Goal: Task Accomplishment & Management: Manage account settings

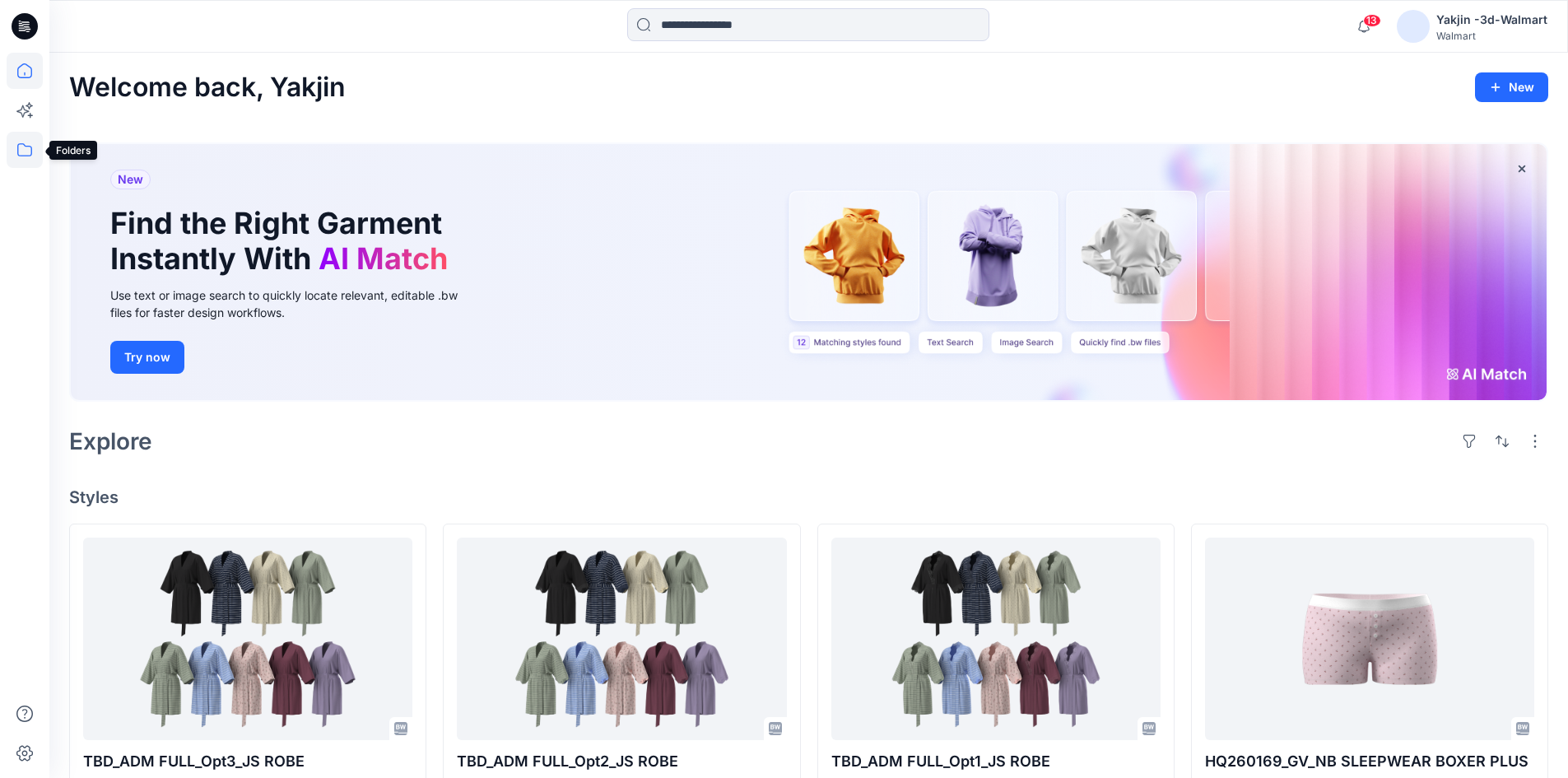
click at [23, 142] on icon at bounding box center [24, 149] width 36 height 36
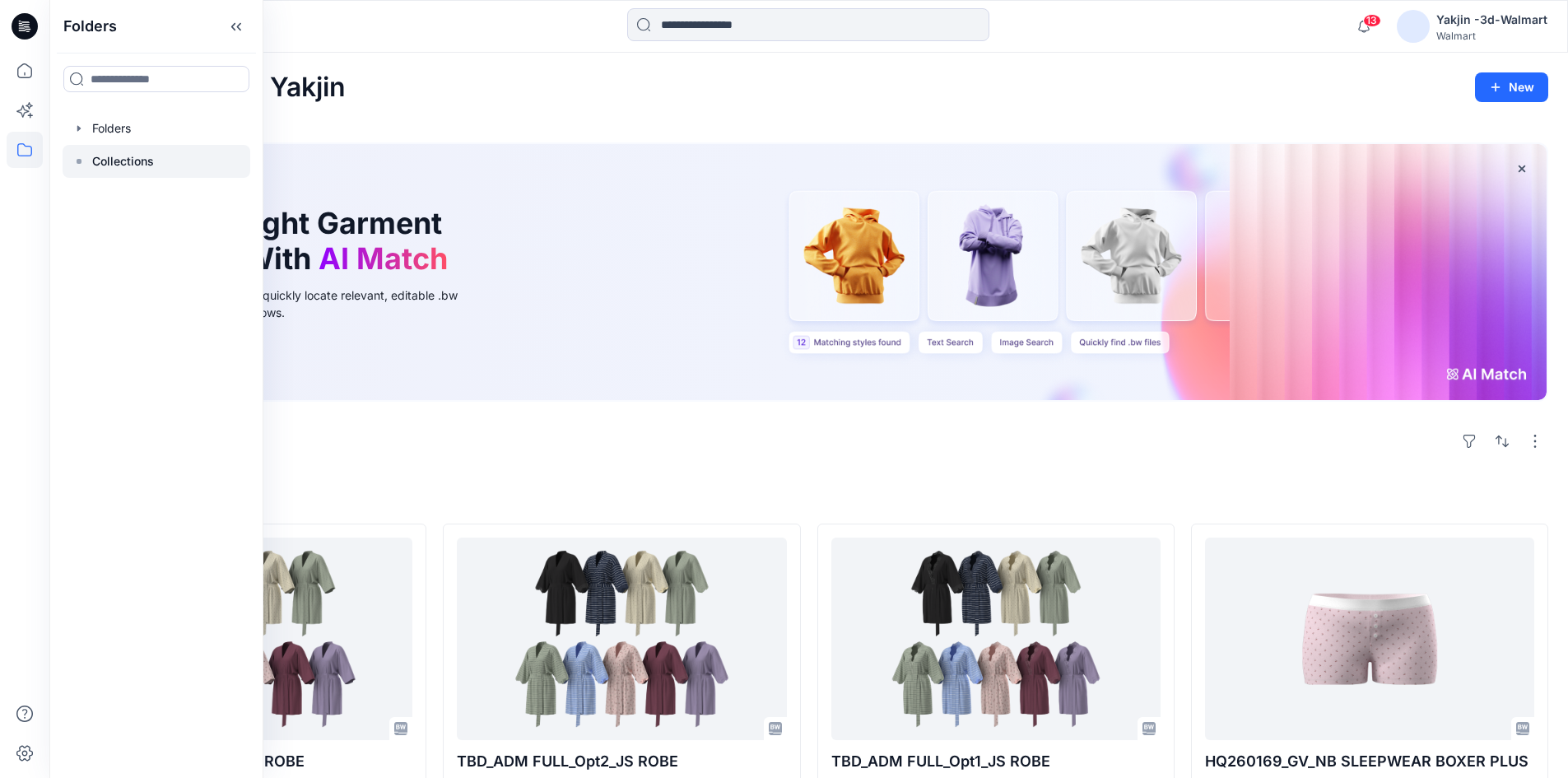
click at [172, 146] on div at bounding box center [156, 161] width 187 height 33
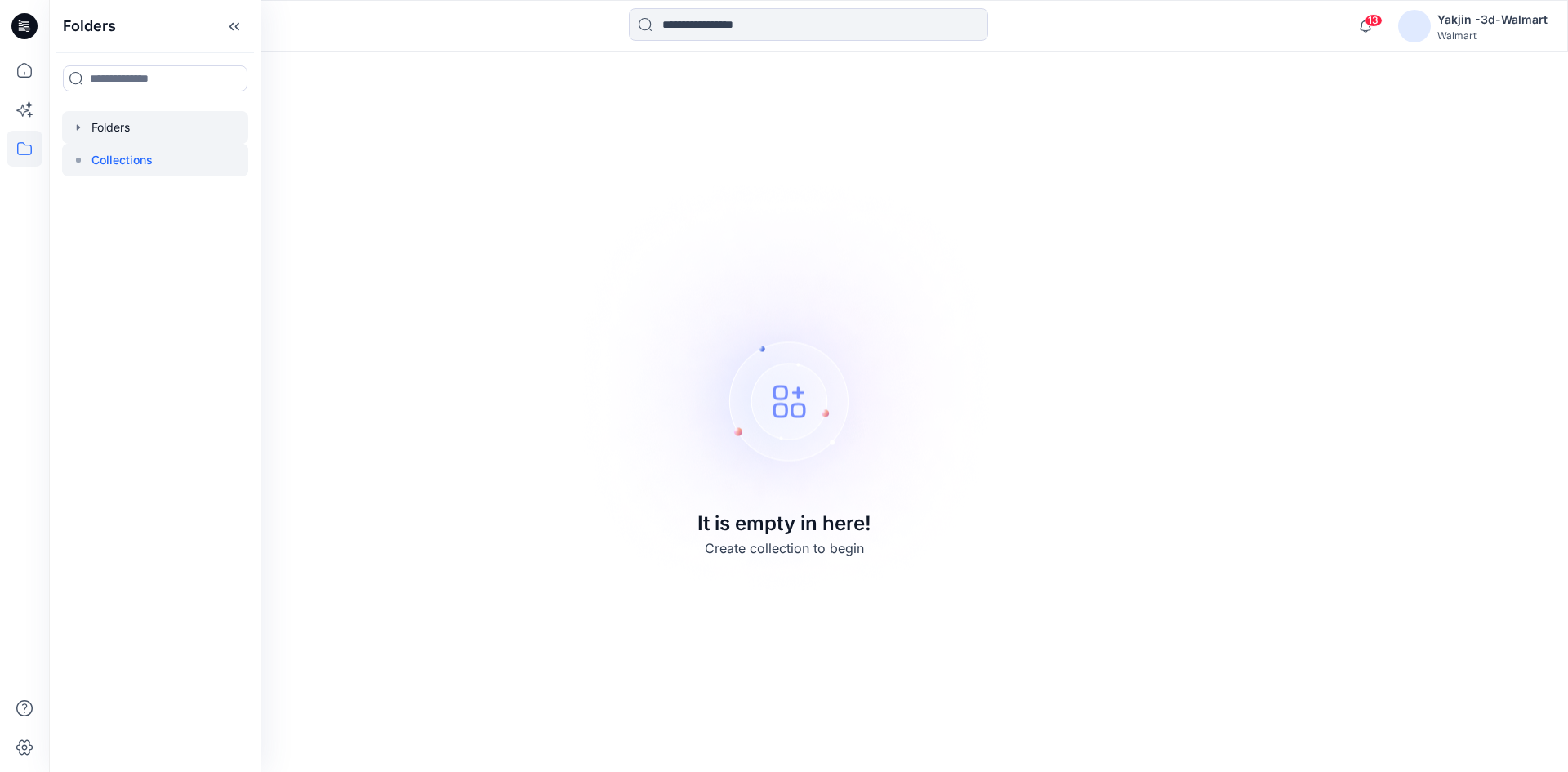
click at [151, 116] on div at bounding box center [155, 127] width 186 height 32
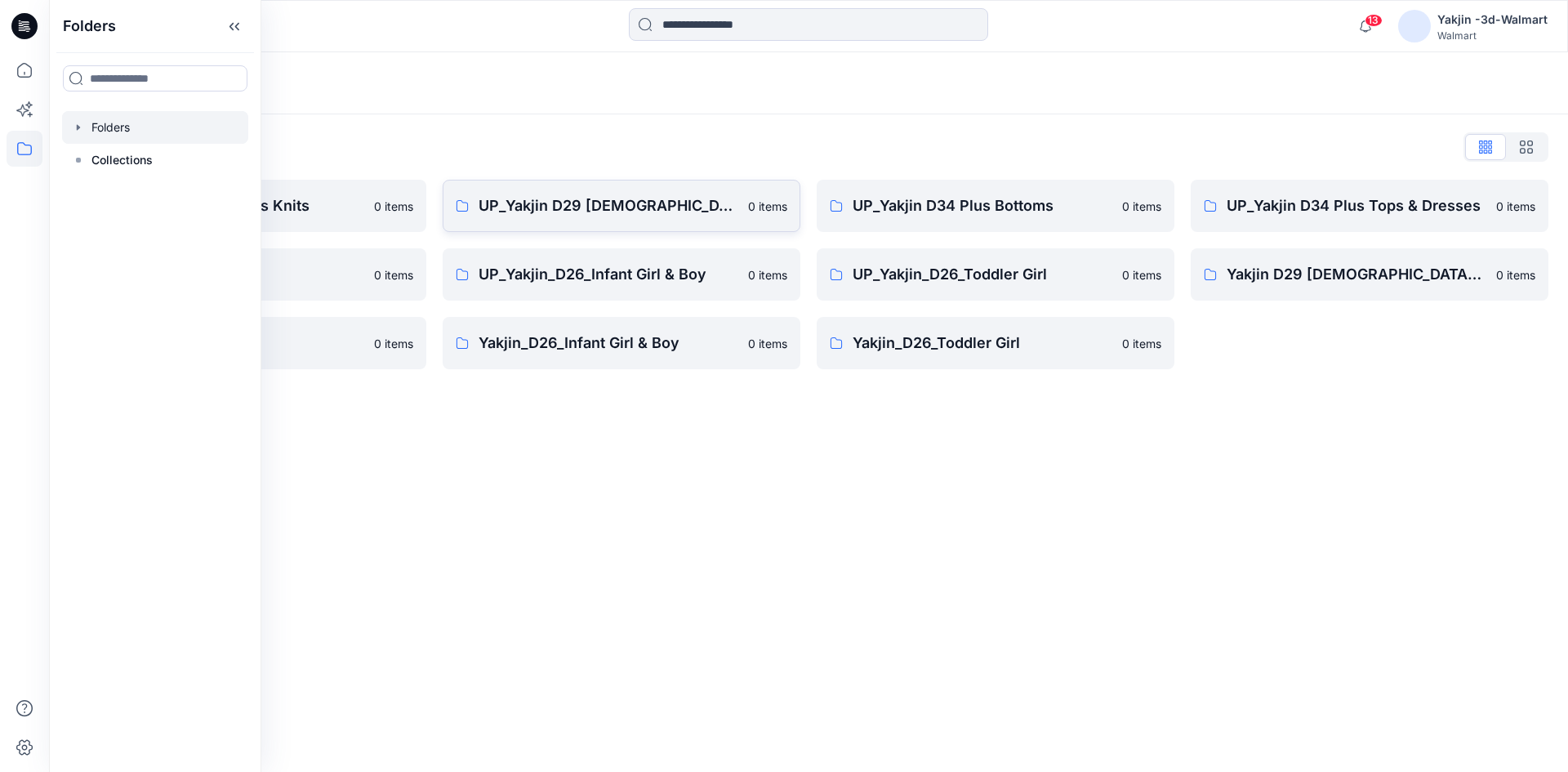
click at [714, 201] on p "UP_Yakjin D29 [DEMOGRAPHIC_DATA] Sleep" at bounding box center [608, 206] width 260 height 23
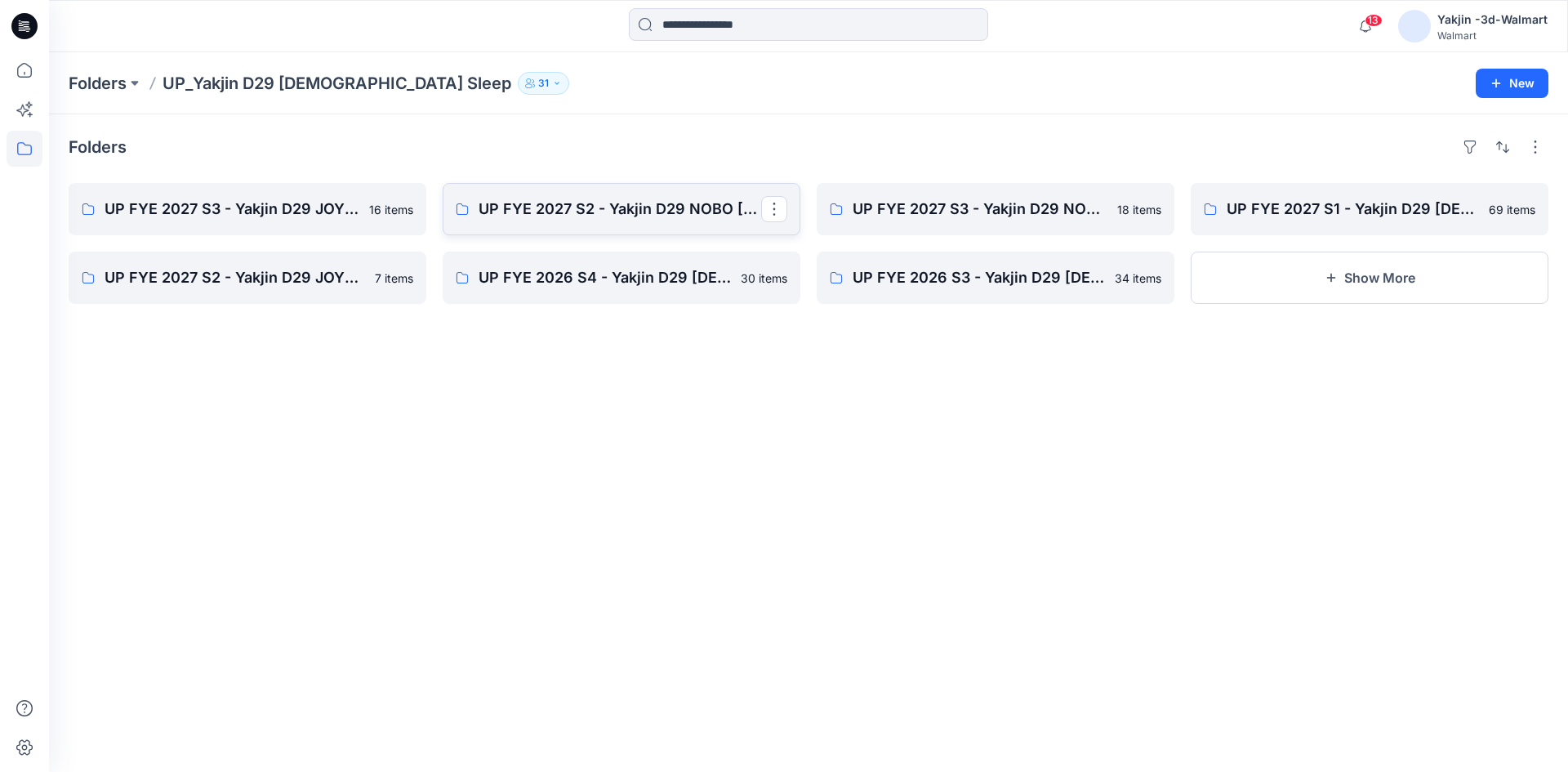
click at [639, 225] on link "UP FYE 2027 S2 - Yakjin D29 NOBO Ladies Sleepwear" at bounding box center [621, 208] width 358 height 52
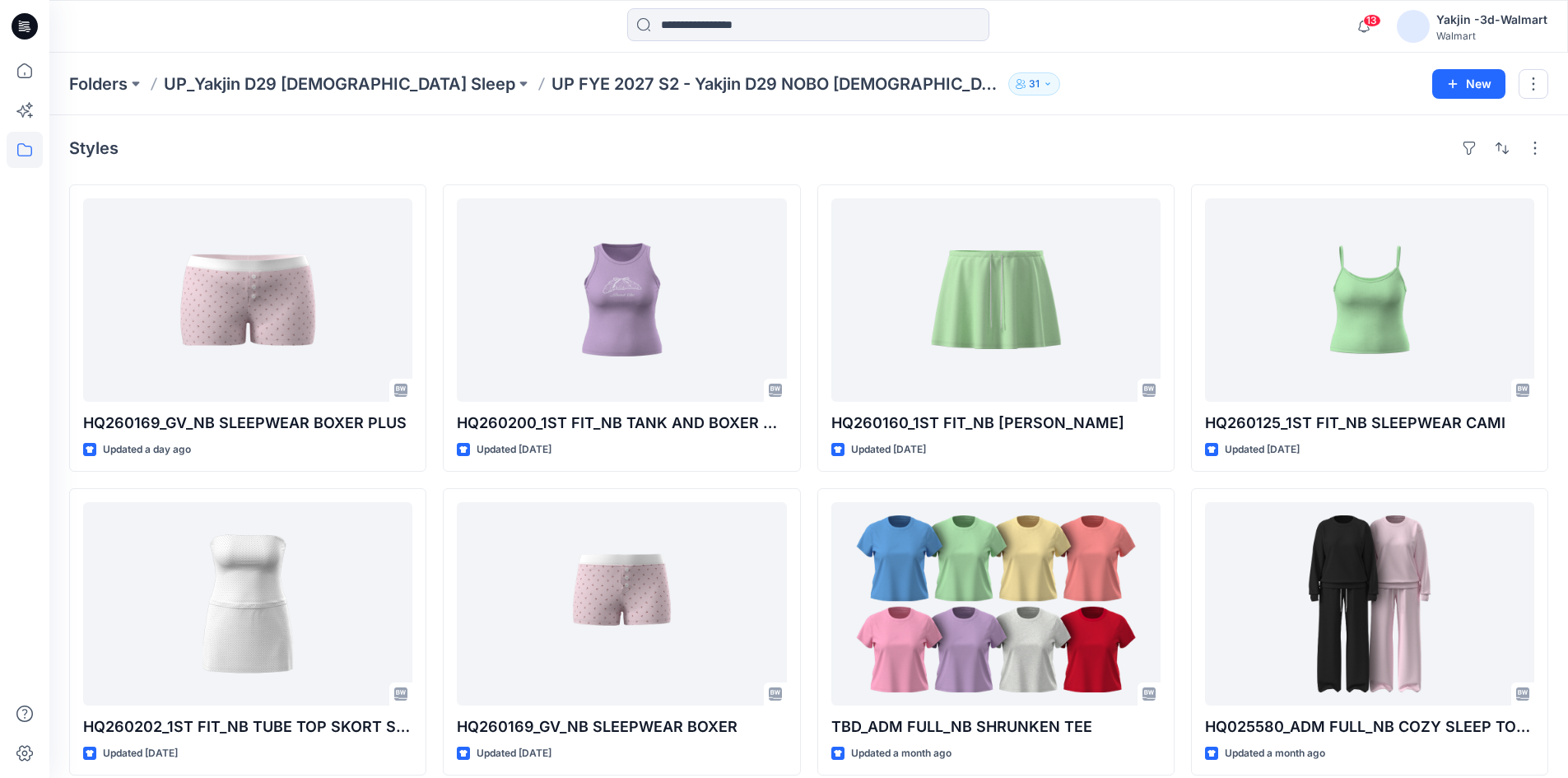
drag, startPoint x: 767, startPoint y: 141, endPoint x: 751, endPoint y: 141, distance: 16.0
click at [768, 141] on div "Styles" at bounding box center [809, 147] width 1479 height 26
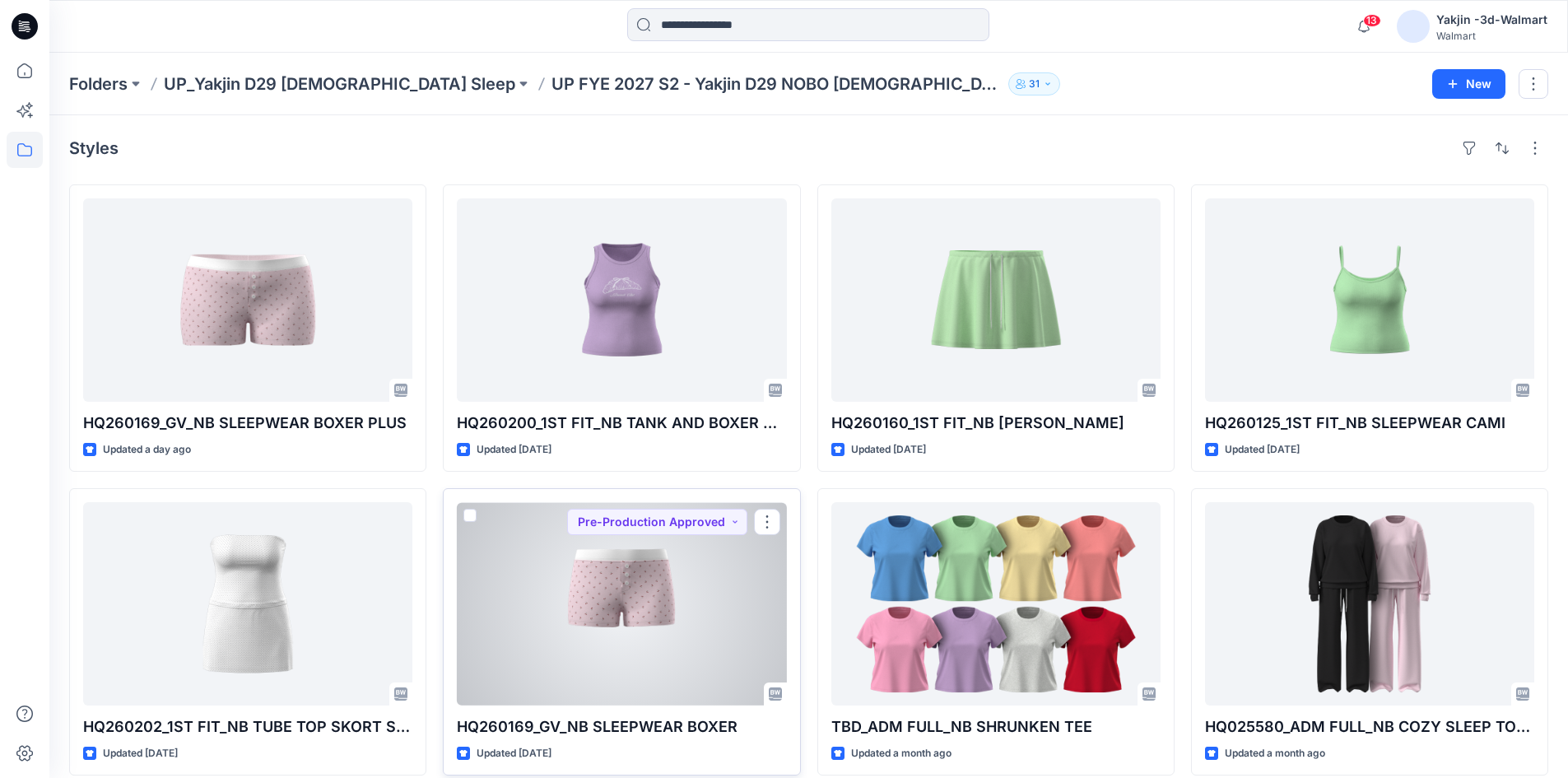
click at [508, 633] on div at bounding box center [622, 603] width 330 height 203
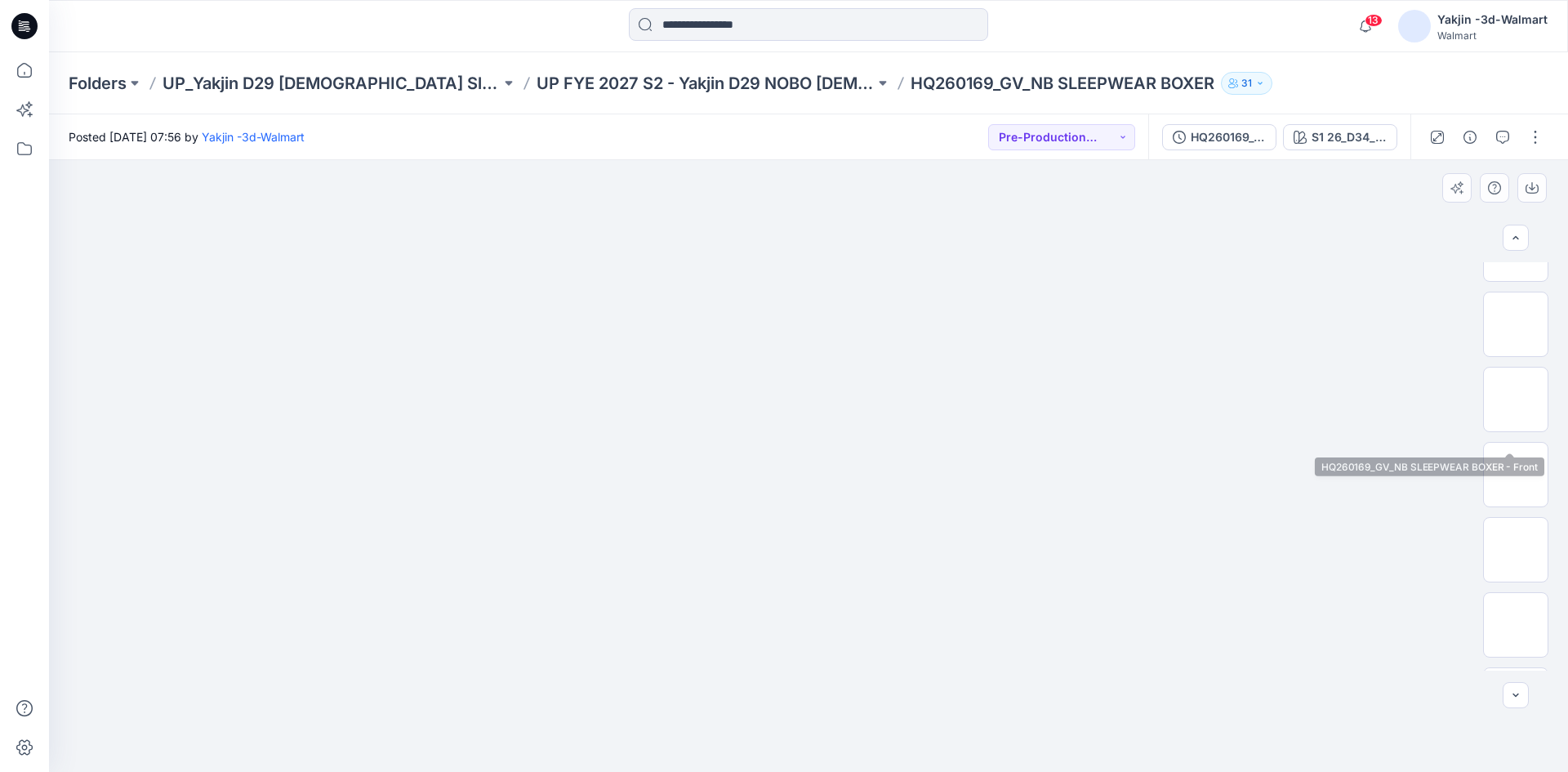
scroll to position [7, 0]
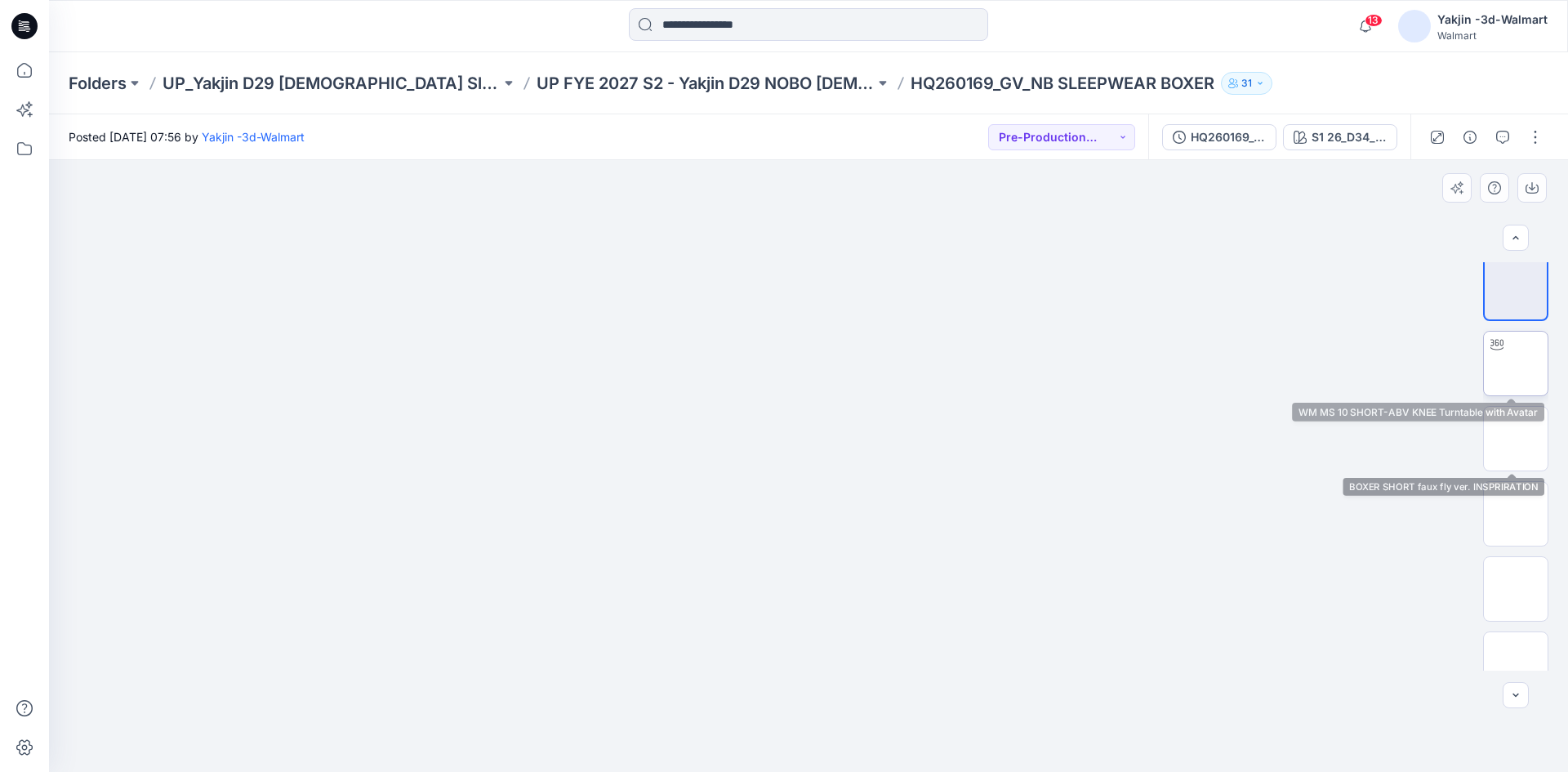
click at [1516, 364] on img at bounding box center [1516, 364] width 0 height 0
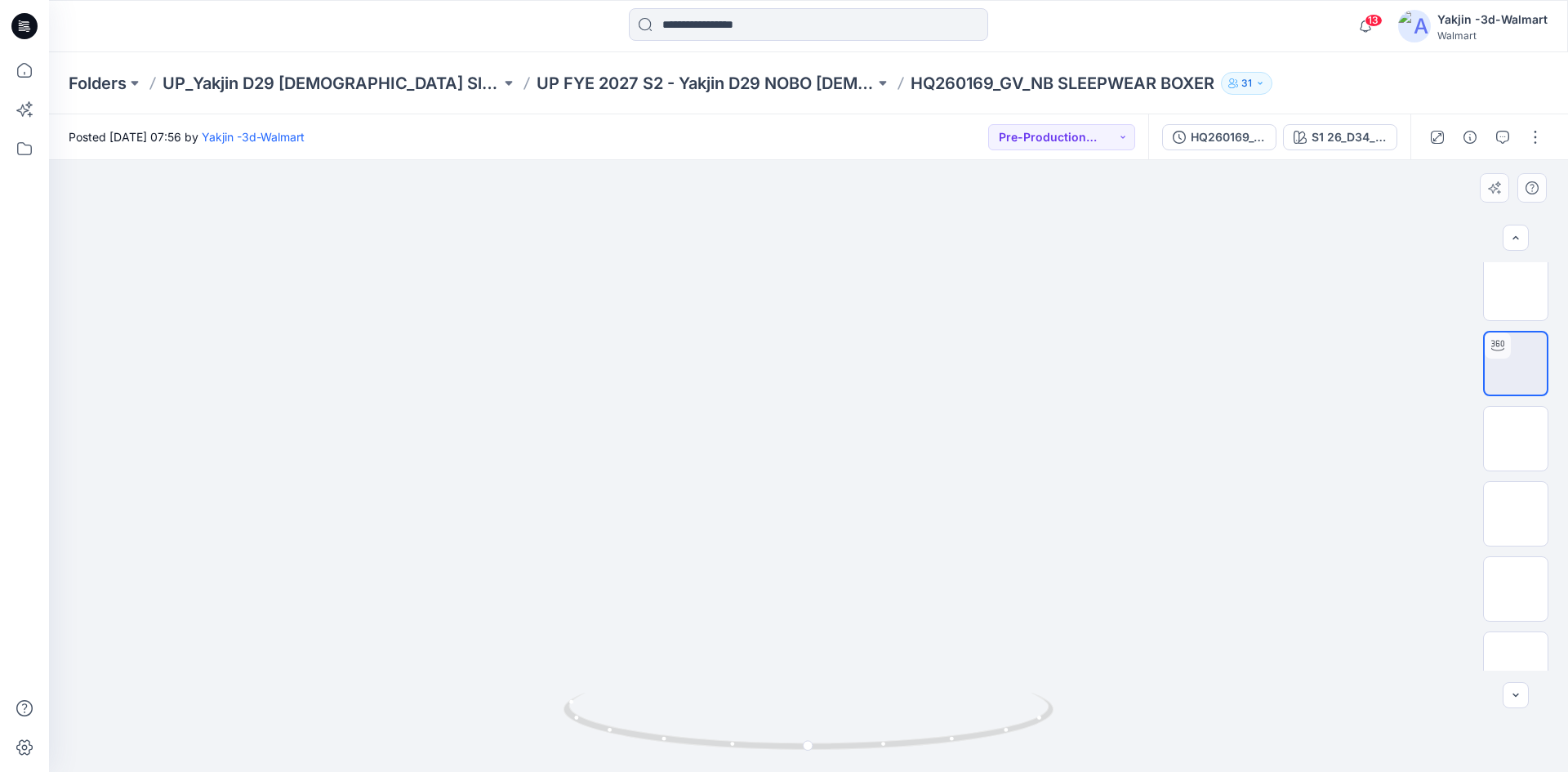
drag, startPoint x: 821, startPoint y: 429, endPoint x: 788, endPoint y: 478, distance: 59.1
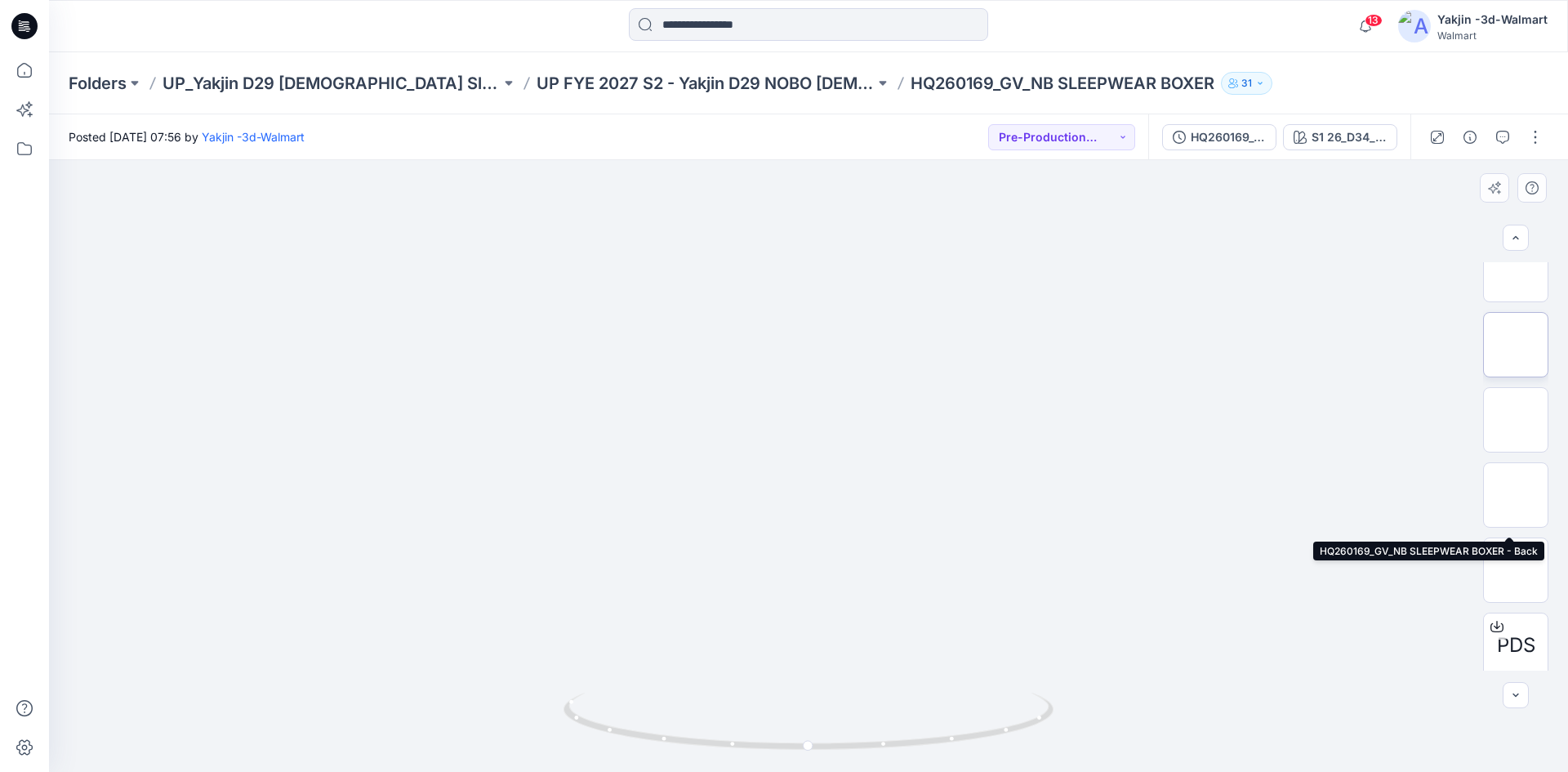
scroll to position [333, 0]
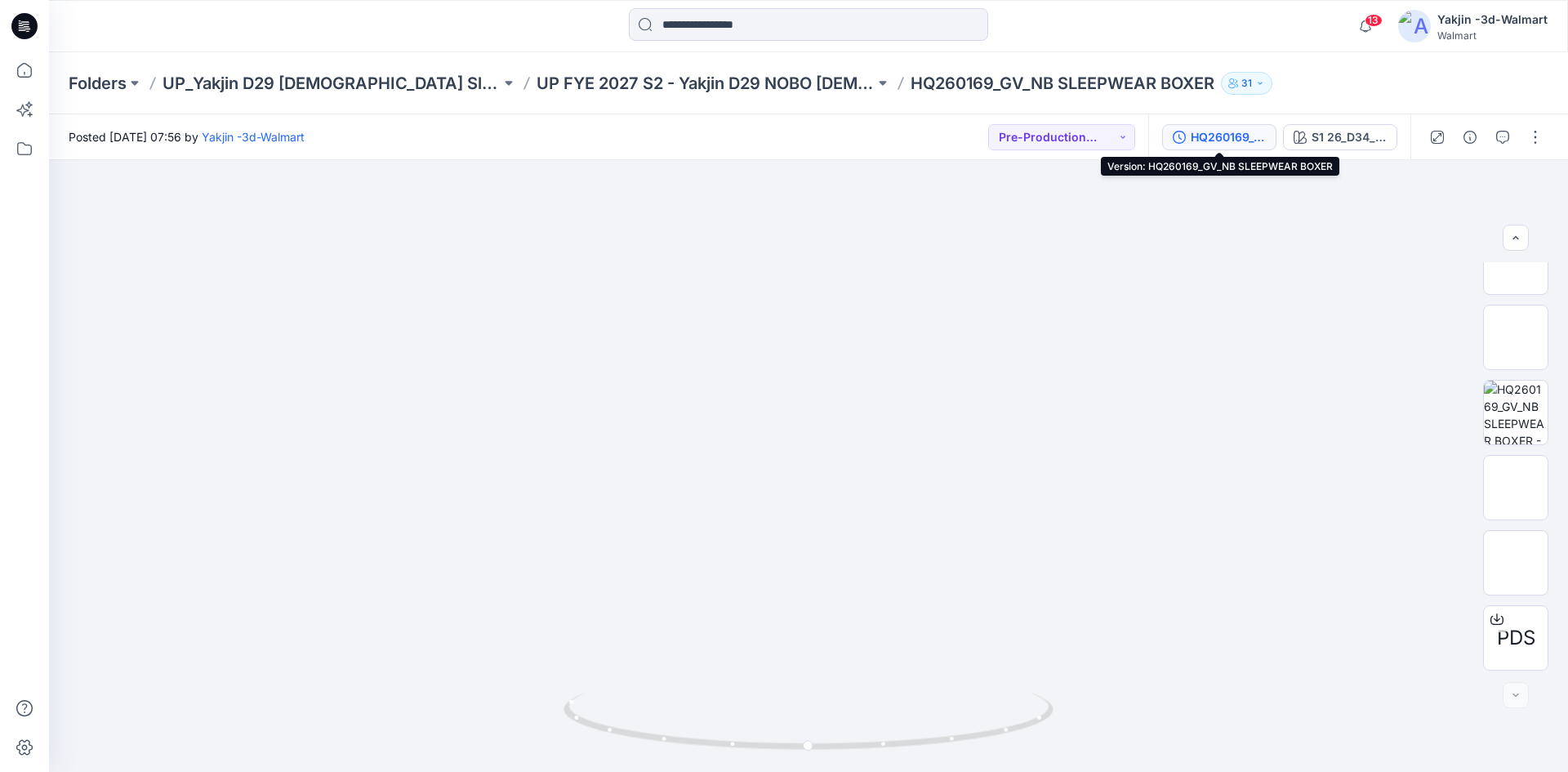
click at [1256, 137] on div "HQ260169_GV_NB SLEEPWEAR BOXER" at bounding box center [1228, 137] width 76 height 18
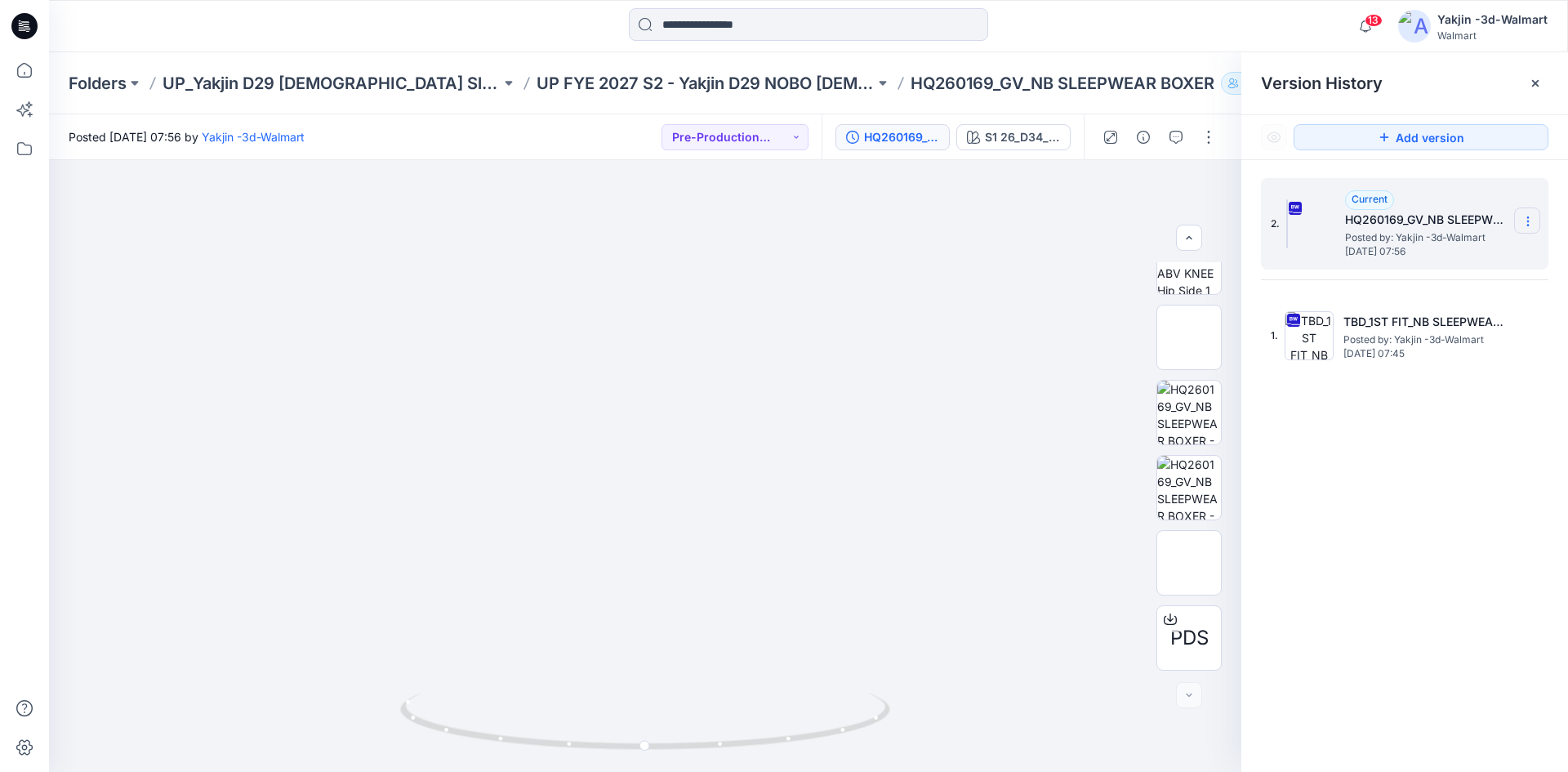
click at [1518, 221] on section at bounding box center [1526, 220] width 26 height 26
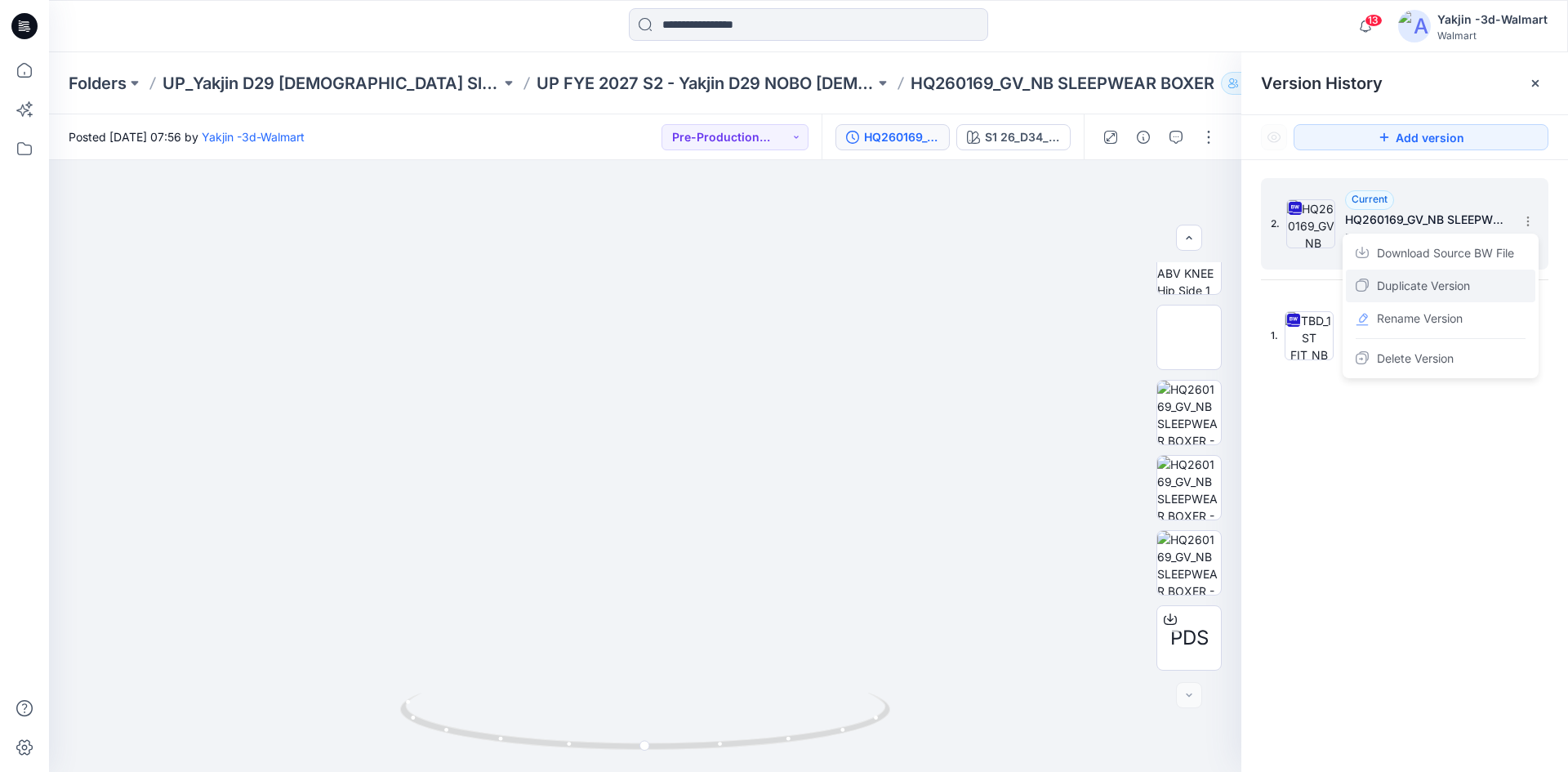
click at [1455, 282] on span "Duplicate Version" at bounding box center [1424, 286] width 93 height 20
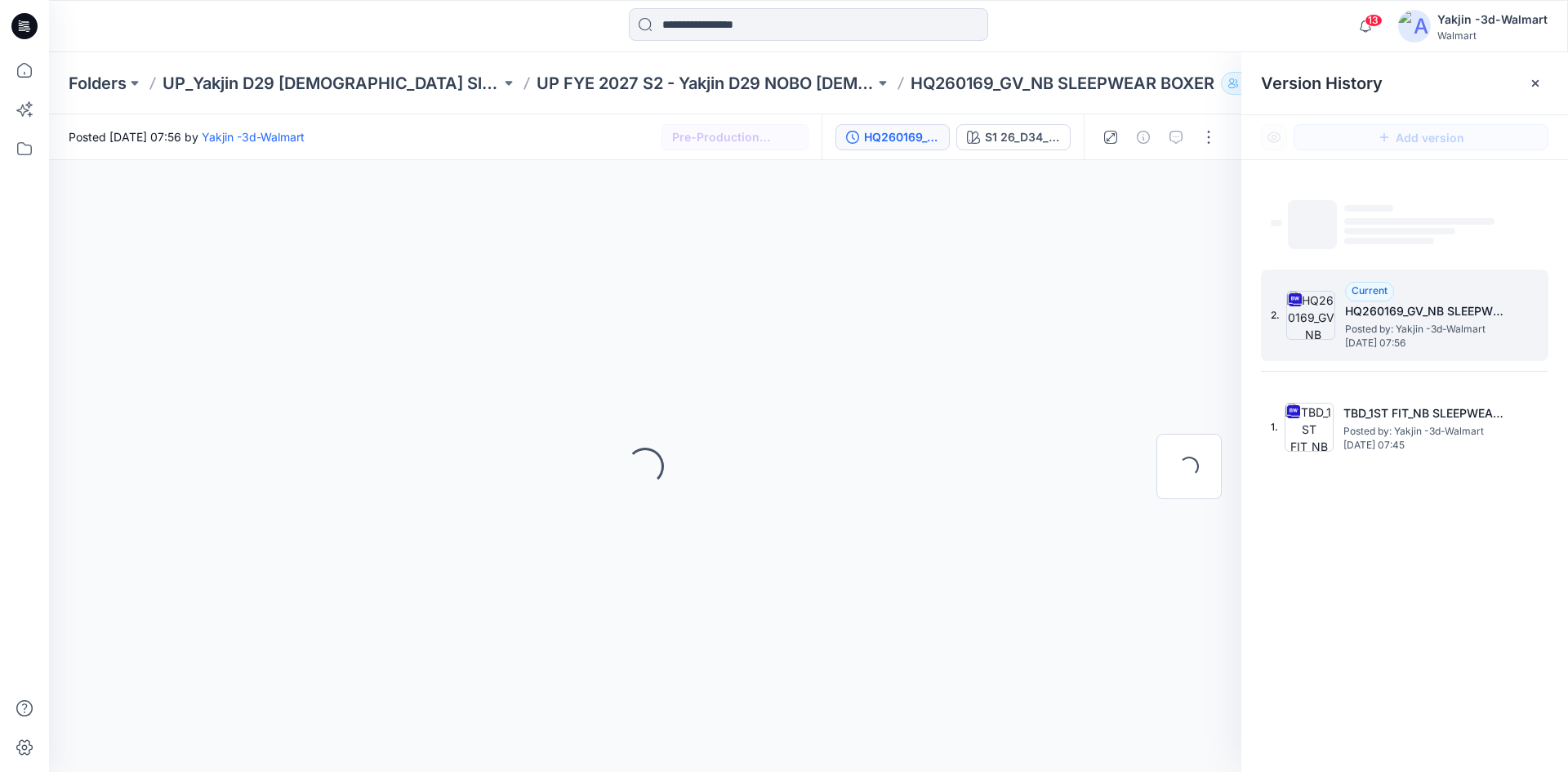
scroll to position [0, 0]
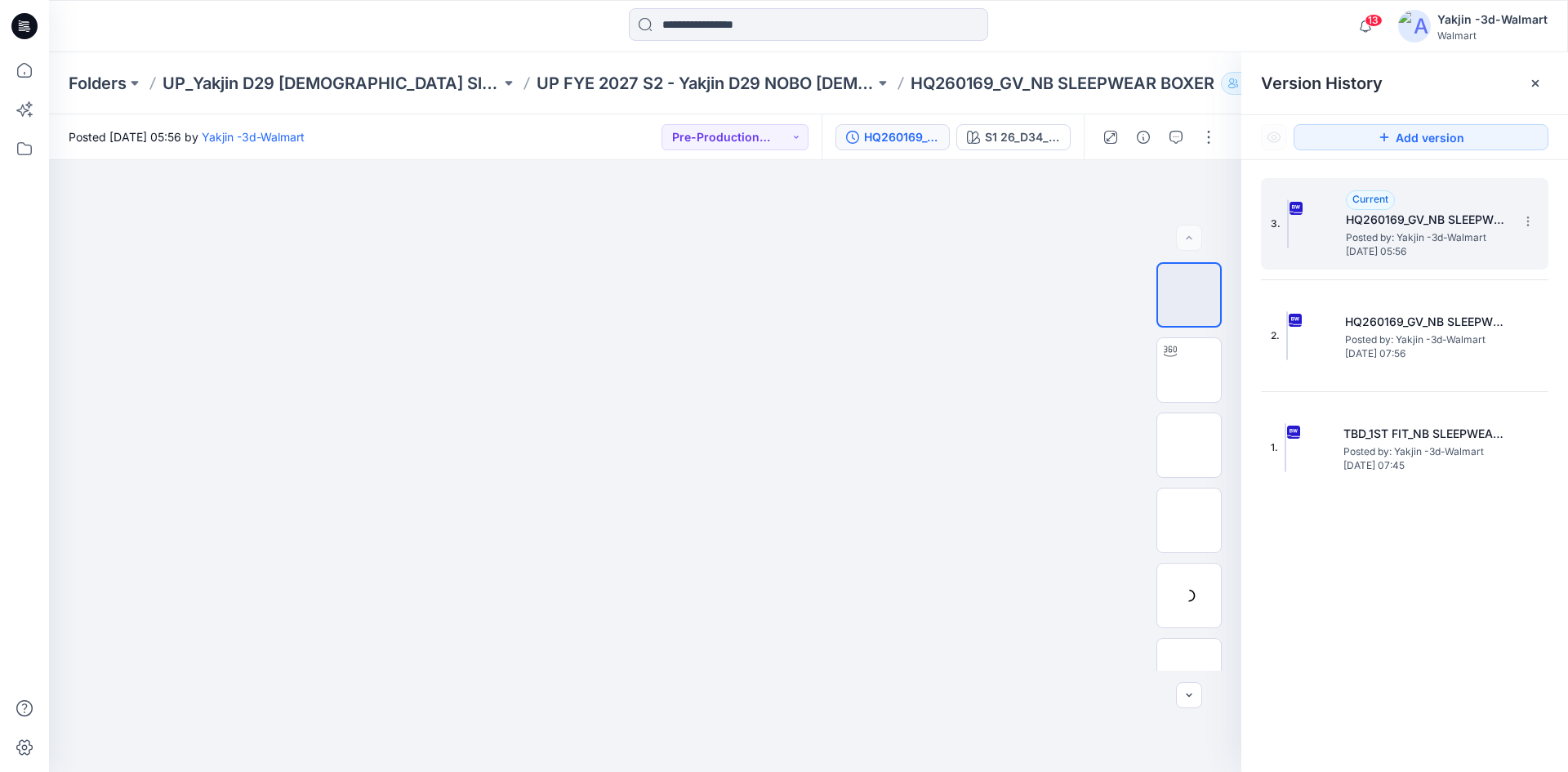
click at [1375, 228] on h5 "HQ260169_GV_NB SLEEPWEAR BOXER" at bounding box center [1427, 220] width 164 height 20
click at [1206, 135] on button "button" at bounding box center [1208, 137] width 26 height 26
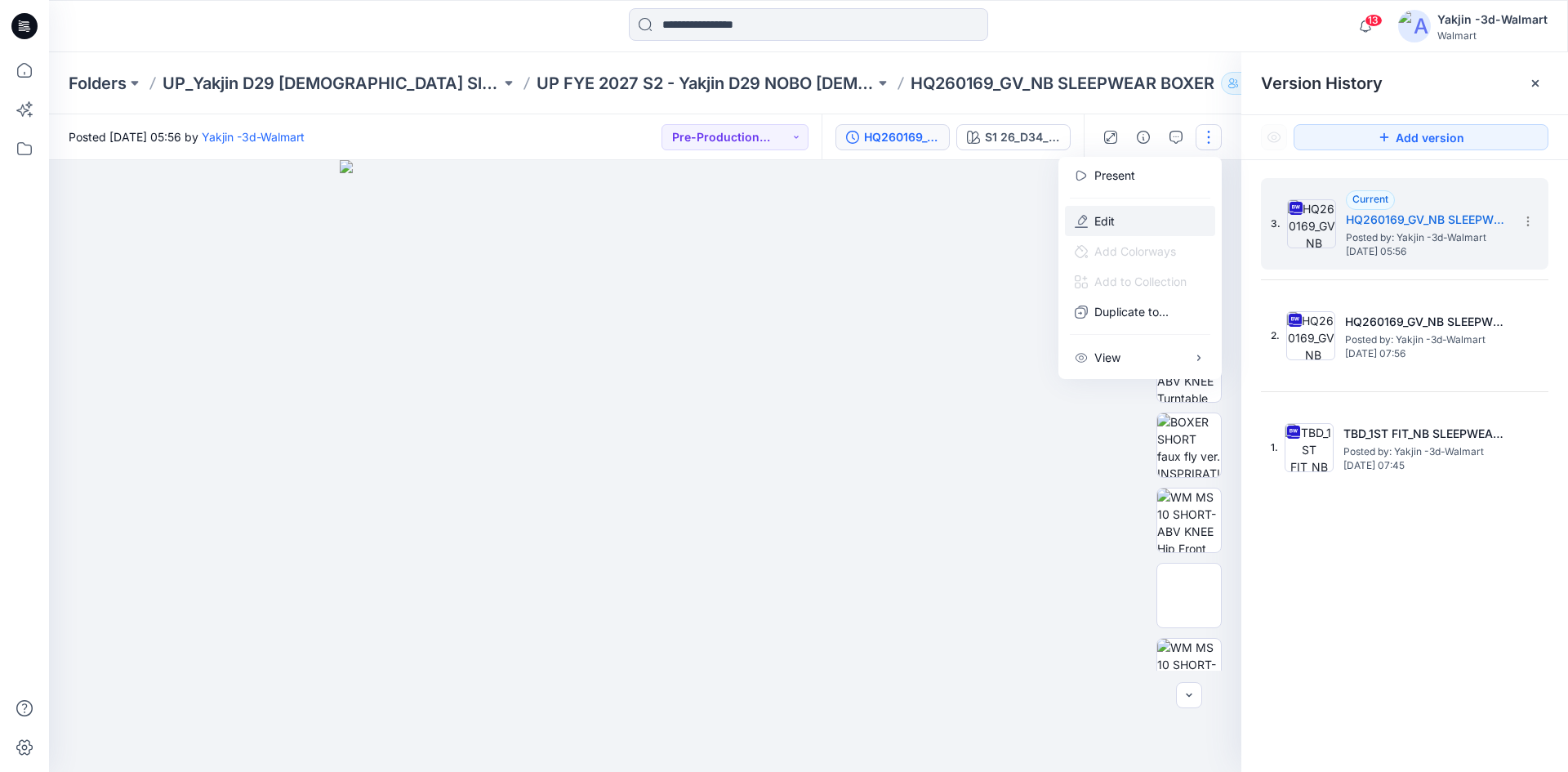
click at [1132, 226] on button "Edit" at bounding box center [1140, 221] width 150 height 30
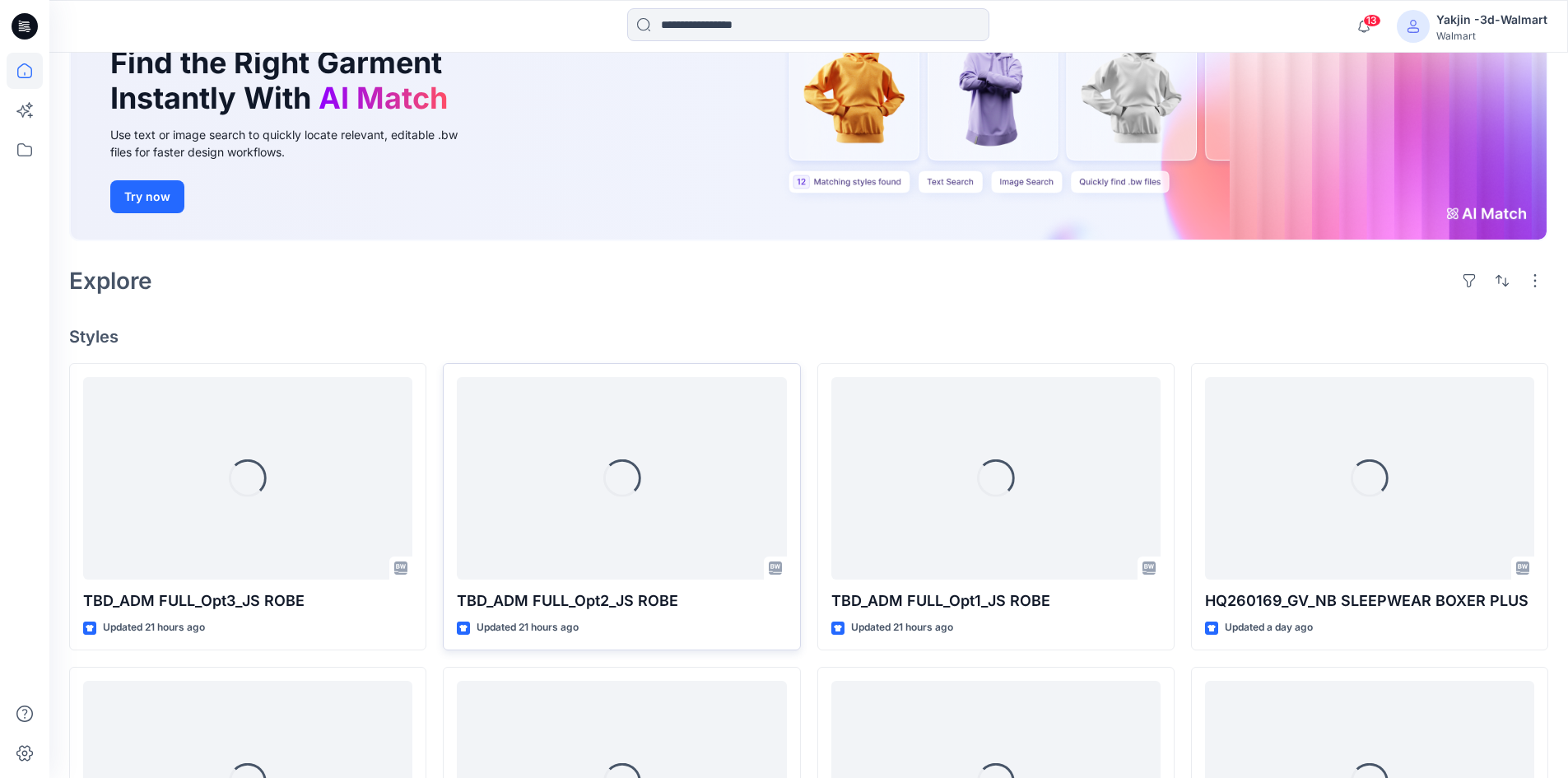
scroll to position [239, 0]
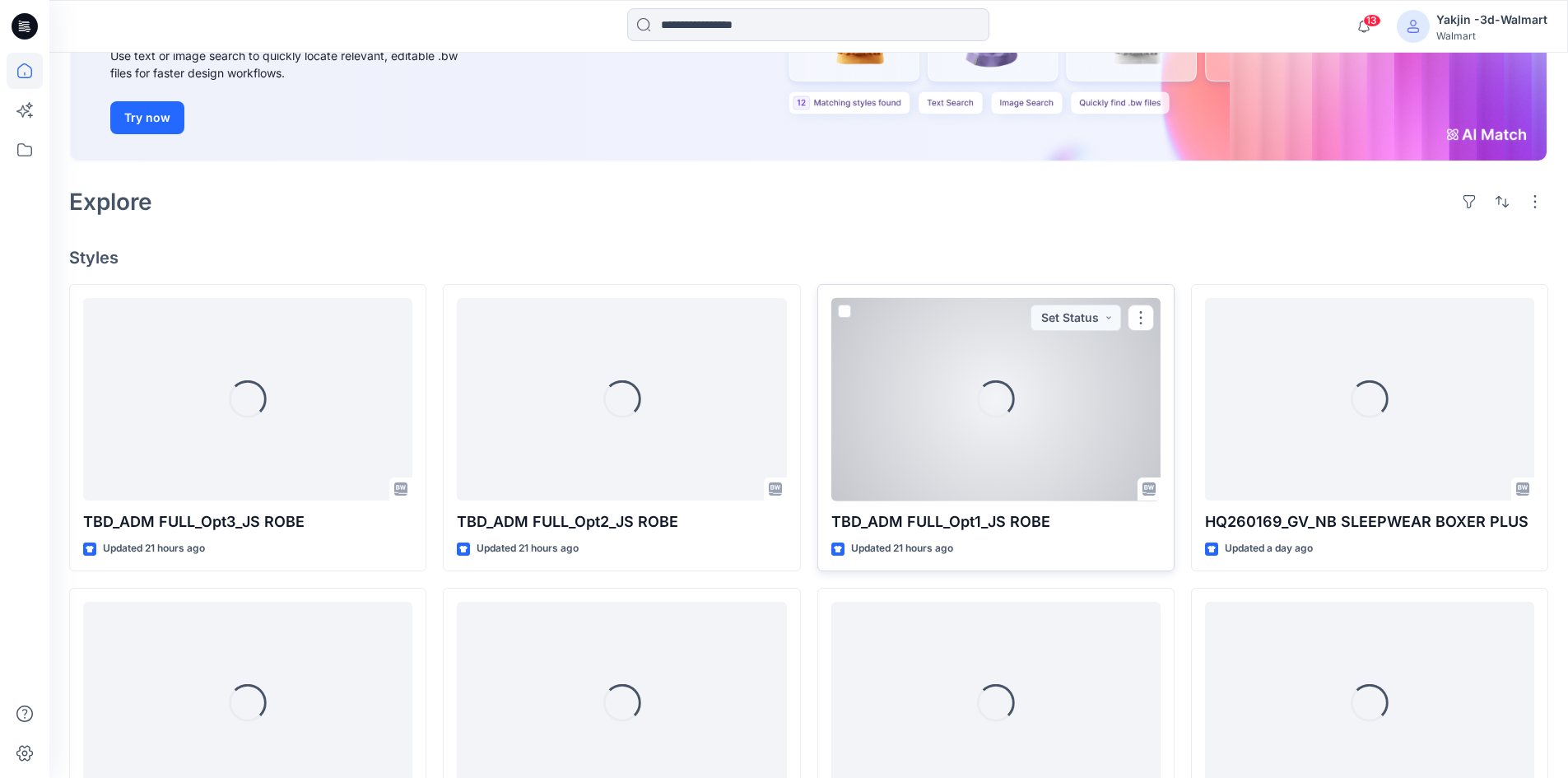
drag, startPoint x: 961, startPoint y: 397, endPoint x: 911, endPoint y: 400, distance: 50.1
click at [961, 397] on div "Loading..." at bounding box center [997, 399] width 330 height 203
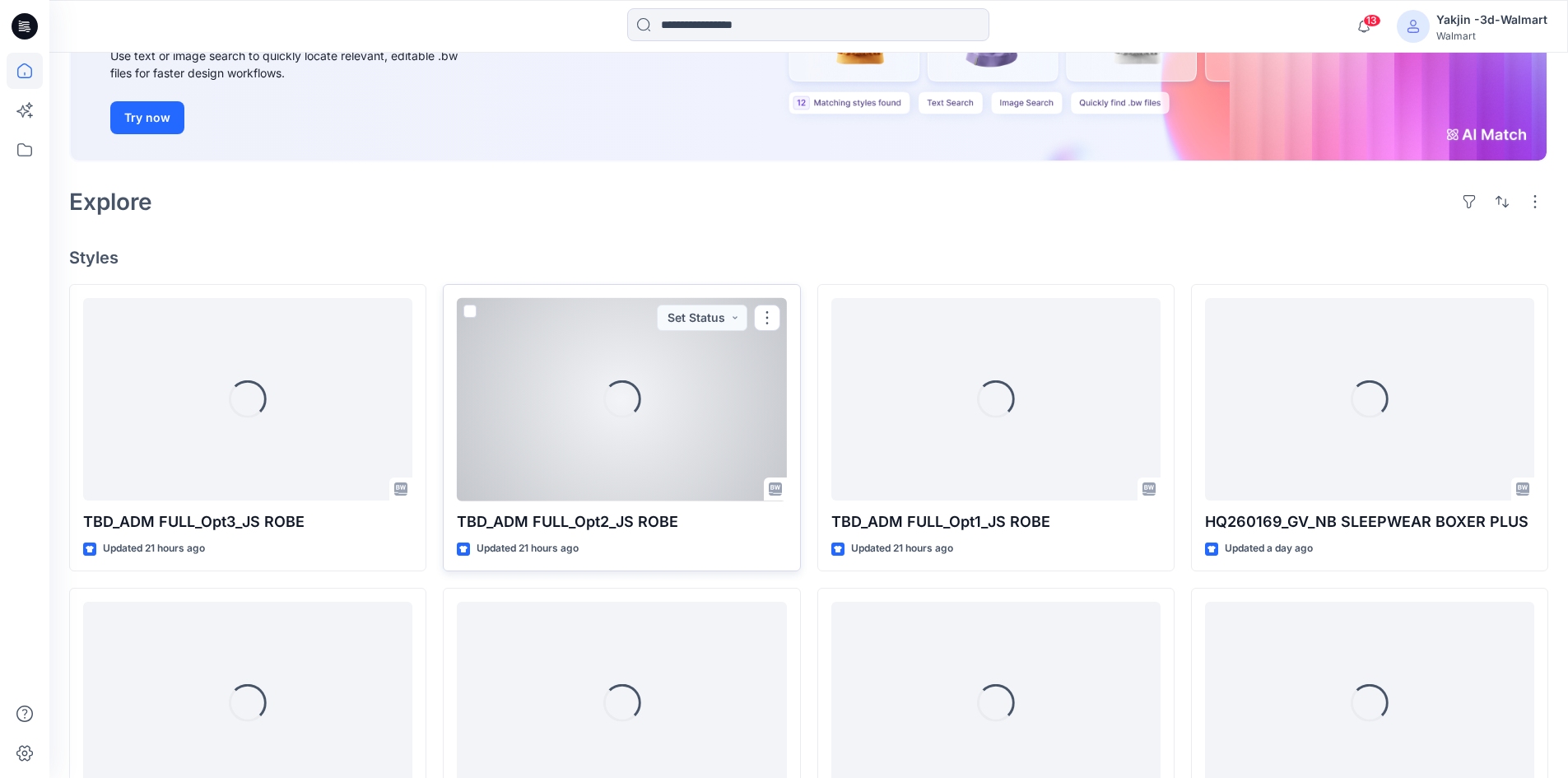
click at [570, 420] on div "Loading..." at bounding box center [622, 399] width 330 height 203
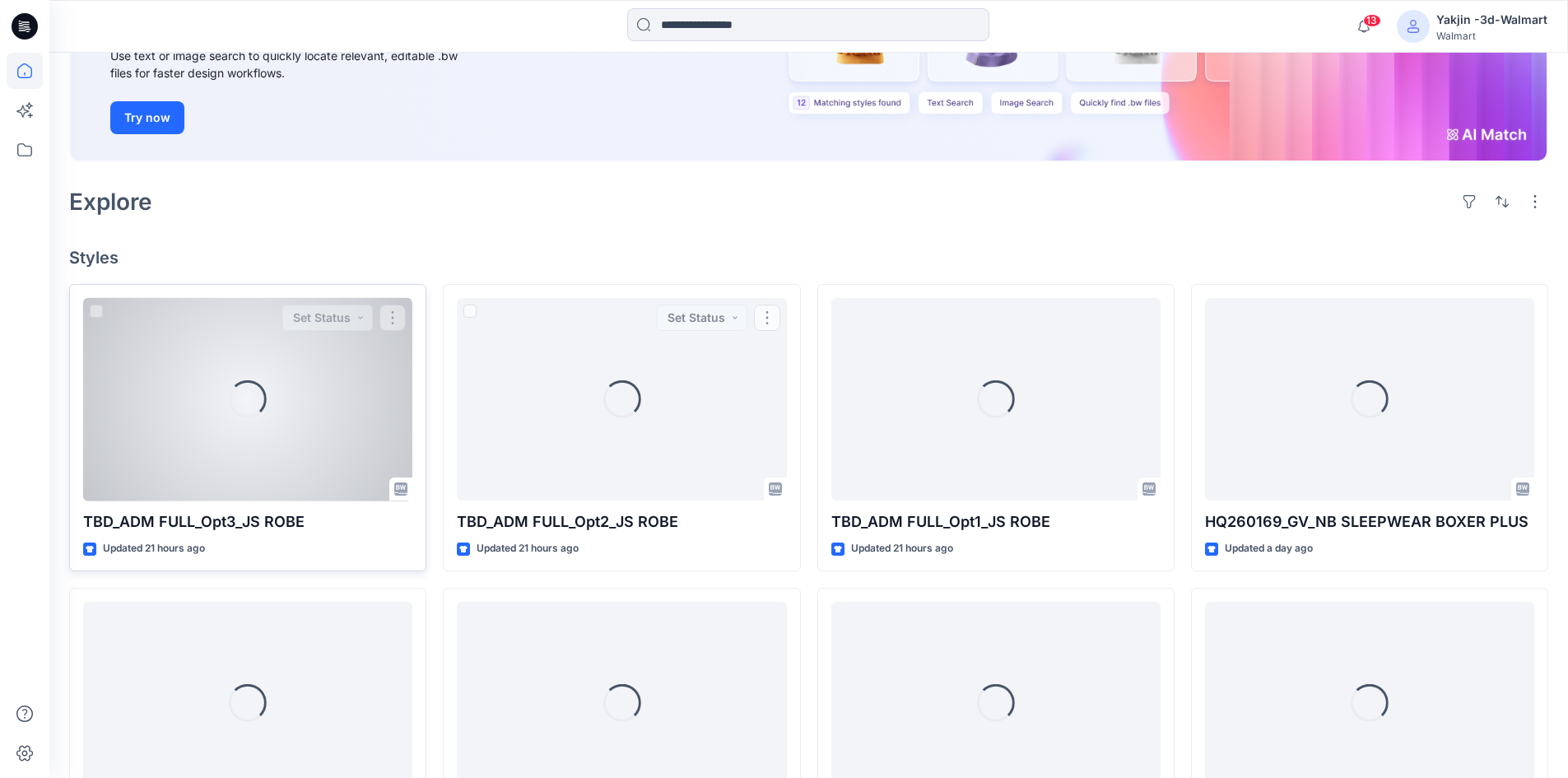
click at [270, 408] on div "Loading..." at bounding box center [248, 399] width 330 height 203
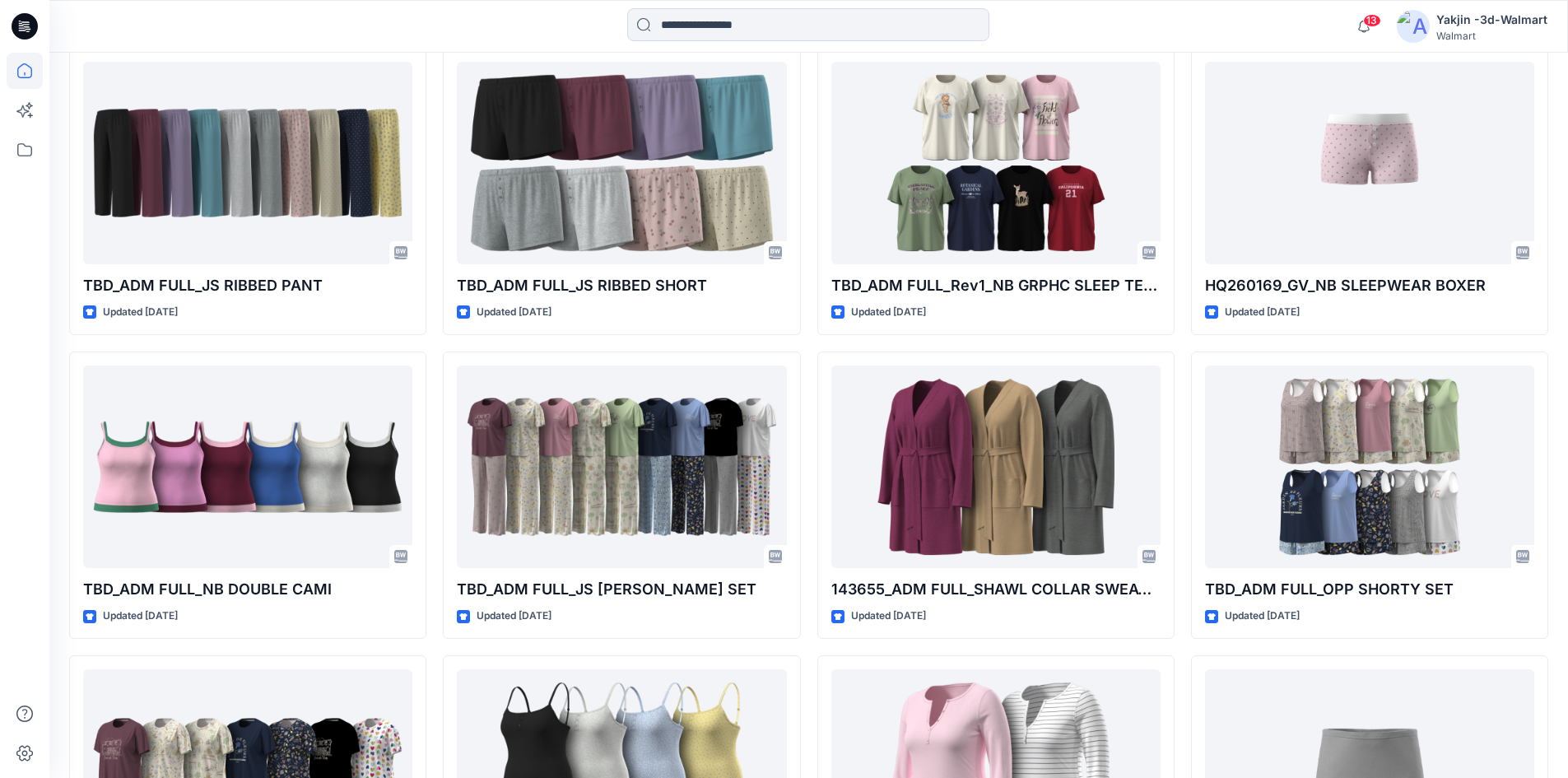
scroll to position [1896, 0]
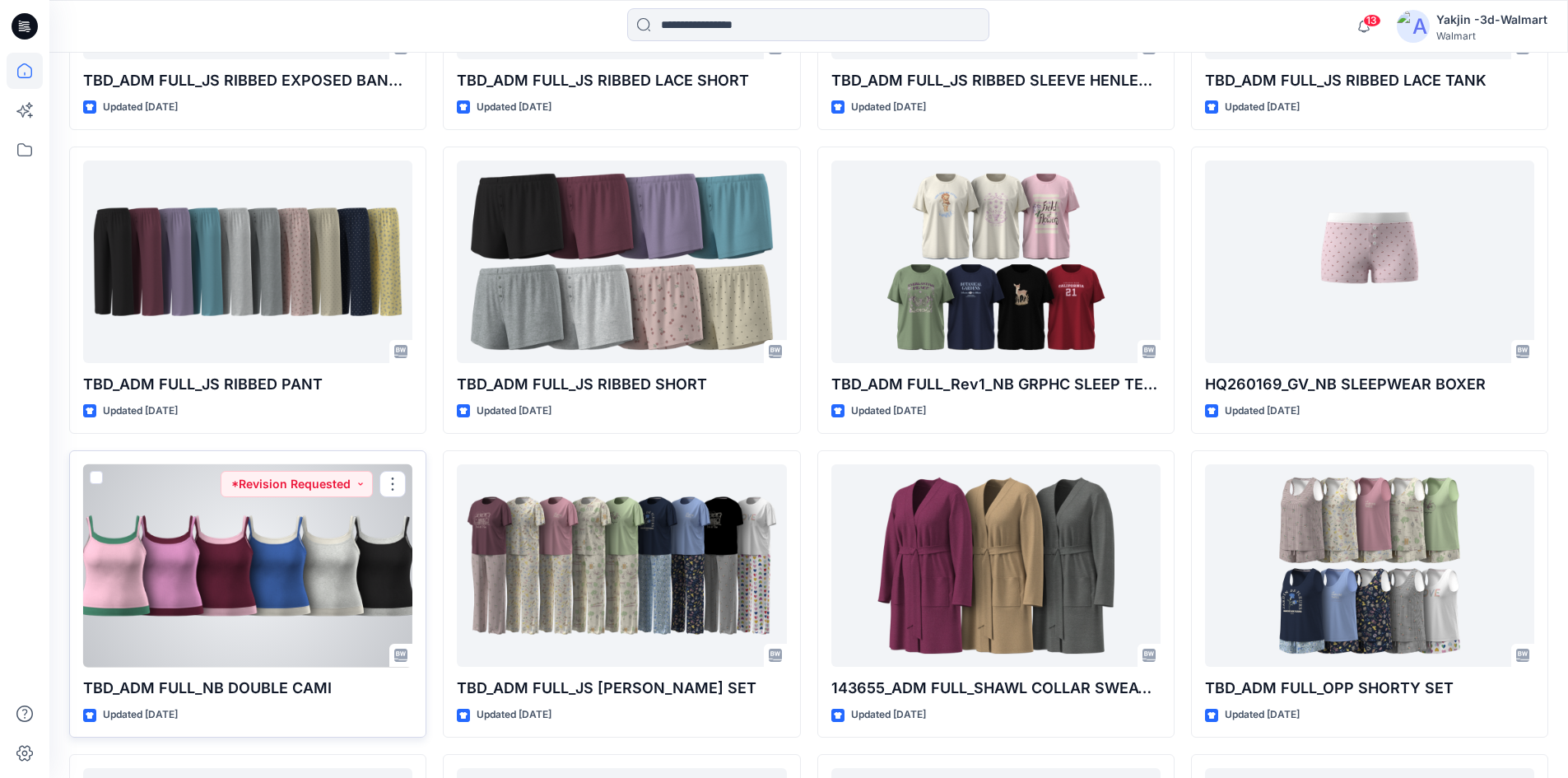
click at [202, 526] on div at bounding box center [248, 566] width 330 height 203
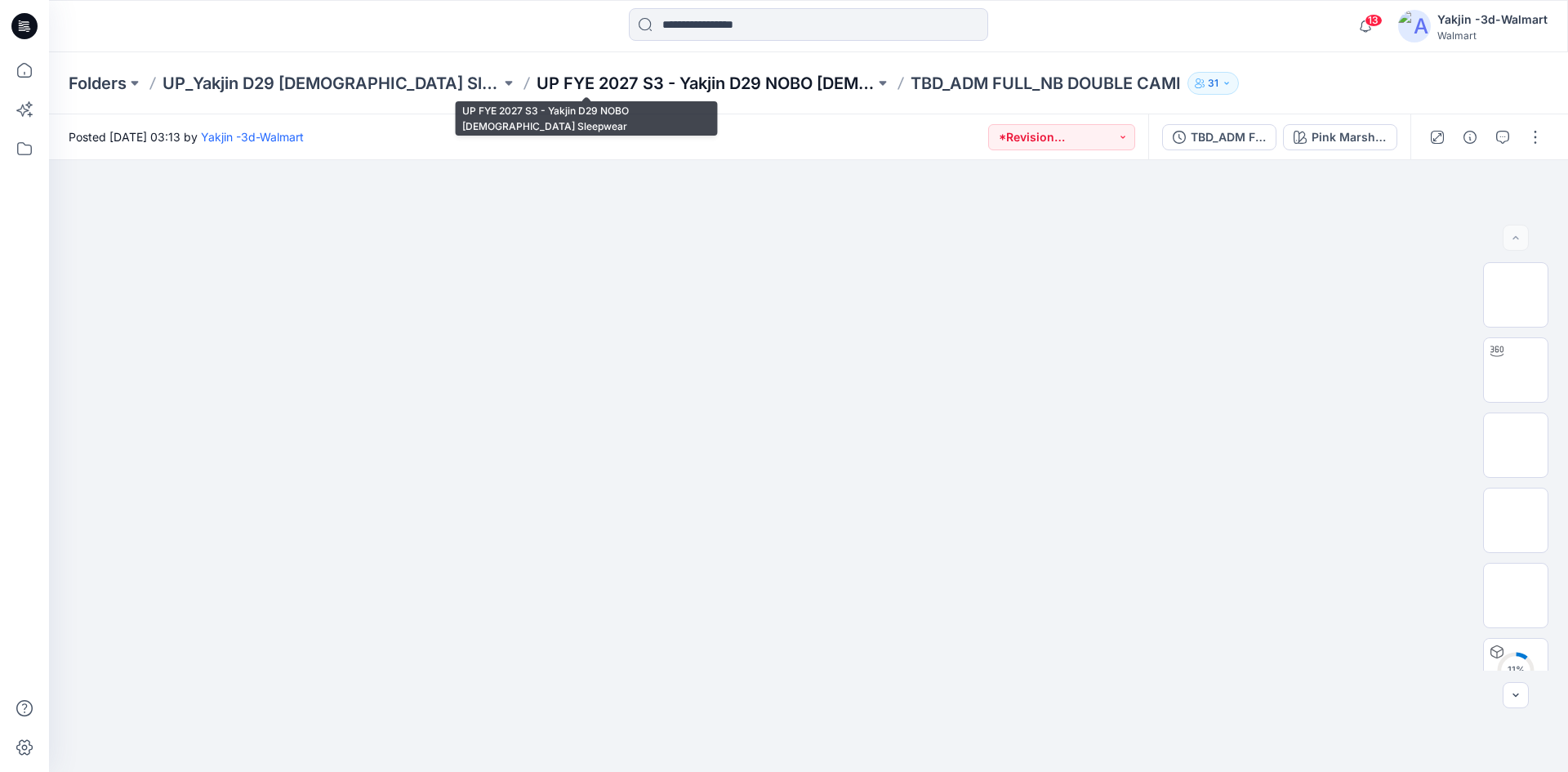
click at [672, 79] on p "UP FYE 2027 S3 - Yakjin D29 NOBO Ladies Sleepwear" at bounding box center [705, 84] width 338 height 23
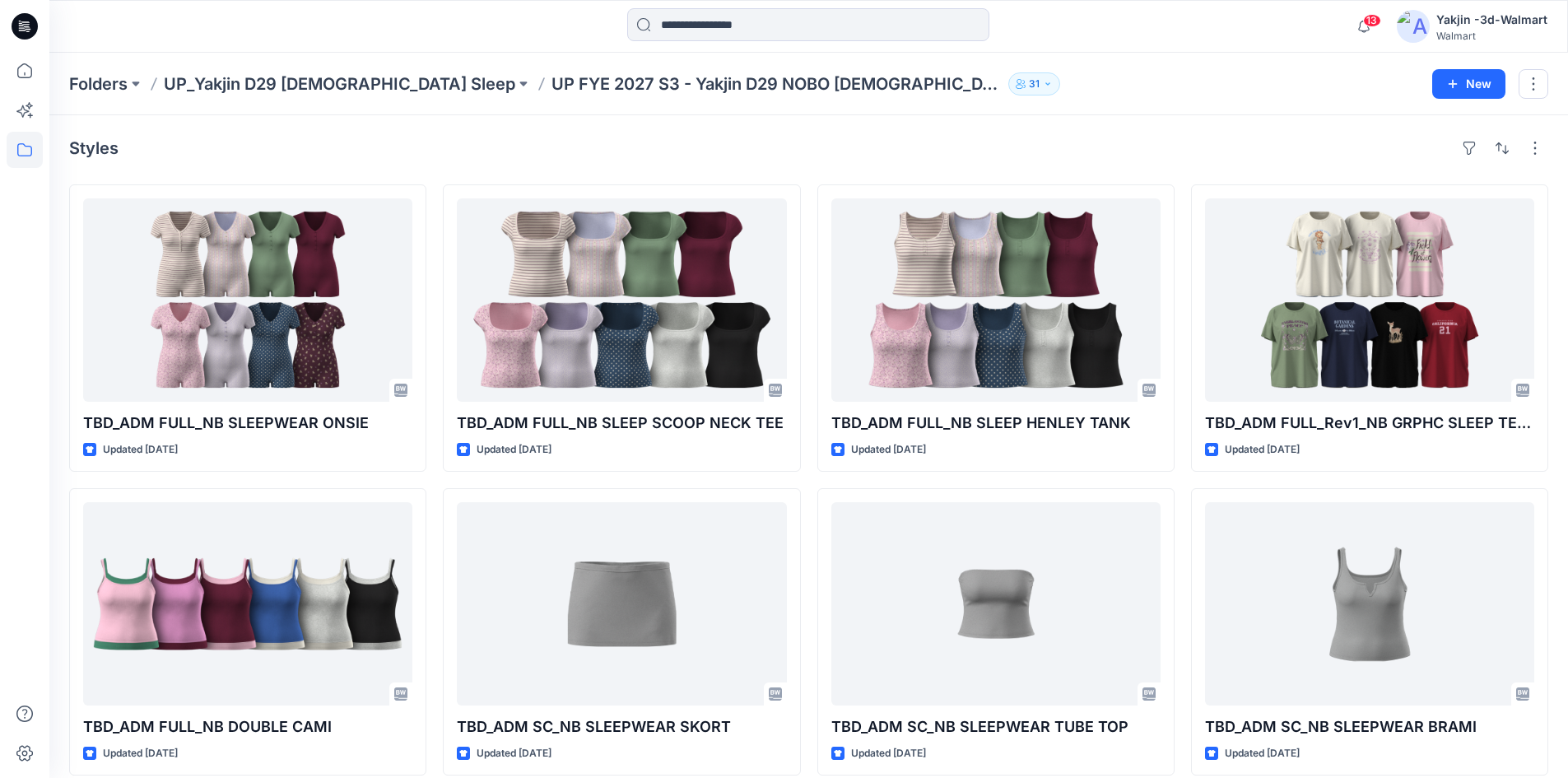
click at [376, 169] on div "Styles TBD_ADM FULL_NB SLEEPWEAR ONSIE Updated 12 days ago TBD_ADM FULL_NB DOUB…" at bounding box center [808, 637] width 1519 height 1044
click at [21, 25] on icon at bounding box center [24, 26] width 26 height 26
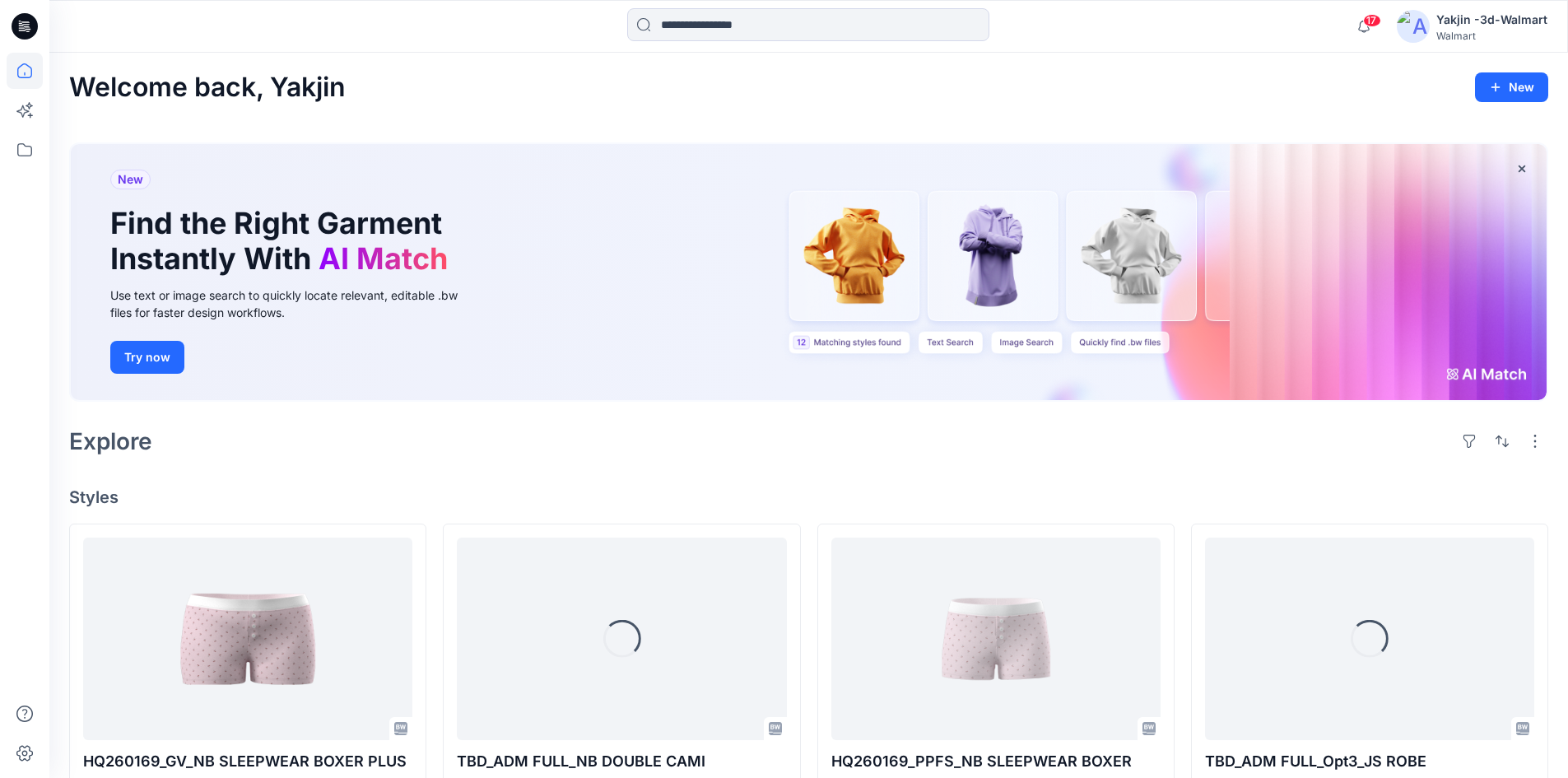
scroll to position [165, 0]
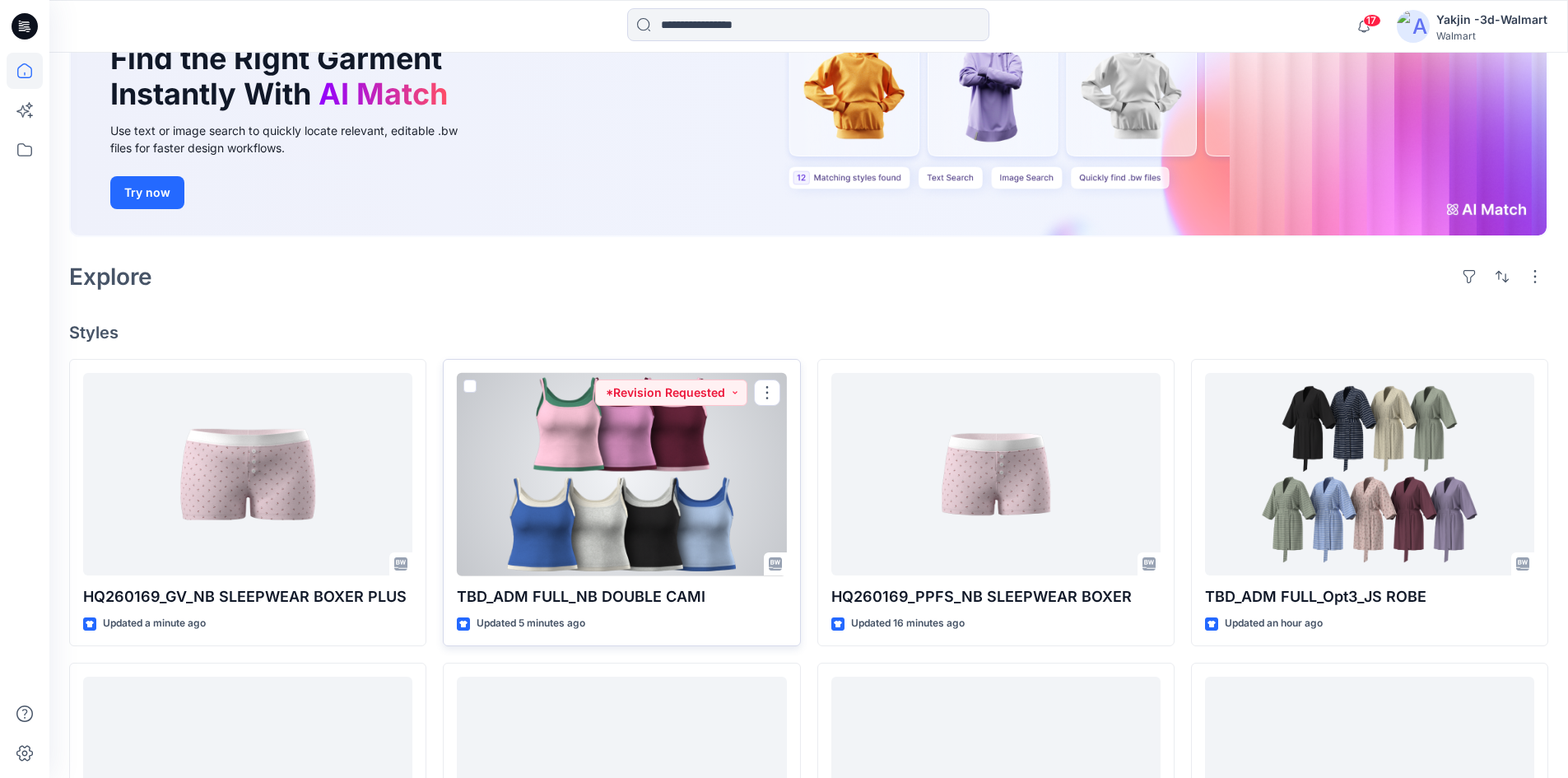
click at [658, 463] on div at bounding box center [622, 474] width 330 height 203
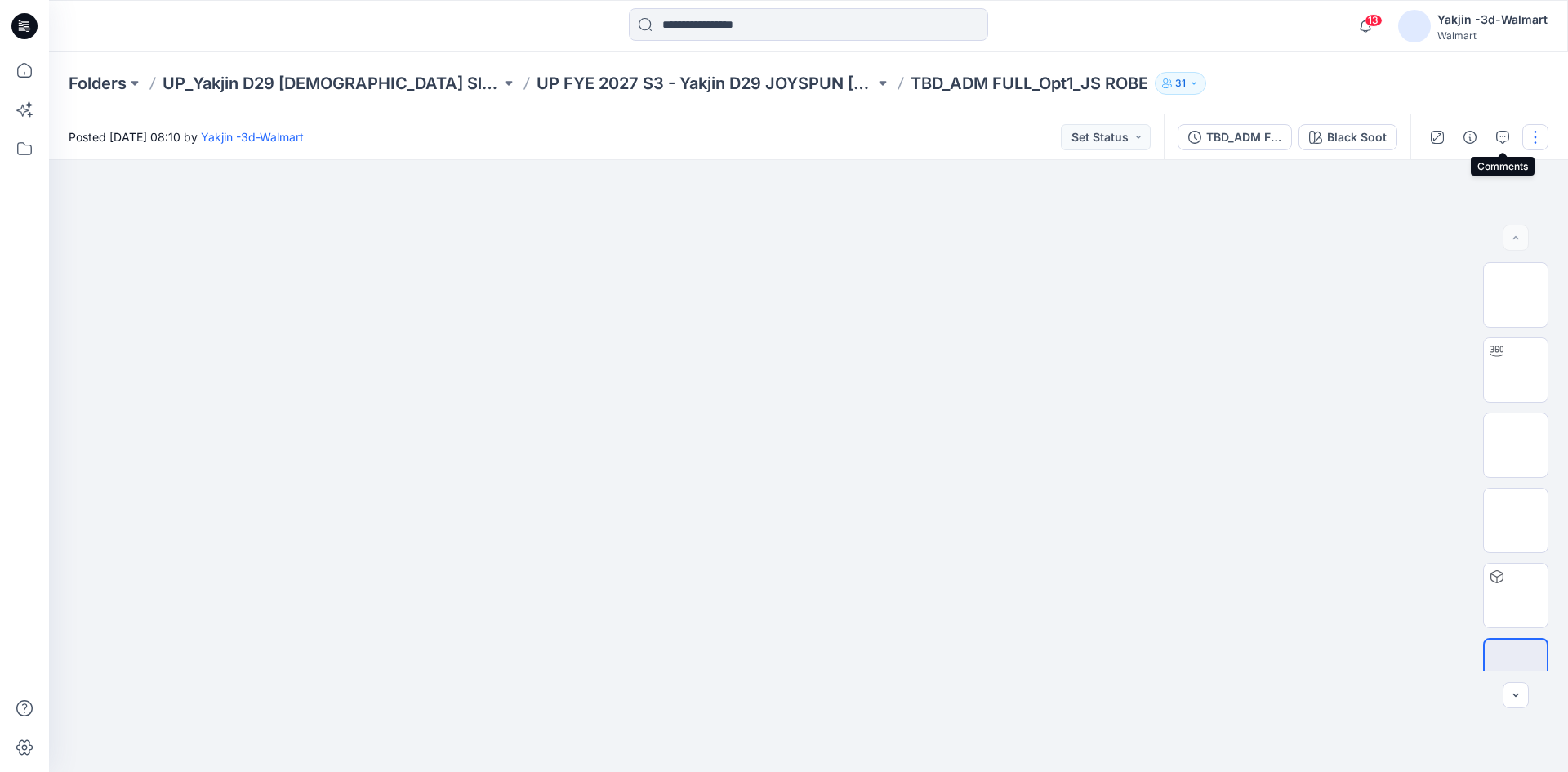
click at [1535, 127] on button "button" at bounding box center [1535, 137] width 26 height 26
click at [1462, 219] on button "Edit" at bounding box center [1467, 221] width 150 height 30
click at [1537, 144] on button "button" at bounding box center [1535, 137] width 26 height 26
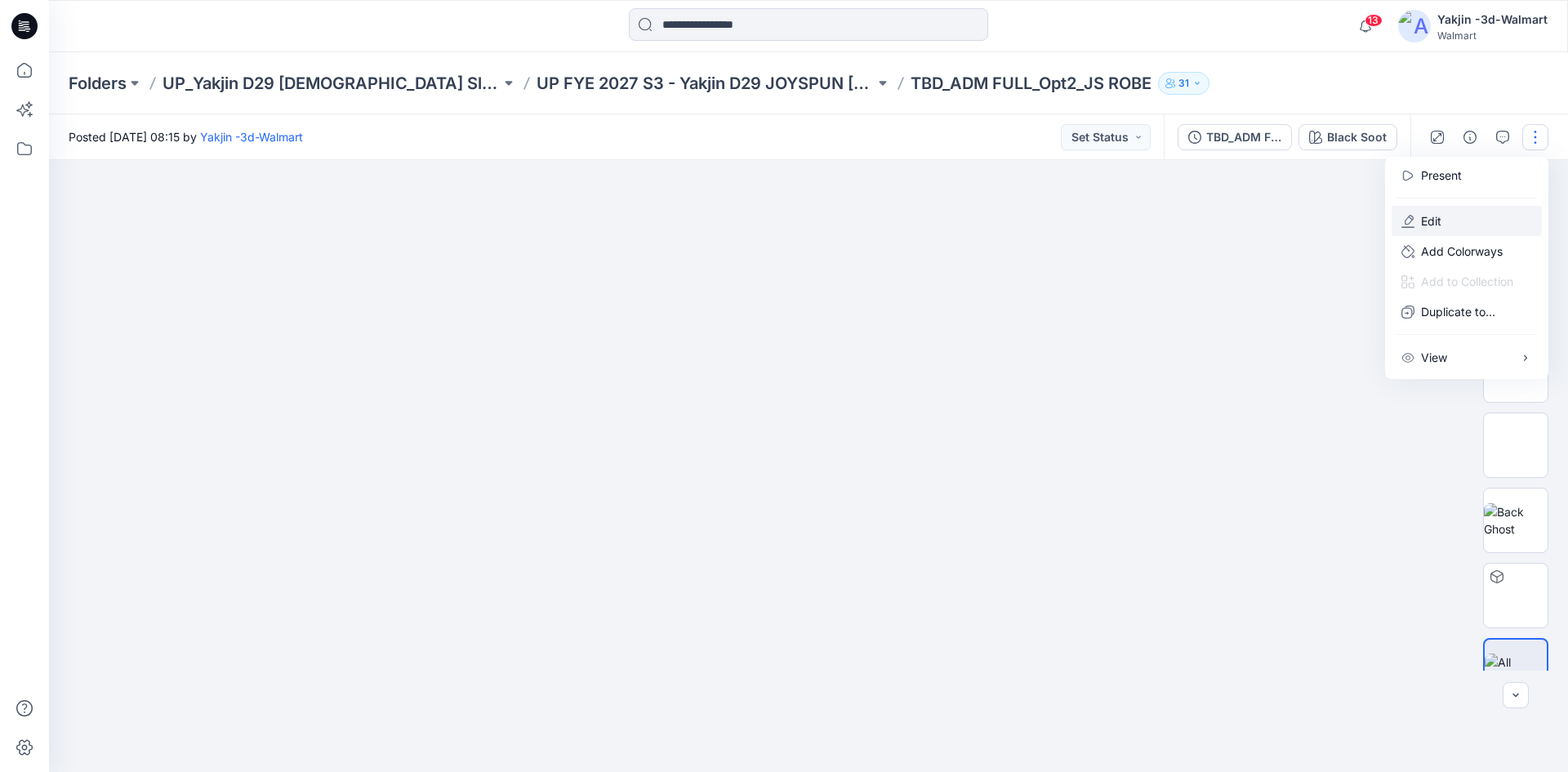
click at [1446, 231] on button "Edit" at bounding box center [1467, 221] width 150 height 30
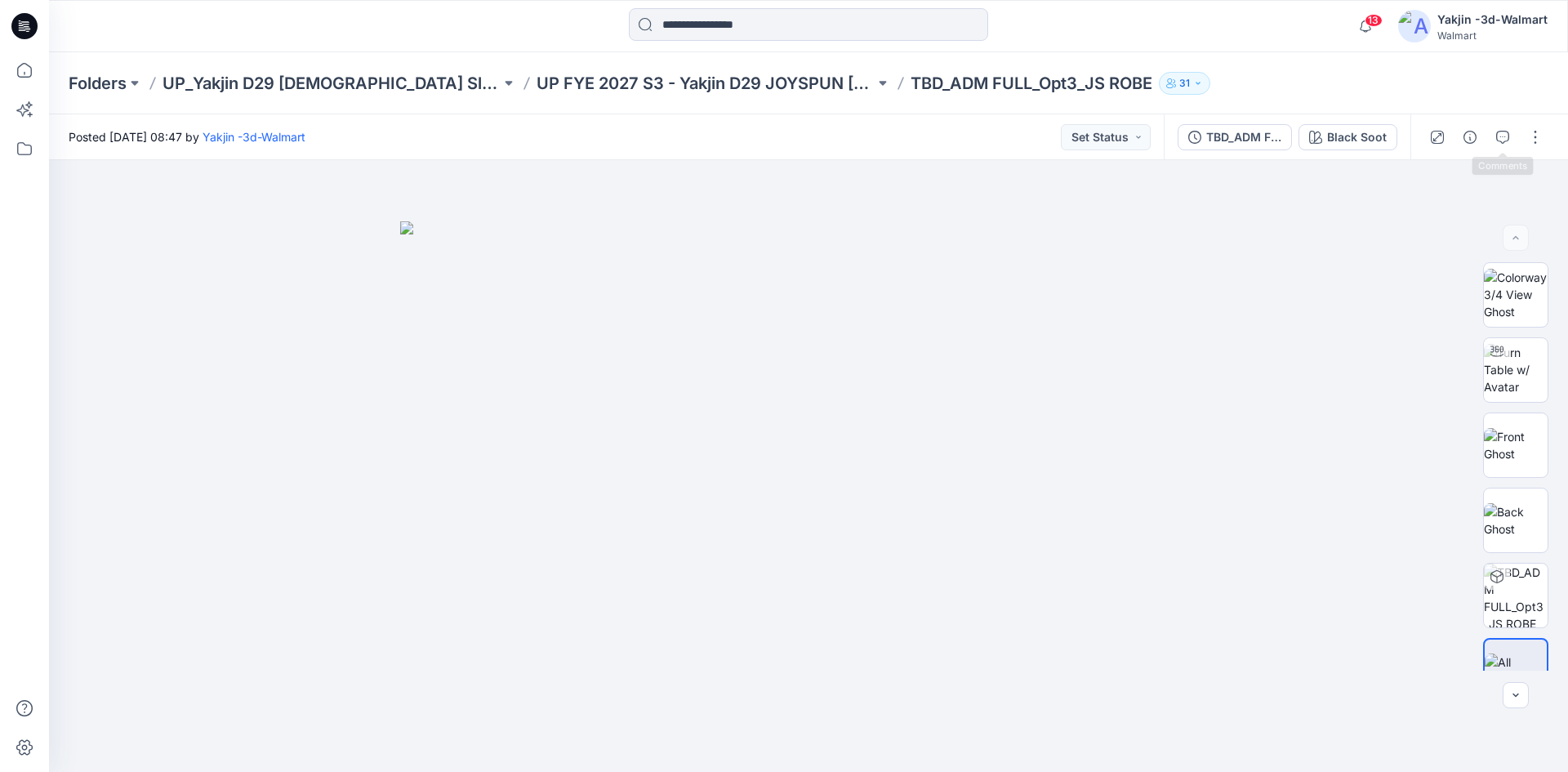
click at [1553, 131] on div at bounding box center [1486, 137] width 151 height 46
click at [1542, 136] on button "button" at bounding box center [1535, 137] width 26 height 26
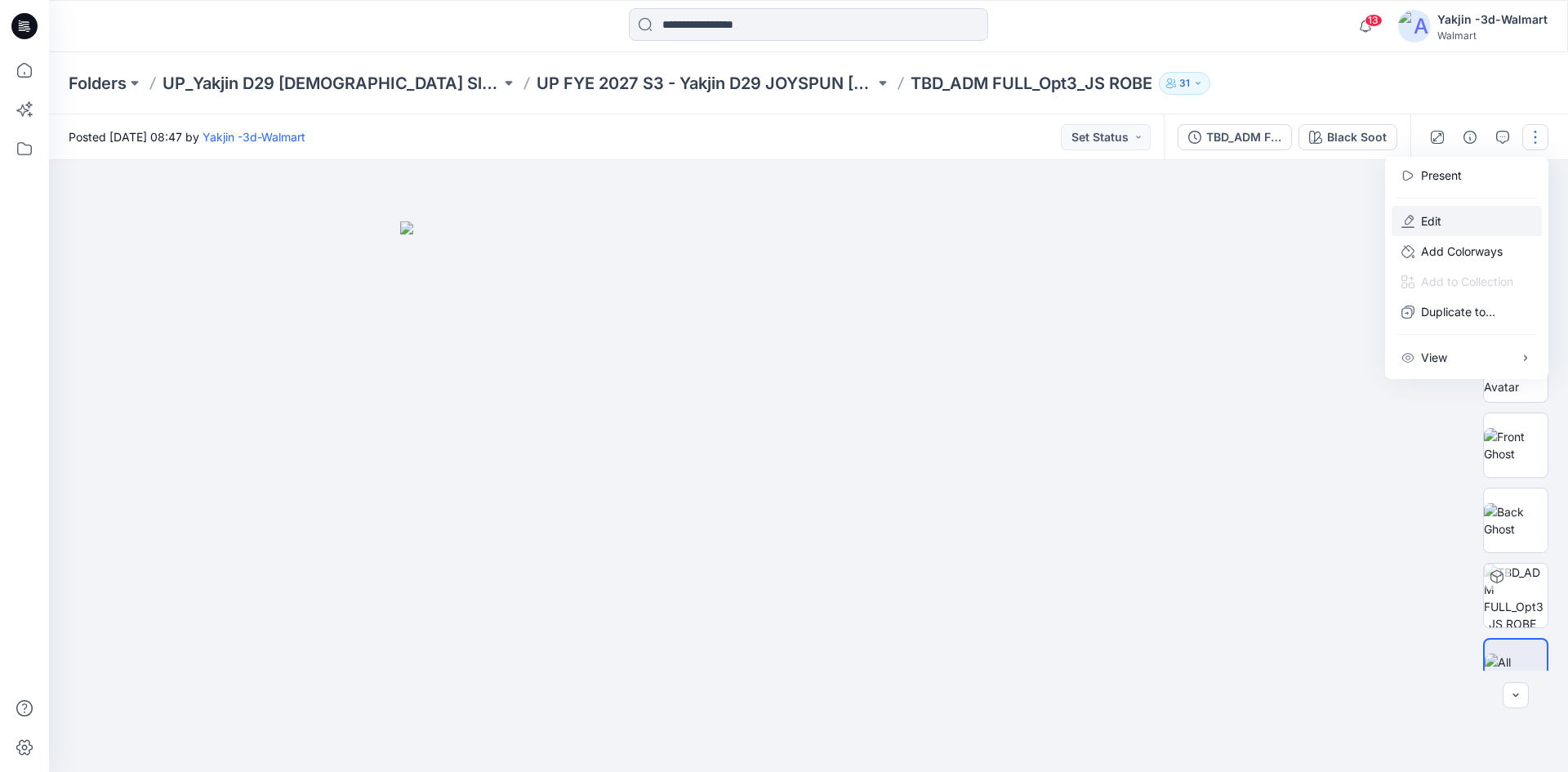
click at [1442, 219] on button "Edit" at bounding box center [1467, 221] width 150 height 30
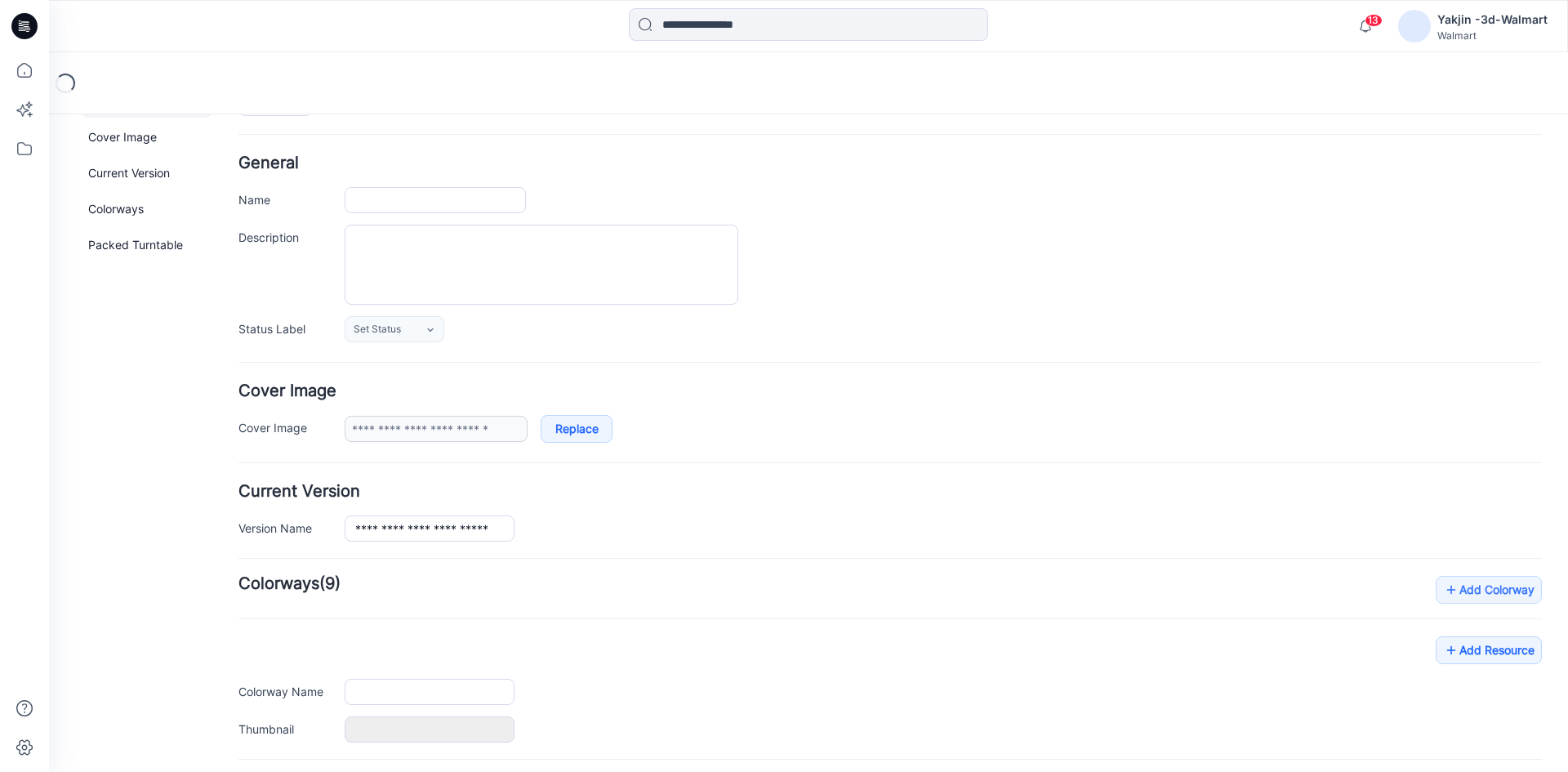
type input "**********"
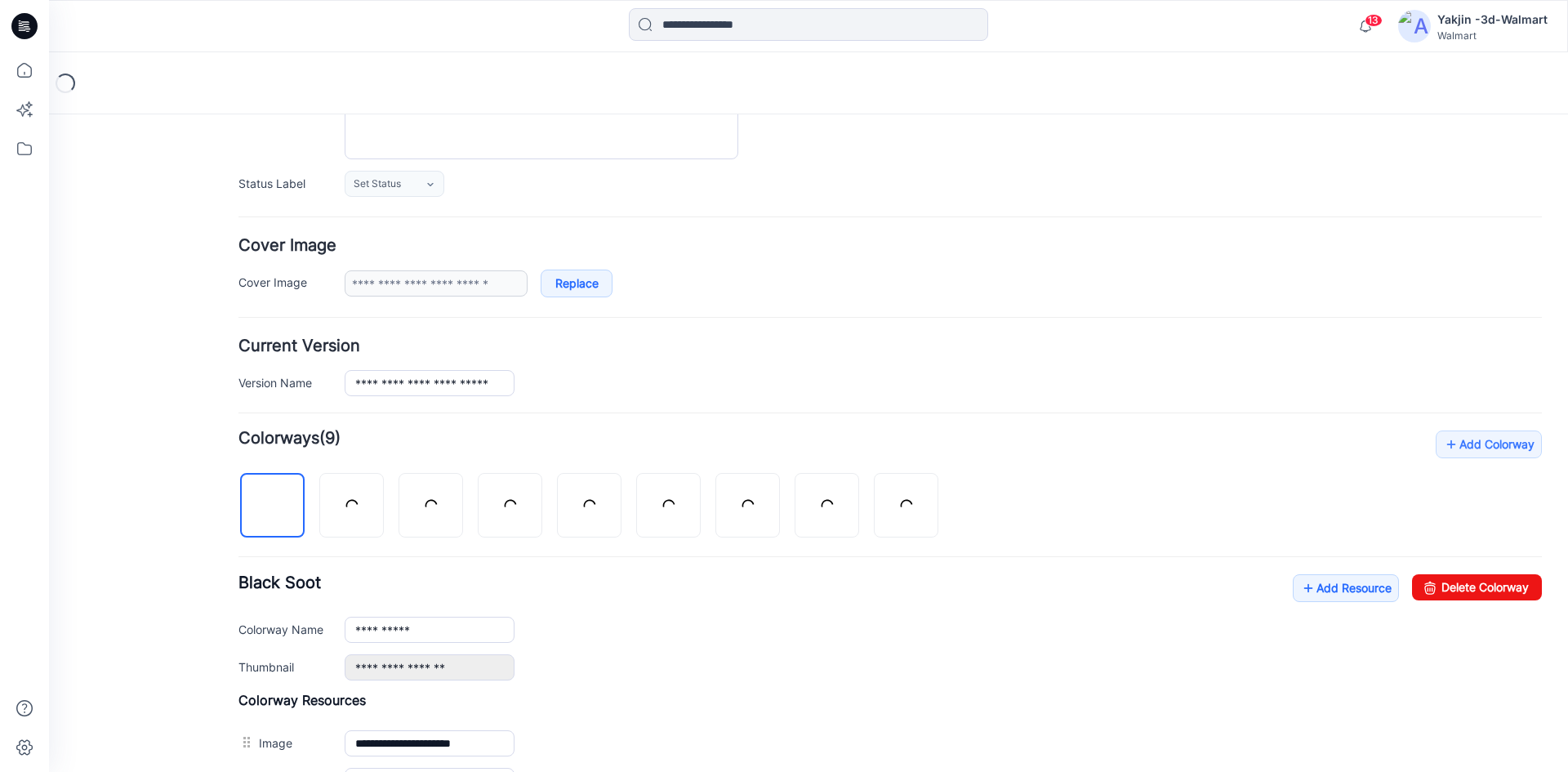
scroll to position [207, 0]
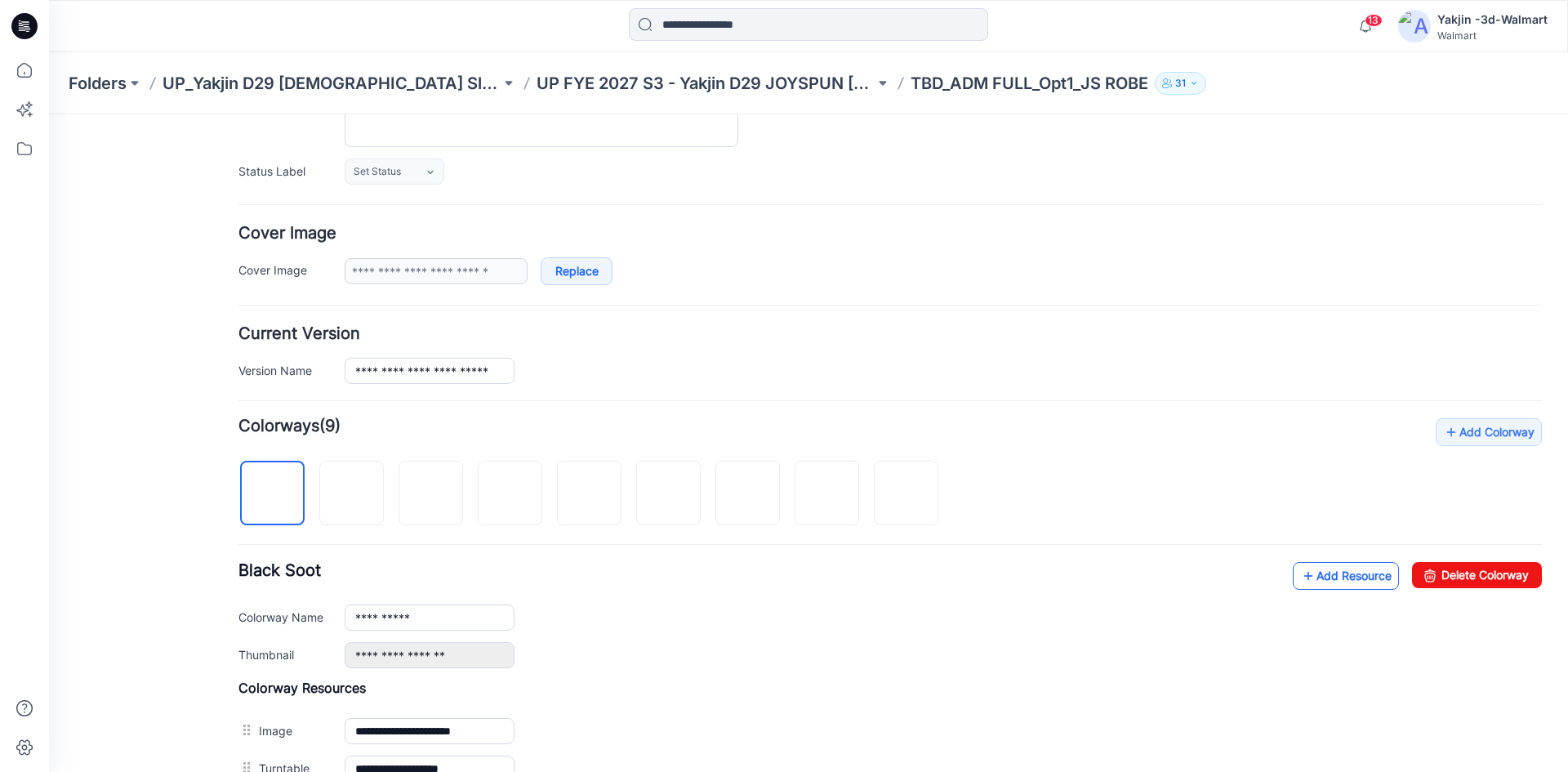
click at [1312, 579] on link "Add Resource" at bounding box center [1346, 575] width 106 height 27
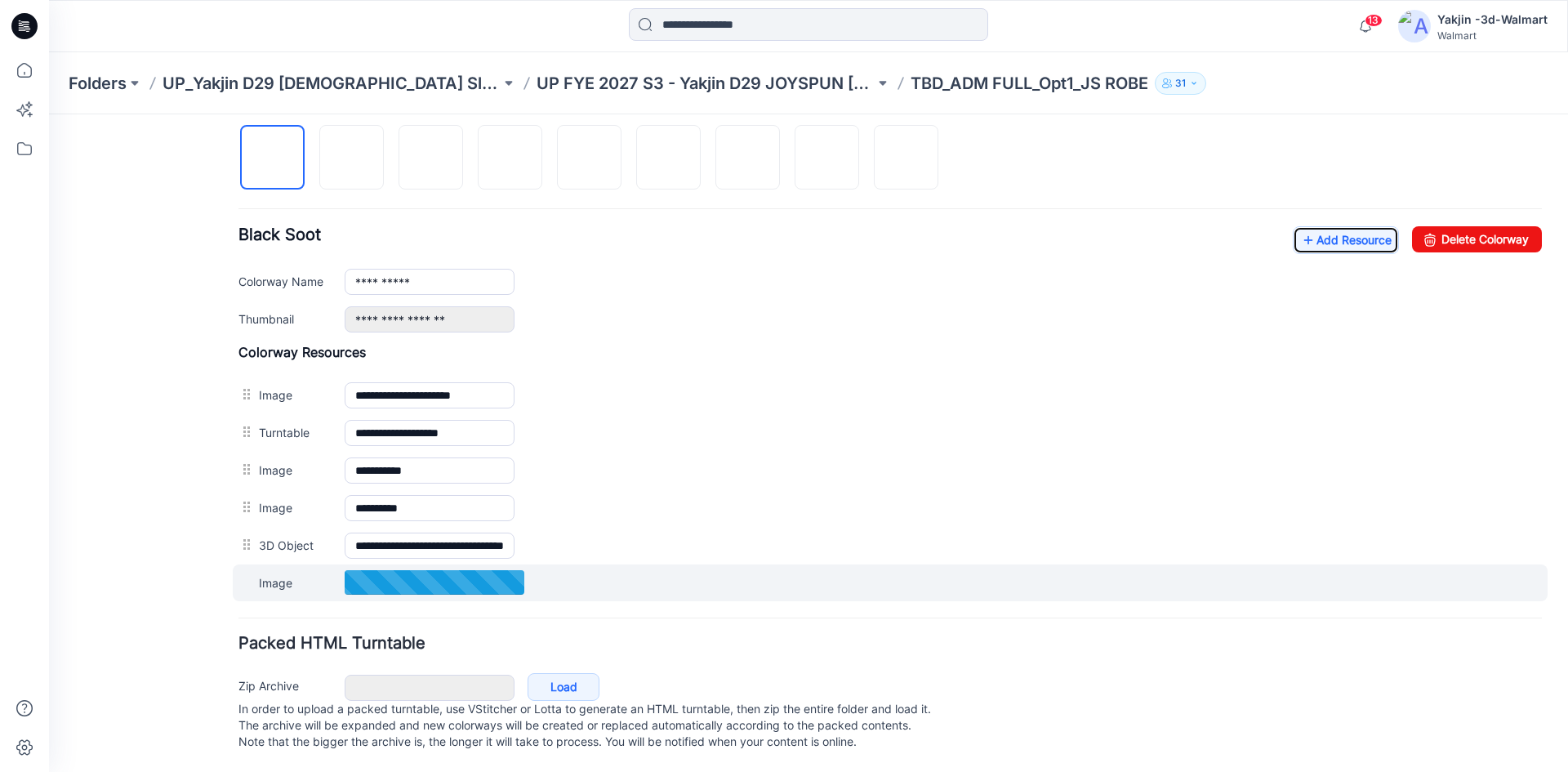
scroll to position [559, 0]
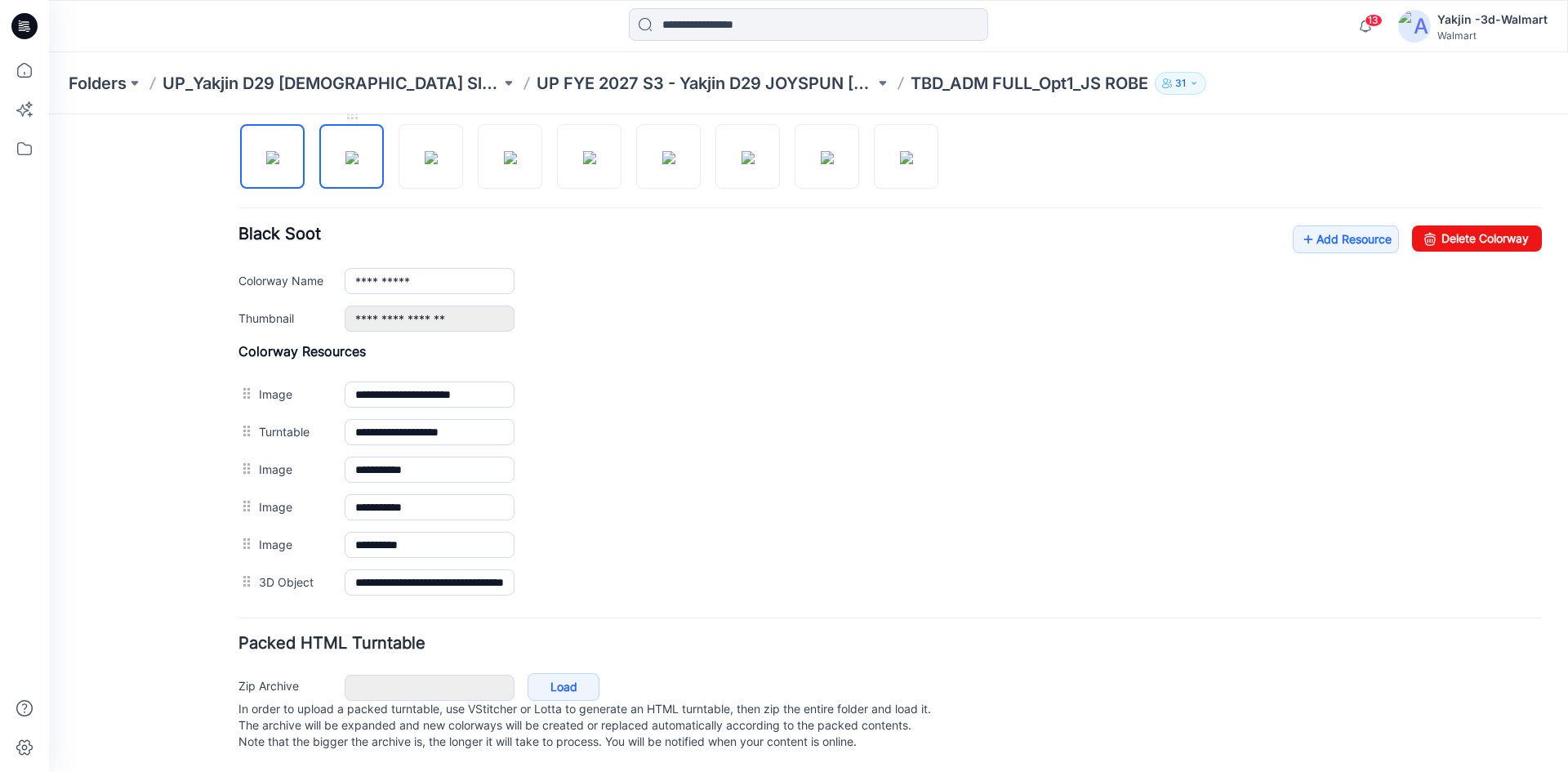
click at [359, 156] on img at bounding box center [352, 158] width 13 height 13
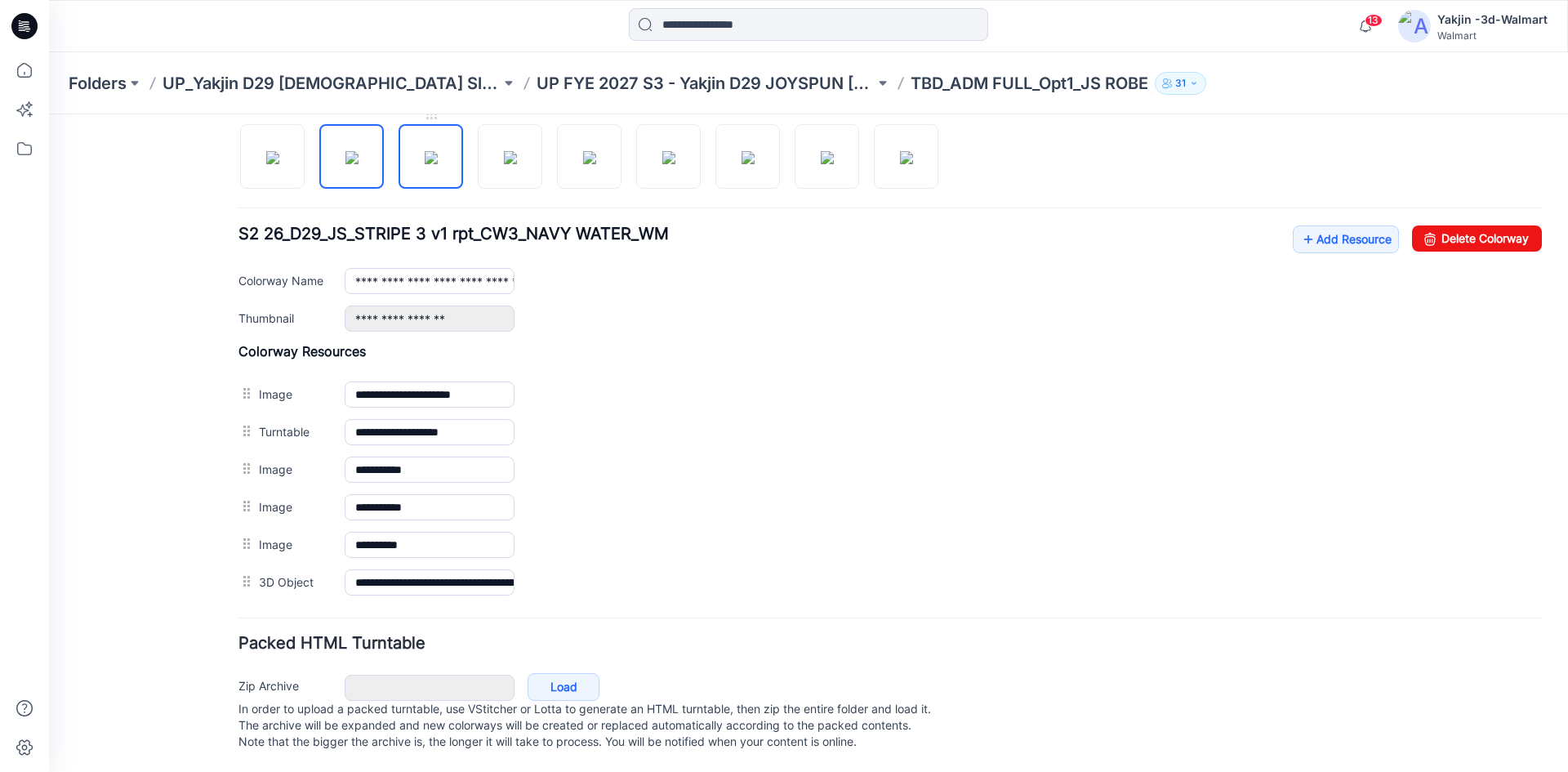
click at [437, 151] on img at bounding box center [432, 158] width 13 height 13
click at [507, 151] on img at bounding box center [510, 158] width 13 height 13
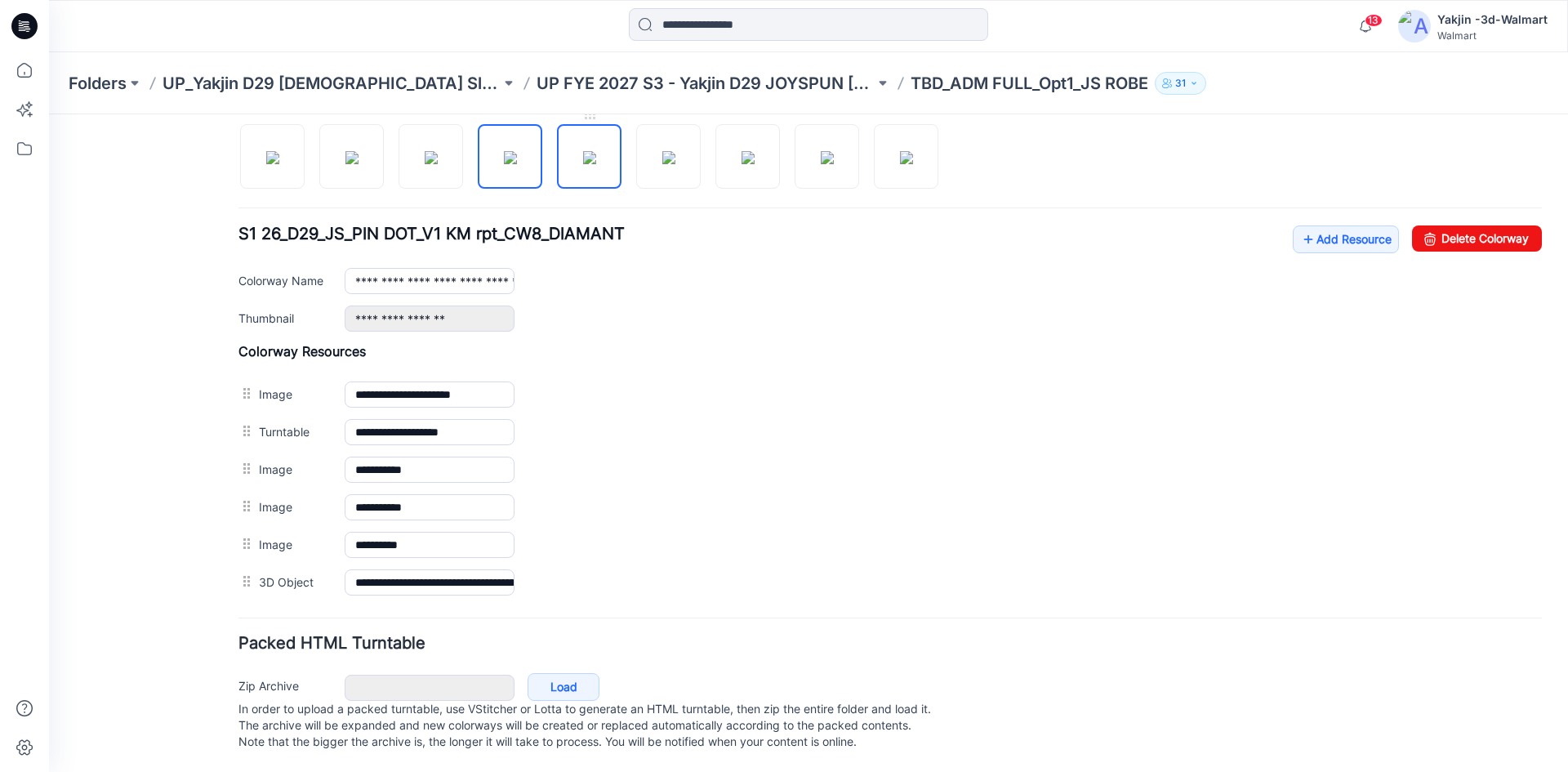
click at [596, 155] on img at bounding box center [589, 158] width 13 height 13
click at [676, 151] on img at bounding box center [669, 158] width 13 height 13
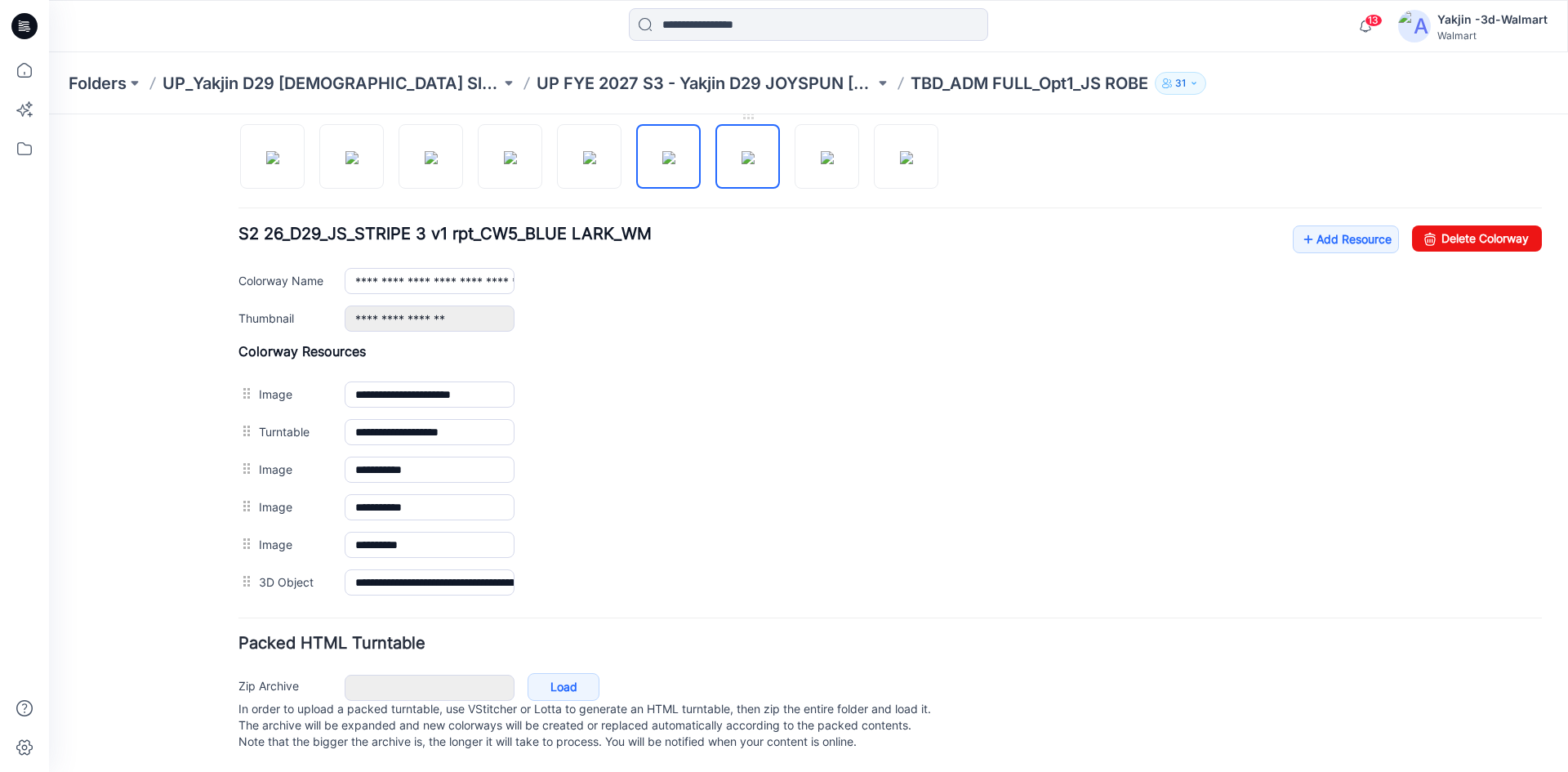
click at [745, 151] on img at bounding box center [748, 158] width 13 height 13
click at [821, 151] on img at bounding box center [828, 158] width 13 height 13
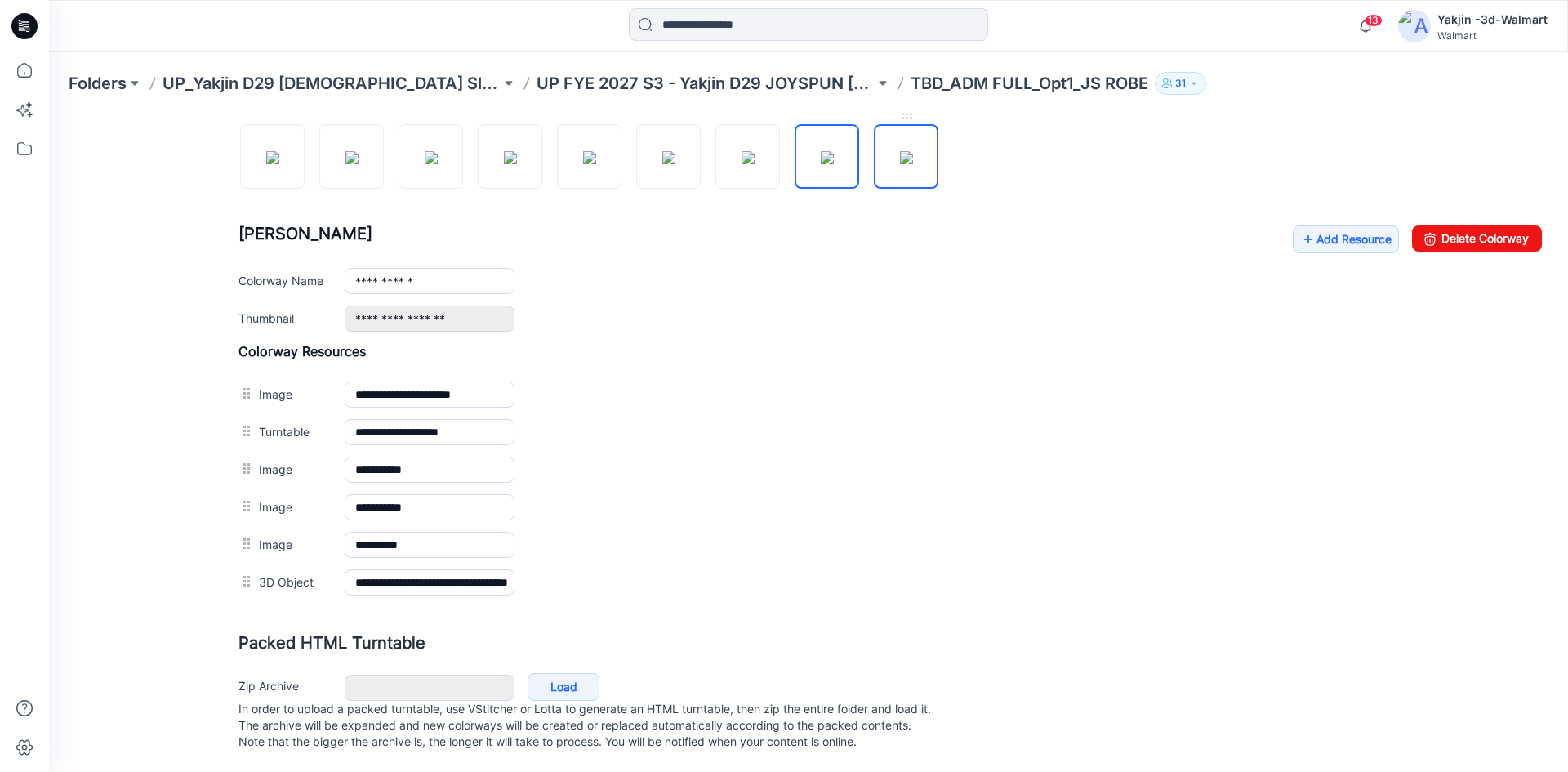
click at [908, 151] on img at bounding box center [906, 158] width 13 height 13
click at [279, 153] on img at bounding box center [273, 158] width 13 height 13
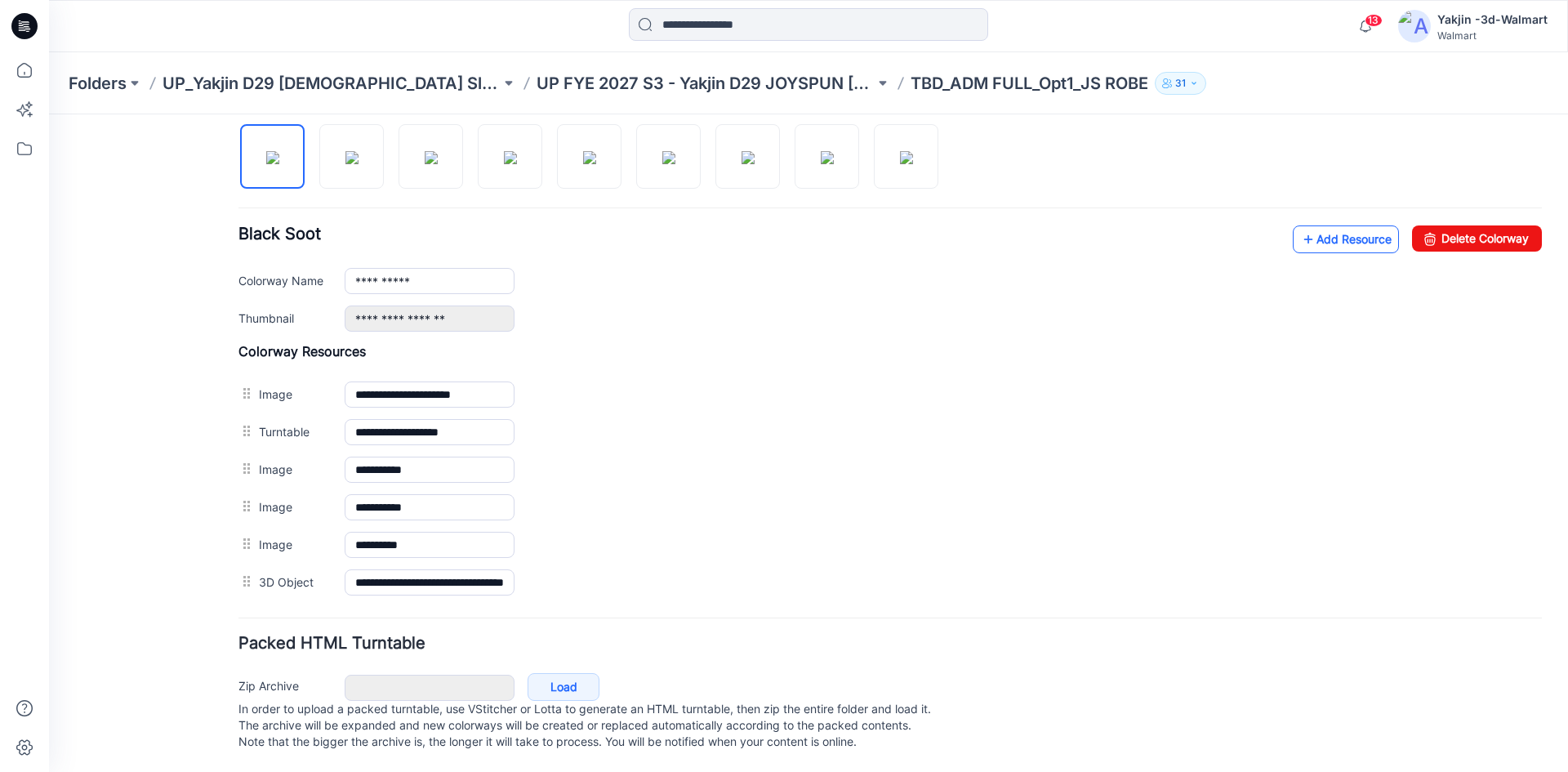
click at [1315, 226] on link "Add Resource" at bounding box center [1346, 239] width 106 height 27
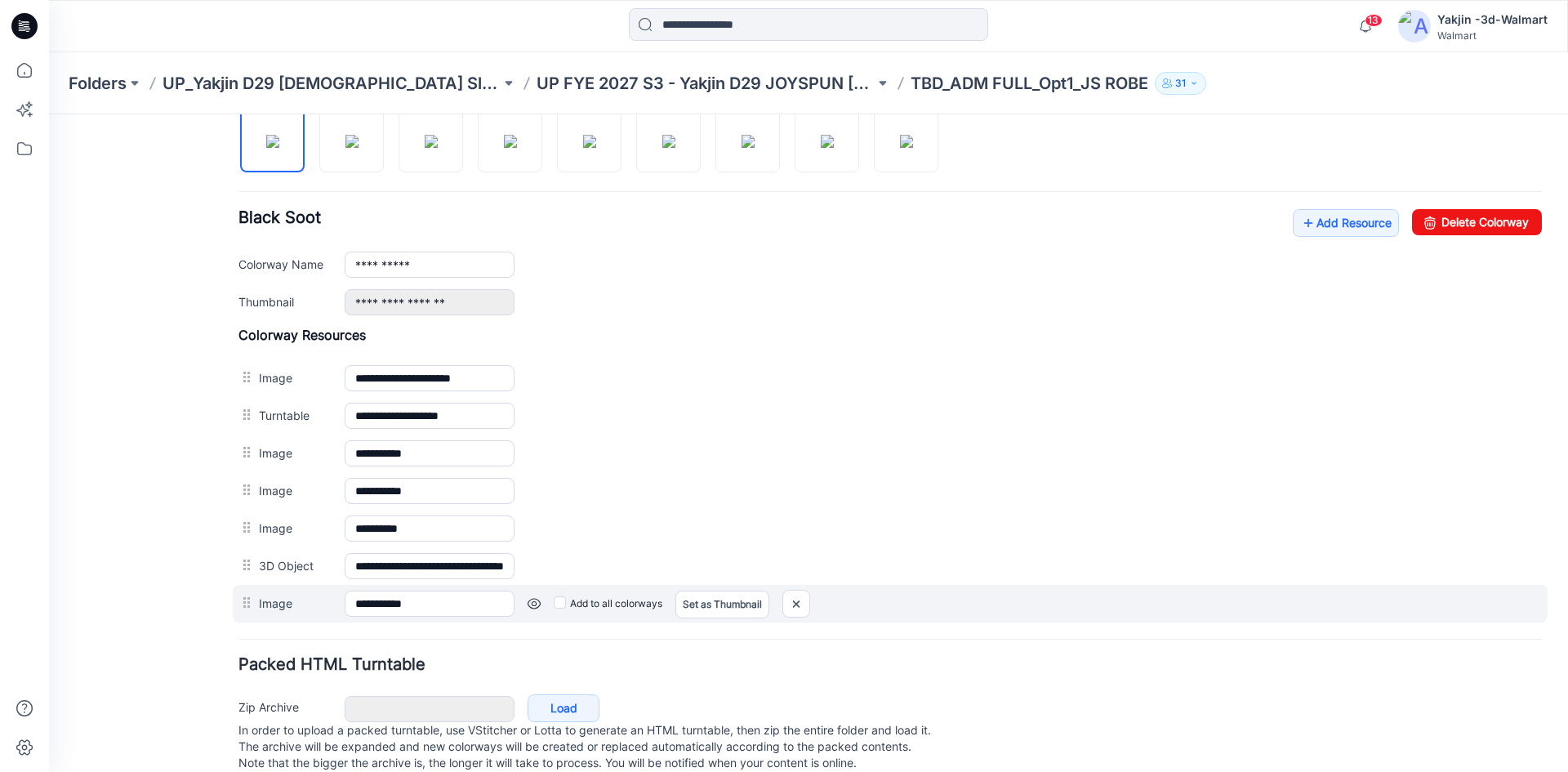
click at [570, 601] on label "Add to all colorways" at bounding box center [608, 603] width 109 height 26
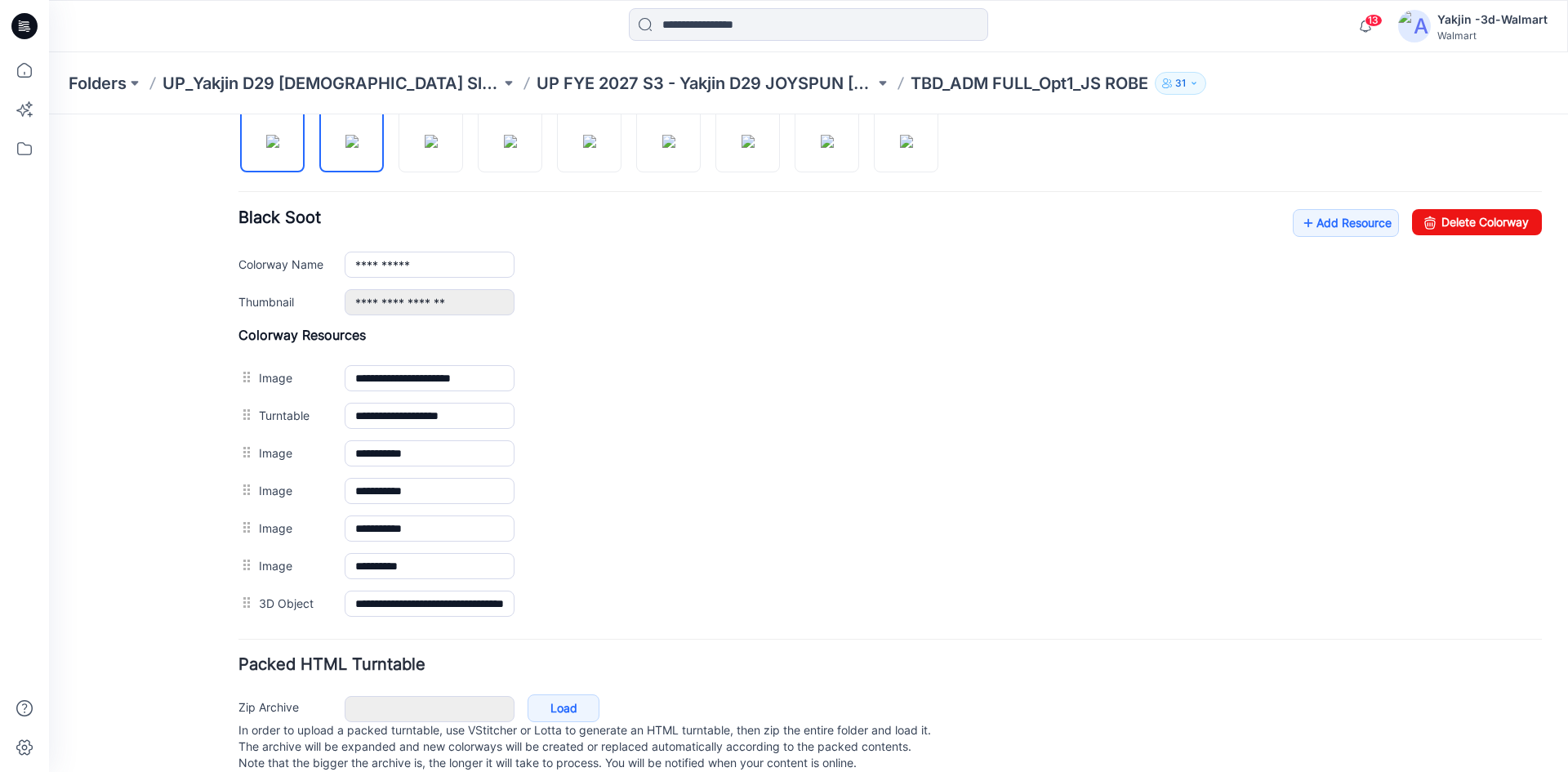
click at [349, 141] on img at bounding box center [352, 141] width 13 height 13
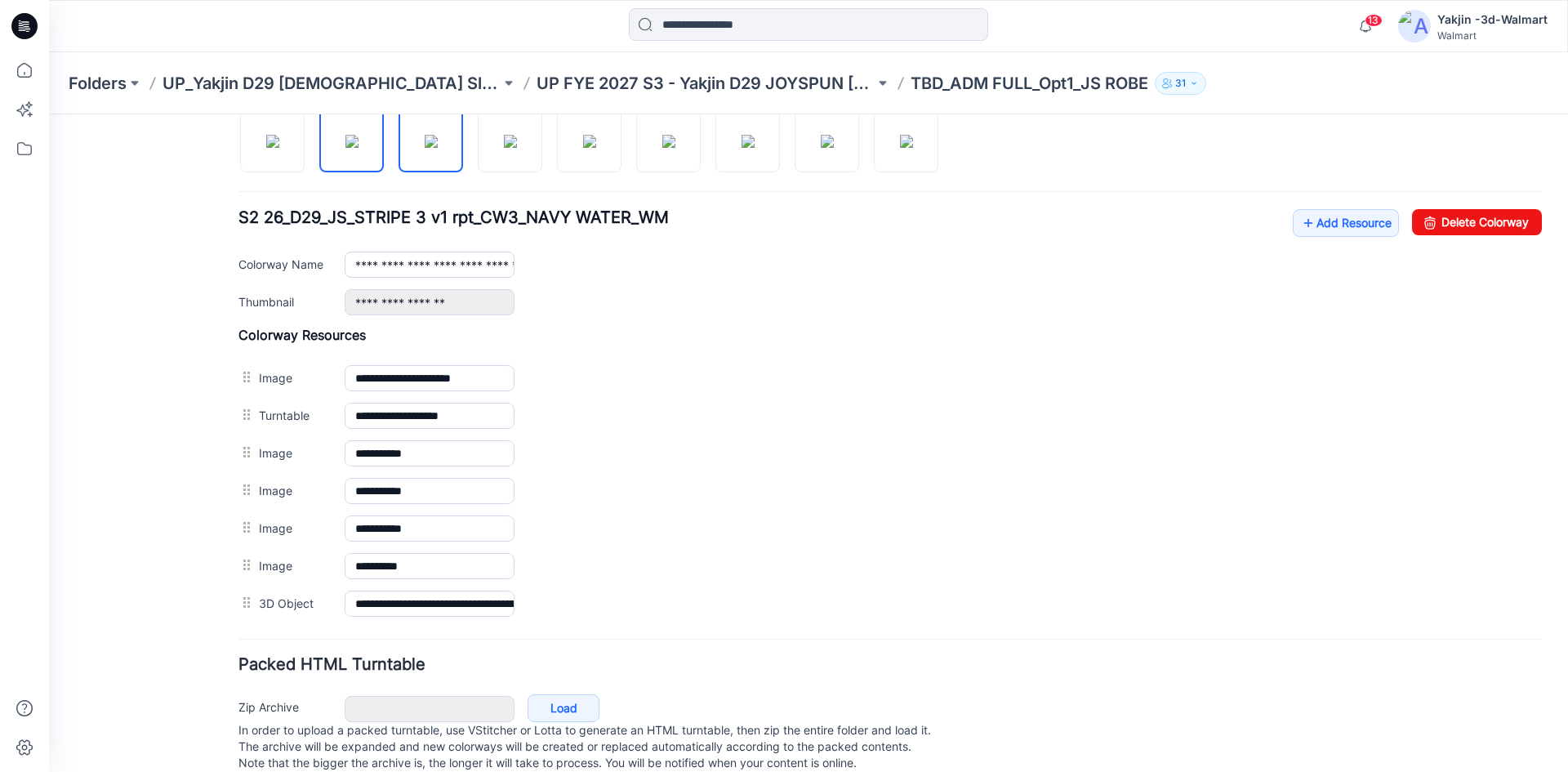
click at [437, 134] on img at bounding box center [432, 141] width 13 height 13
click at [504, 143] on img at bounding box center [510, 141] width 13 height 13
click at [596, 148] on img at bounding box center [589, 141] width 13 height 13
click at [666, 134] on img at bounding box center [669, 141] width 13 height 13
click at [750, 148] on img at bounding box center [748, 141] width 13 height 13
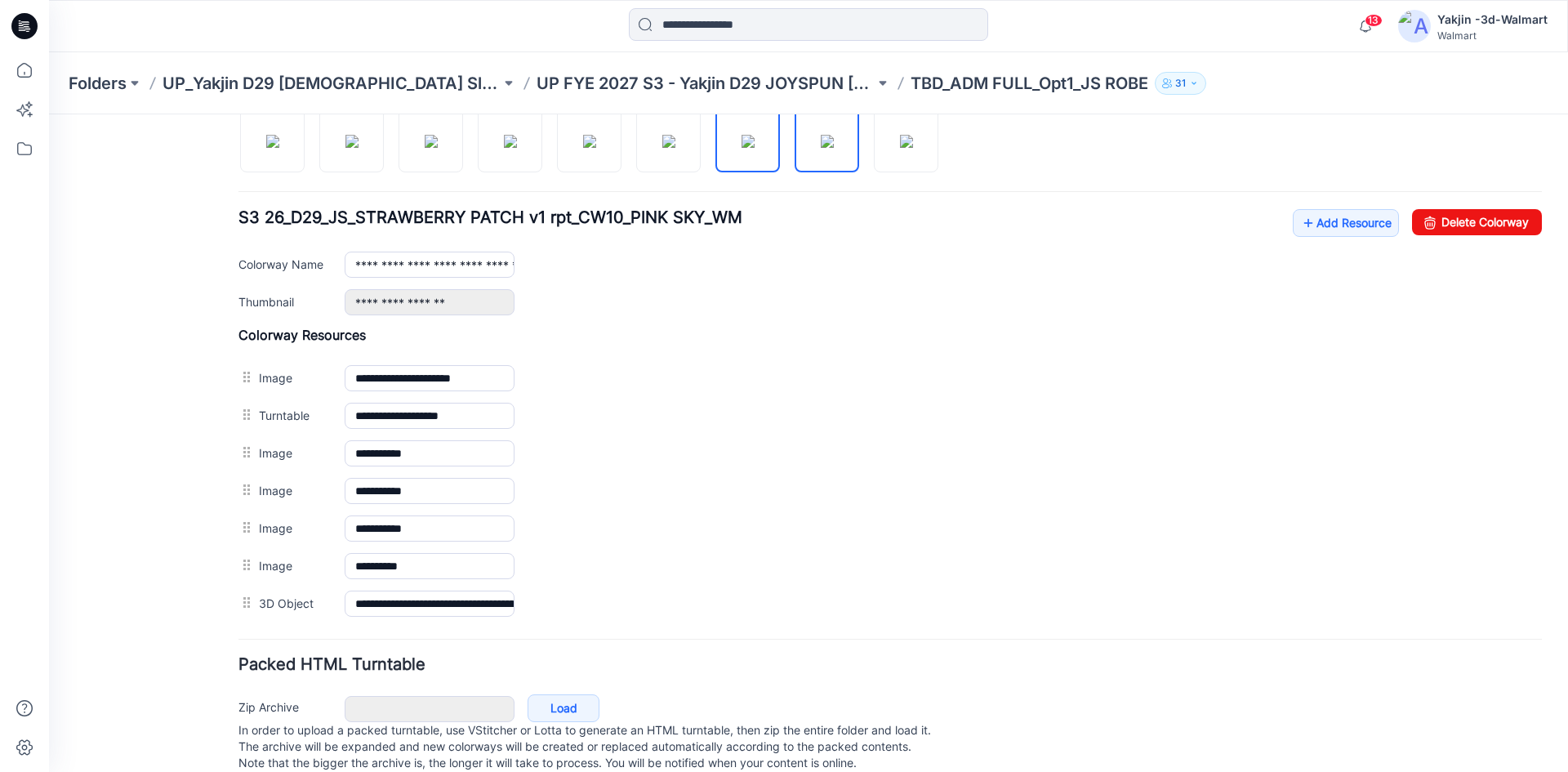
click at [824, 141] on img at bounding box center [828, 141] width 13 height 13
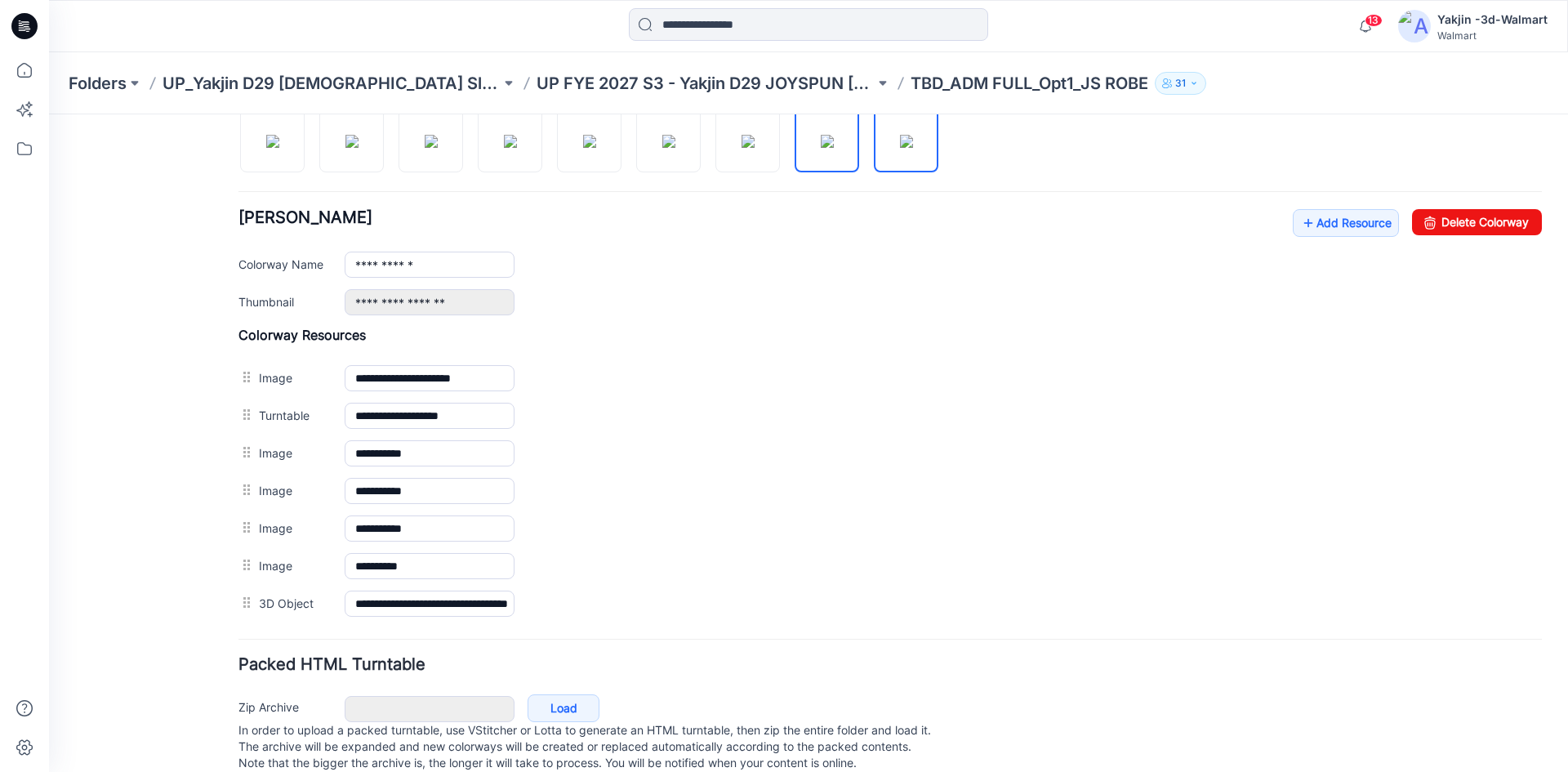
click at [910, 139] on img at bounding box center [906, 141] width 13 height 13
click at [279, 147] on img at bounding box center [273, 141] width 13 height 13
click at [345, 146] on img at bounding box center [352, 141] width 13 height 13
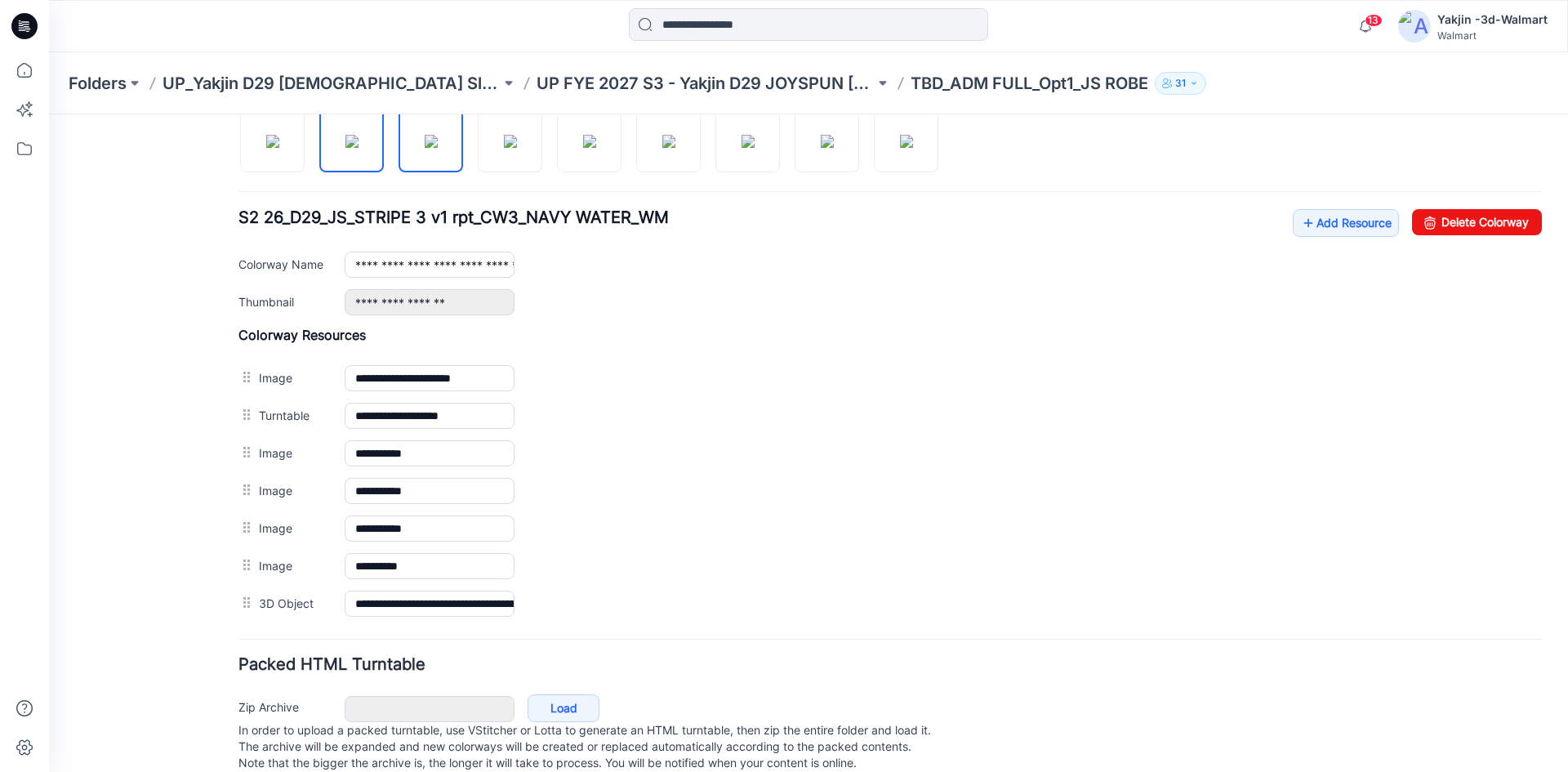
click at [437, 139] on img at bounding box center [432, 141] width 13 height 13
click at [517, 139] on img at bounding box center [510, 141] width 13 height 13
drag, startPoint x: 568, startPoint y: 139, endPoint x: 581, endPoint y: 139, distance: 13.0
click at [583, 139] on img at bounding box center [589, 141] width 13 height 13
click at [636, 139] on div at bounding box center [594, 131] width 713 height 84
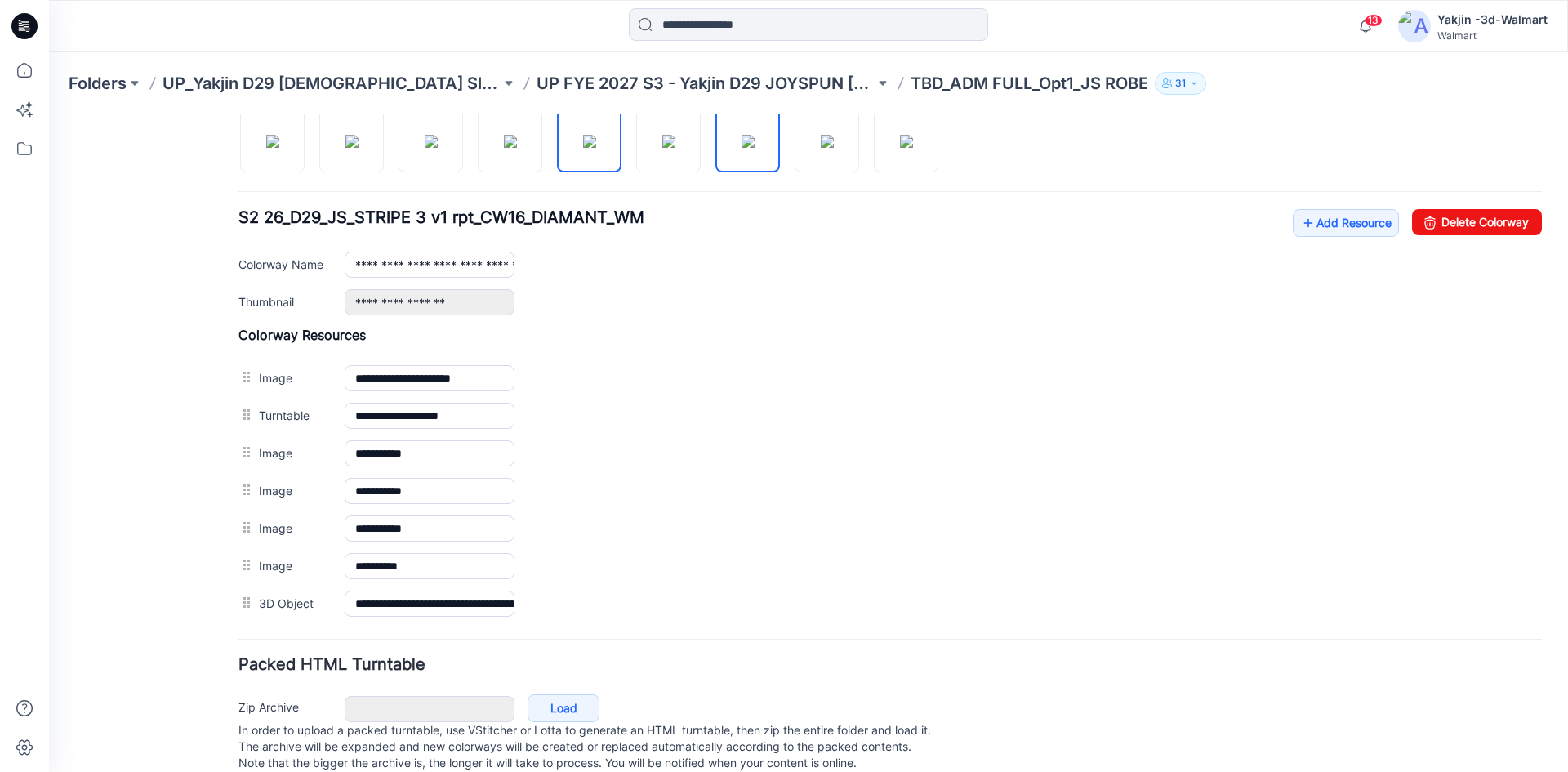
drag, startPoint x: 711, startPoint y: 138, endPoint x: 735, endPoint y: 139, distance: 24.0
click at [714, 138] on div at bounding box center [594, 131] width 713 height 84
click at [755, 139] on img at bounding box center [748, 141] width 13 height 13
click at [821, 144] on img at bounding box center [828, 141] width 13 height 13
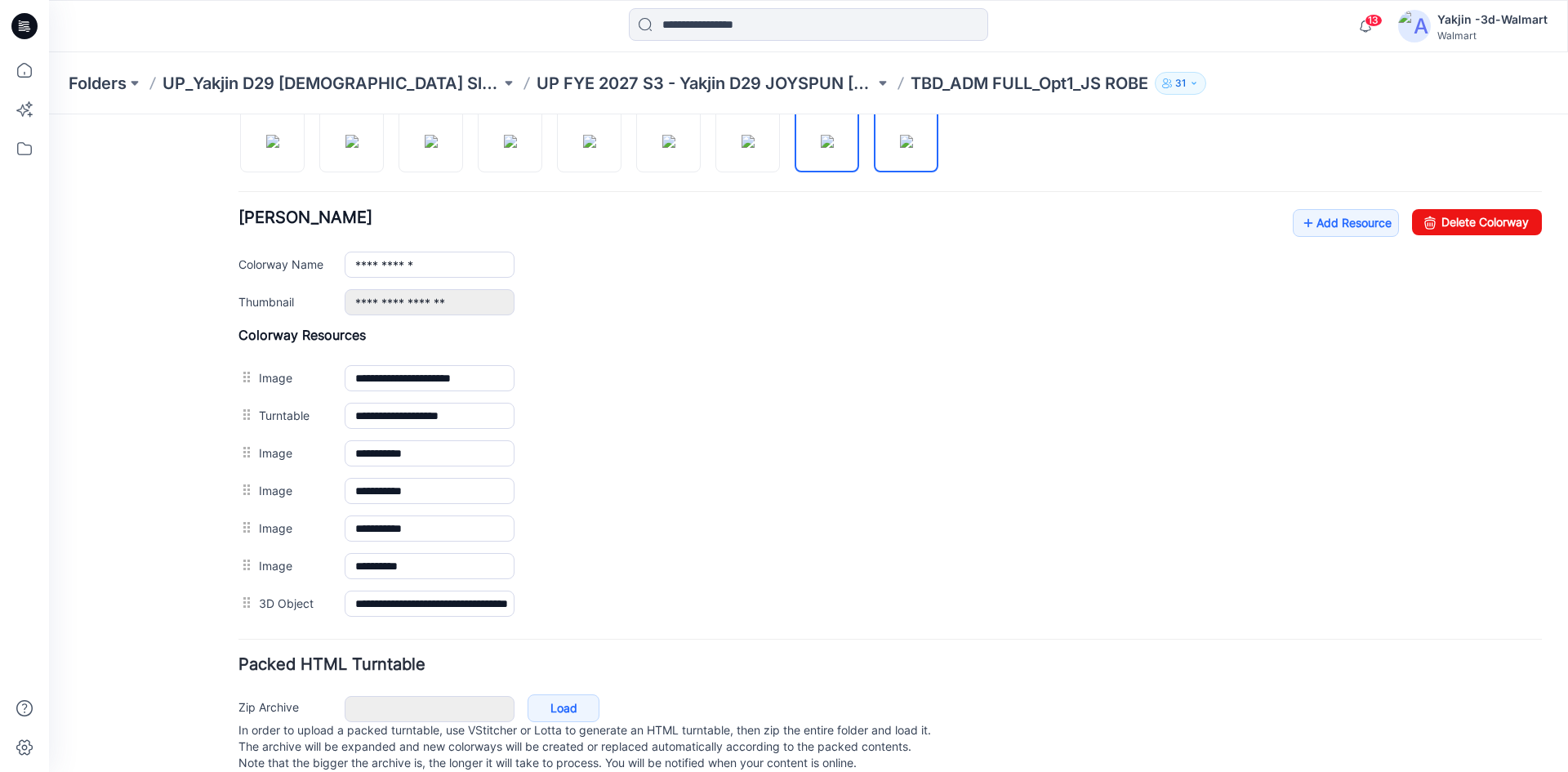
click at [900, 144] on img at bounding box center [906, 141] width 13 height 13
click at [676, 140] on img at bounding box center [669, 141] width 13 height 13
type input "**********"
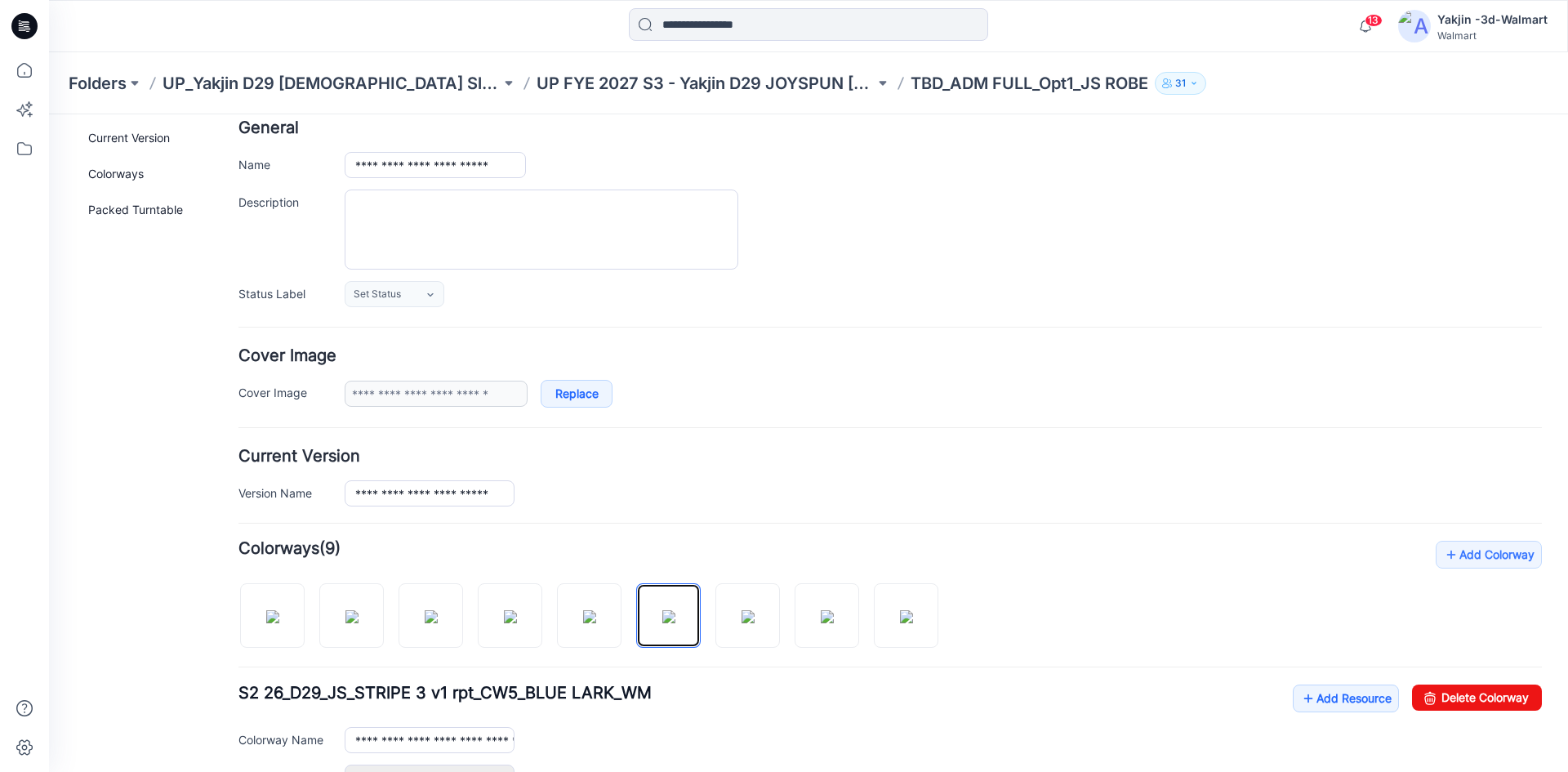
scroll to position [0, 0]
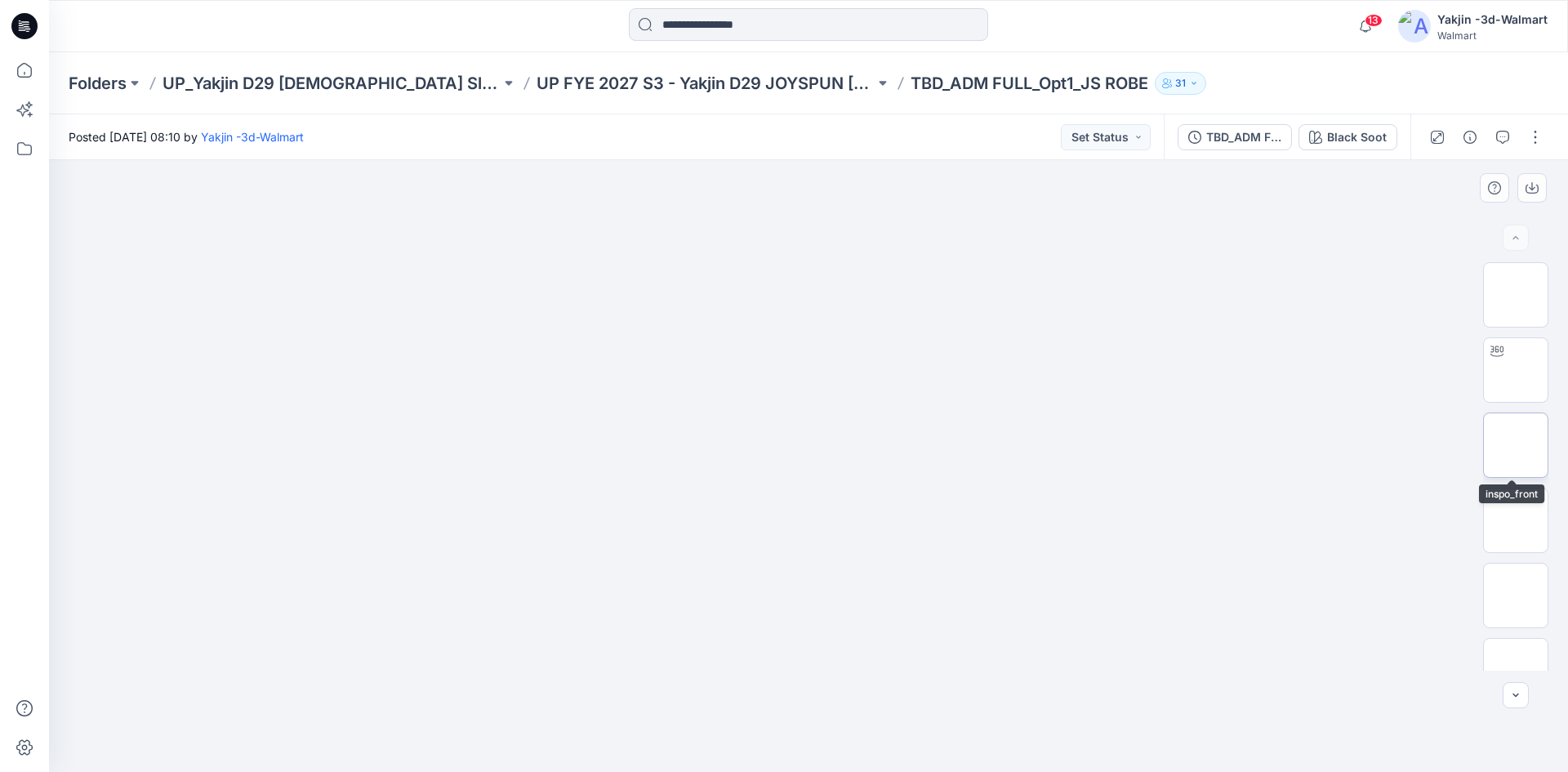
click at [1516, 445] on img at bounding box center [1516, 445] width 0 height 0
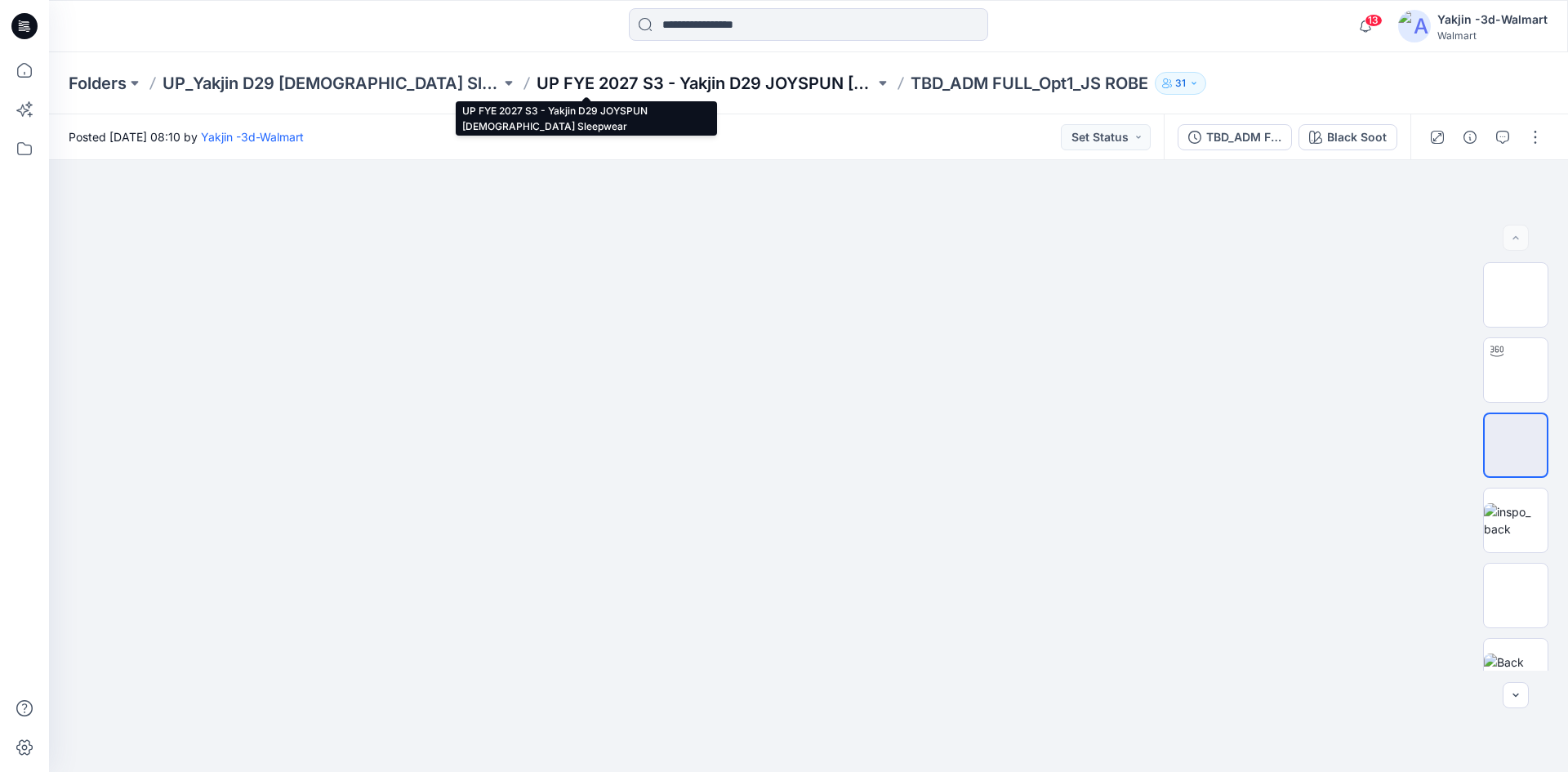
click at [661, 82] on p "UP FYE 2027 S3 - Yakjin D29 JOYSPUN [DEMOGRAPHIC_DATA] Sleepwear" at bounding box center [705, 84] width 338 height 23
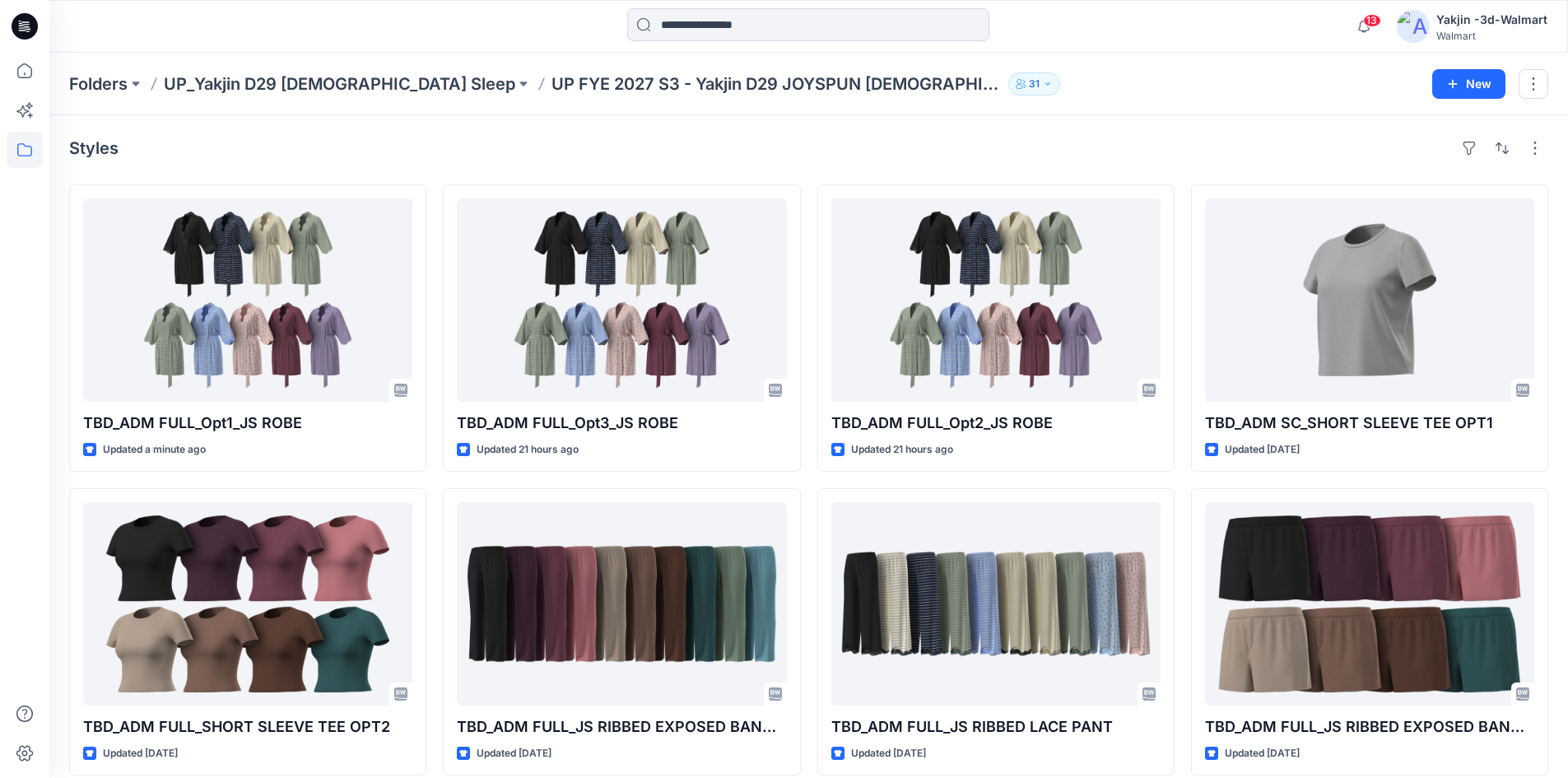
click at [29, 25] on icon at bounding box center [24, 26] width 26 height 26
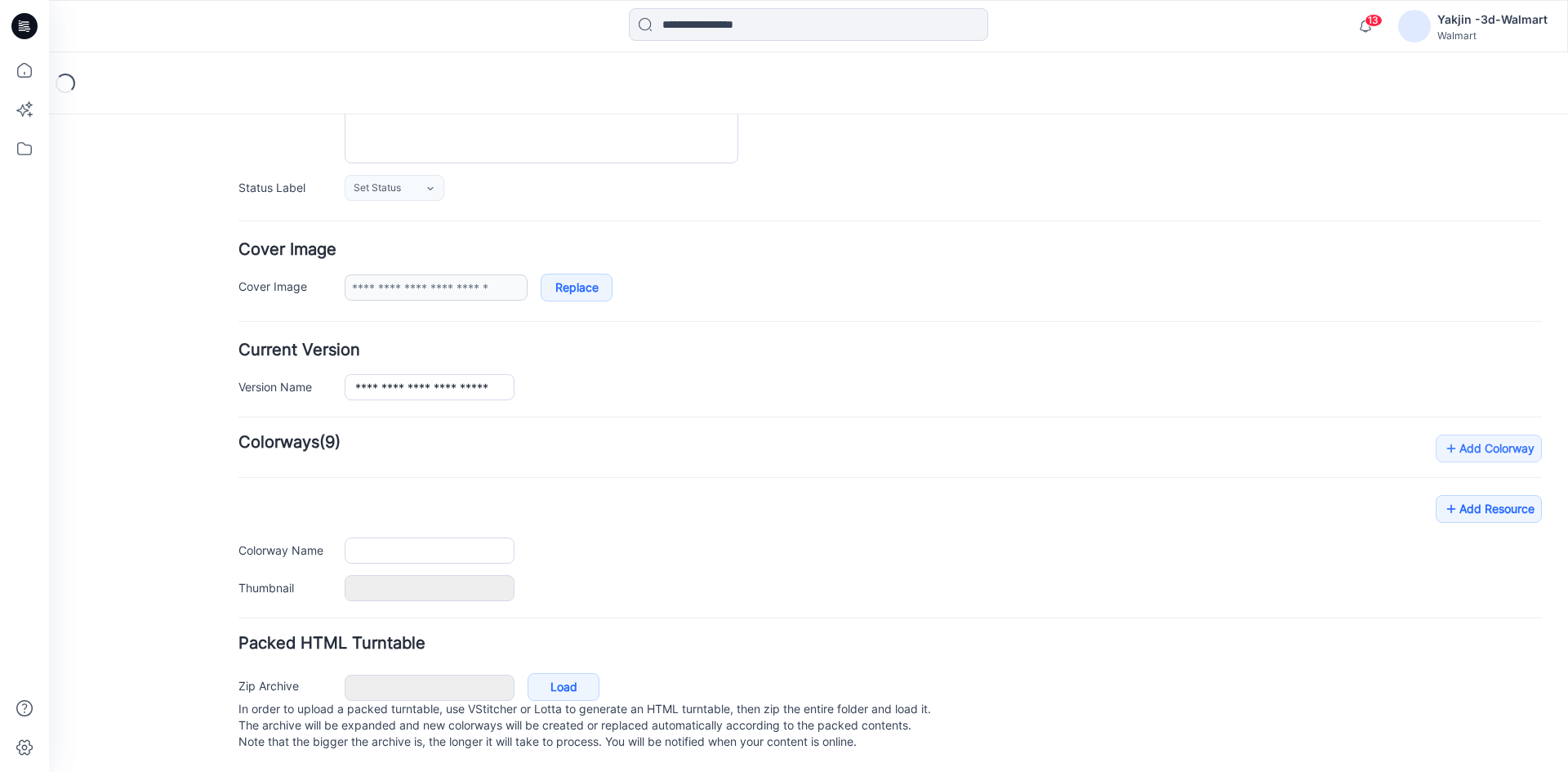
type input "**********"
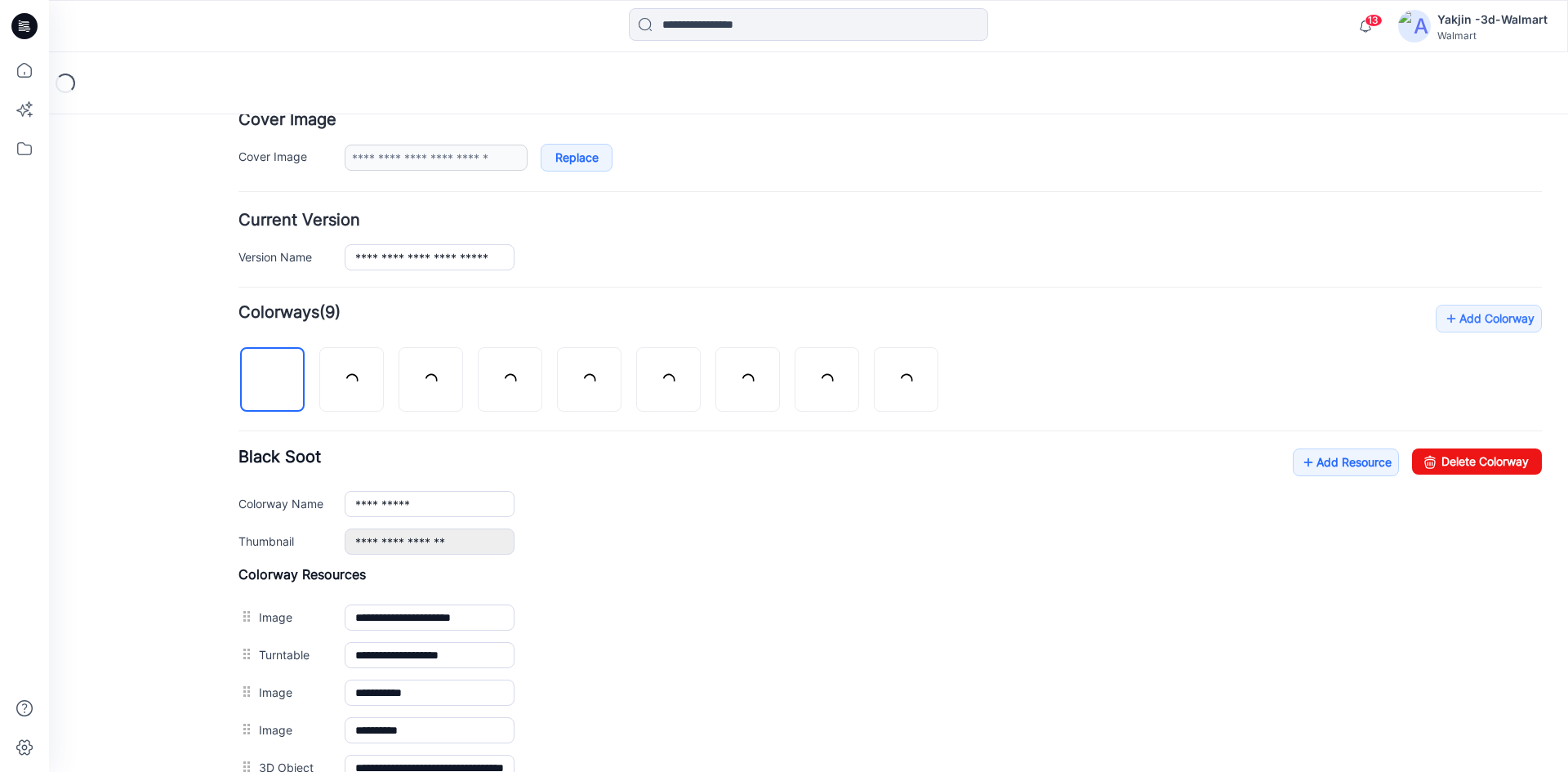
scroll to position [370, 0]
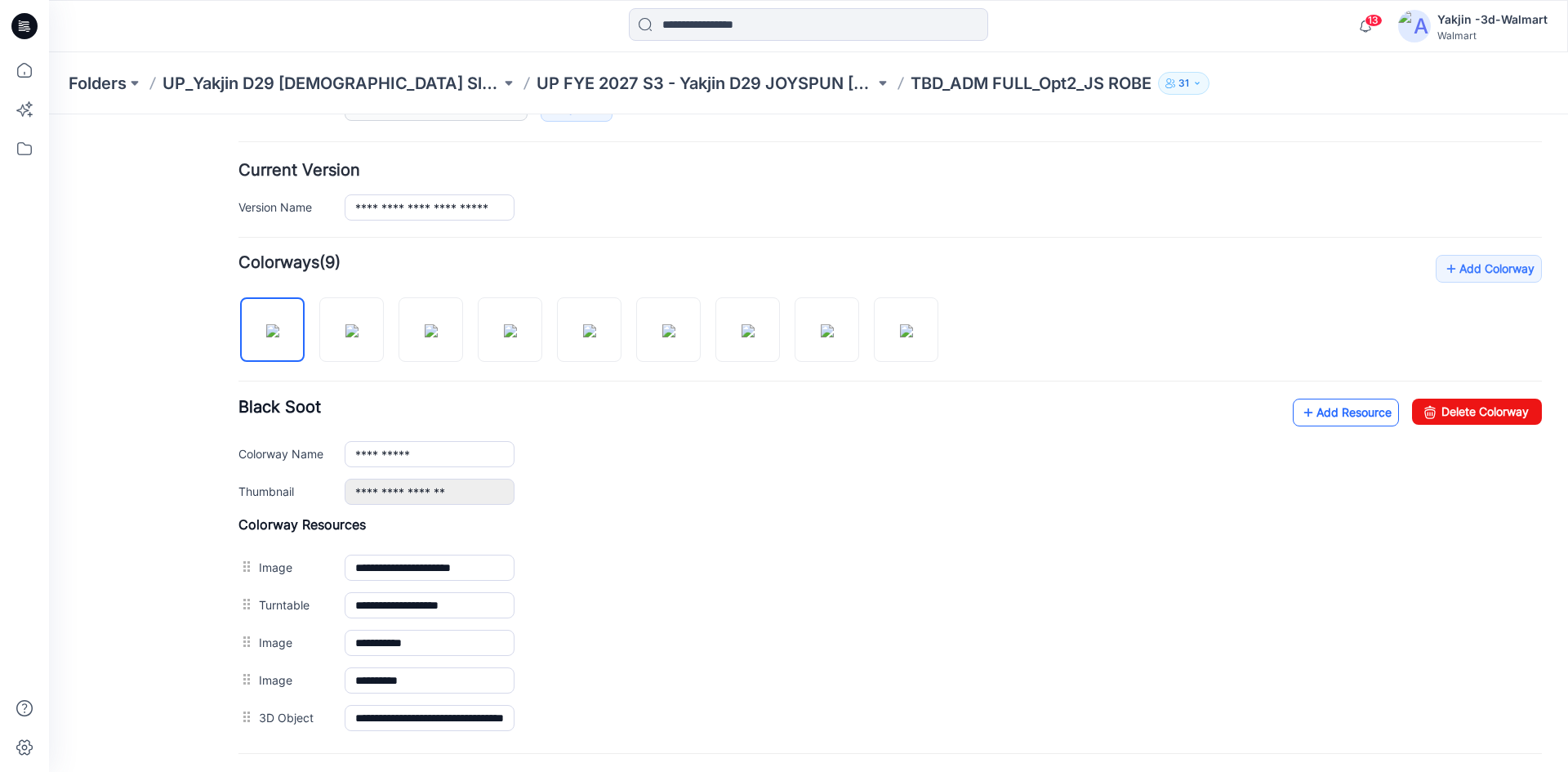
click at [1301, 409] on icon at bounding box center [1308, 412] width 17 height 26
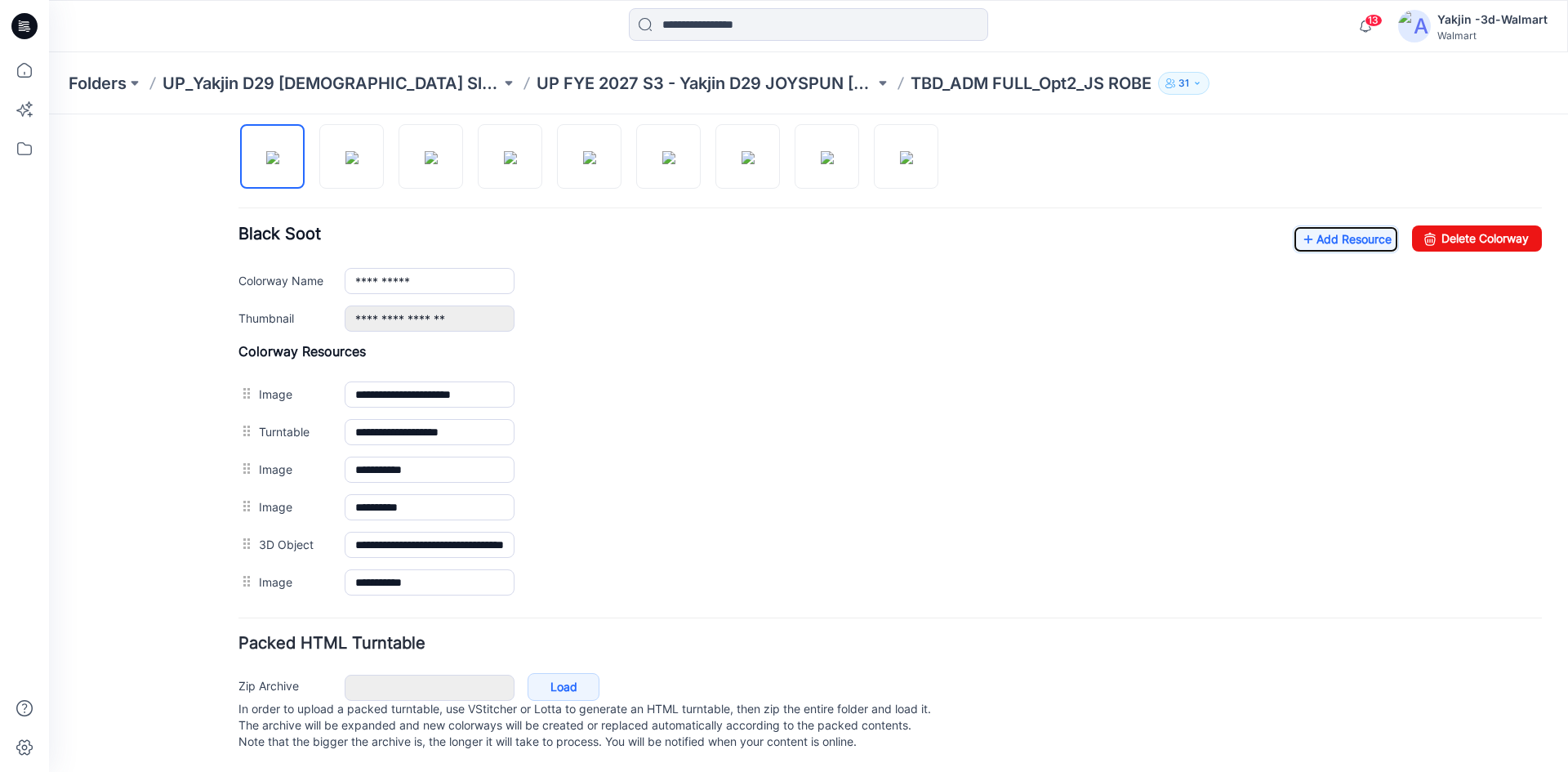
scroll to position [559, 0]
click at [353, 154] on img at bounding box center [352, 158] width 13 height 13
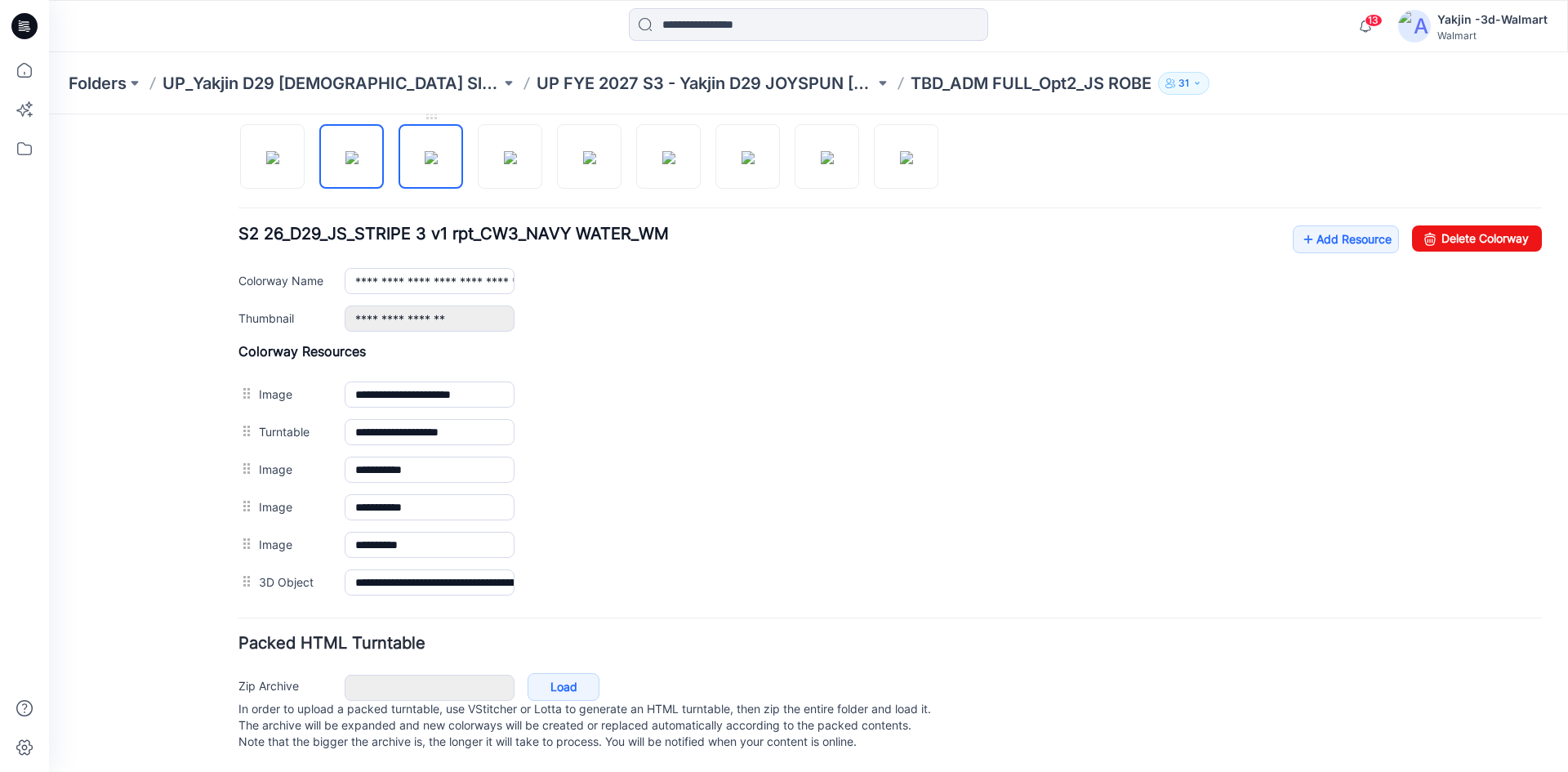
click at [437, 159] on img at bounding box center [432, 158] width 13 height 13
drag, startPoint x: 522, startPoint y: 143, endPoint x: 513, endPoint y: 197, distance: 54.7
click at [517, 151] on img at bounding box center [510, 158] width 13 height 13
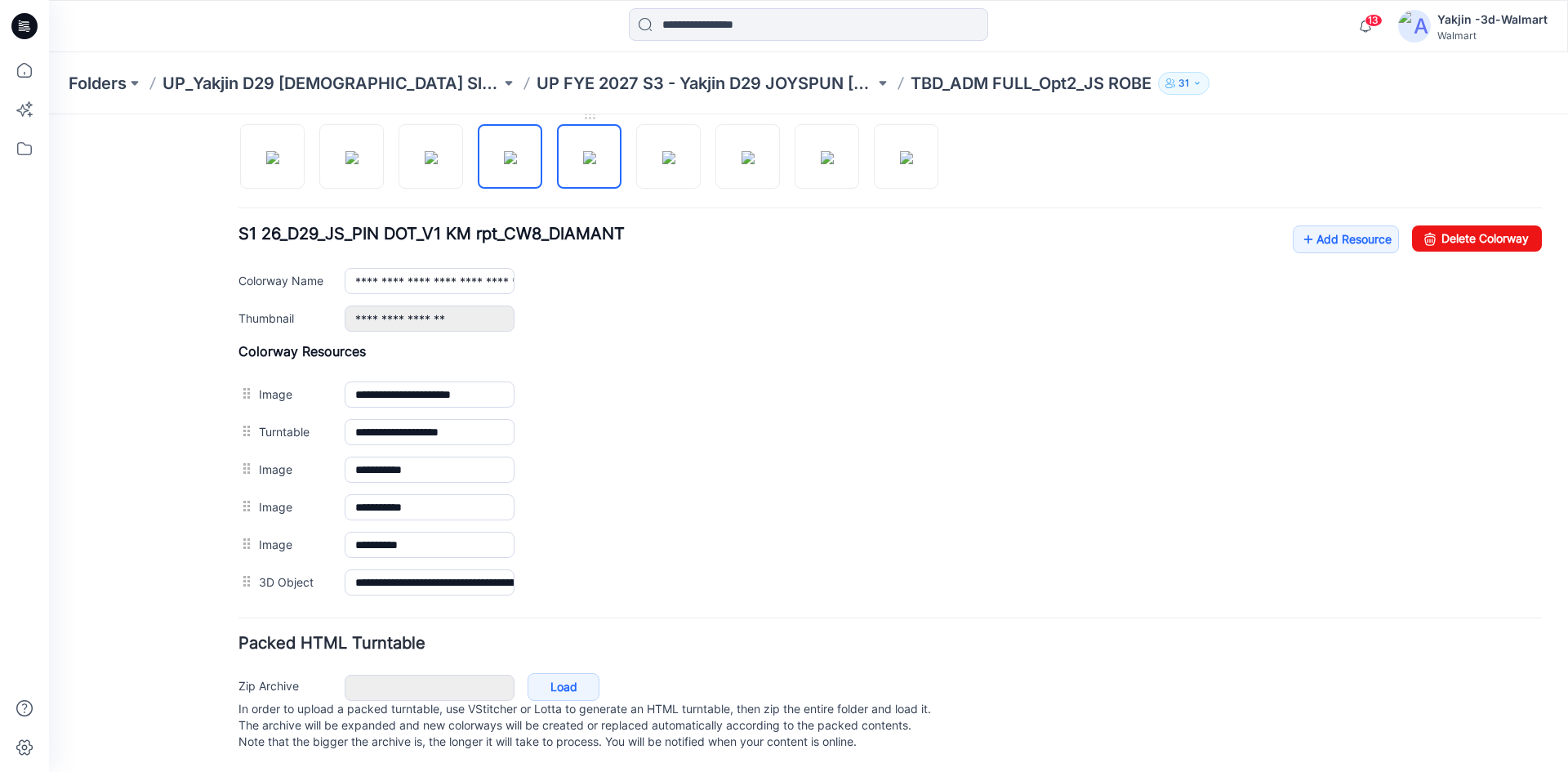
click at [592, 151] on img at bounding box center [589, 158] width 13 height 13
click at [662, 151] on img at bounding box center [669, 158] width 13 height 13
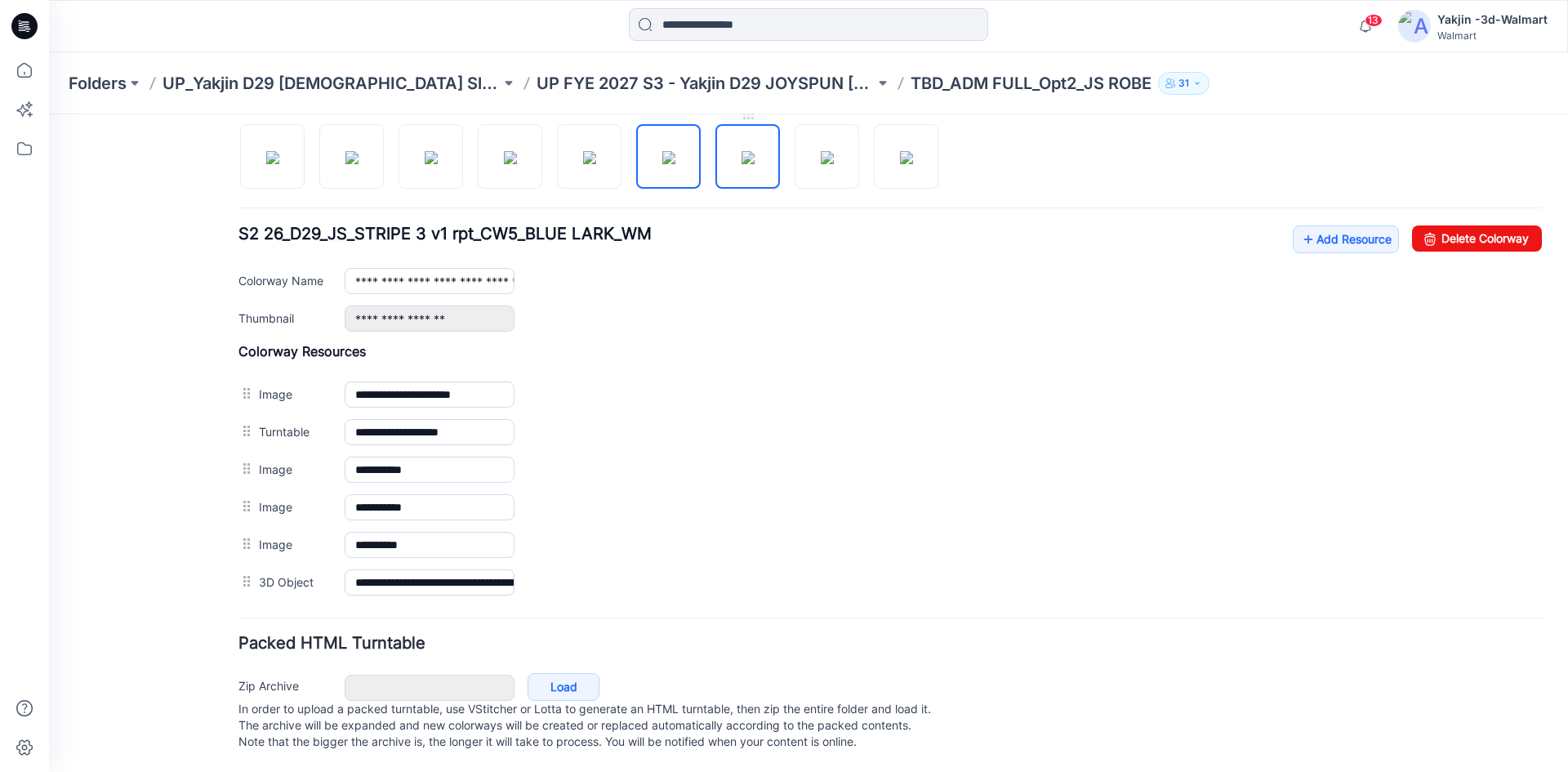
click at [755, 160] on img at bounding box center [748, 158] width 13 height 13
drag, startPoint x: 805, startPoint y: 158, endPoint x: 807, endPoint y: 173, distance: 15.1
click at [821, 158] on img at bounding box center [828, 158] width 13 height 13
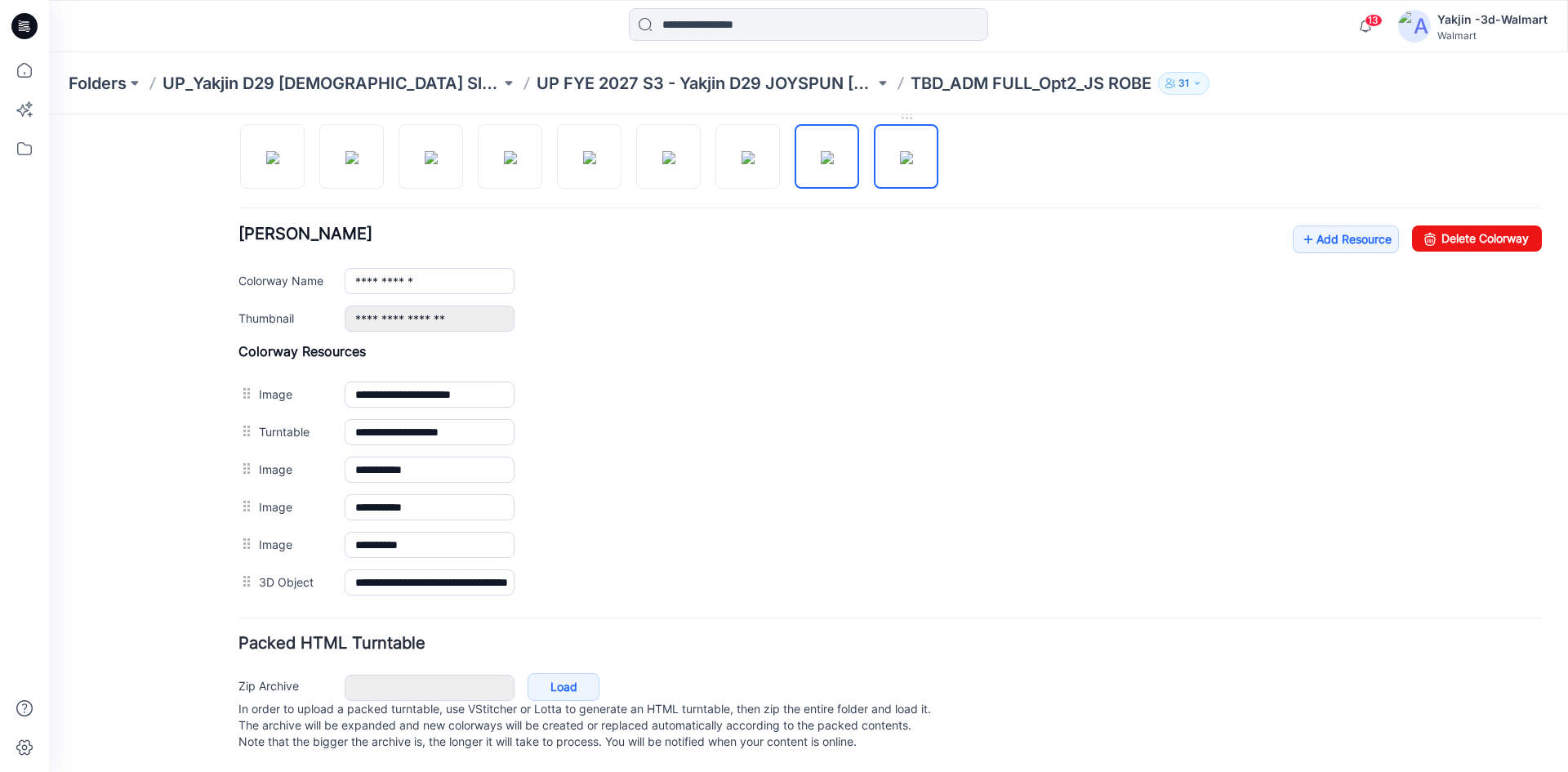
click at [900, 161] on img at bounding box center [906, 158] width 13 height 13
click at [830, 151] on img at bounding box center [828, 158] width 13 height 13
click at [900, 151] on img at bounding box center [906, 158] width 13 height 13
click at [821, 151] on img at bounding box center [828, 158] width 13 height 13
click at [869, 142] on div at bounding box center [594, 148] width 713 height 84
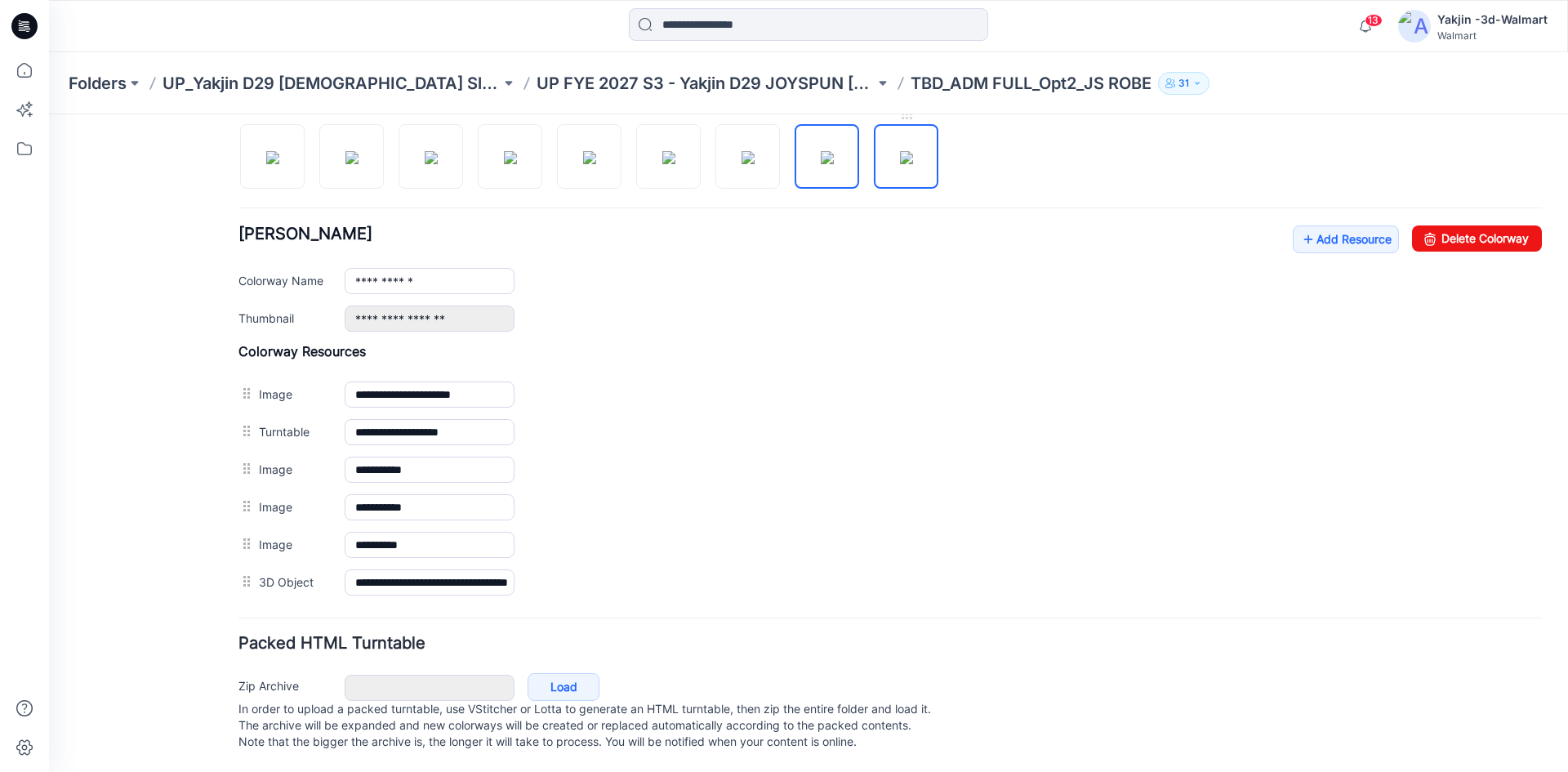
click at [900, 151] on img at bounding box center [906, 158] width 13 height 13
click at [821, 151] on img at bounding box center [828, 158] width 13 height 13
click at [755, 151] on img at bounding box center [748, 158] width 13 height 13
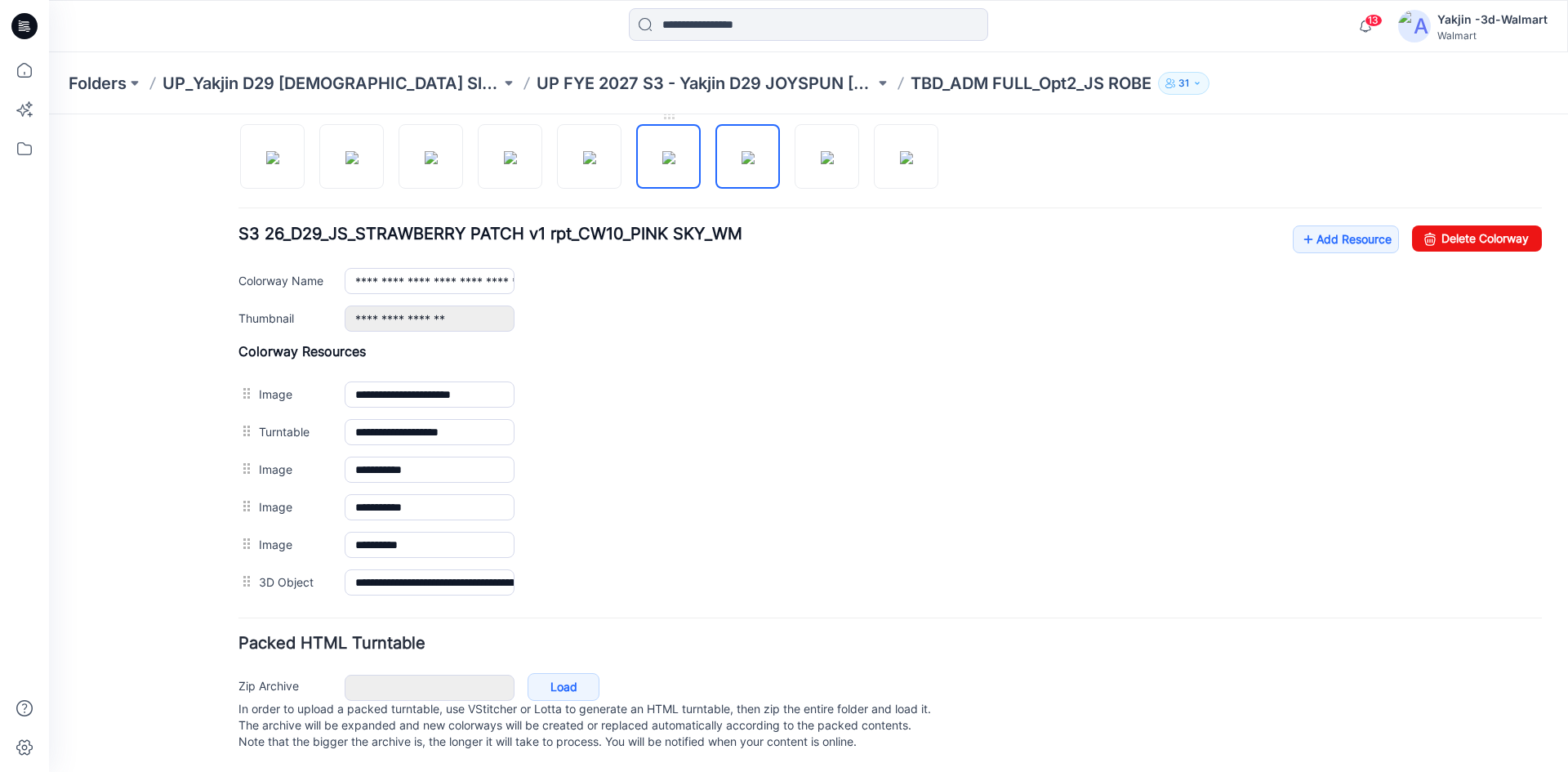
click at [676, 164] on img at bounding box center [669, 158] width 13 height 13
click at [556, 178] on div "Add Colorway Colorways (9) S2 26_D29_JS_STRIPE 3 v1 rpt_CW5_BLUE LARK_WM Add Re…" at bounding box center [890, 341] width 1303 height 520
click at [596, 163] on img at bounding box center [589, 158] width 13 height 13
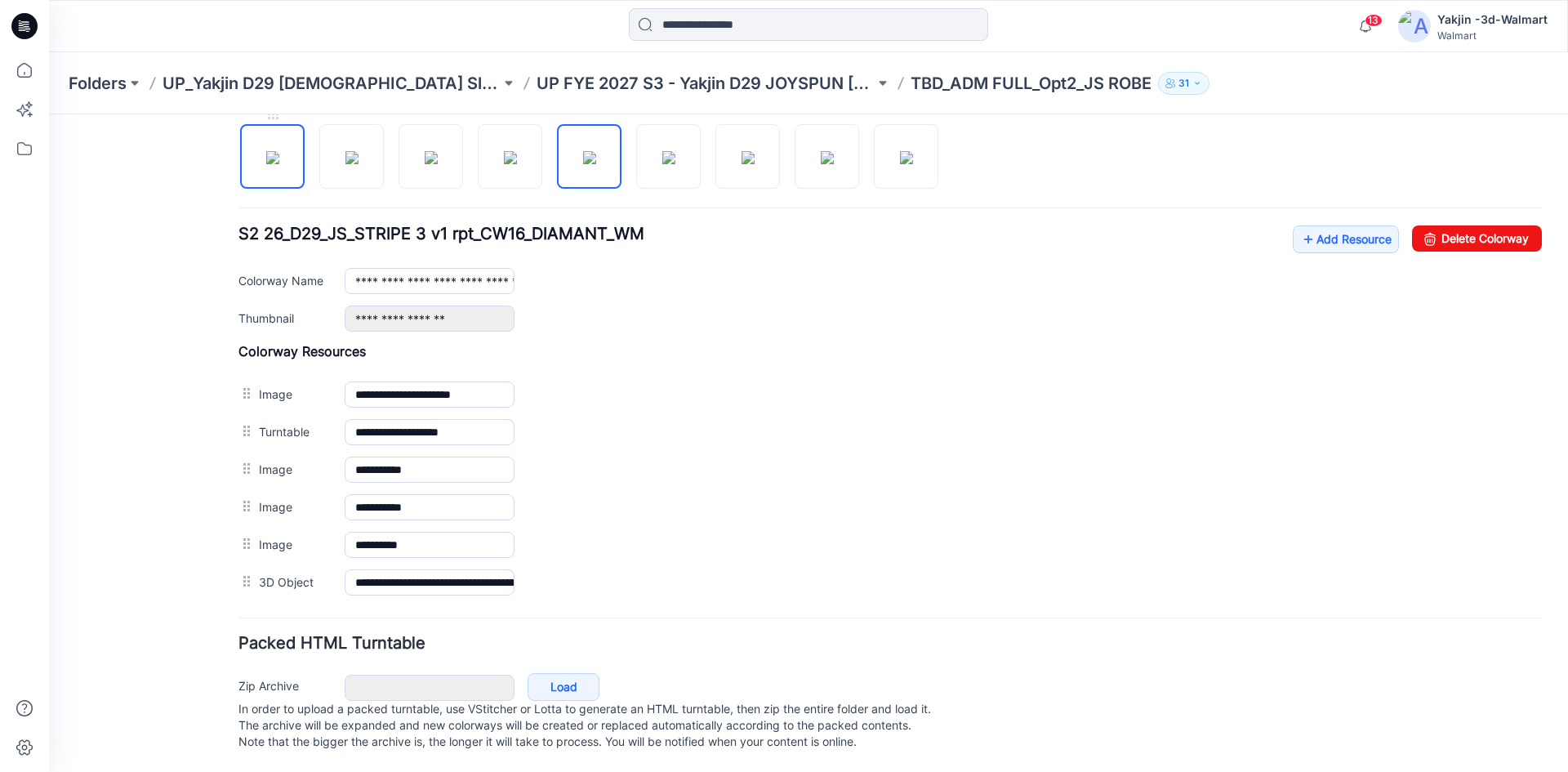
click at [279, 152] on img at bounding box center [273, 158] width 13 height 13
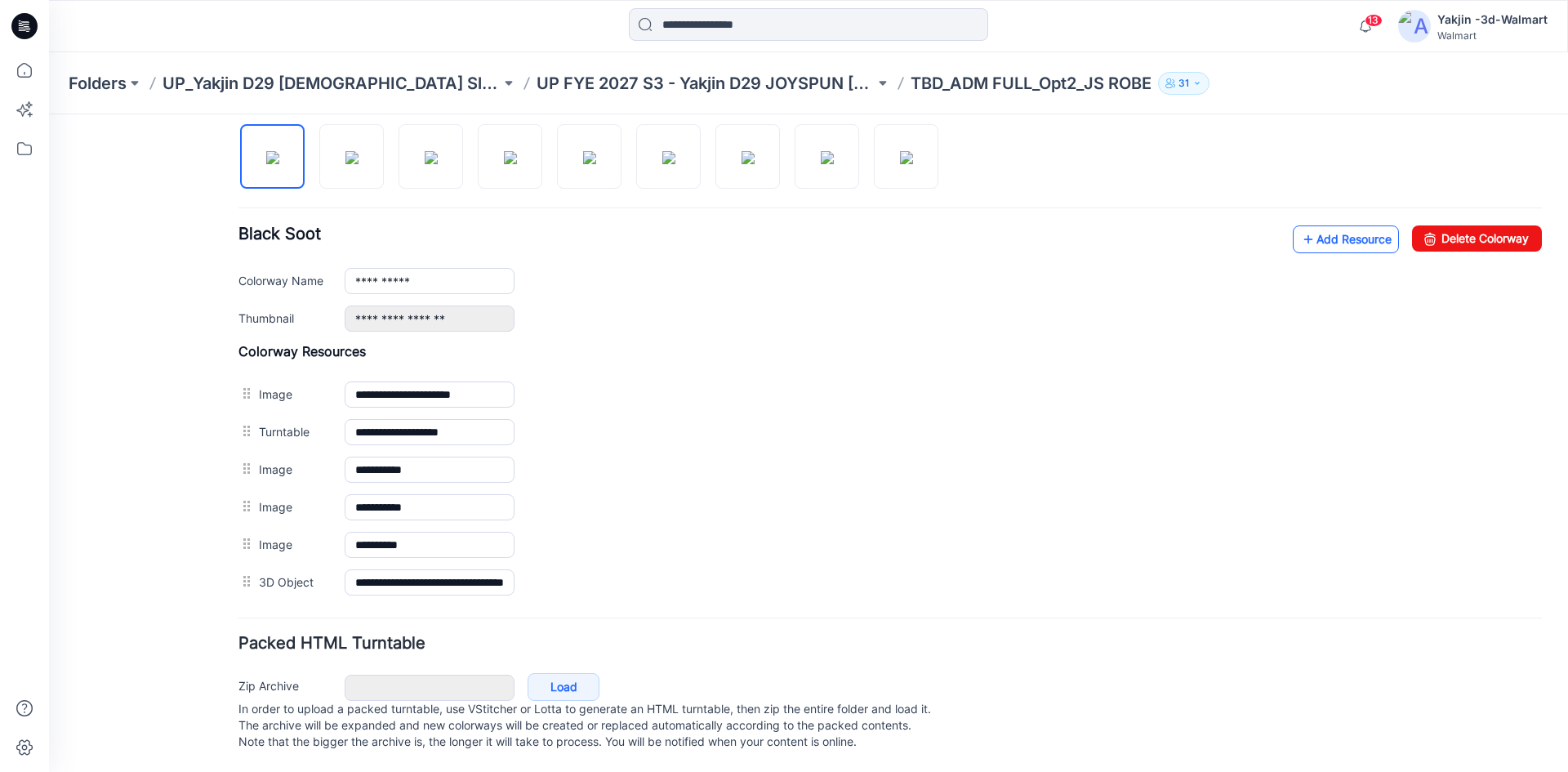
click at [1300, 227] on icon at bounding box center [1308, 239] width 17 height 26
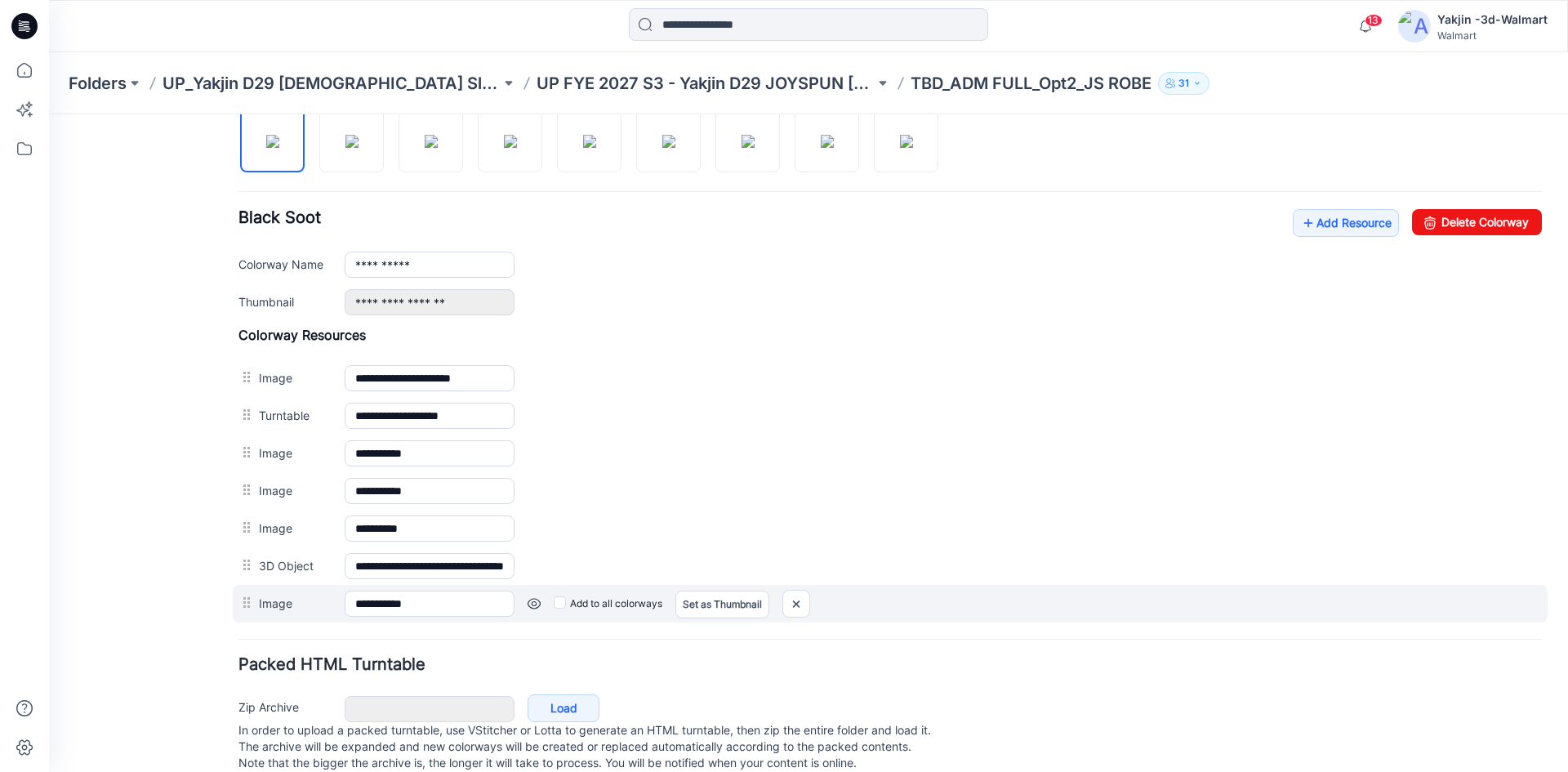
click at [604, 600] on label "Add to all colorways" at bounding box center [608, 603] width 109 height 26
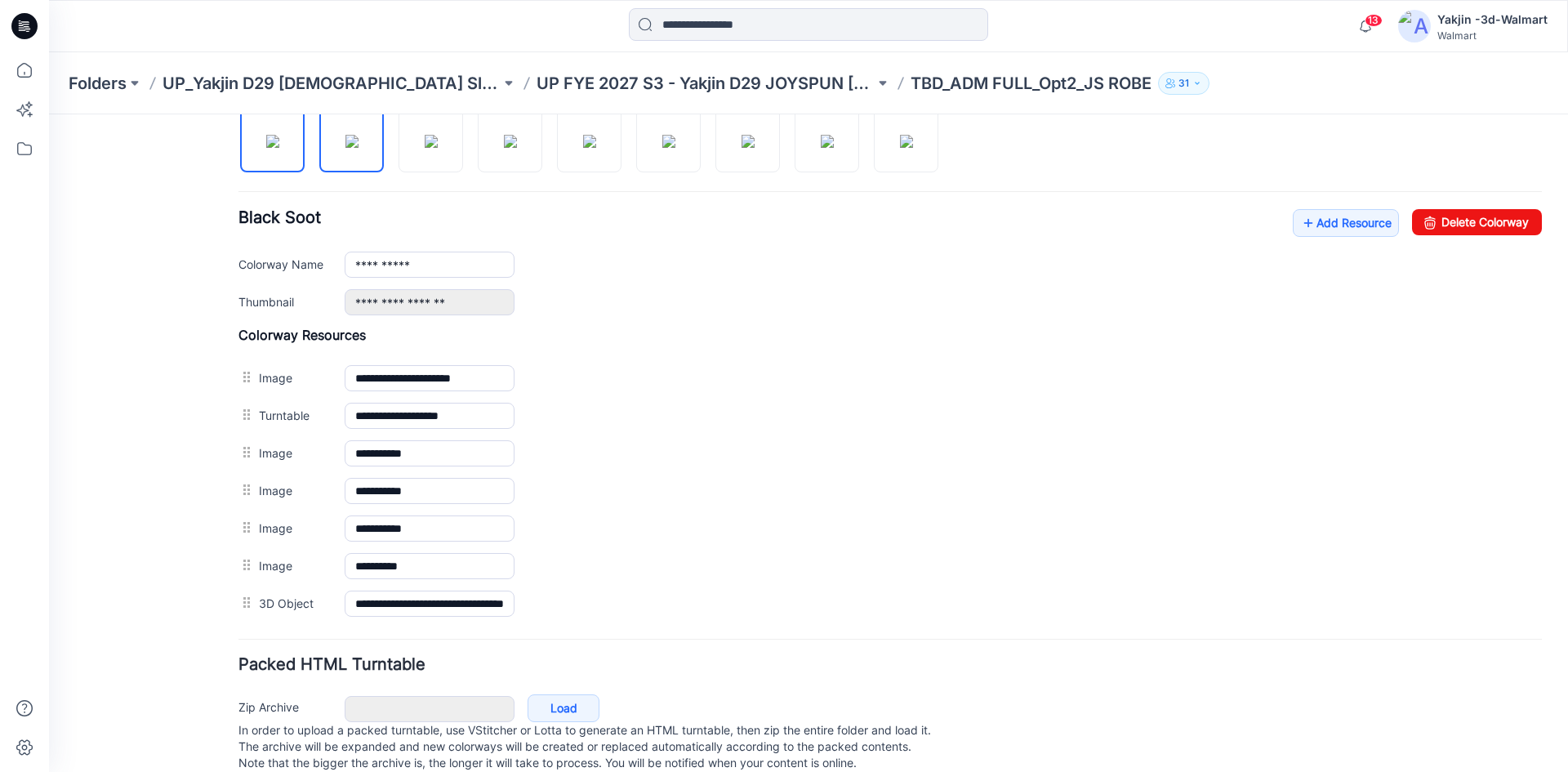
click at [359, 134] on img at bounding box center [352, 141] width 13 height 13
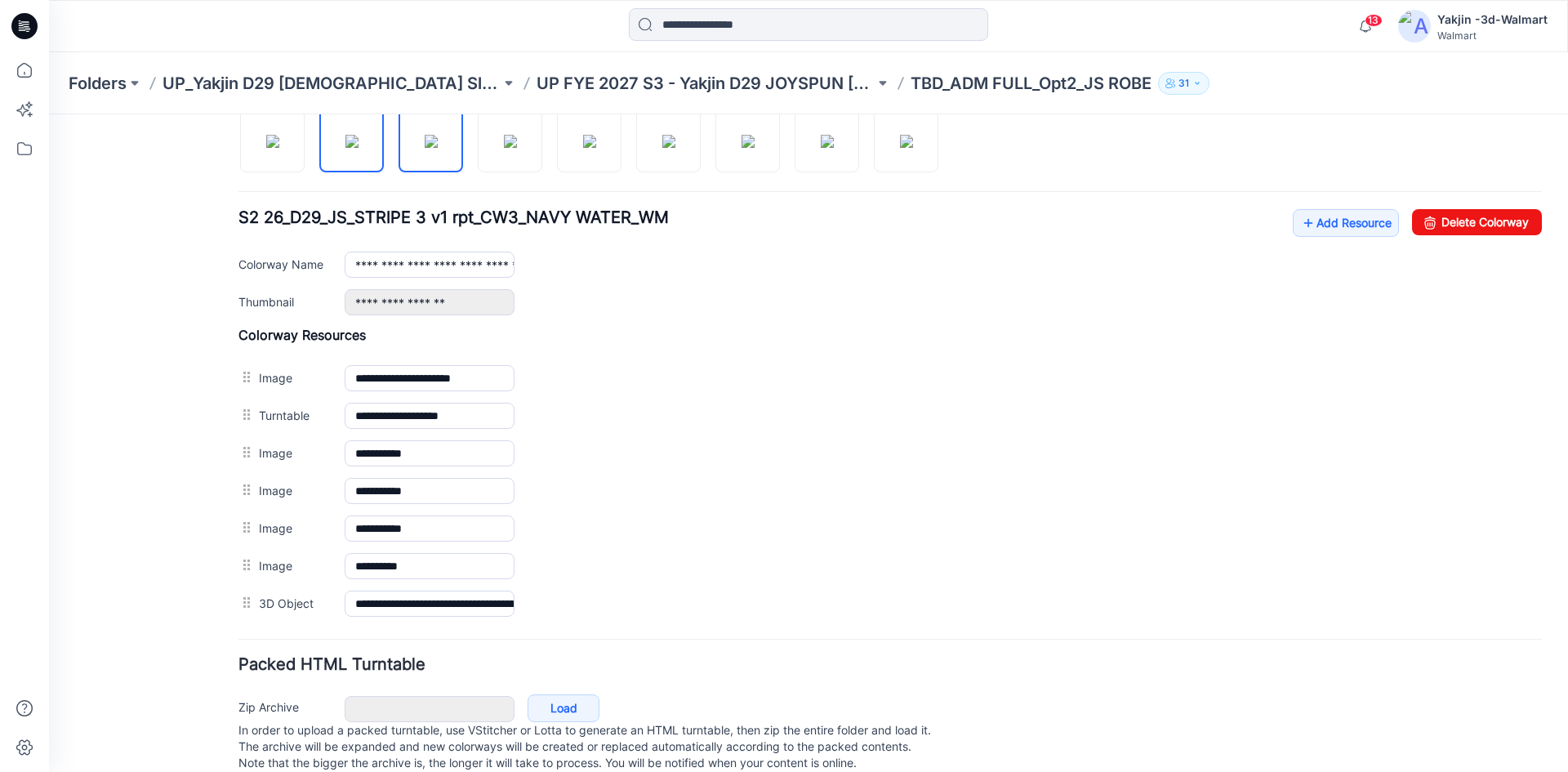
click at [425, 148] on img at bounding box center [432, 141] width 13 height 13
click at [504, 148] on img at bounding box center [510, 141] width 13 height 13
click at [596, 148] on img at bounding box center [589, 141] width 13 height 13
click at [676, 135] on img at bounding box center [669, 141] width 13 height 13
click at [748, 143] on img at bounding box center [748, 141] width 13 height 13
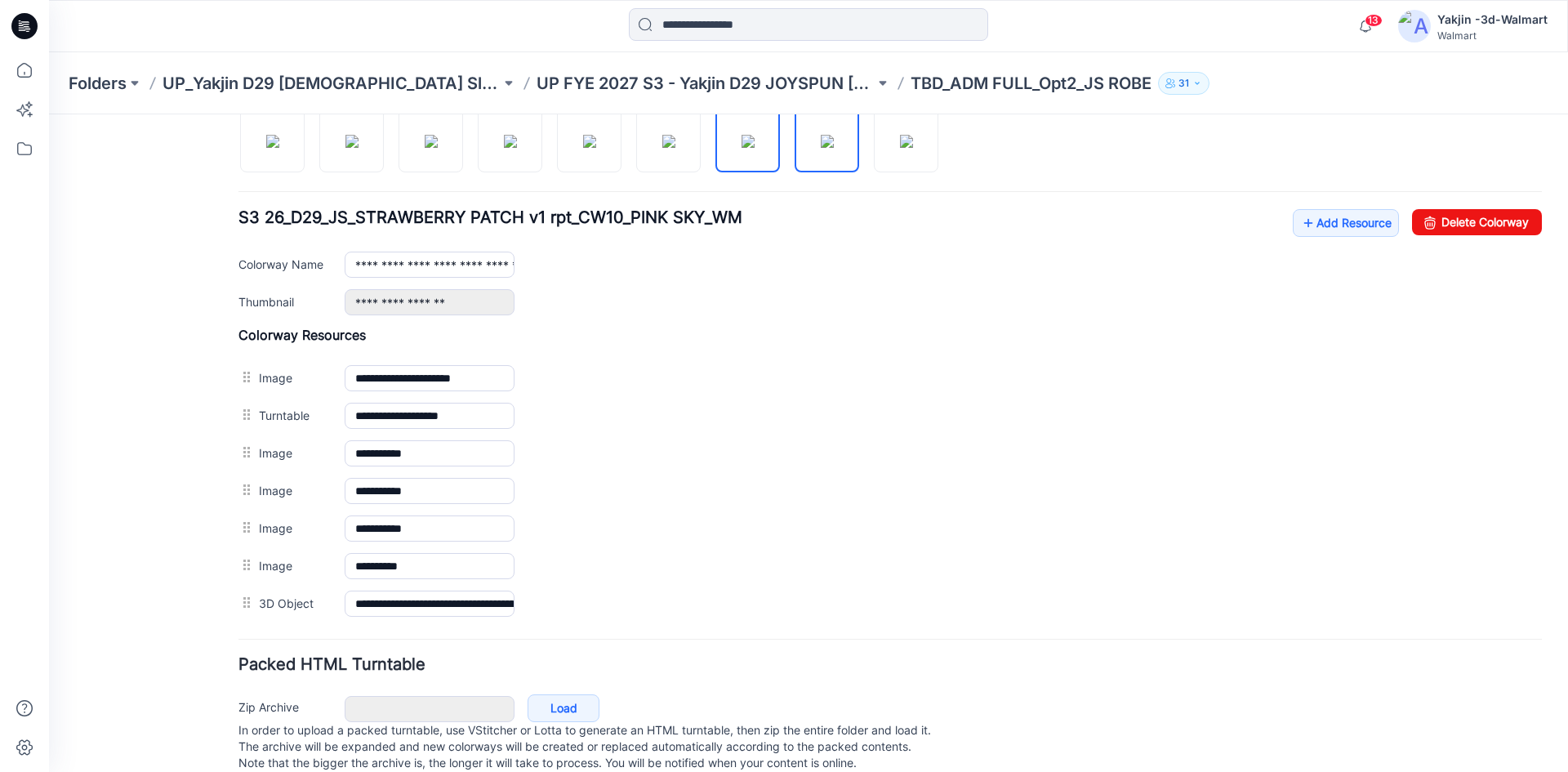
click at [821, 134] on img at bounding box center [828, 141] width 13 height 13
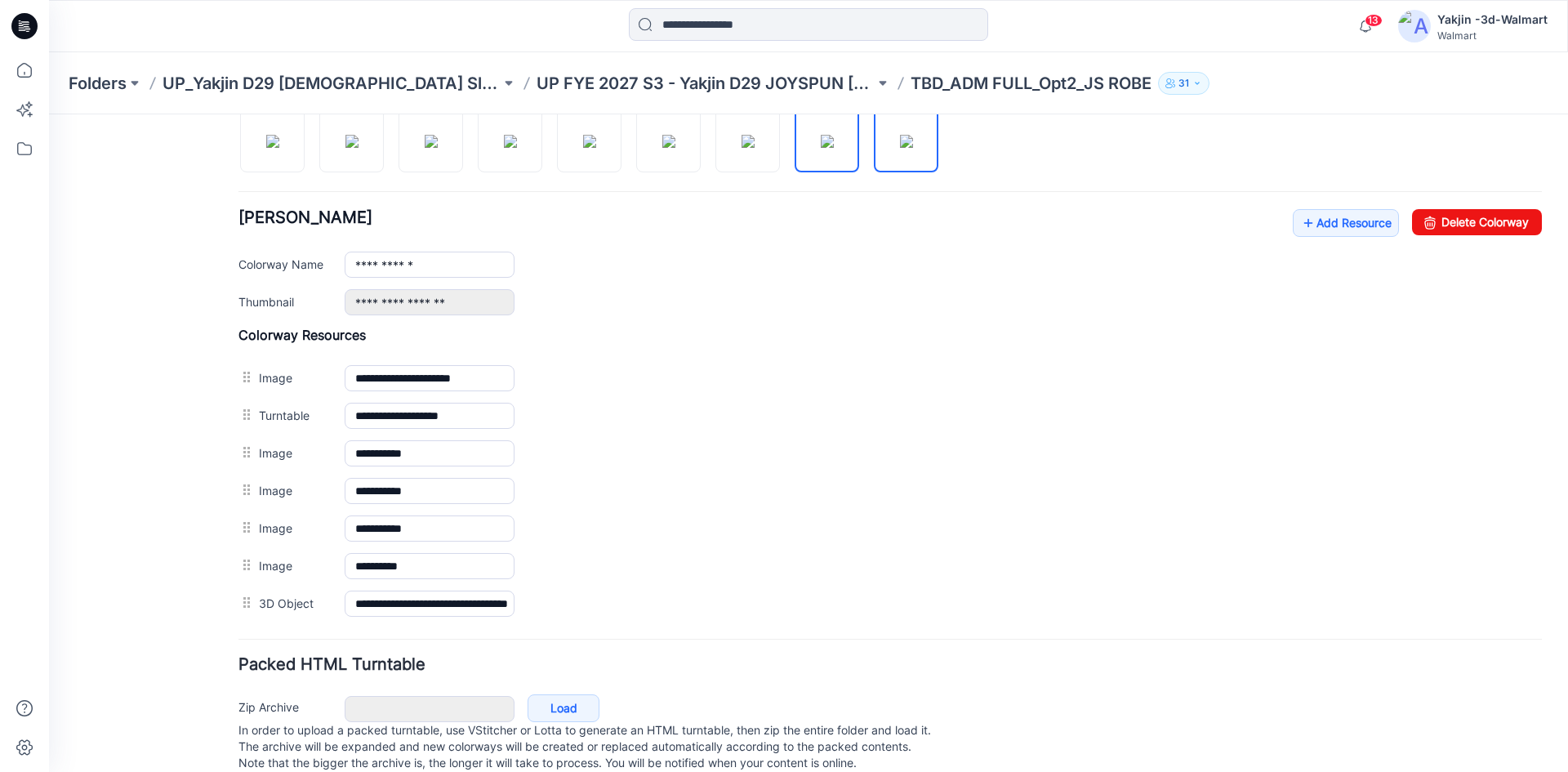
click at [900, 148] on img at bounding box center [906, 141] width 13 height 13
click at [277, 138] on img at bounding box center [273, 141] width 13 height 13
click at [357, 136] on img at bounding box center [352, 141] width 13 height 13
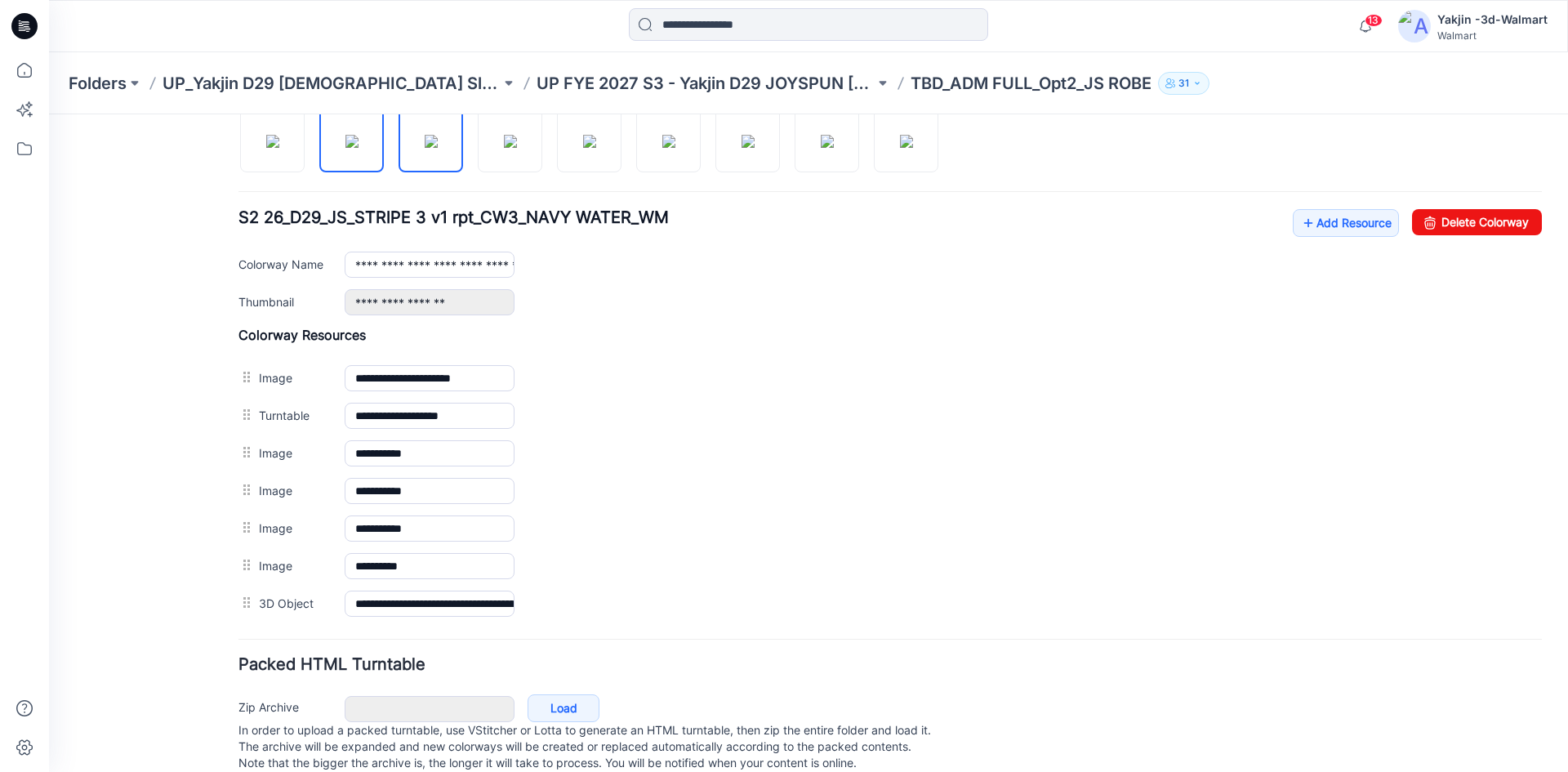
click at [427, 141] on img at bounding box center [432, 141] width 13 height 13
click at [504, 148] on img at bounding box center [510, 141] width 13 height 13
click at [553, 152] on div at bounding box center [594, 131] width 713 height 84
click at [596, 148] on img at bounding box center [589, 141] width 13 height 13
click at [676, 148] on img at bounding box center [669, 141] width 13 height 13
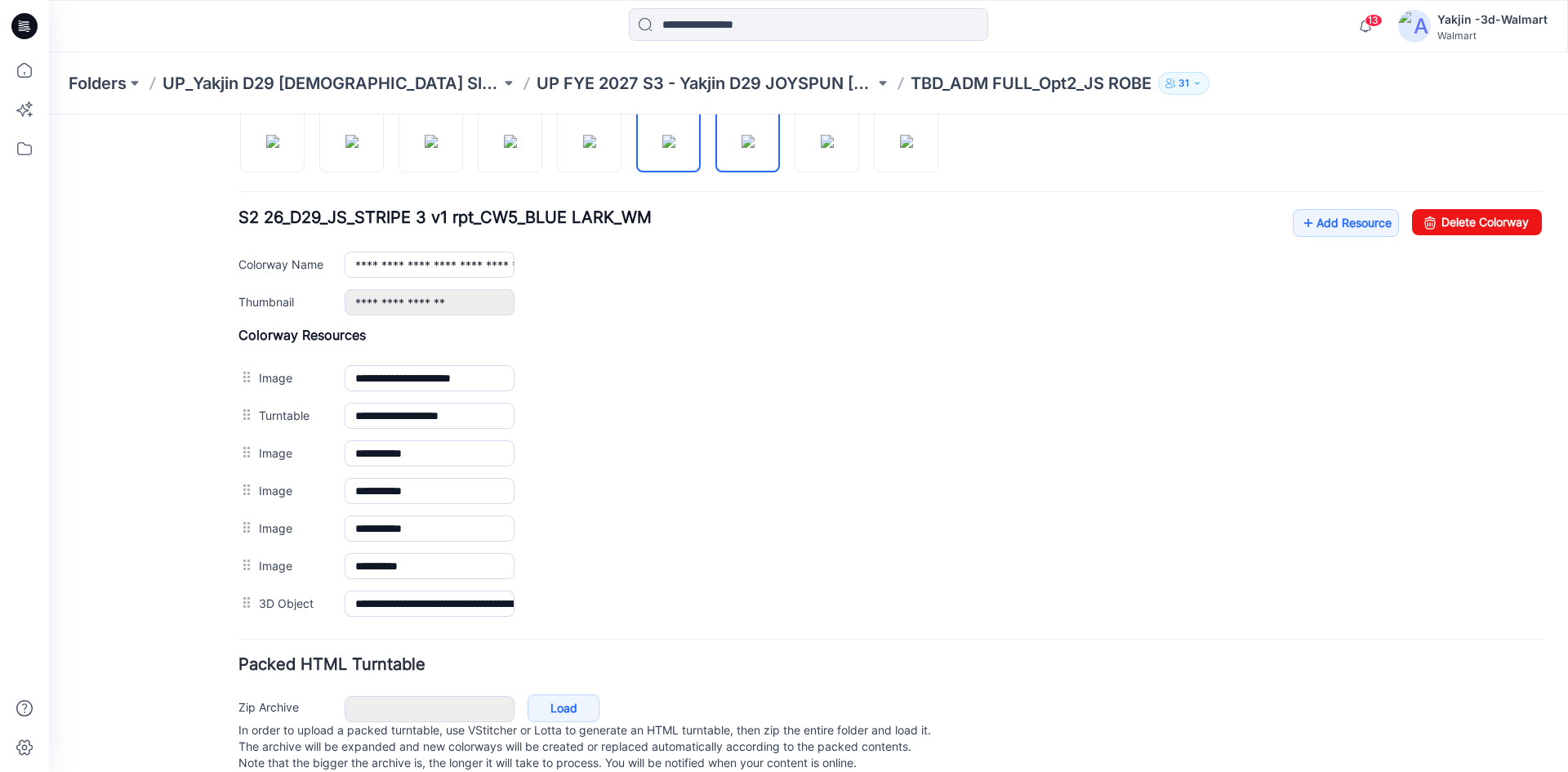
click at [755, 148] on img at bounding box center [748, 141] width 13 height 13
click at [834, 148] on img at bounding box center [828, 141] width 13 height 13
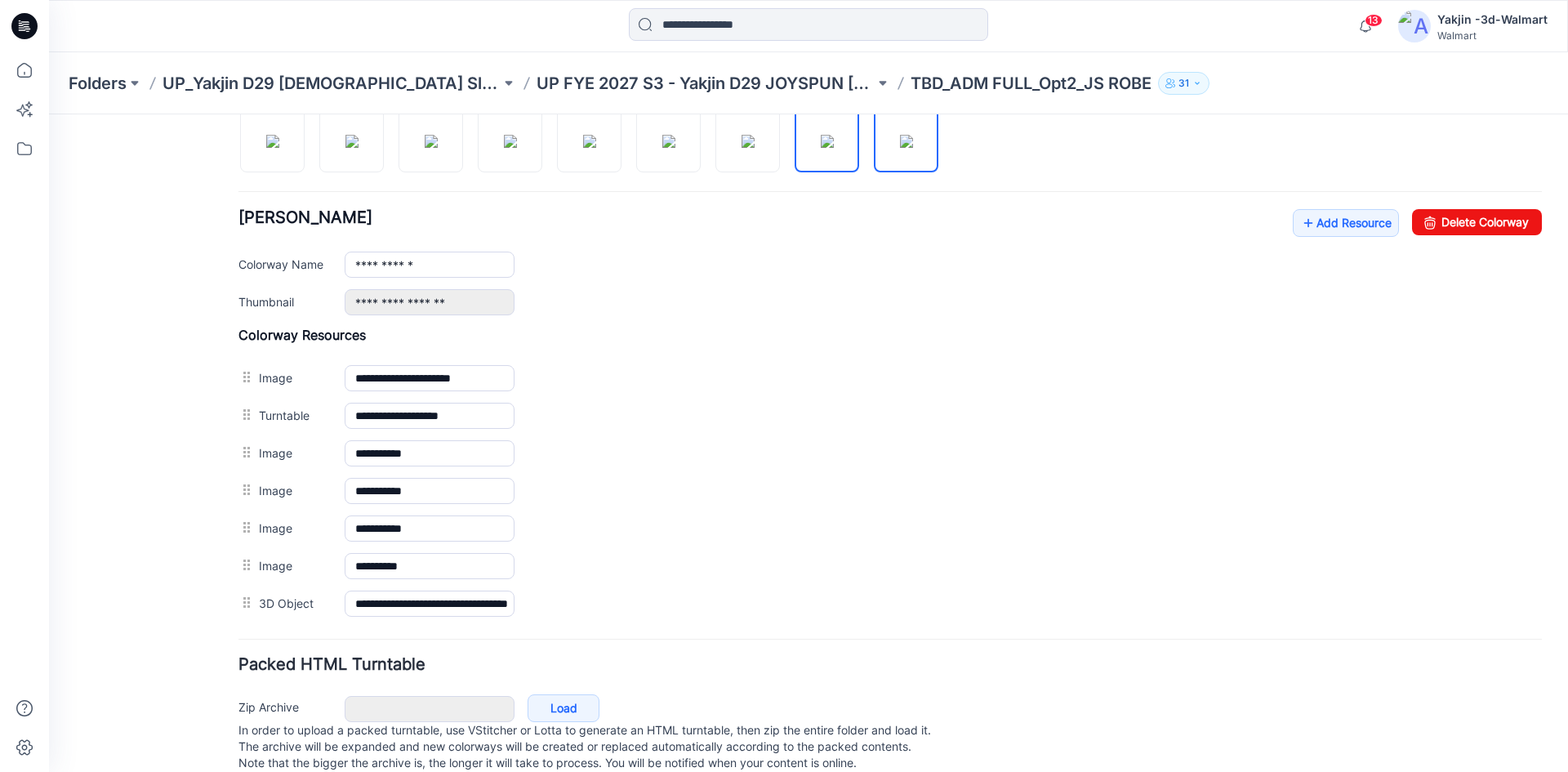
click at [913, 148] on img at bounding box center [906, 141] width 13 height 13
type input "**********"
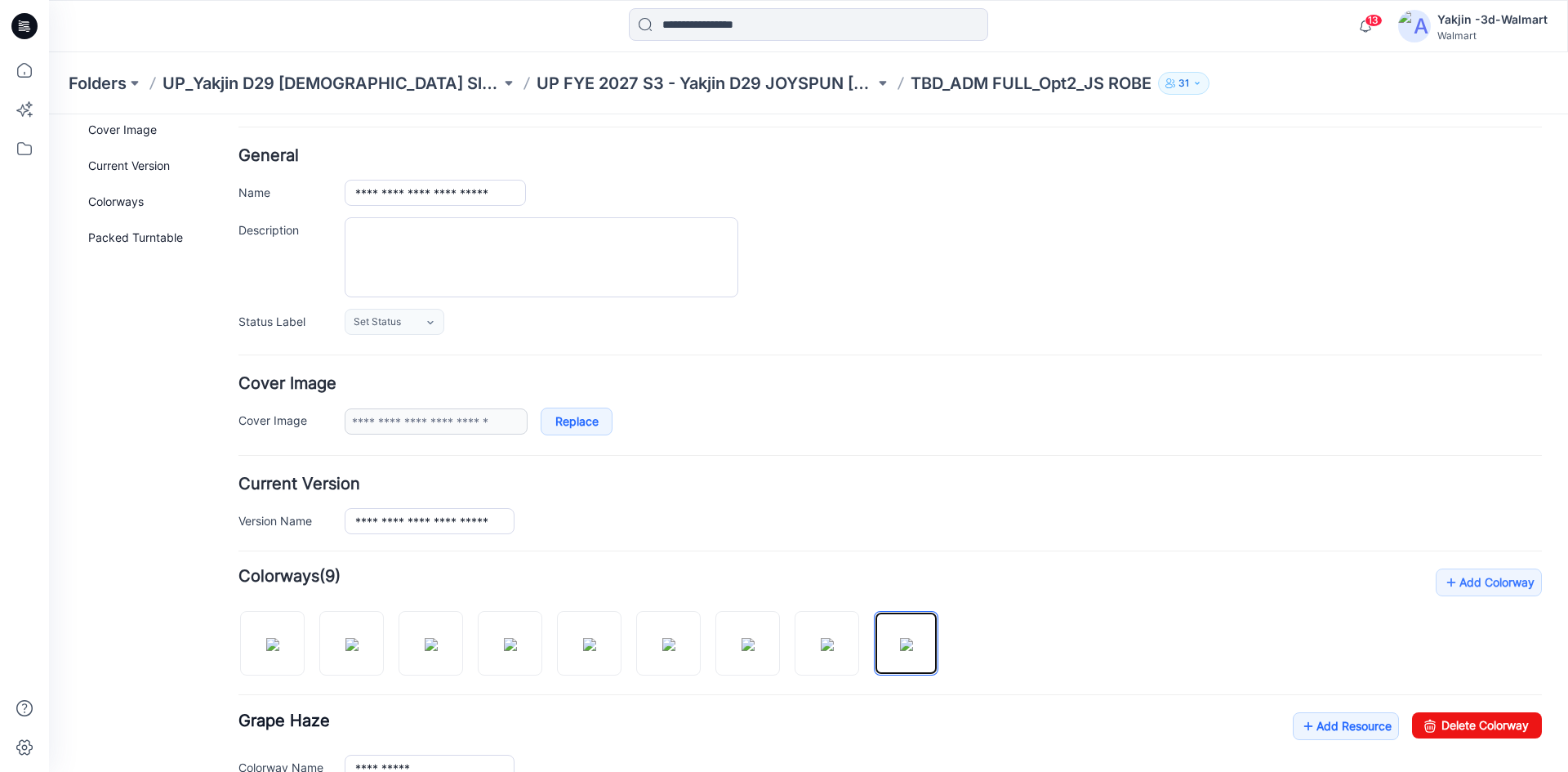
scroll to position [0, 0]
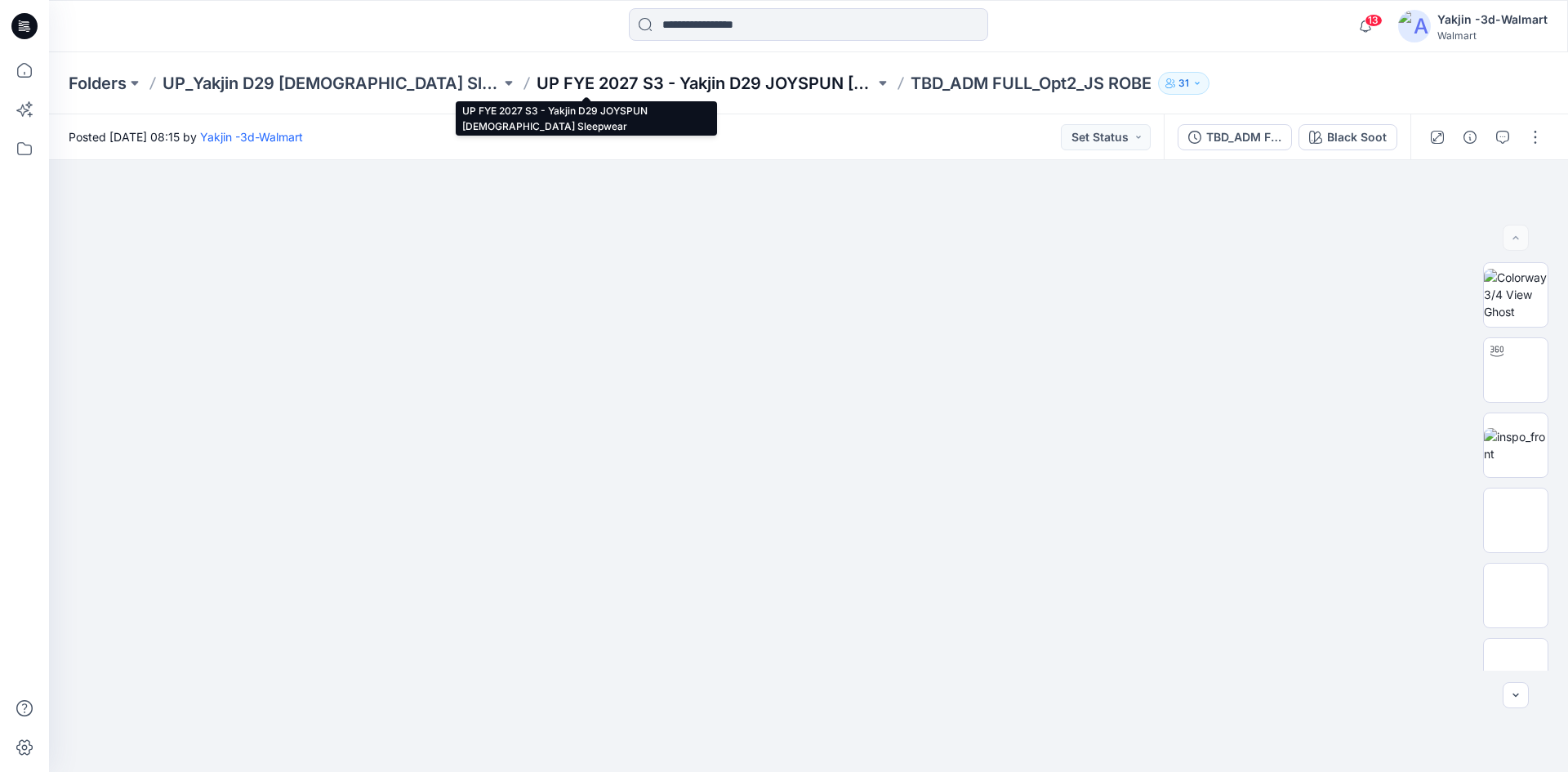
click at [655, 82] on p "UP FYE 2027 S3 - Yakjin D29 JOYSPUN [DEMOGRAPHIC_DATA] Sleepwear" at bounding box center [705, 84] width 338 height 23
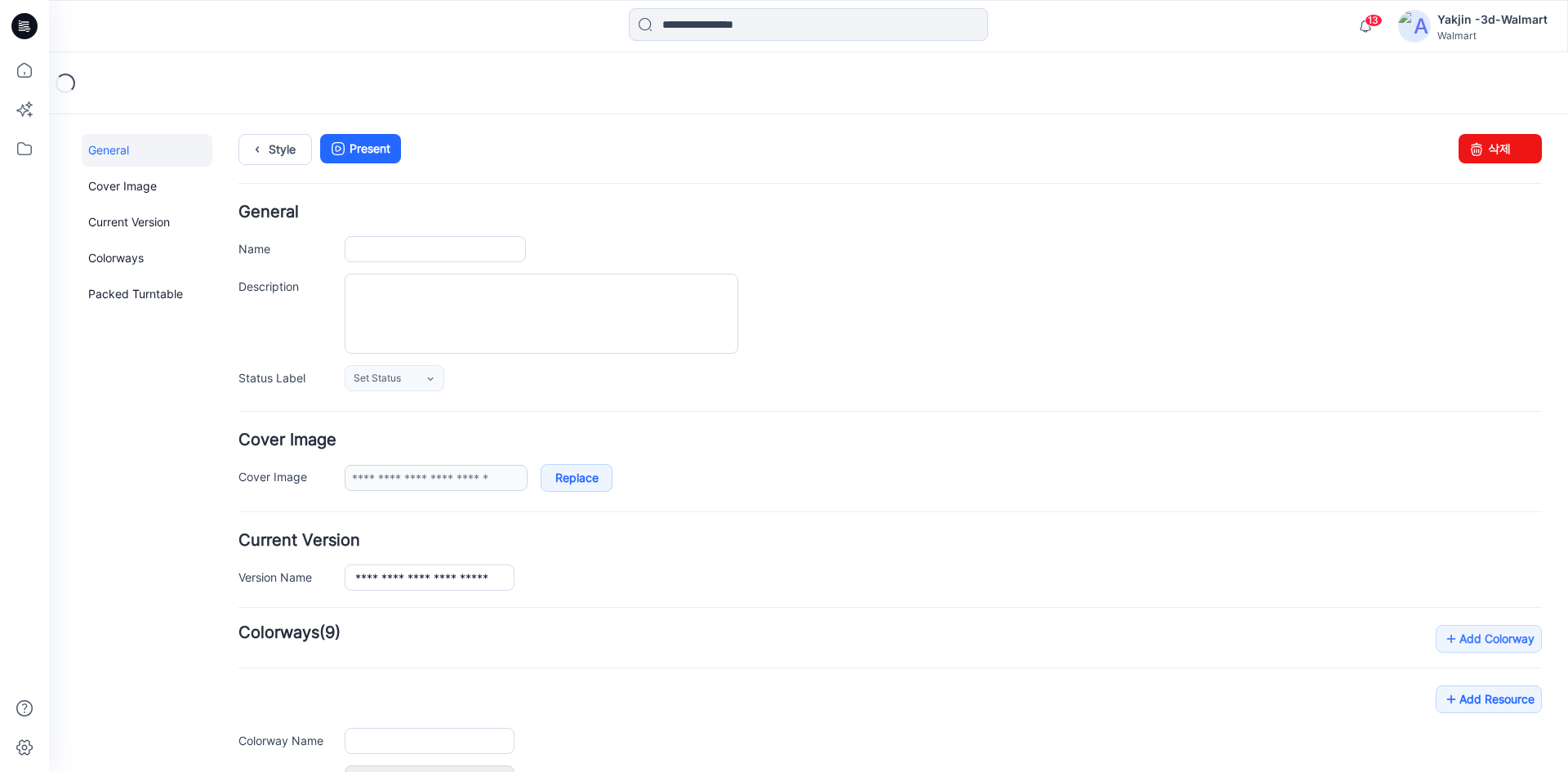
type input "**********"
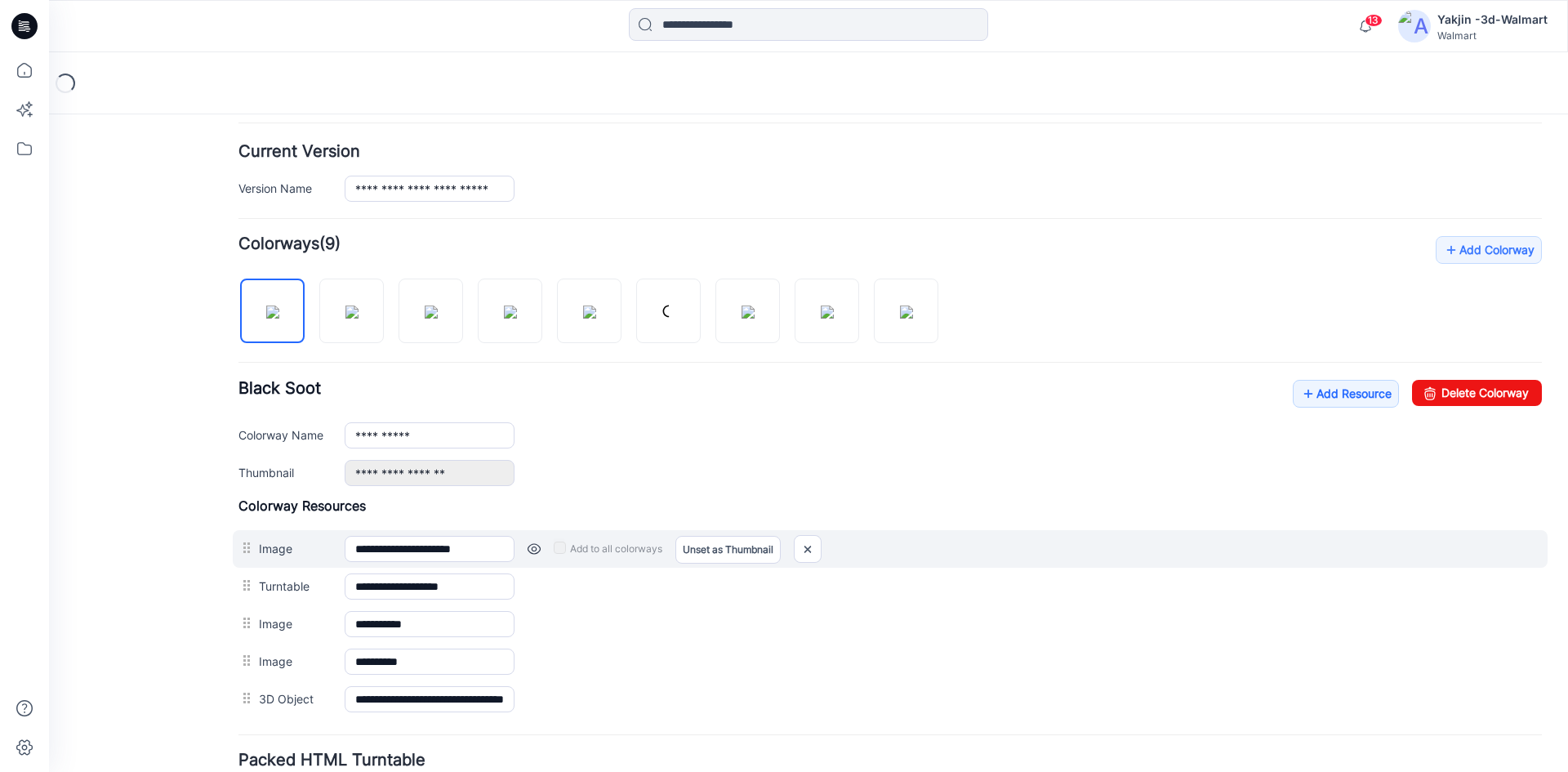
scroll to position [522, 0]
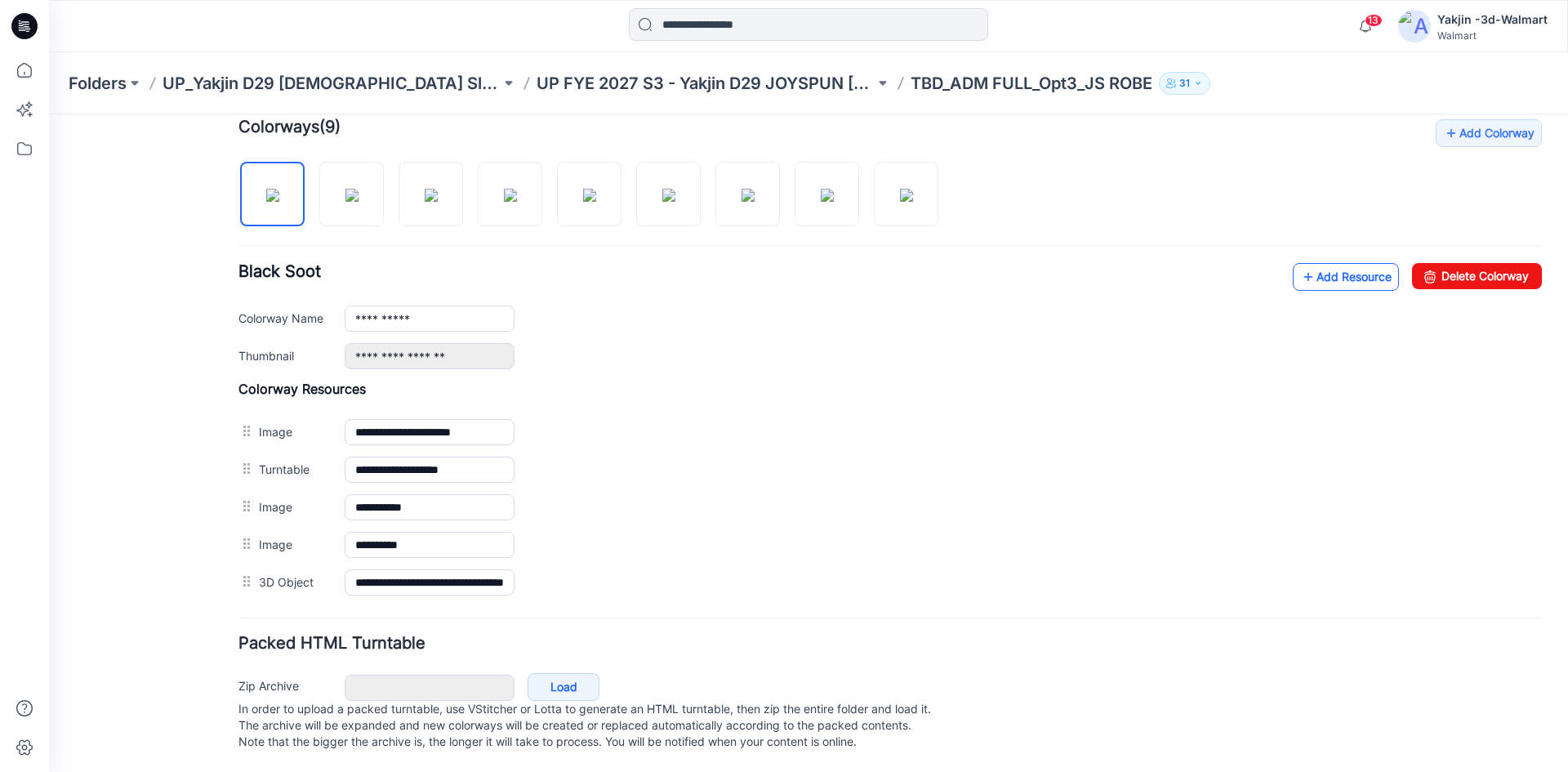
click at [1300, 264] on icon at bounding box center [1308, 276] width 17 height 26
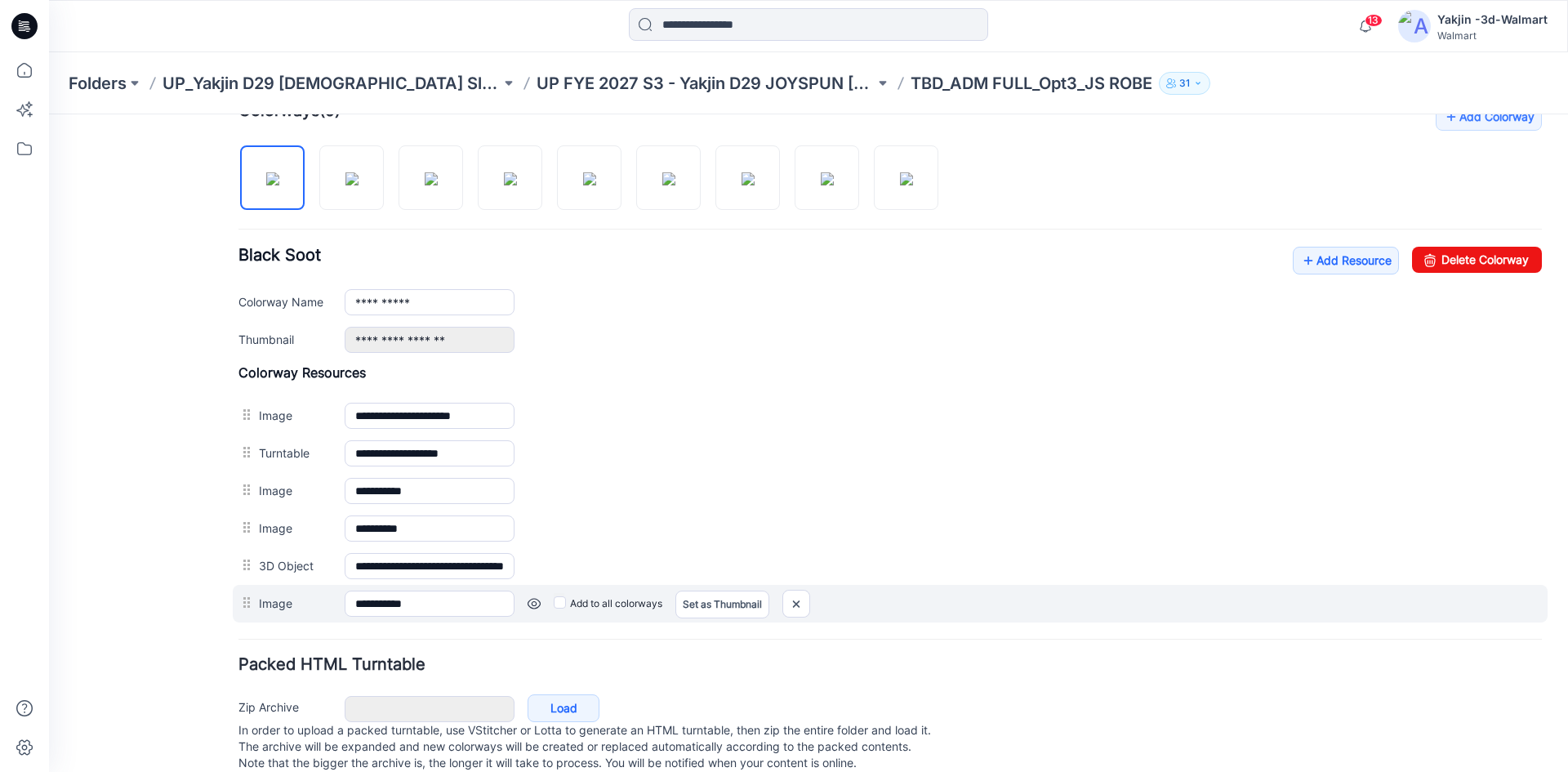
click at [599, 601] on label "Add to all colorways" at bounding box center [608, 603] width 109 height 26
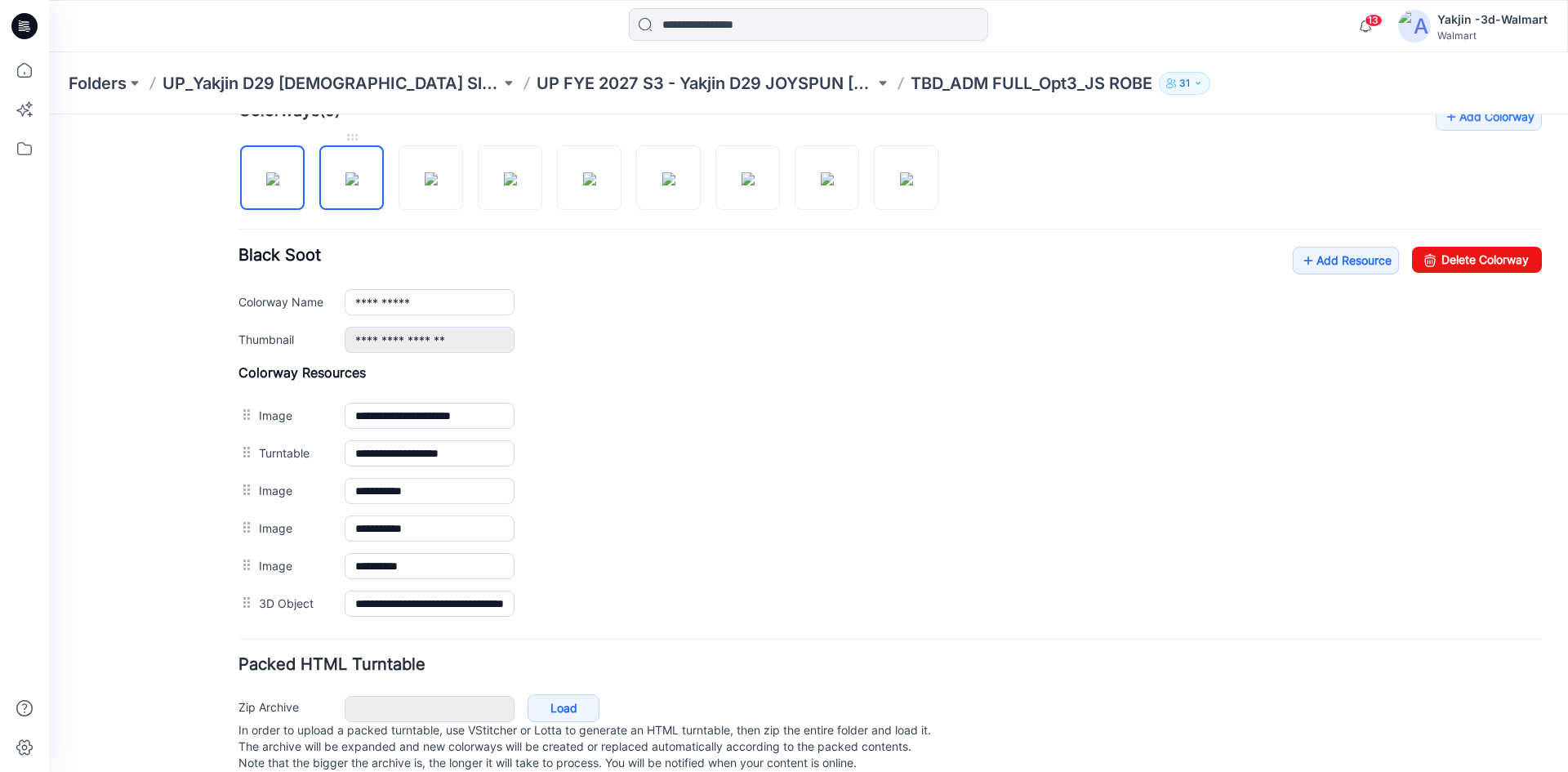
click at [347, 185] on img at bounding box center [352, 179] width 13 height 13
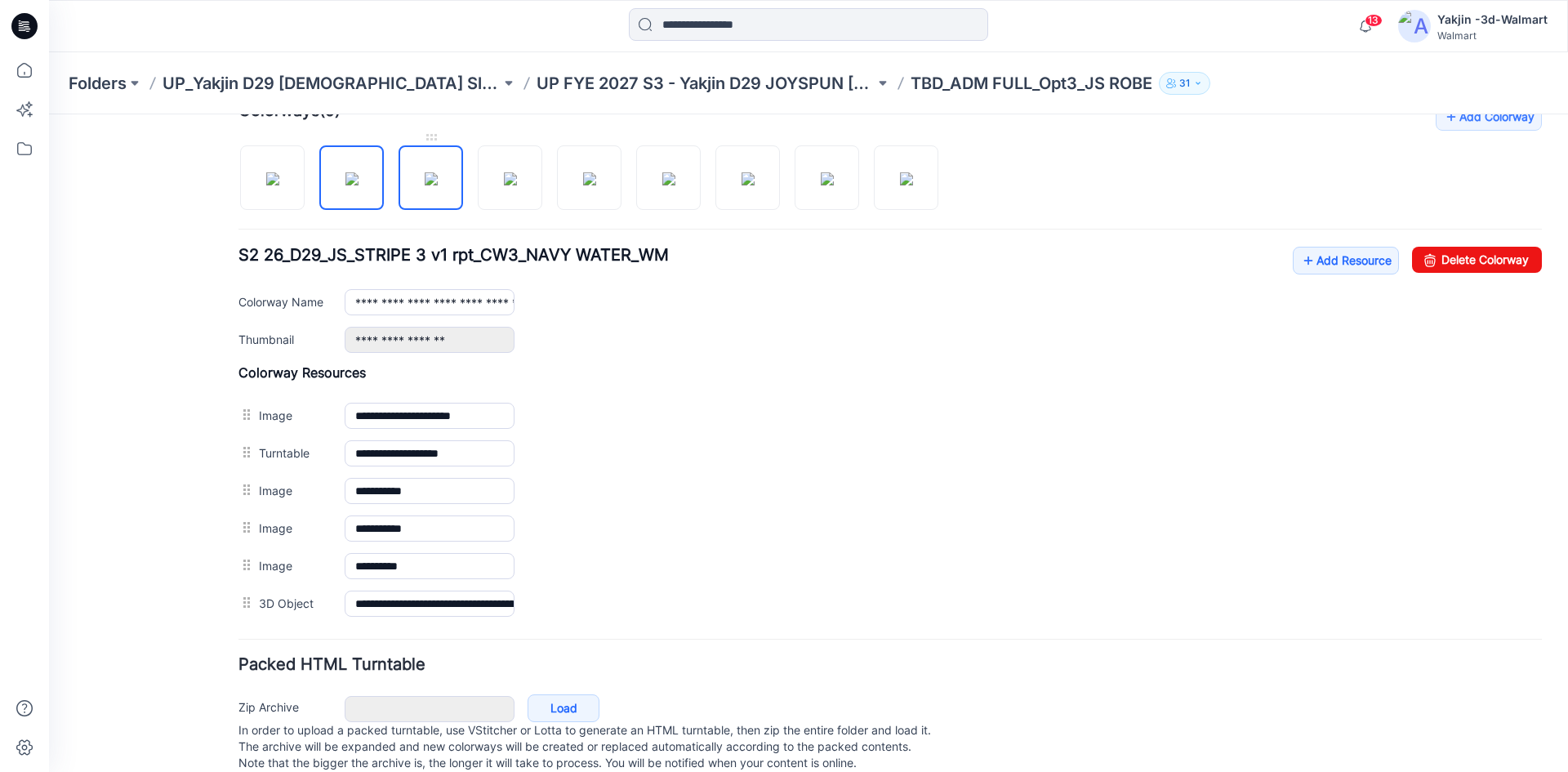
click at [427, 183] on img at bounding box center [432, 179] width 13 height 13
click at [517, 185] on img at bounding box center [510, 179] width 13 height 13
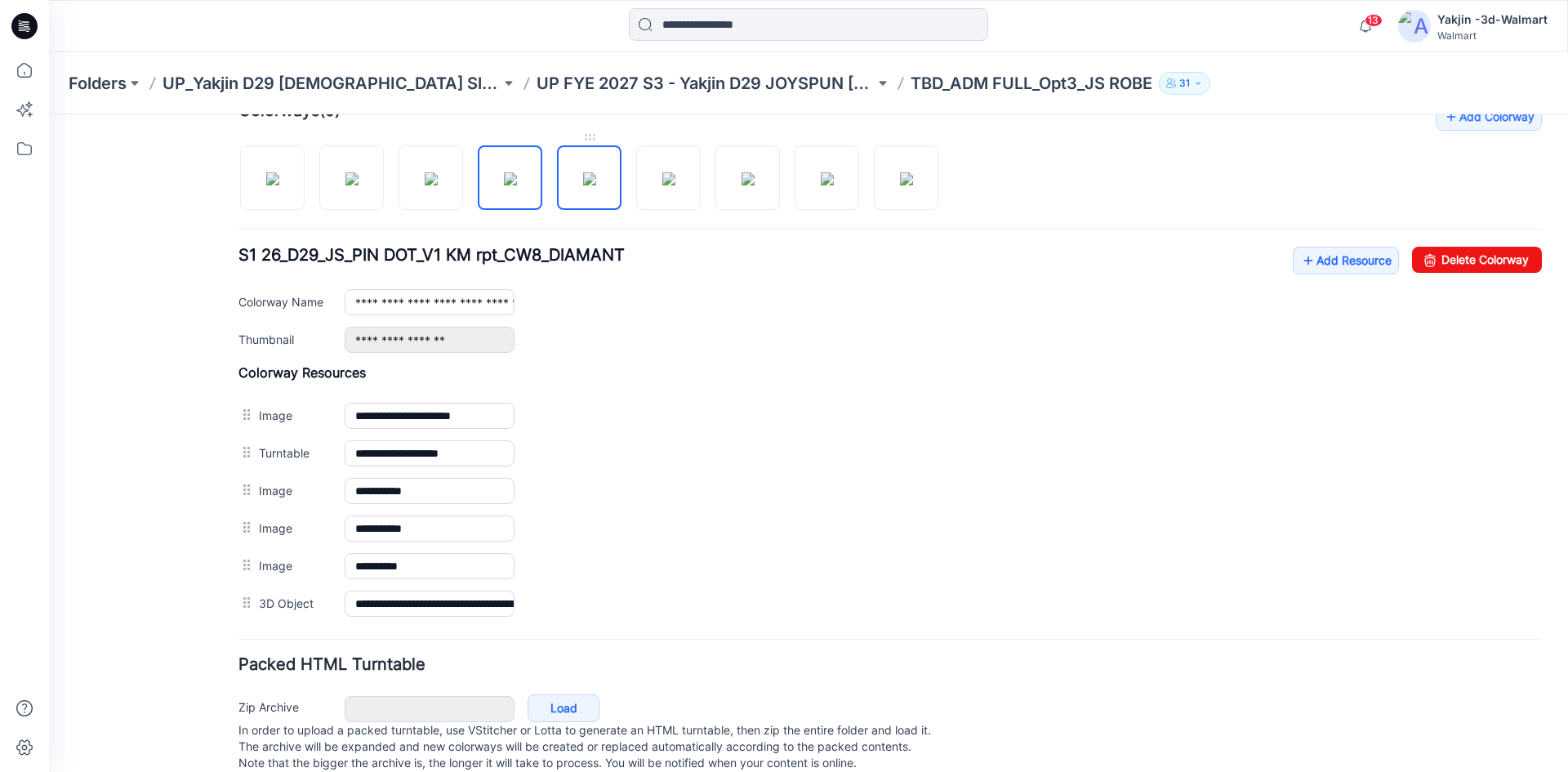
click at [586, 185] on img at bounding box center [589, 179] width 13 height 13
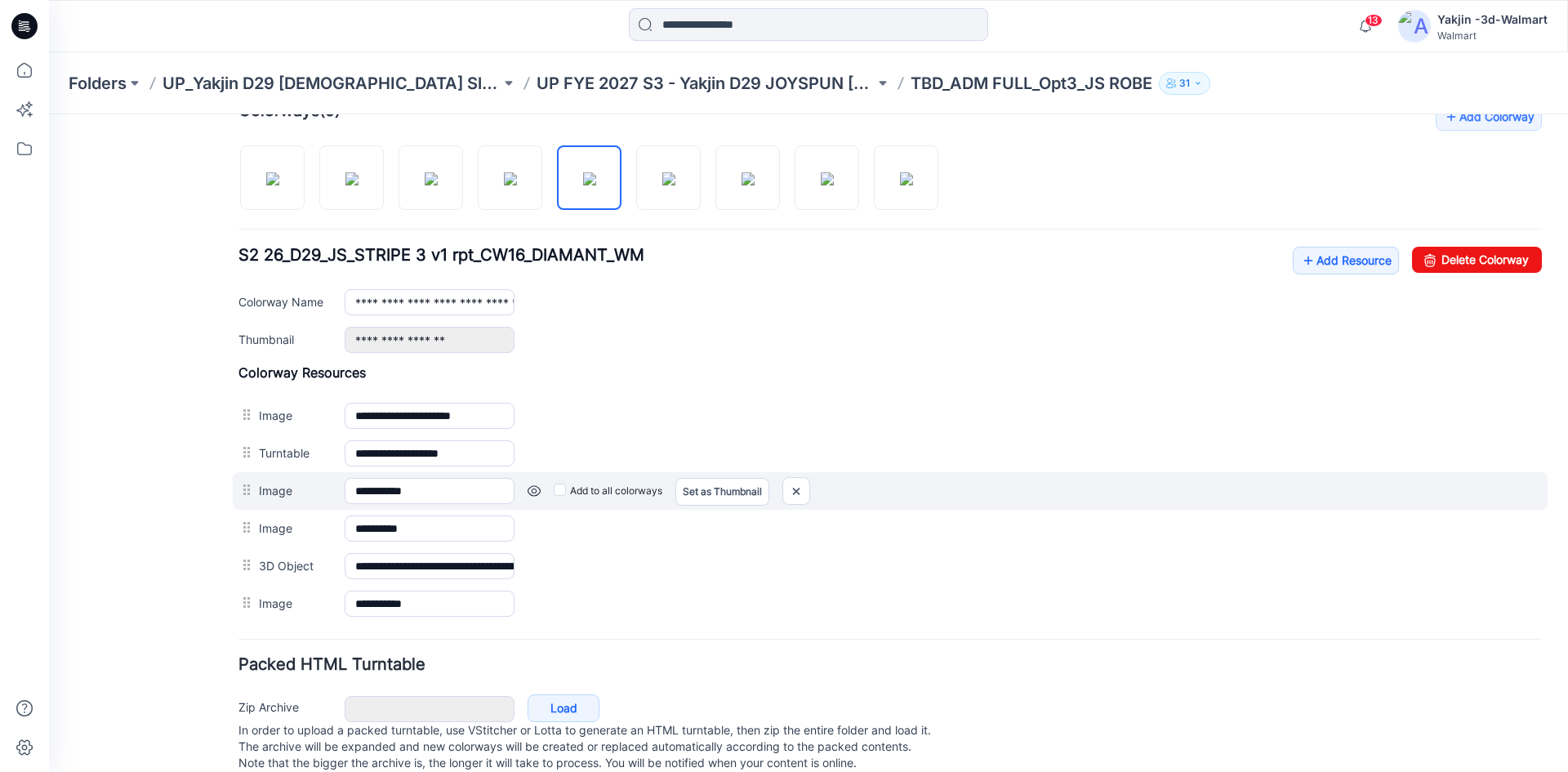
click at [264, 485] on div "**********" at bounding box center [890, 493] width 1303 height 258
click at [264, 481] on label "Image" at bounding box center [294, 491] width 70 height 18
click at [344, 481] on input "**********" at bounding box center [429, 491] width 170 height 26
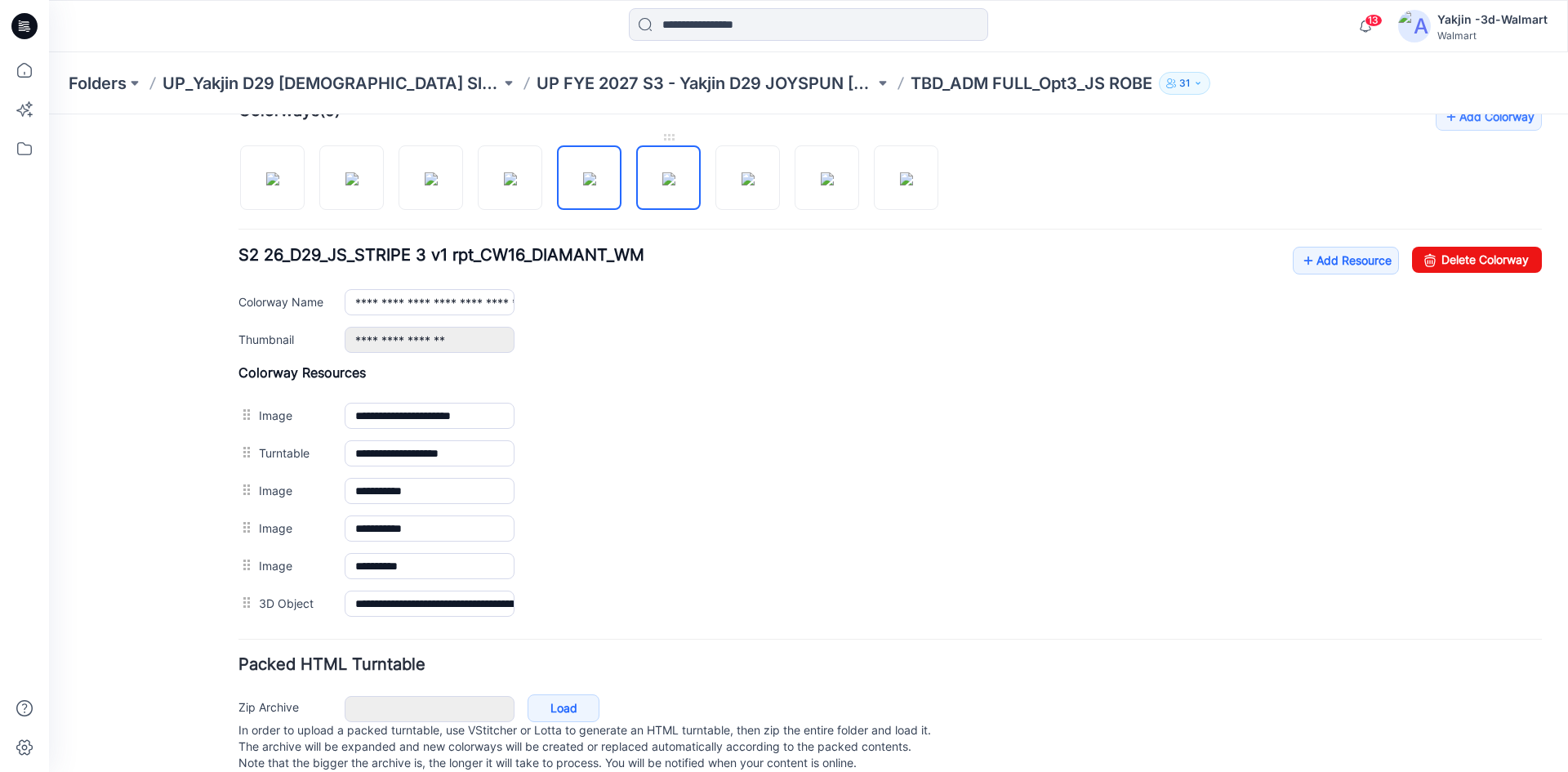
click at [662, 173] on img at bounding box center [669, 179] width 13 height 13
drag, startPoint x: 730, startPoint y: 170, endPoint x: 703, endPoint y: 198, distance: 38.9
click at [741, 173] on img at bounding box center [748, 179] width 13 height 13
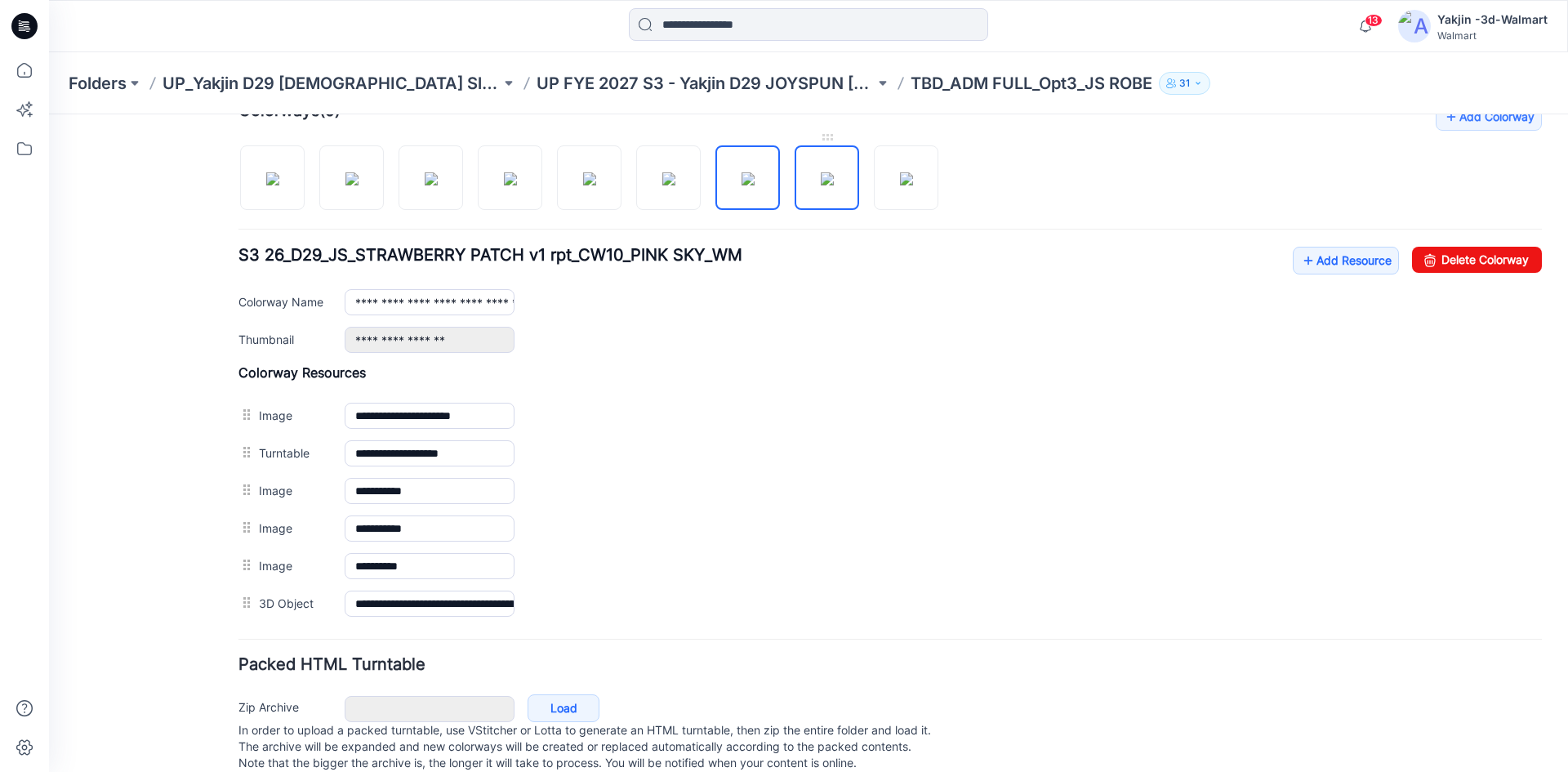
click at [834, 185] on img at bounding box center [828, 179] width 13 height 13
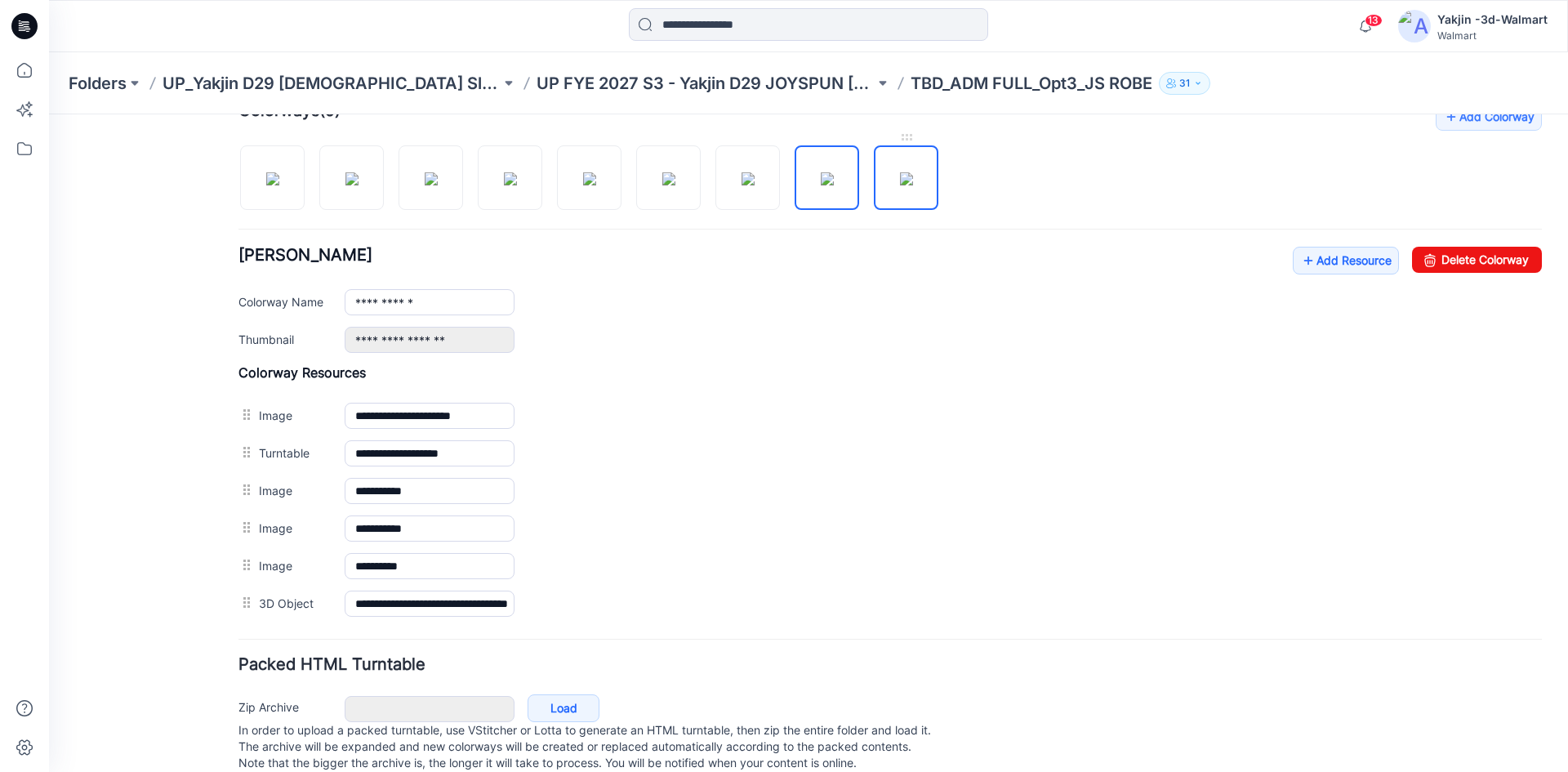
click at [900, 180] on img at bounding box center [906, 179] width 13 height 13
drag, startPoint x: 255, startPoint y: 176, endPoint x: 445, endPoint y: 195, distance: 190.9
click at [266, 176] on img at bounding box center [273, 179] width 13 height 13
click at [1302, 260] on link "Add Resource" at bounding box center [1346, 260] width 106 height 27
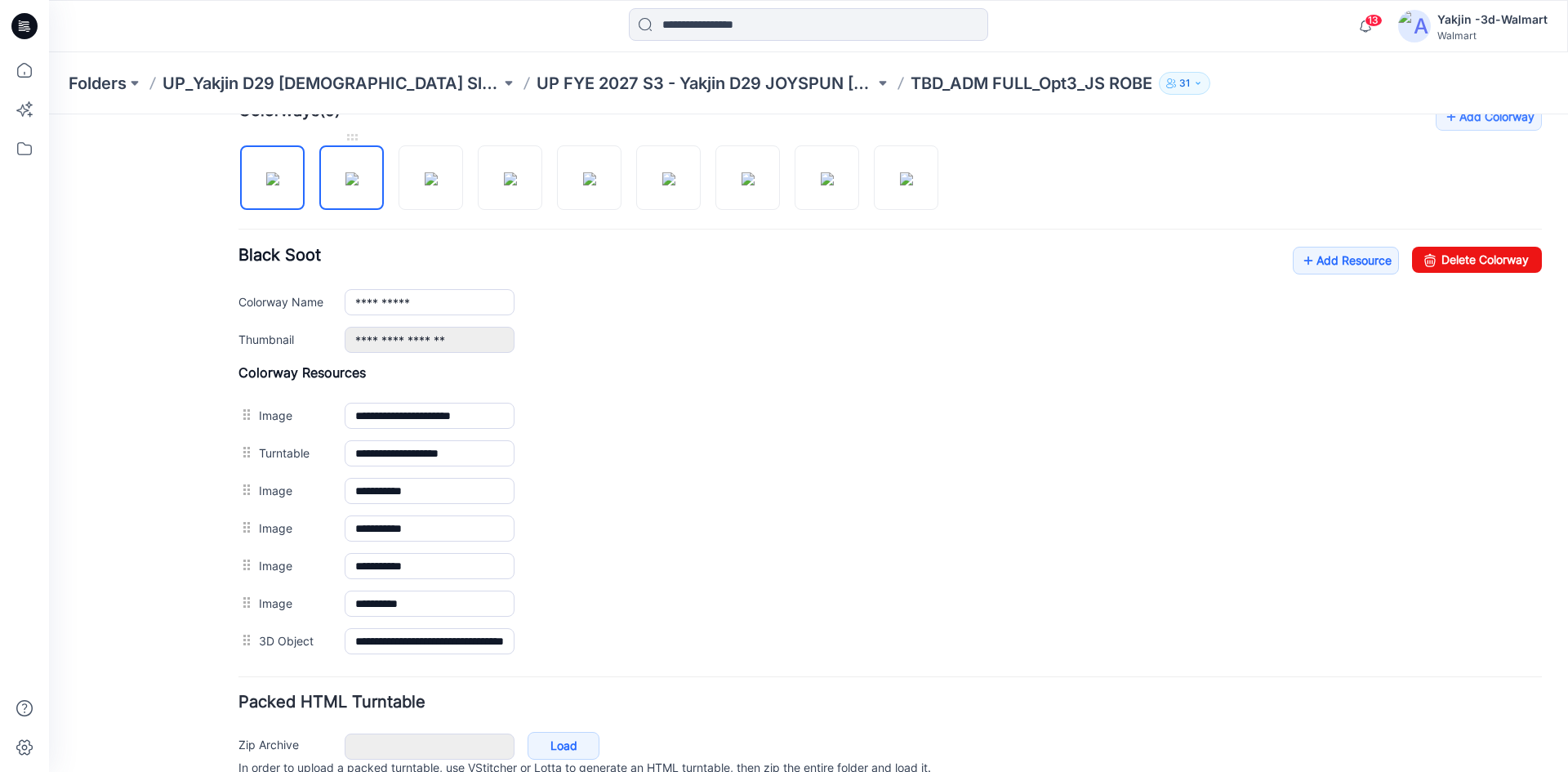
drag, startPoint x: 367, startPoint y: 186, endPoint x: 366, endPoint y: 203, distance: 17.0
click at [359, 185] on img at bounding box center [352, 179] width 13 height 13
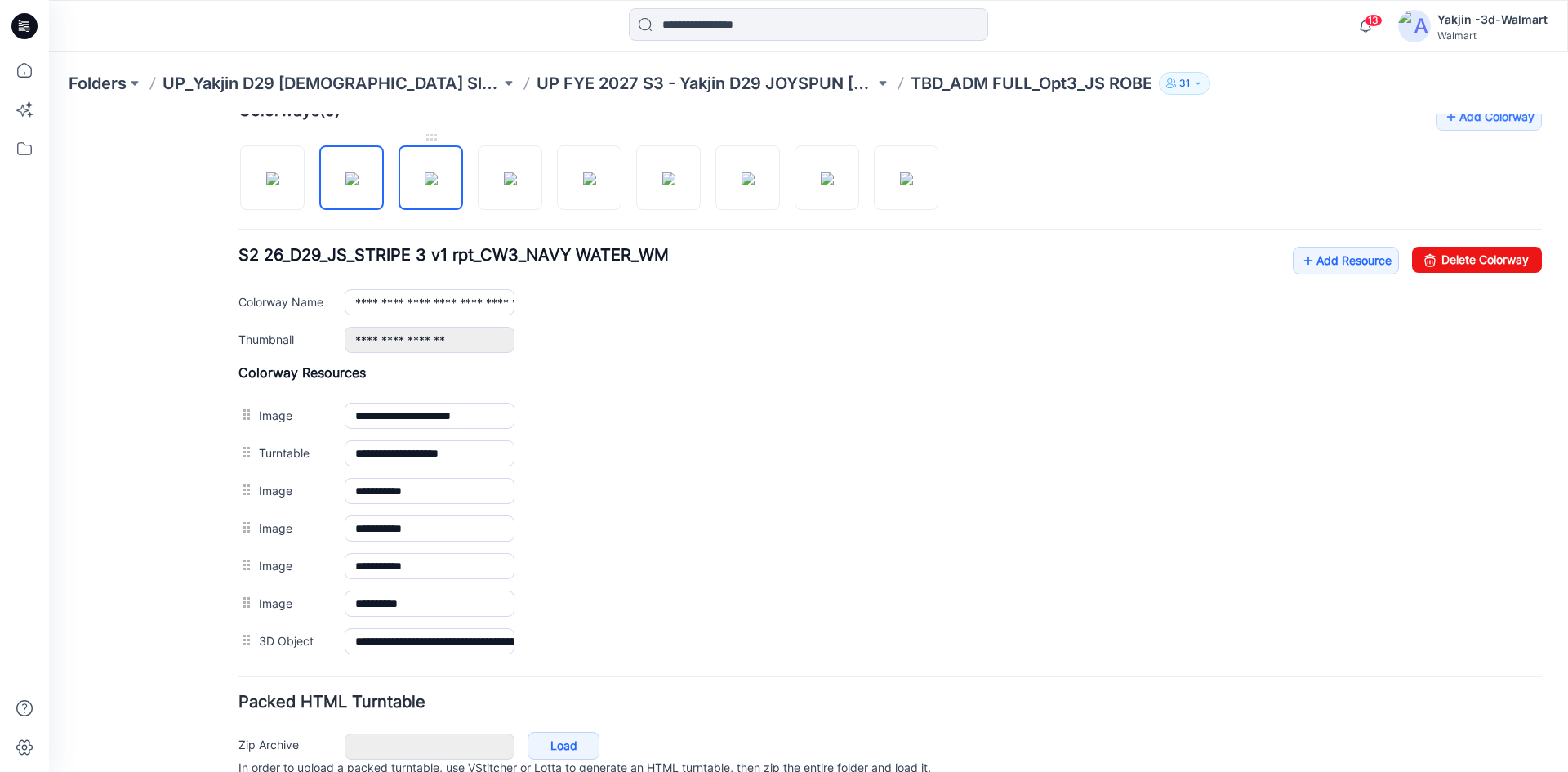
click at [437, 185] on img at bounding box center [432, 179] width 13 height 13
click at [517, 185] on img at bounding box center [510, 179] width 13 height 13
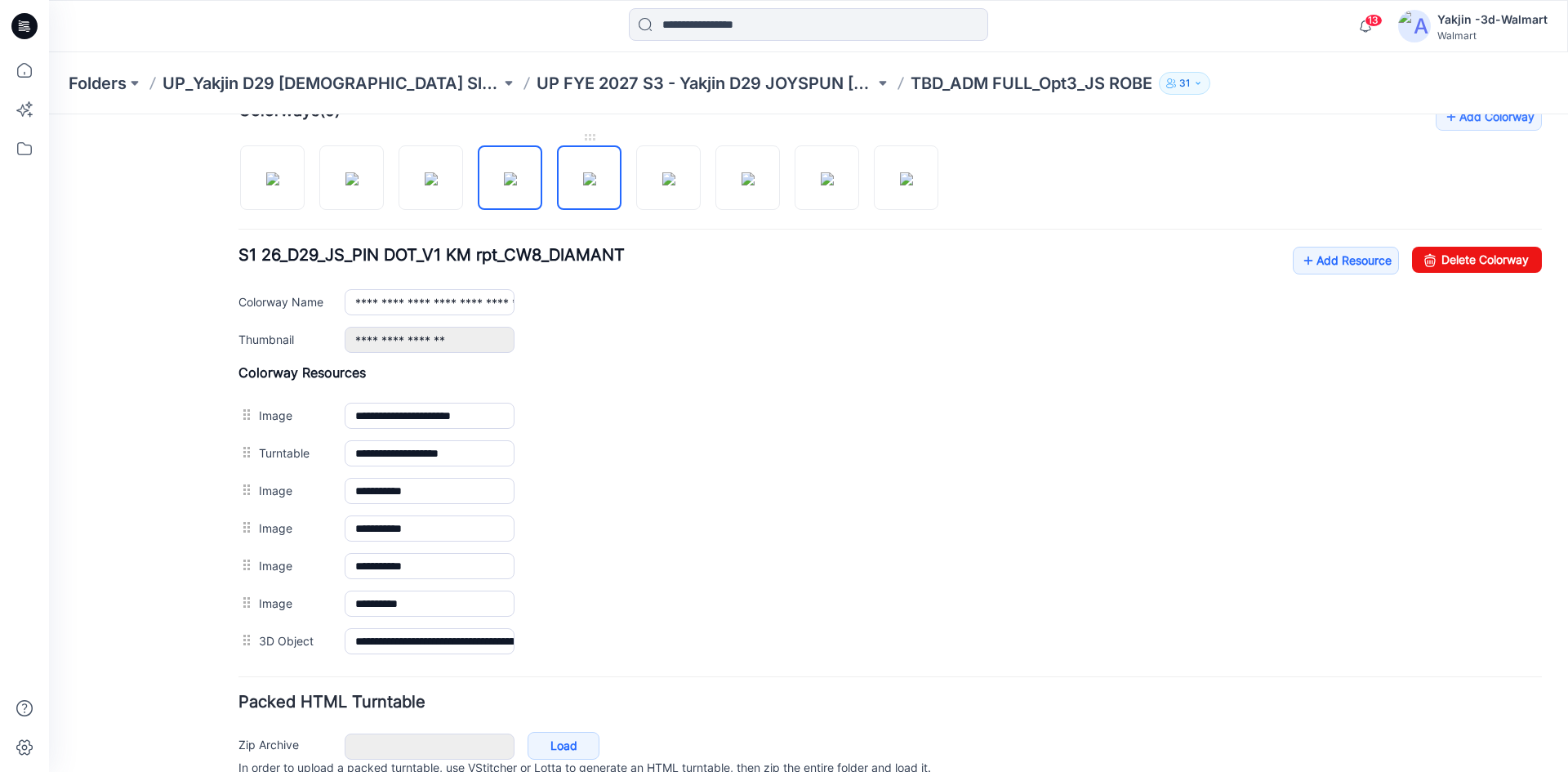
click at [583, 185] on img at bounding box center [589, 179] width 13 height 13
click at [663, 185] on img at bounding box center [669, 179] width 13 height 13
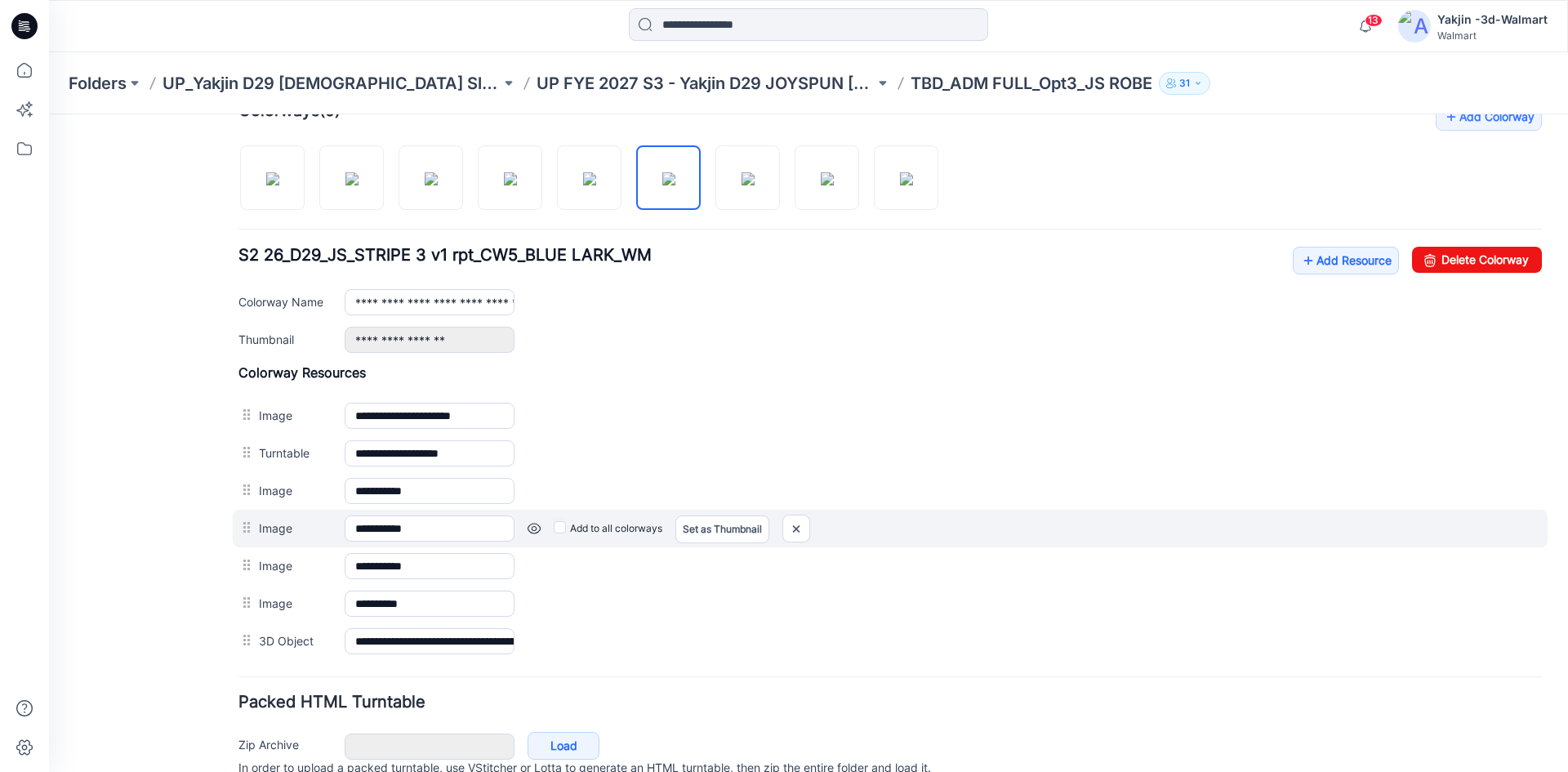
drag, startPoint x: 254, startPoint y: 528, endPoint x: 255, endPoint y: 512, distance: 16.0
click at [255, 512] on div "**********" at bounding box center [890, 512] width 1303 height 296
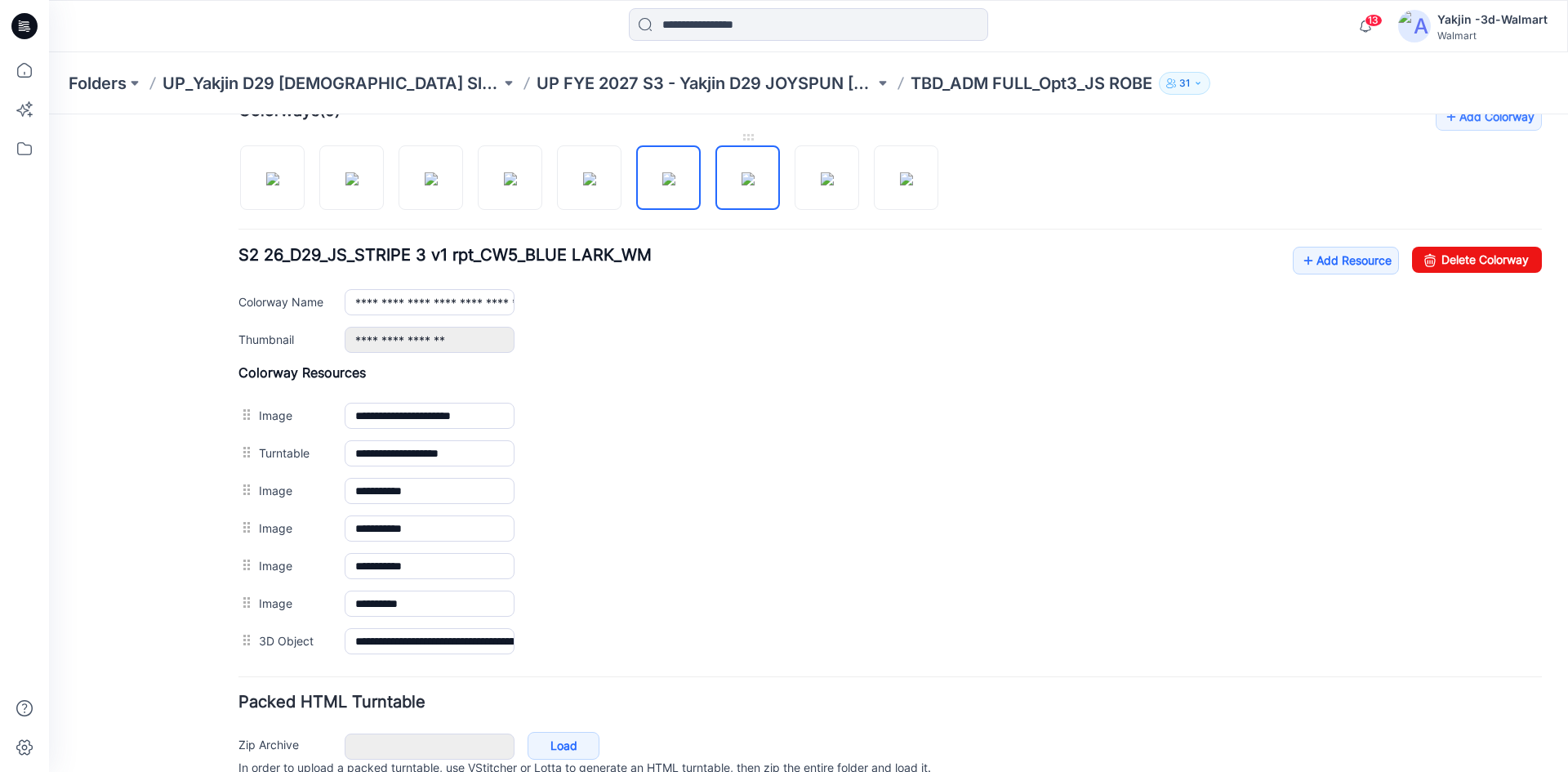
click at [747, 185] on img at bounding box center [748, 179] width 13 height 13
click at [827, 209] on link at bounding box center [827, 178] width 65 height 65
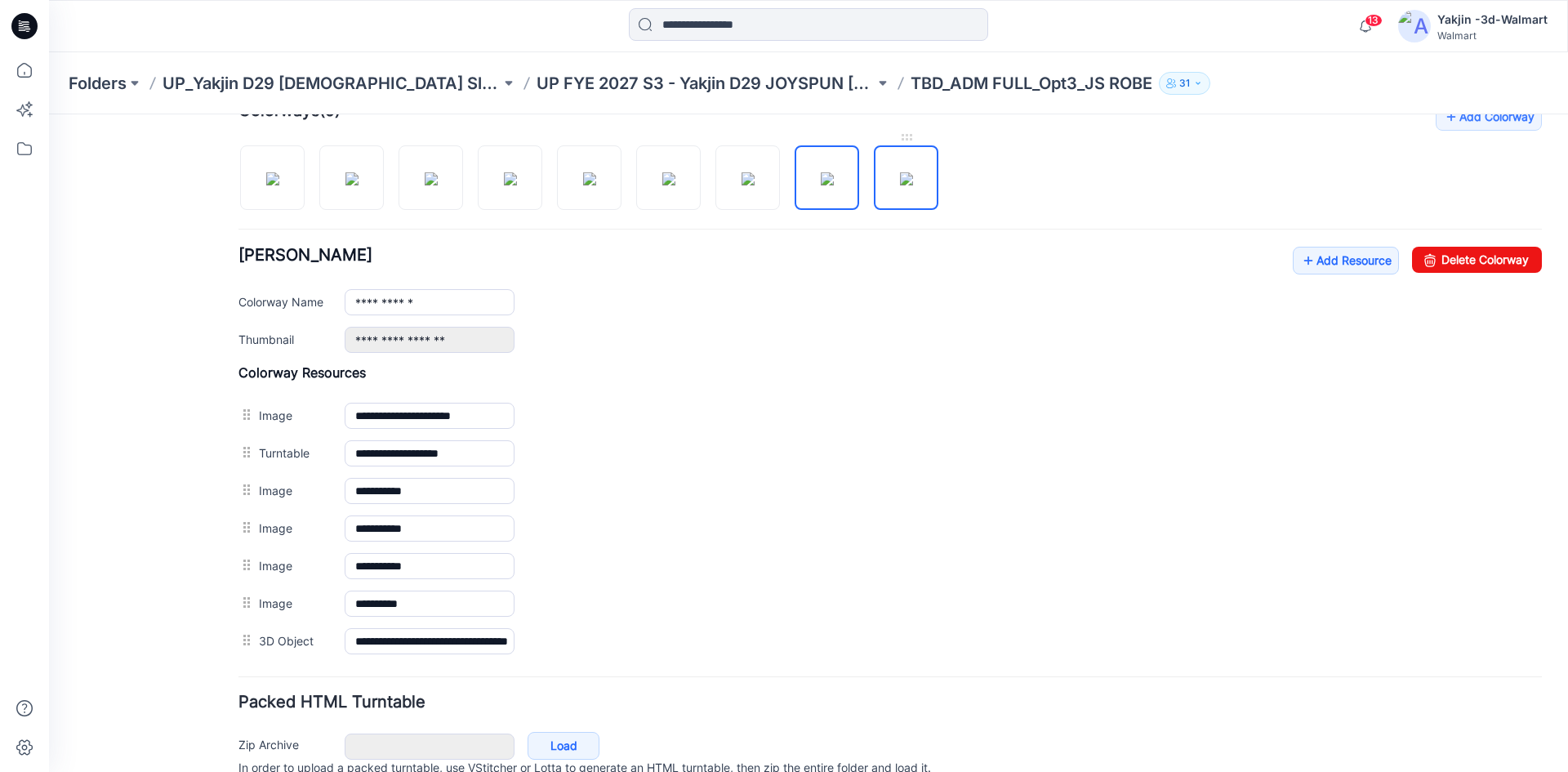
click at [912, 173] on img at bounding box center [906, 179] width 13 height 13
click at [279, 185] on img at bounding box center [273, 179] width 13 height 13
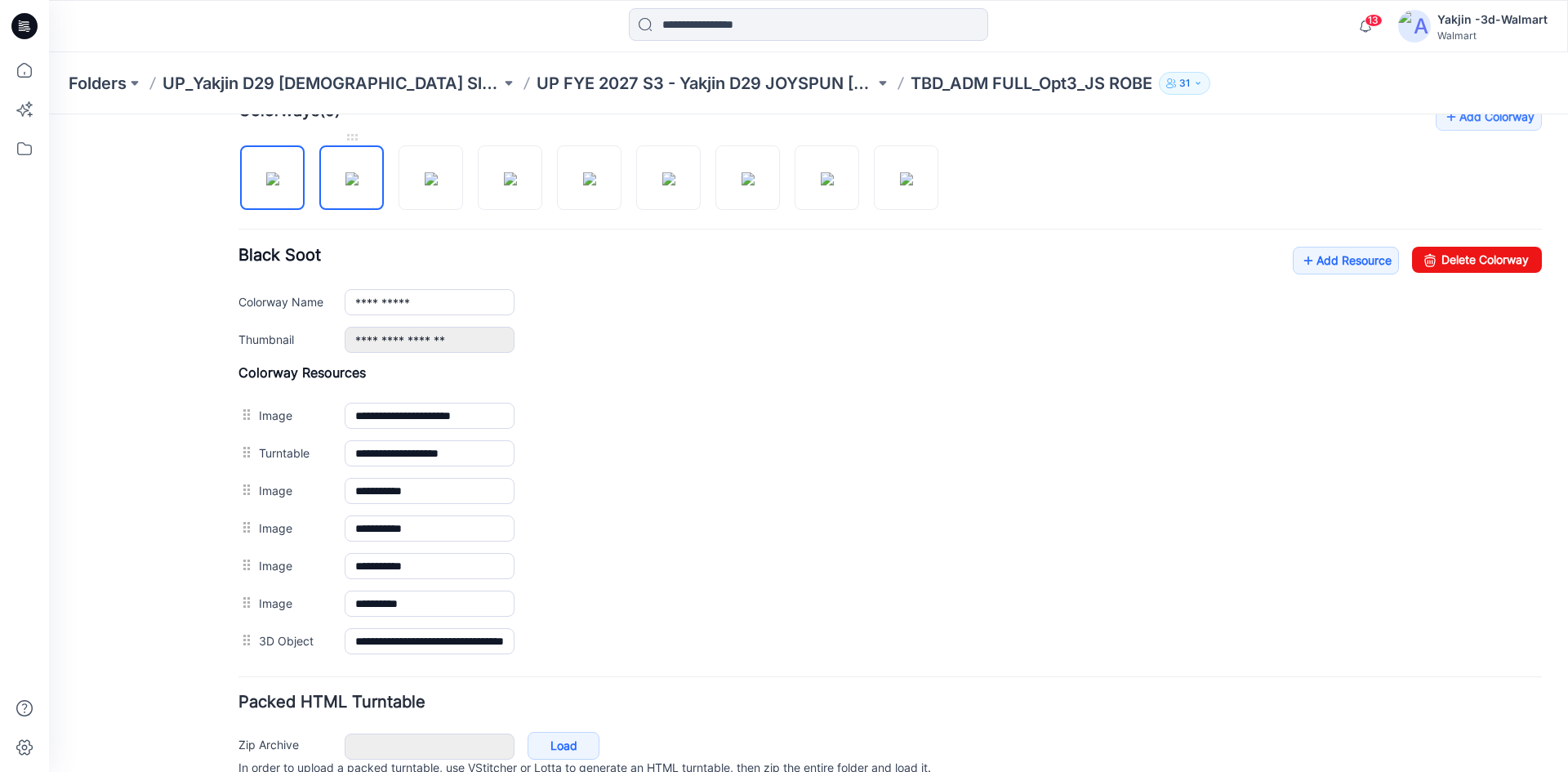
click at [345, 180] on img at bounding box center [352, 179] width 13 height 13
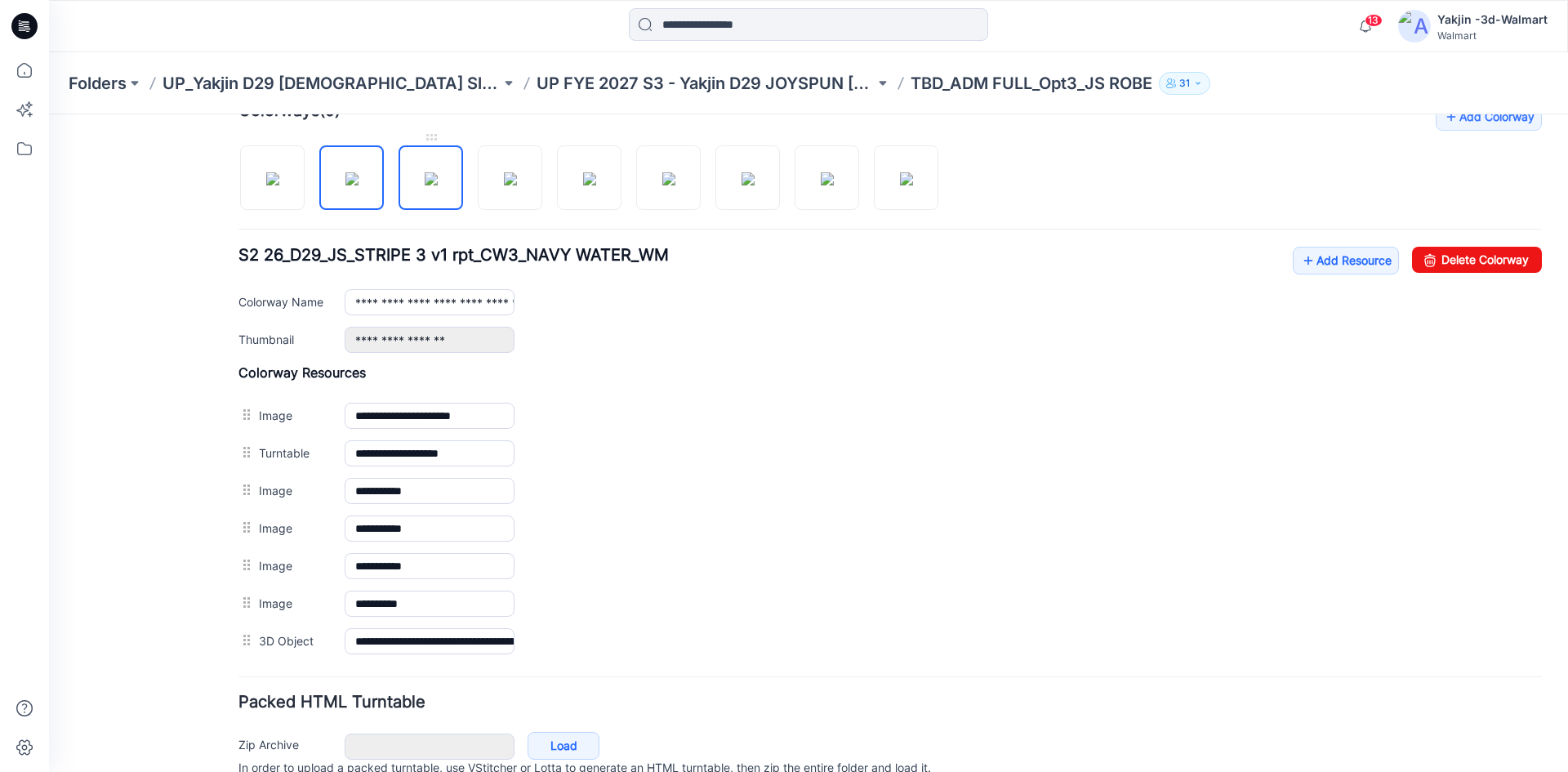
click at [425, 178] on img at bounding box center [432, 179] width 13 height 13
click at [504, 181] on img at bounding box center [510, 179] width 13 height 13
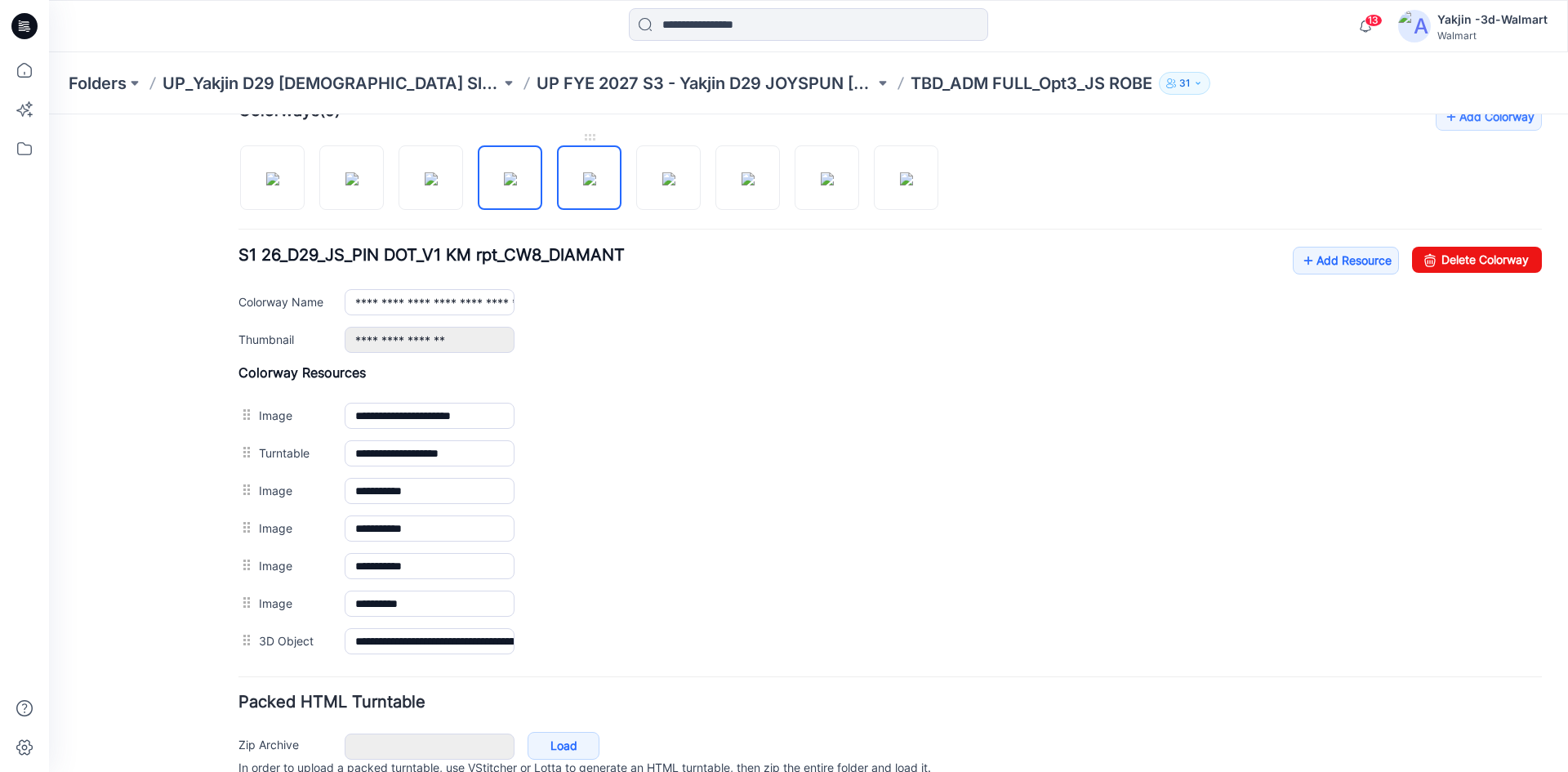
click at [594, 177] on img at bounding box center [589, 179] width 13 height 13
click at [662, 176] on img at bounding box center [669, 179] width 13 height 13
click at [676, 185] on img at bounding box center [669, 179] width 13 height 13
click at [741, 185] on img at bounding box center [748, 179] width 13 height 13
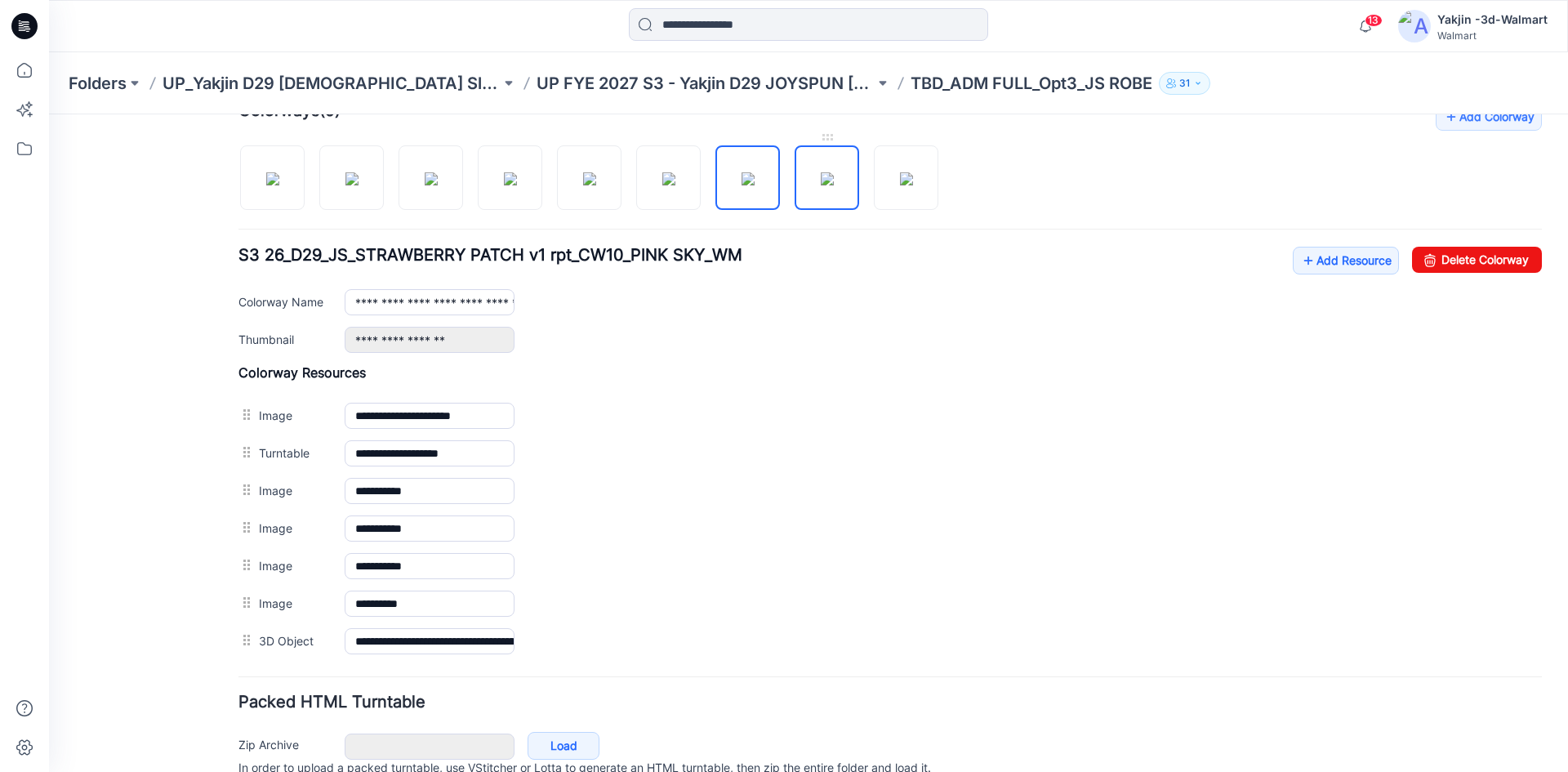
click at [821, 185] on img at bounding box center [828, 179] width 13 height 13
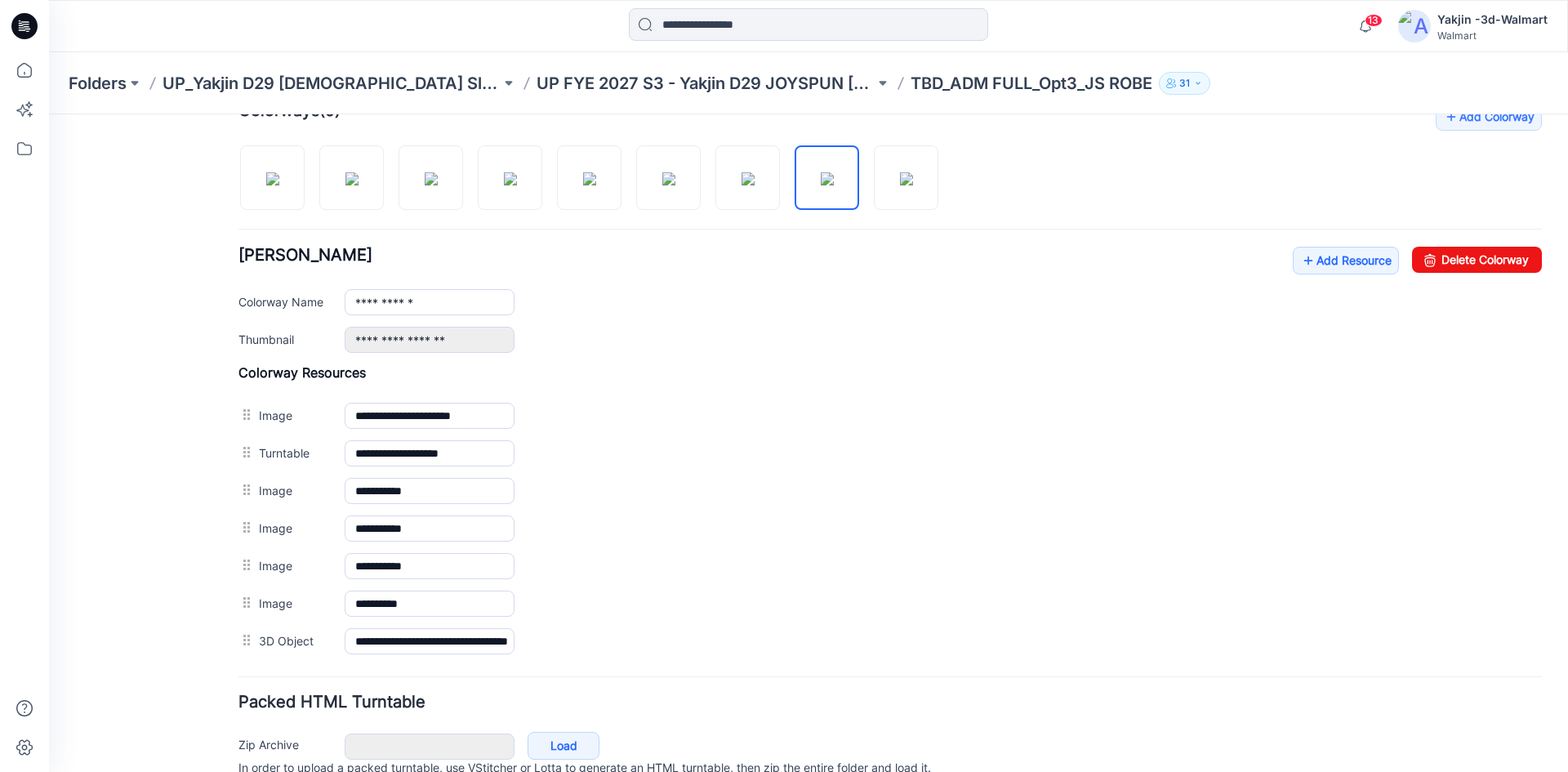
click at [869, 189] on div at bounding box center [594, 169] width 713 height 84
click at [900, 184] on img at bounding box center [906, 179] width 13 height 13
click at [279, 185] on img at bounding box center [273, 179] width 13 height 13
type input "**********"
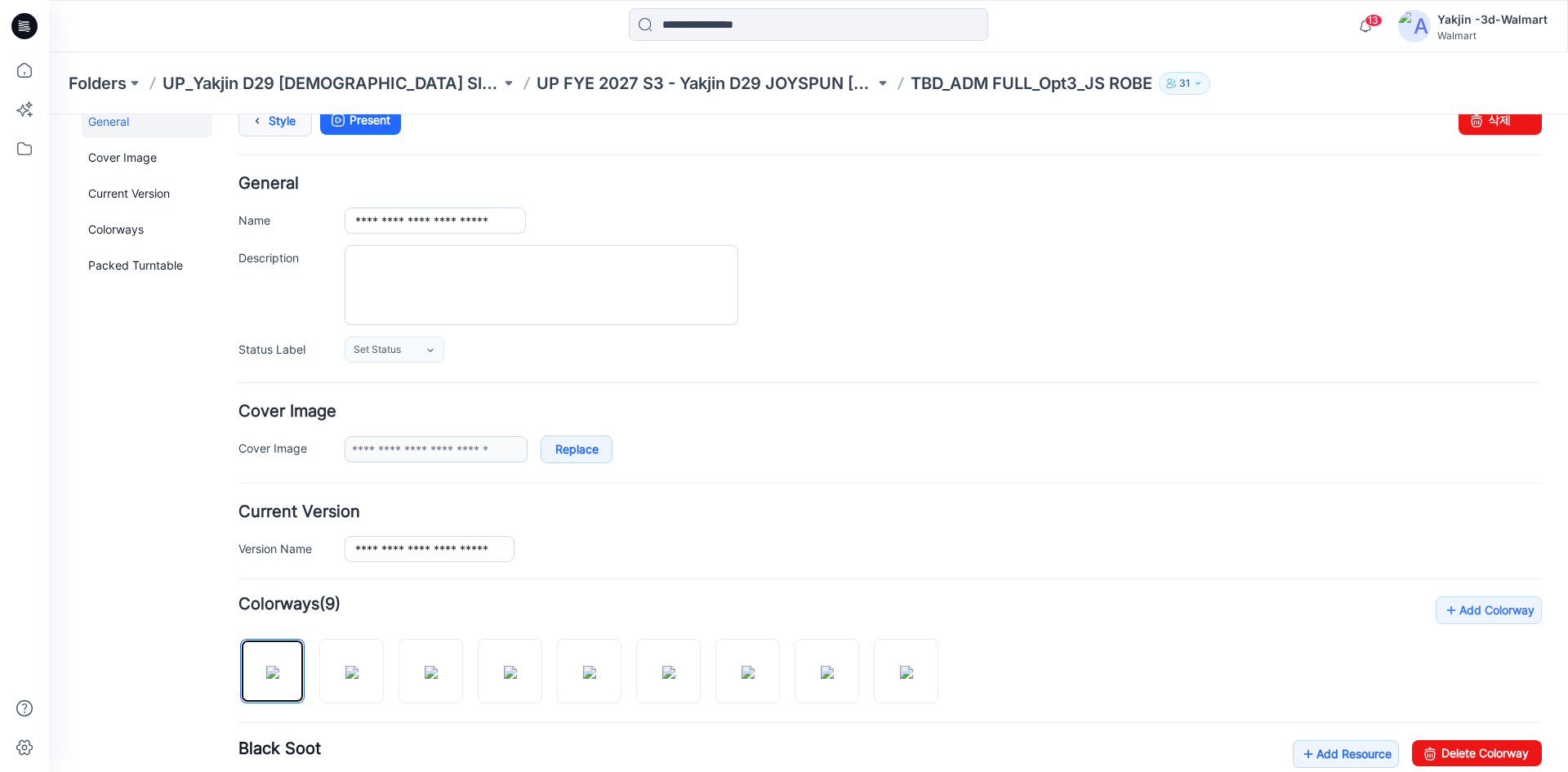
scroll to position [0, 0]
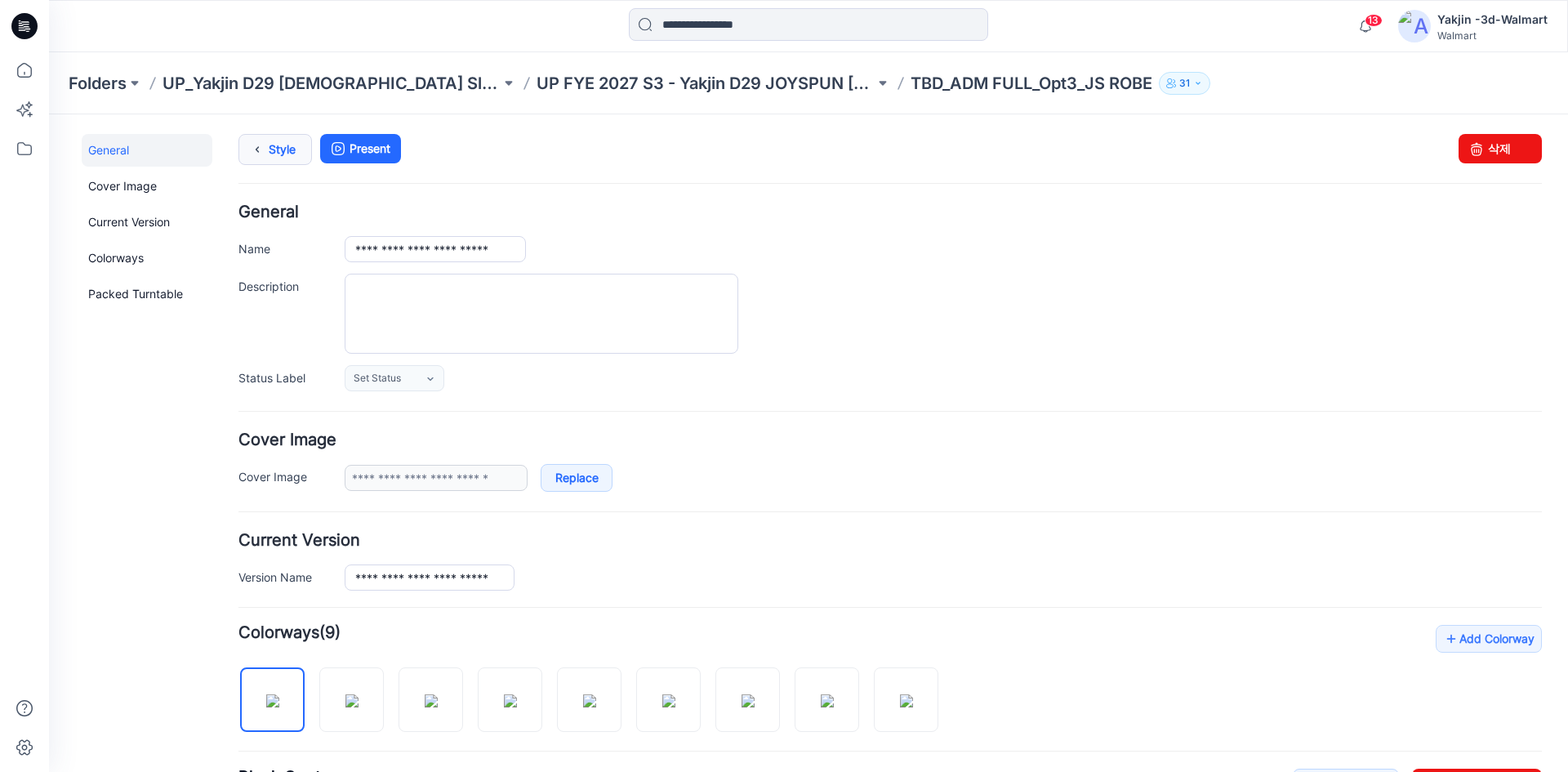
click at [275, 145] on link "Style" at bounding box center [275, 149] width 74 height 31
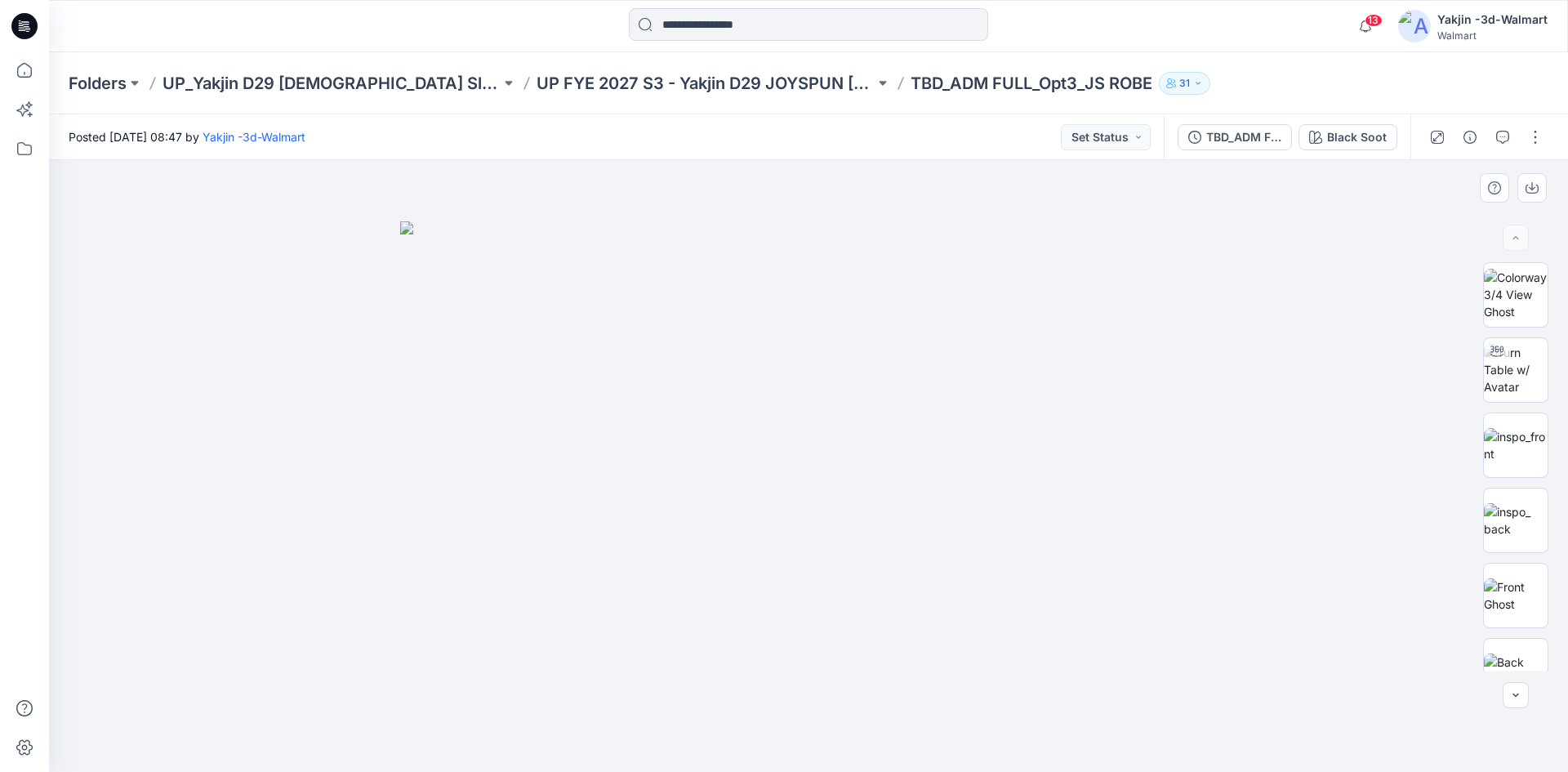
click at [1339, 271] on div at bounding box center [808, 466] width 1519 height 612
click at [1230, 139] on div "TBD_ADM FULL_Opt3_JS ROBE" at bounding box center [1243, 137] width 76 height 18
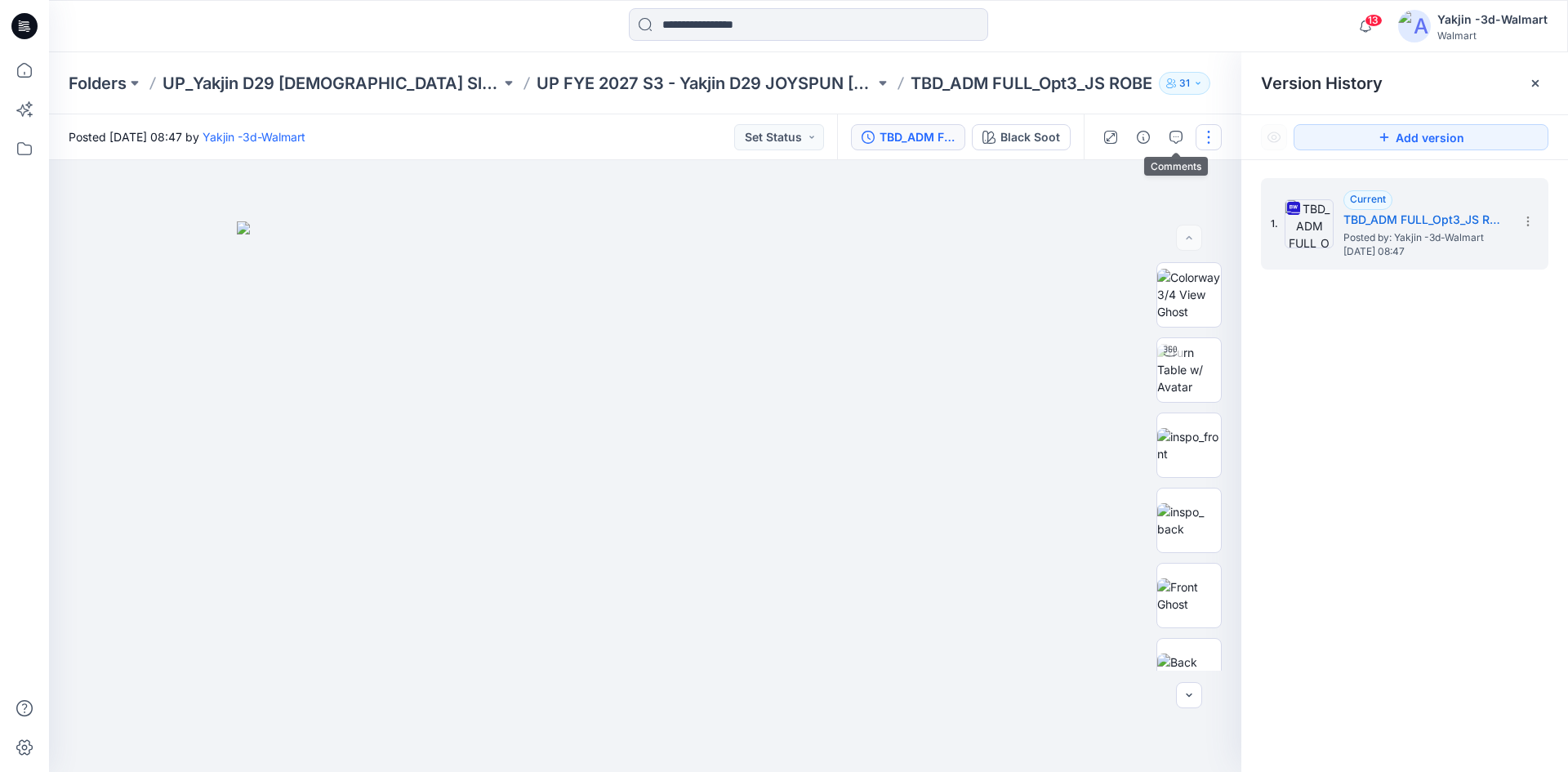
click at [1205, 137] on button "button" at bounding box center [1208, 137] width 26 height 26
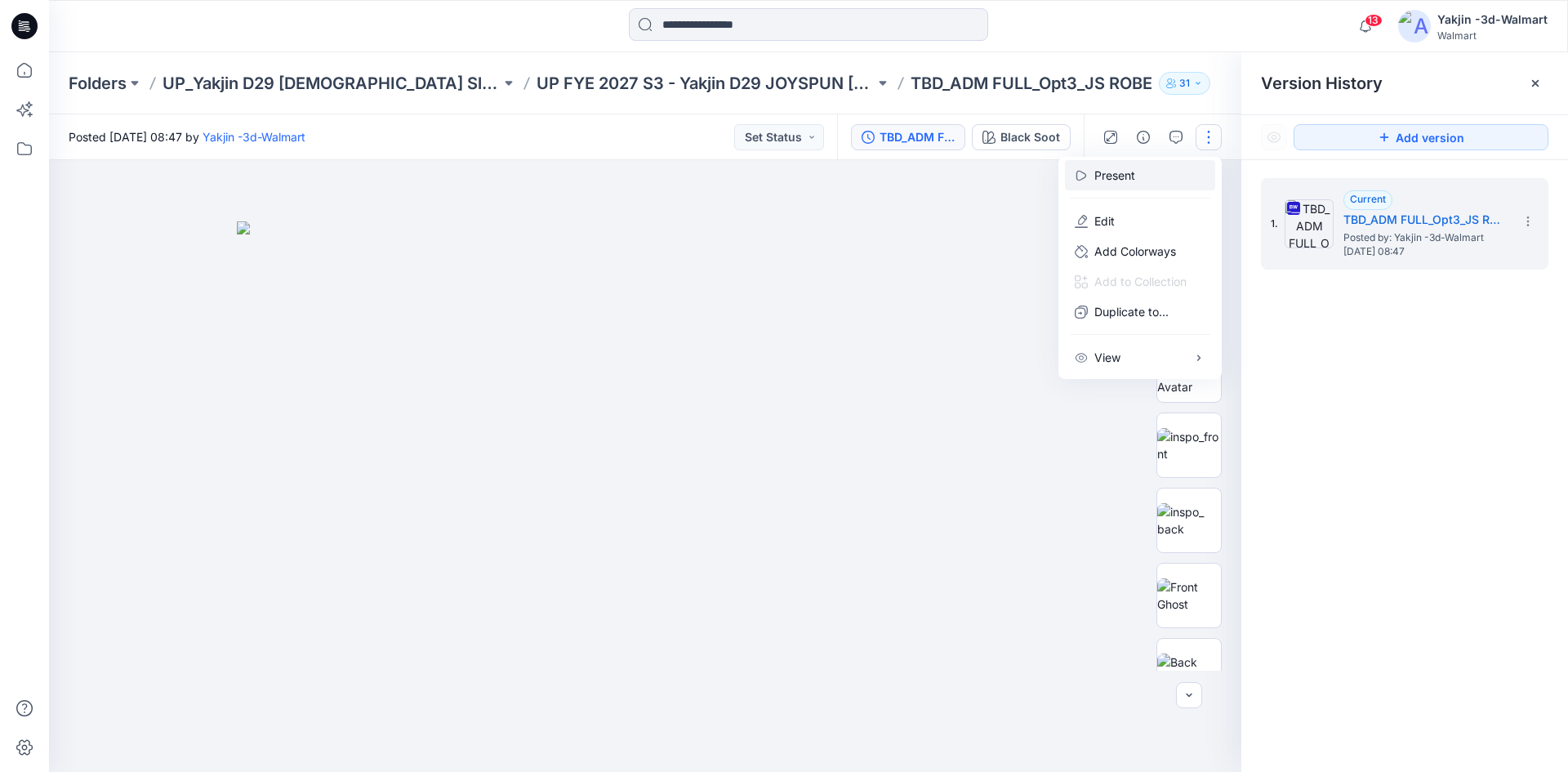
click at [1175, 179] on button "Present" at bounding box center [1140, 175] width 150 height 30
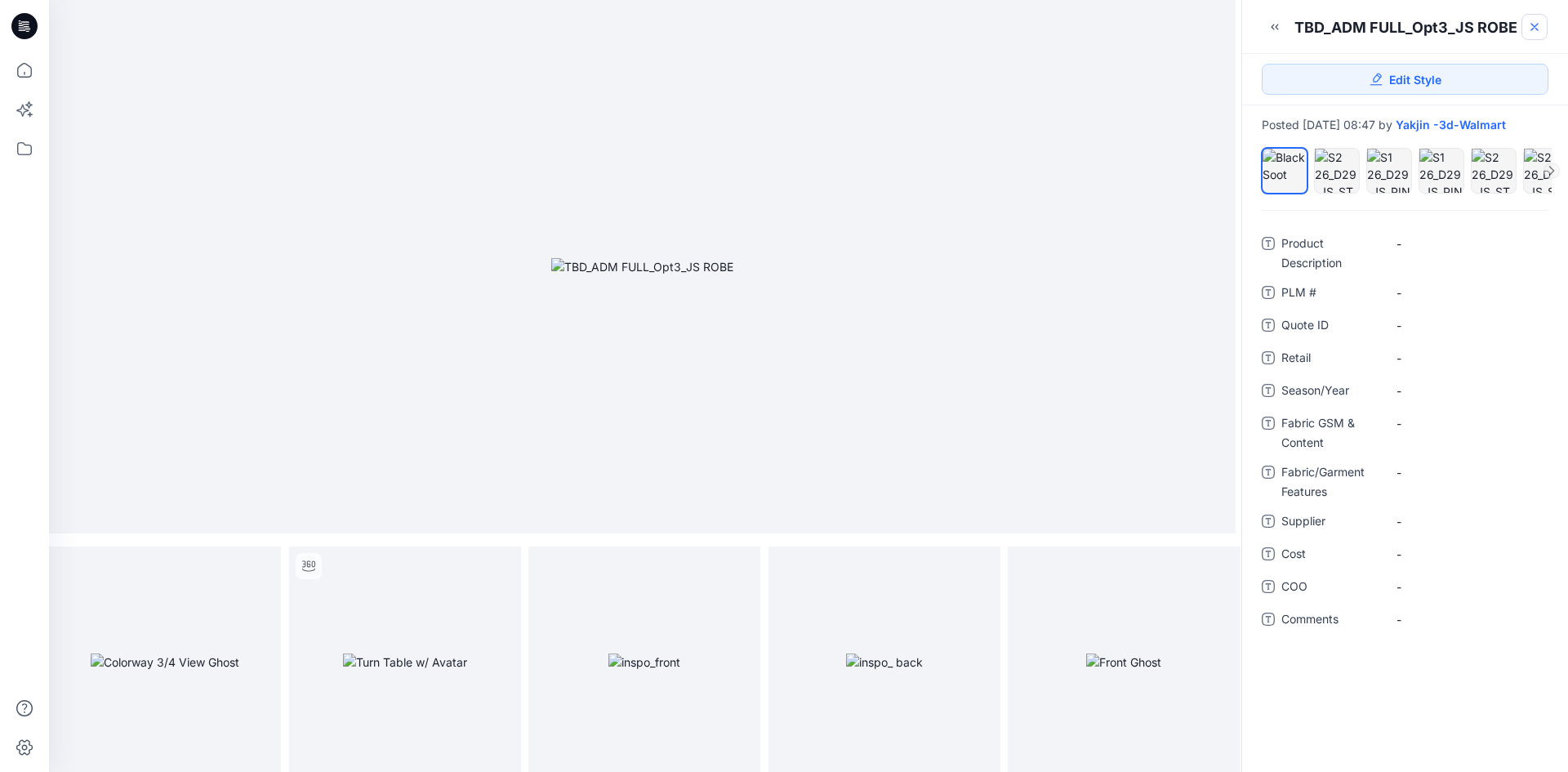
click at [1540, 25] on icon at bounding box center [1535, 27] width 13 height 13
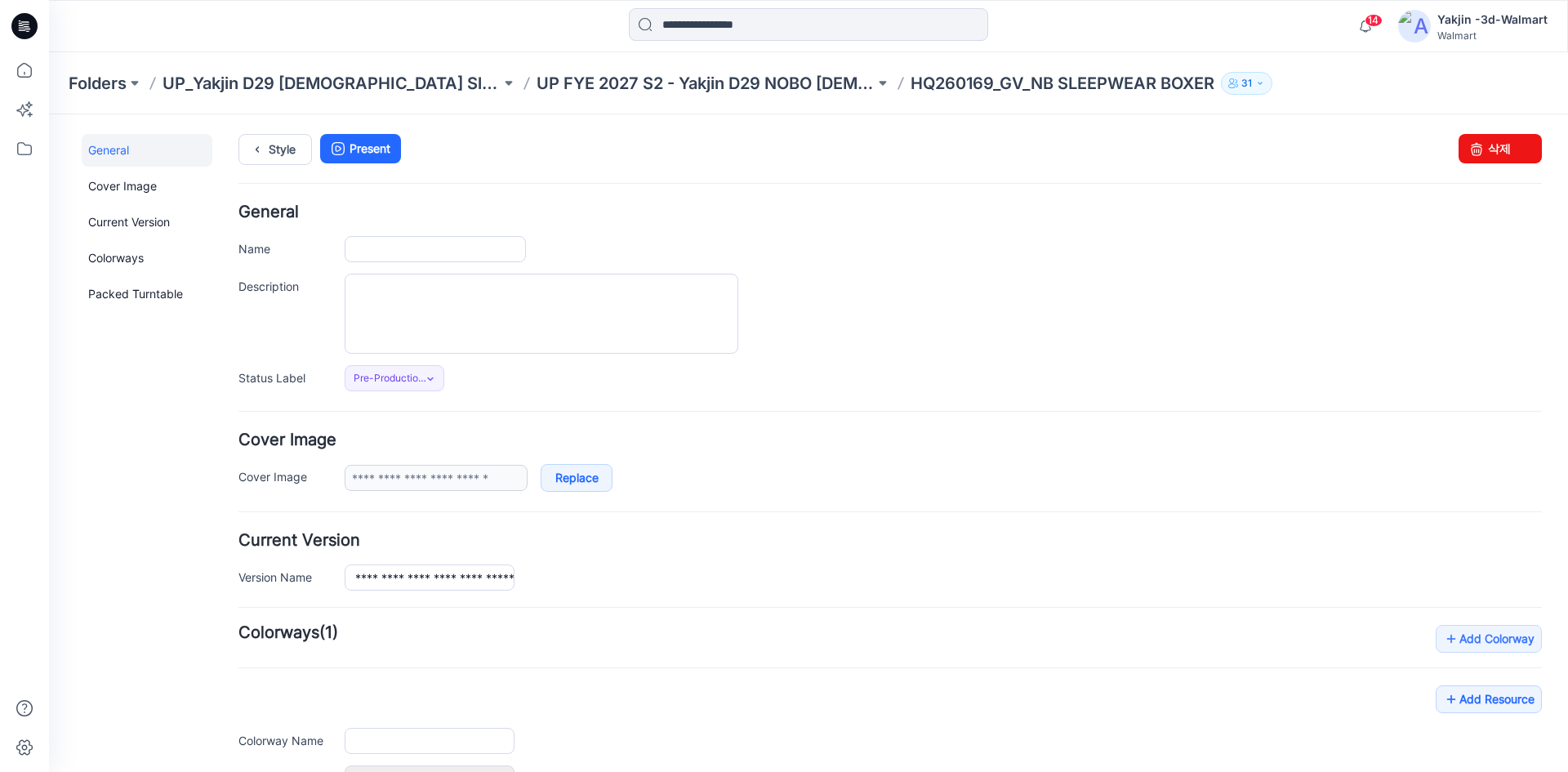
type input "**********"
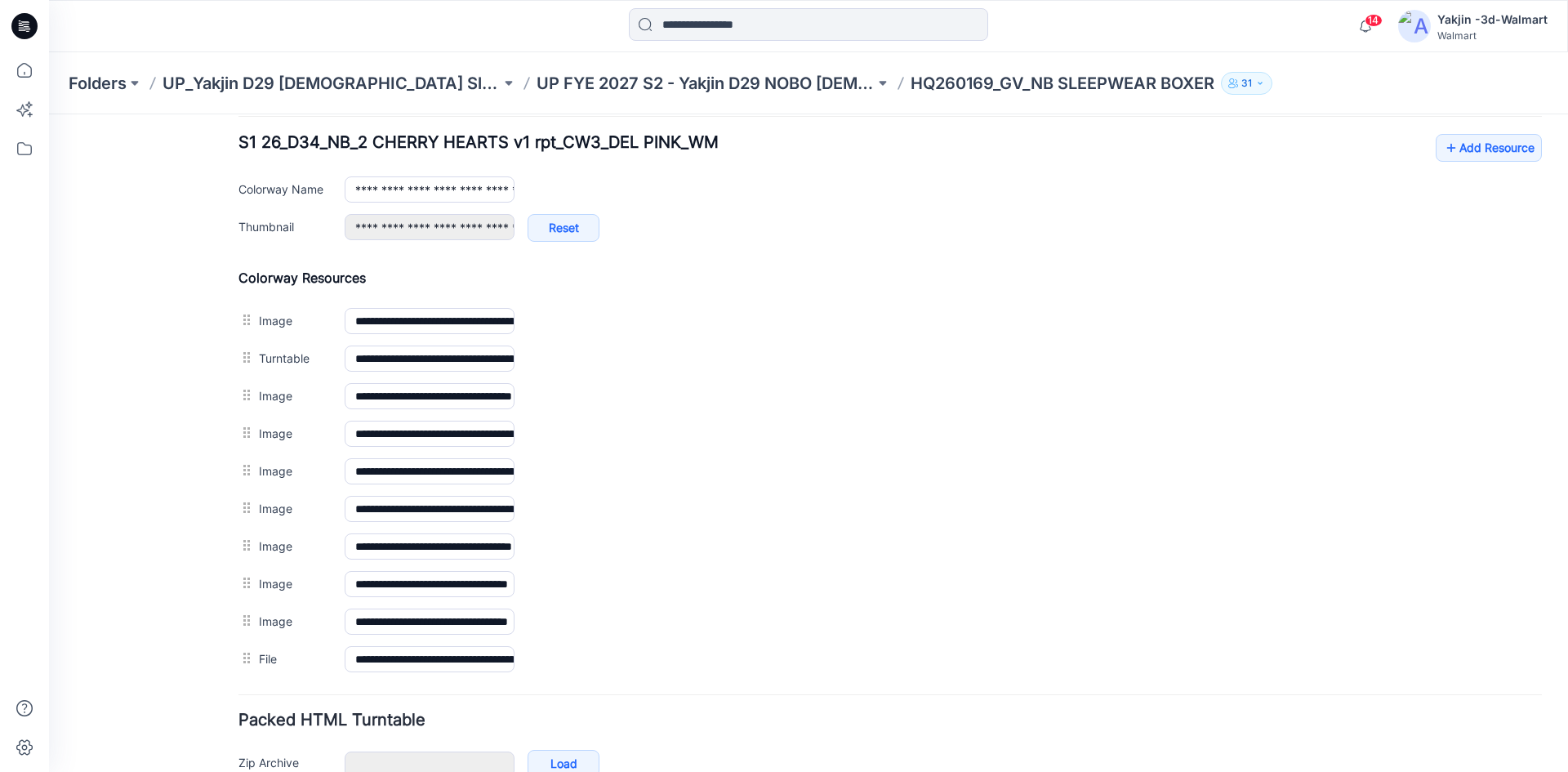
scroll to position [653, 0]
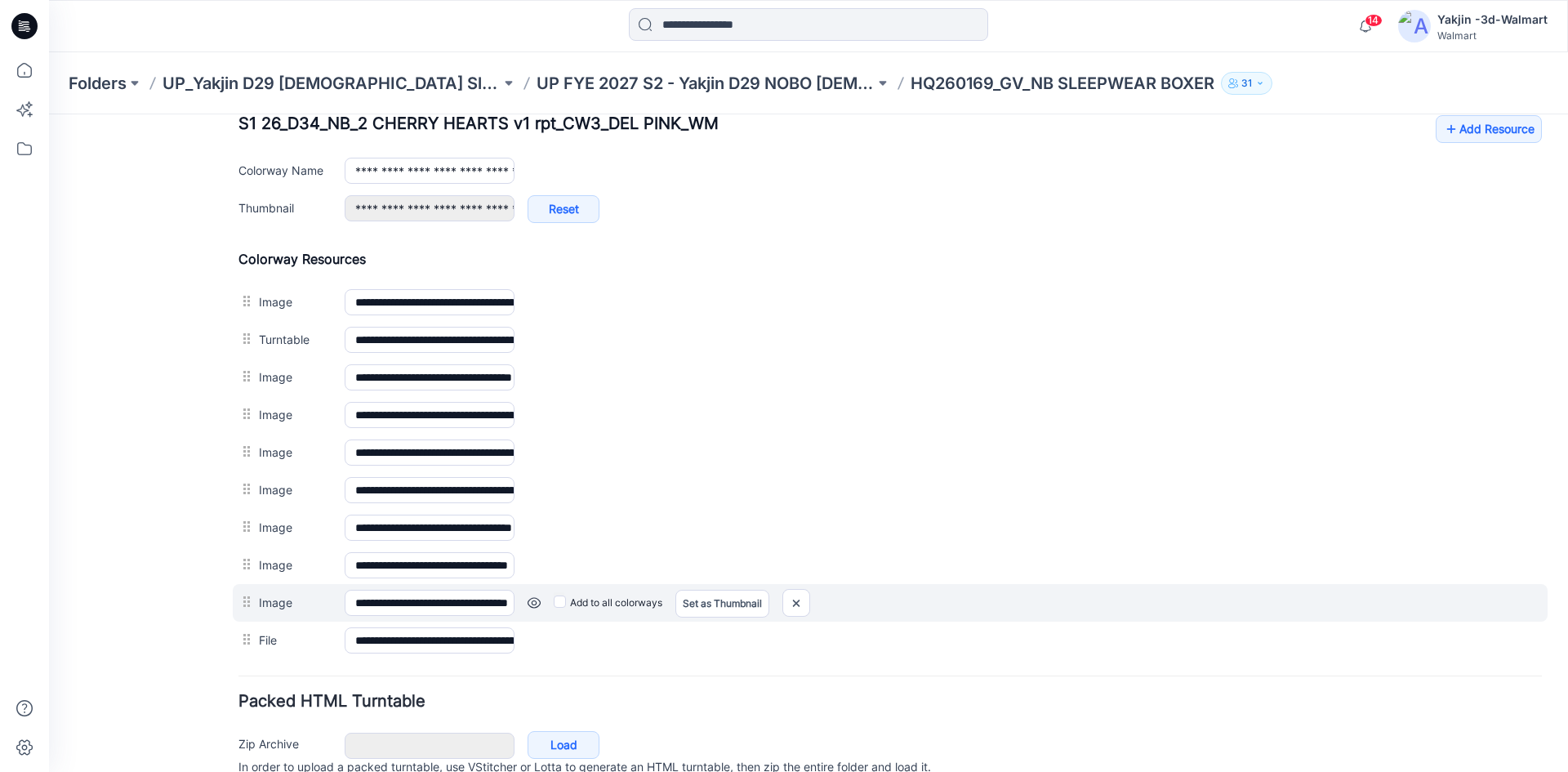
click at [535, 599] on link at bounding box center [535, 603] width 13 height 13
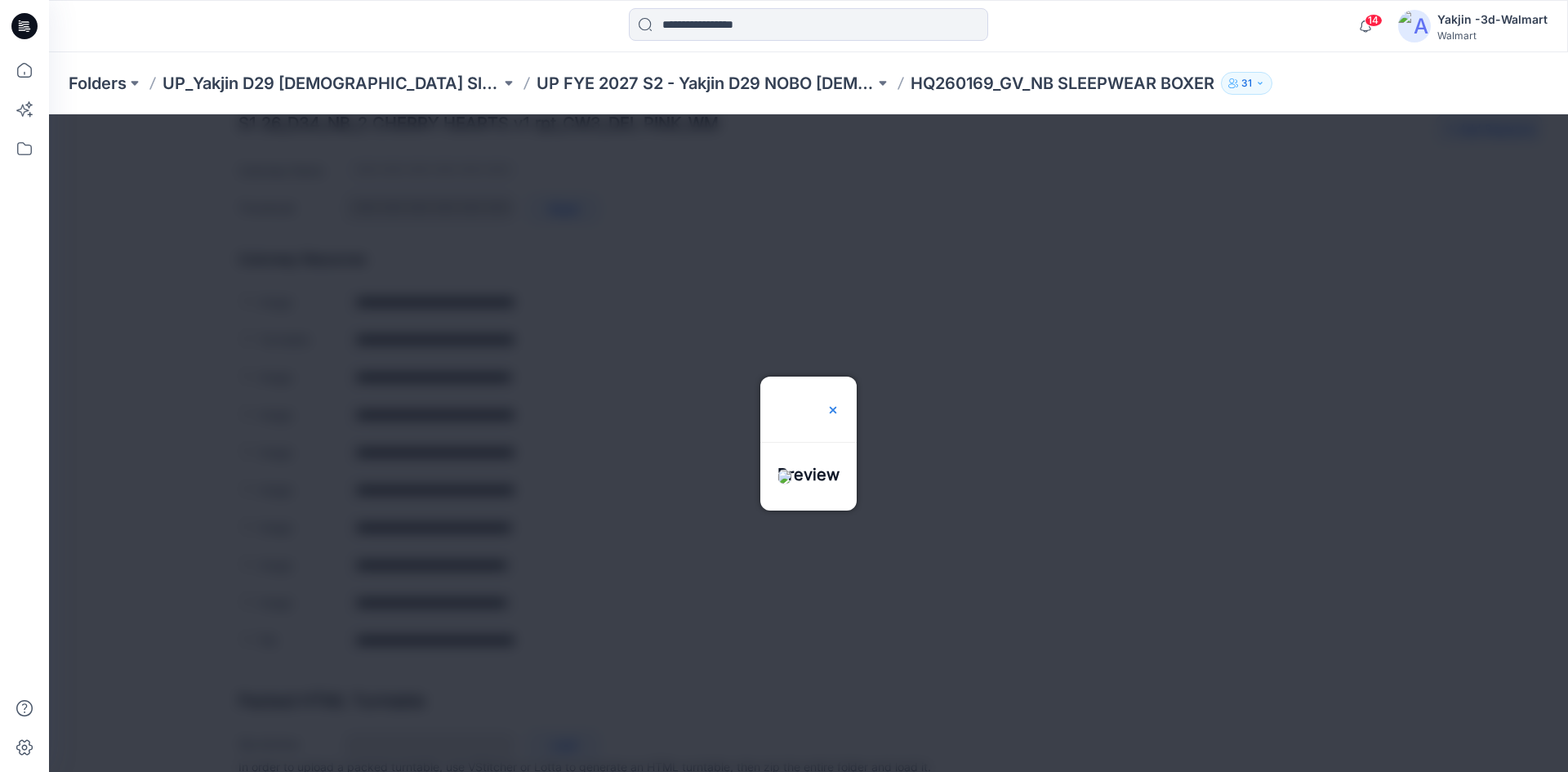
click at [839, 403] on img at bounding box center [833, 410] width 13 height 13
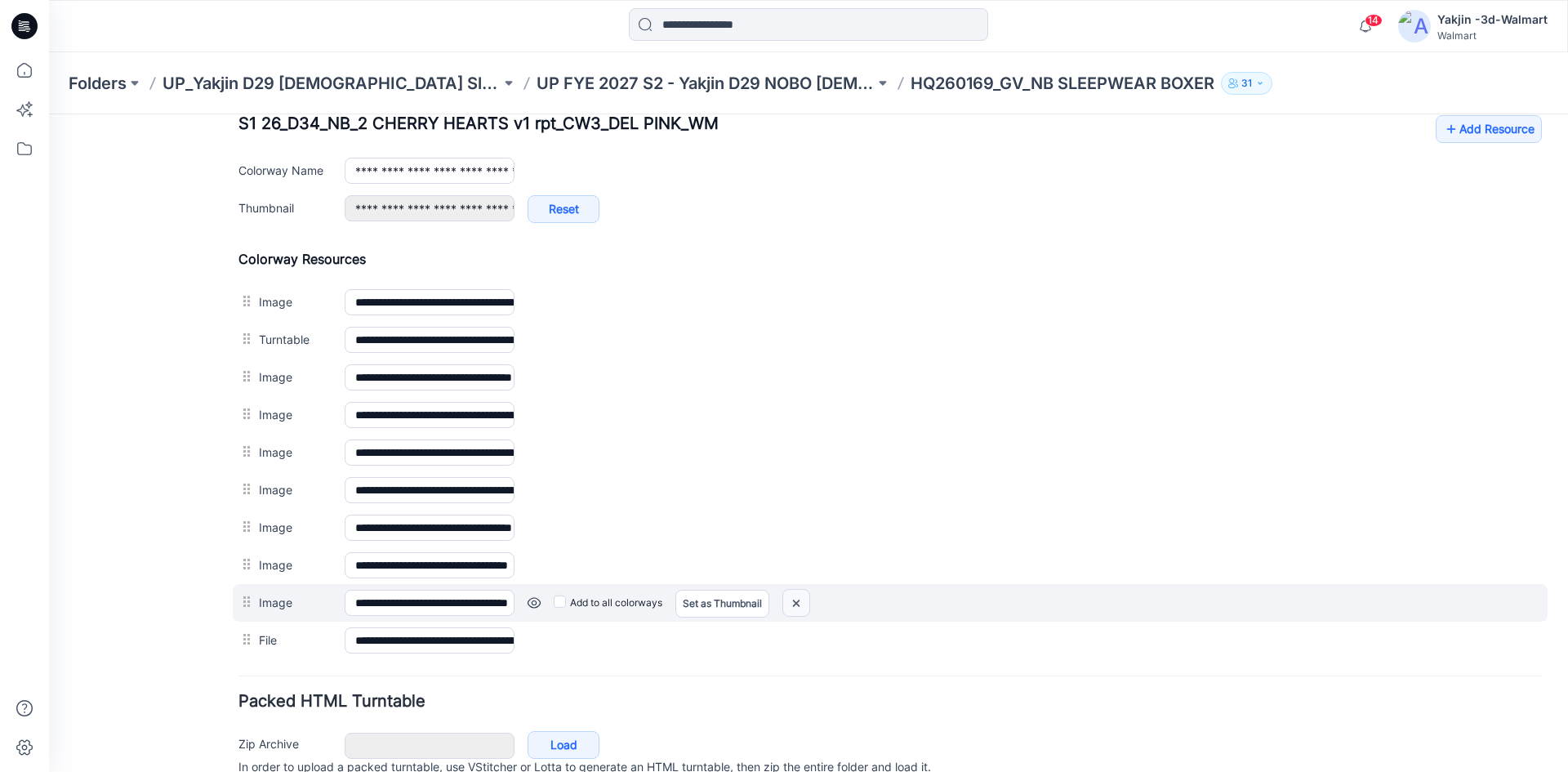
drag, startPoint x: 796, startPoint y: 607, endPoint x: 912, endPoint y: 217, distance: 406.9
click at [796, 607] on img at bounding box center [796, 603] width 26 height 27
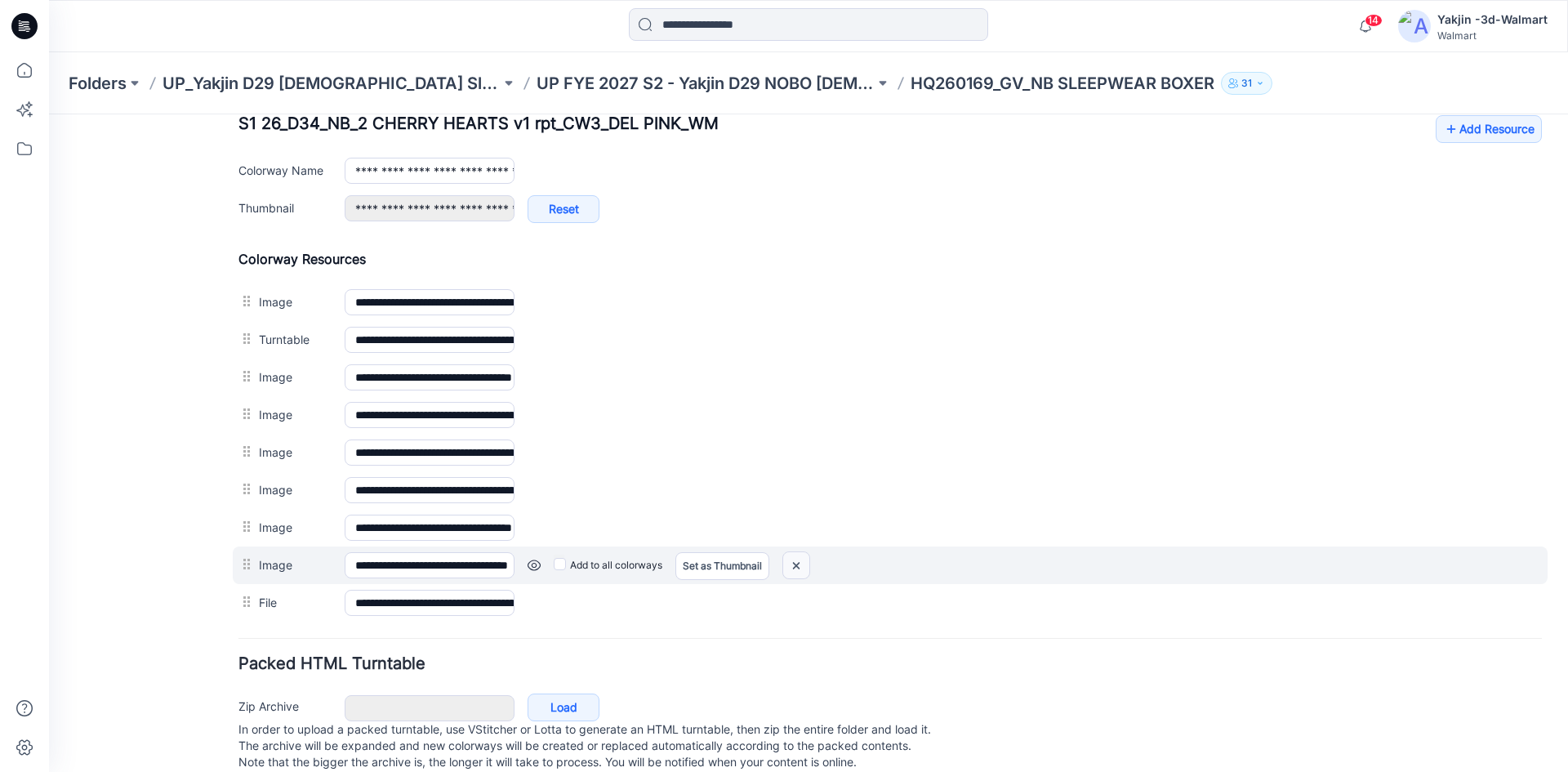
click at [799, 571] on img at bounding box center [796, 565] width 26 height 27
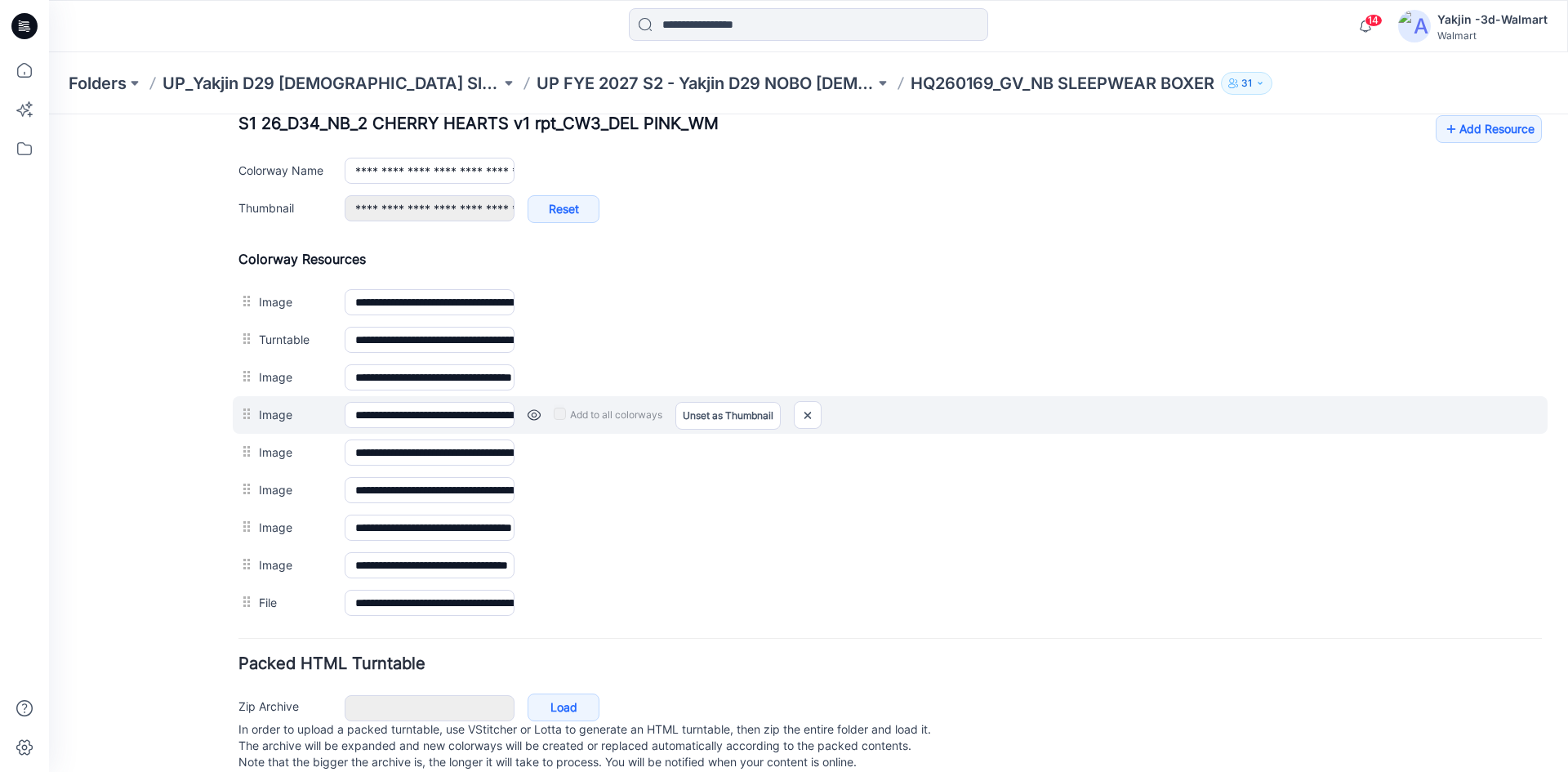
scroll to position [652, 0]
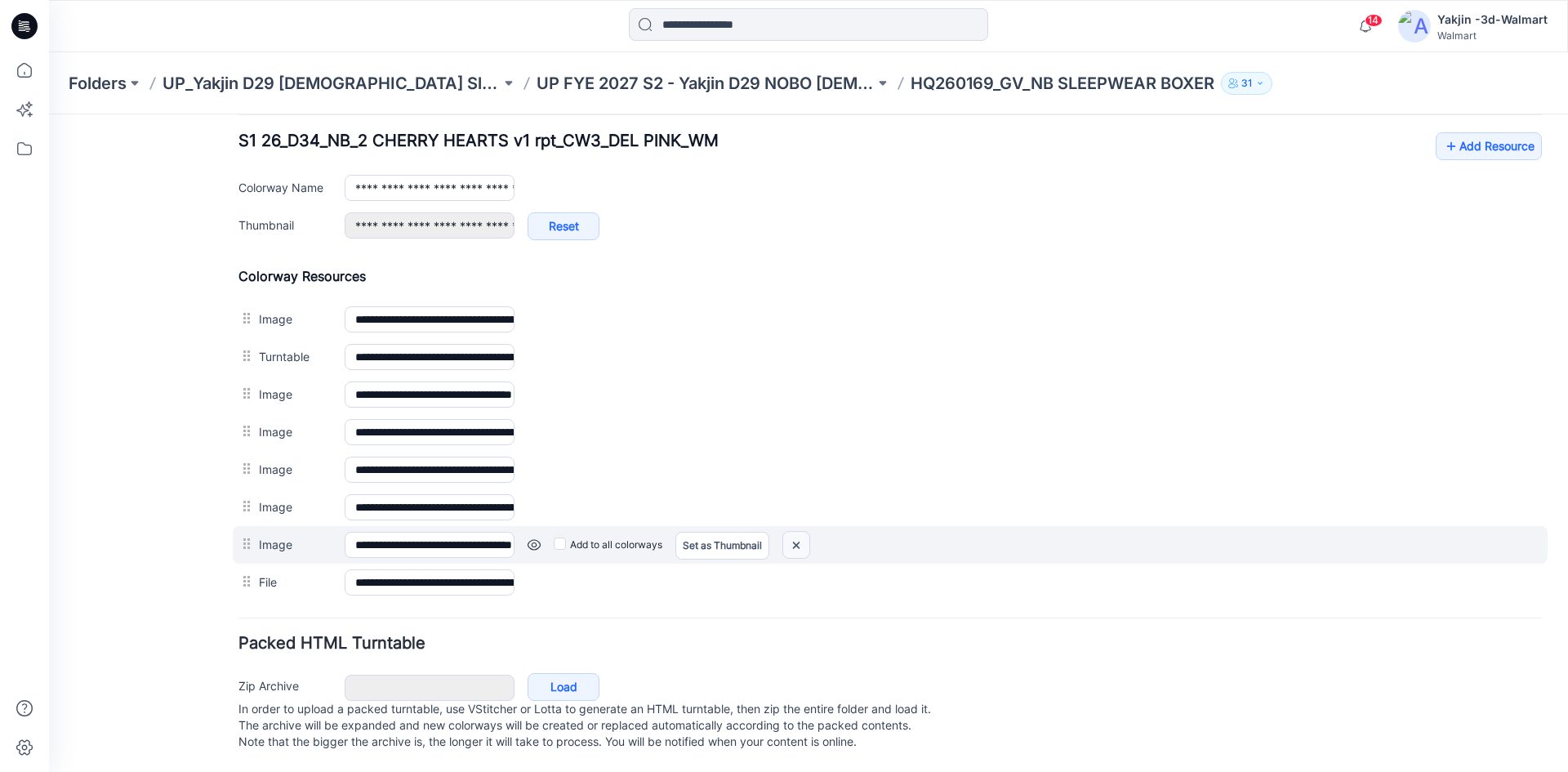
click at [799, 532] on img at bounding box center [796, 545] width 26 height 27
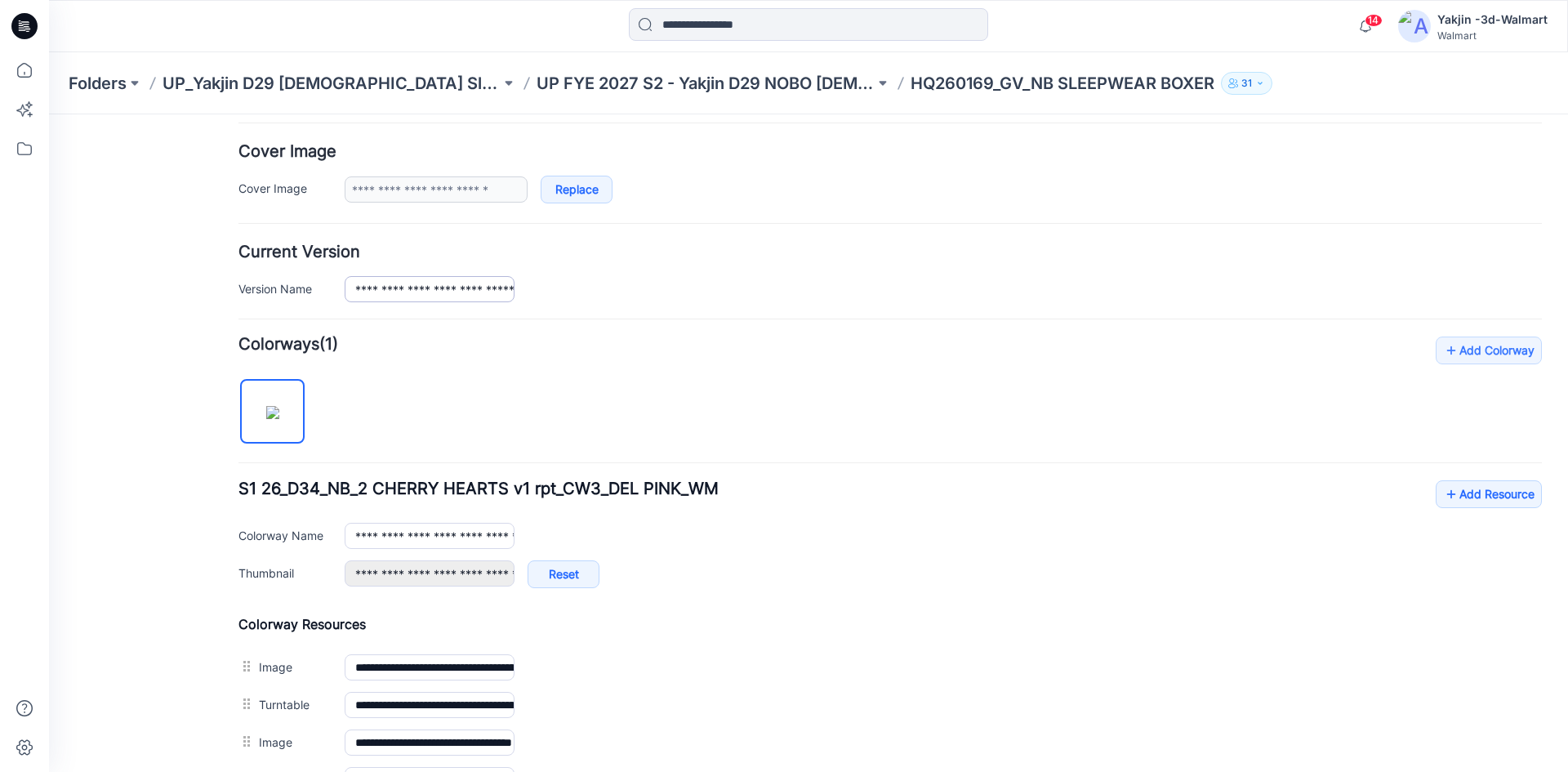
scroll to position [207, 0]
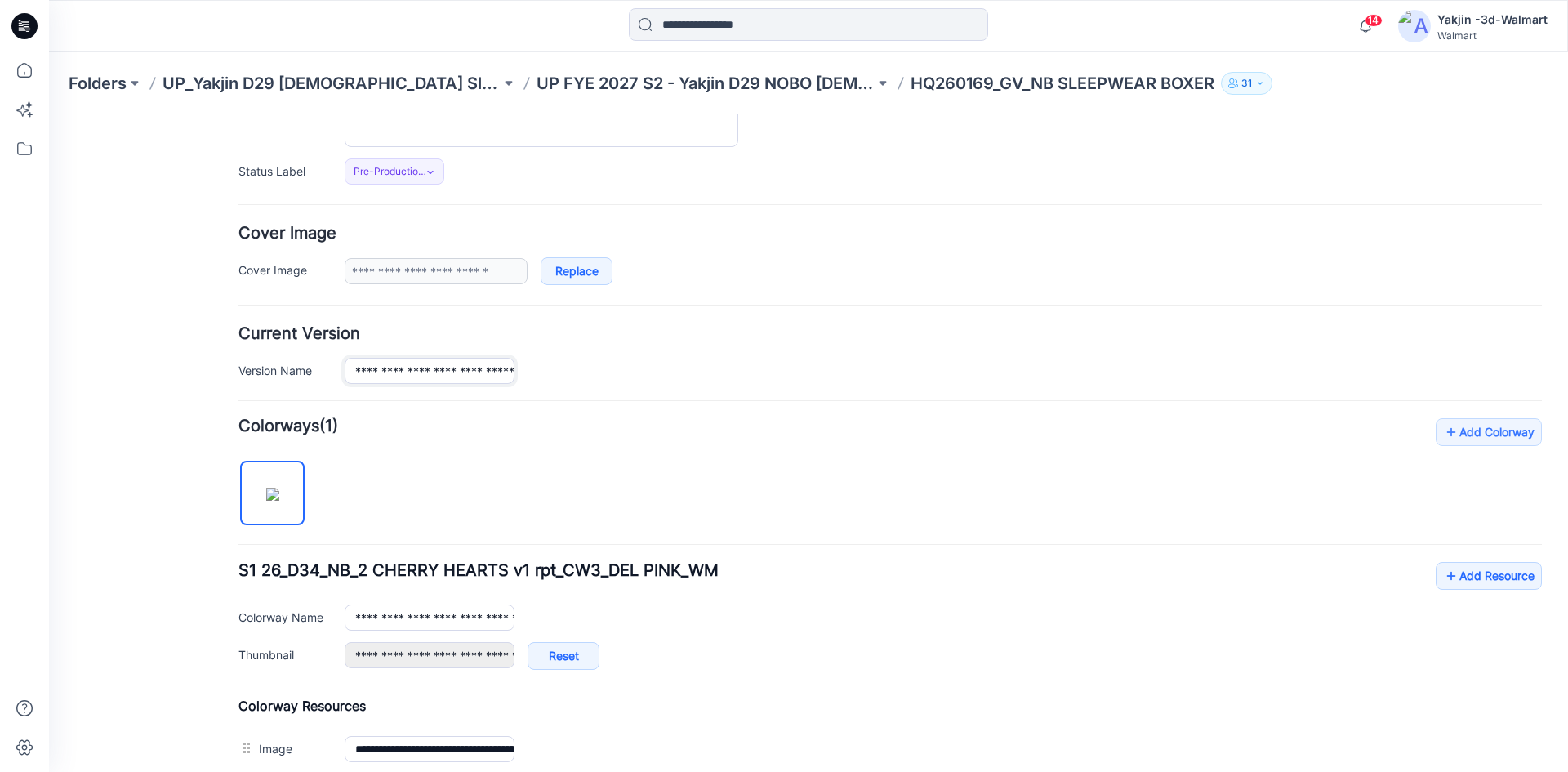
drag, startPoint x: 430, startPoint y: 371, endPoint x: 416, endPoint y: 371, distance: 14.0
click at [416, 371] on input "**********" at bounding box center [429, 370] width 170 height 26
type input "**********"
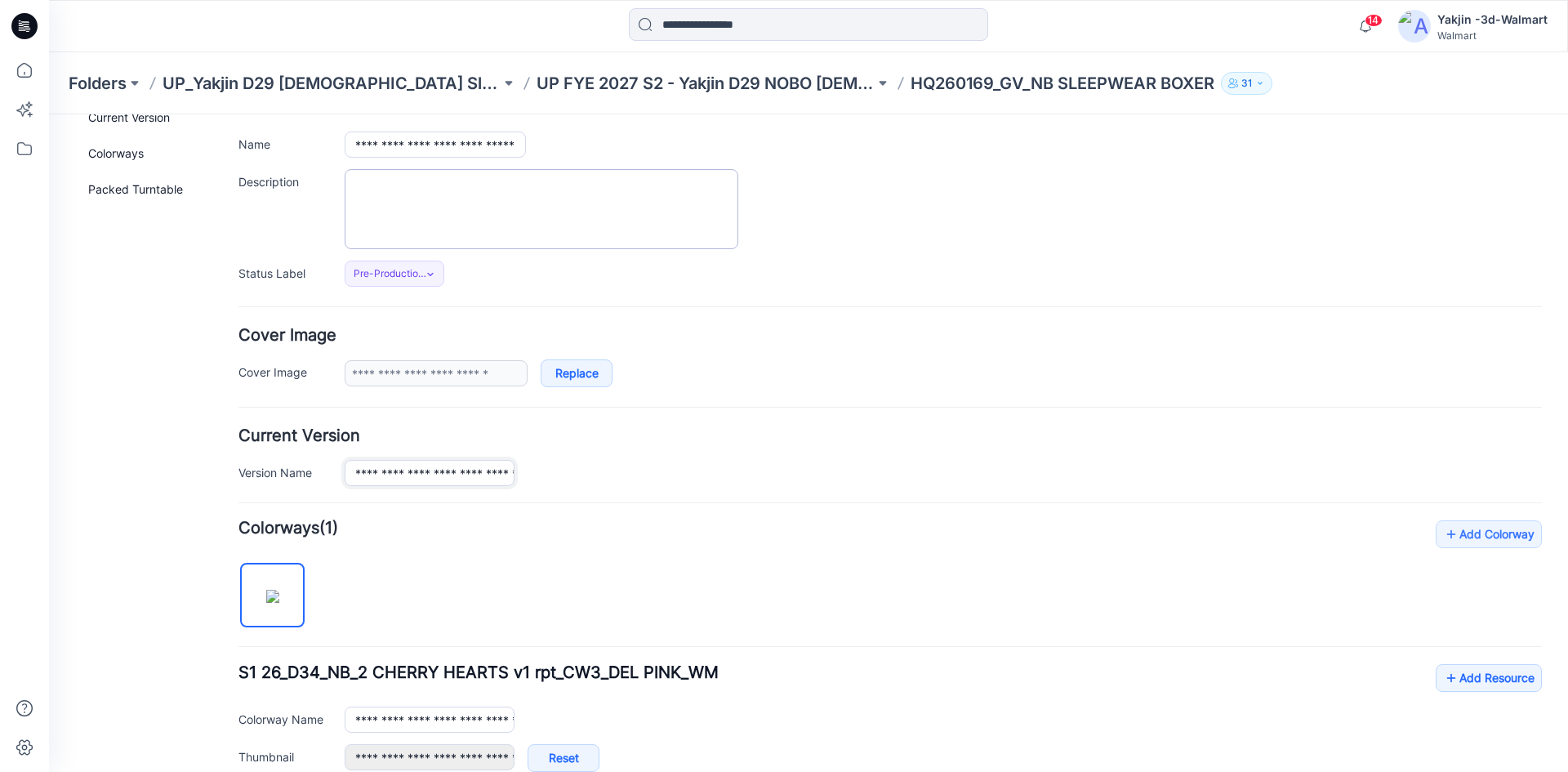
scroll to position [0, 0]
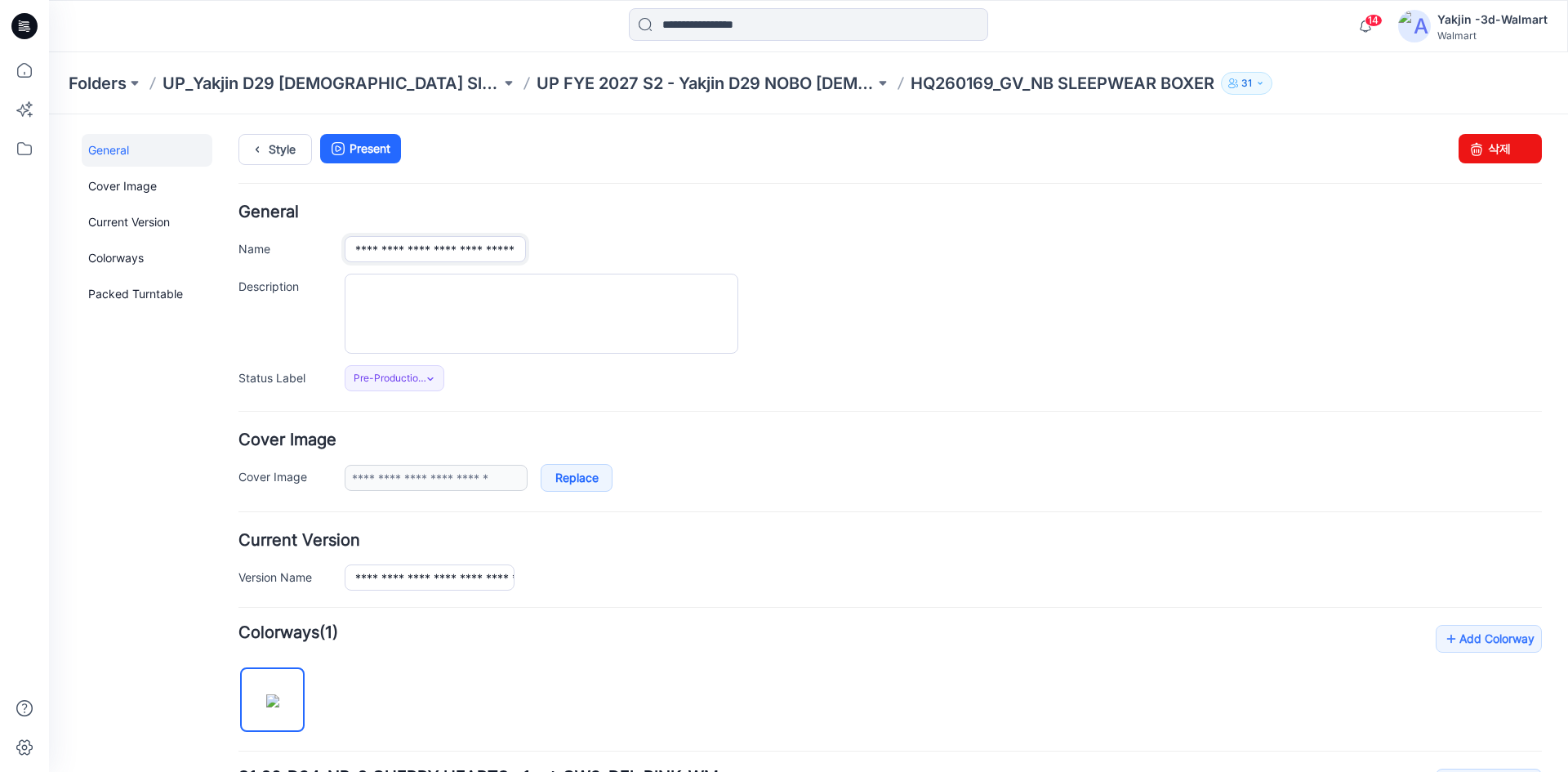
click at [452, 240] on input "**********" at bounding box center [435, 248] width 181 height 26
paste input "**"
type input "**********"
click at [468, 213] on h4 "General" at bounding box center [890, 212] width 1303 height 16
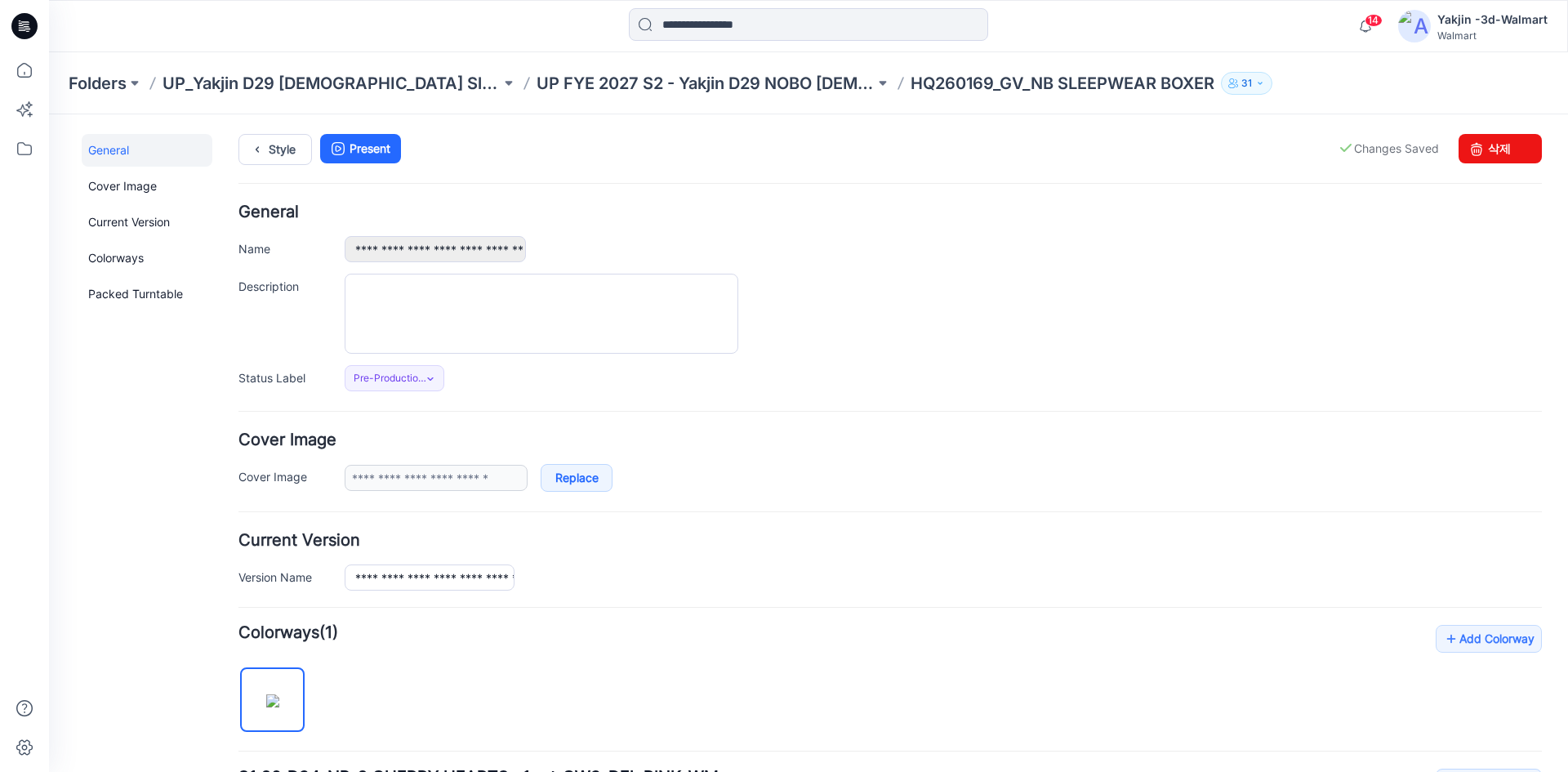
scroll to position [0, 0]
click at [256, 137] on icon at bounding box center [257, 149] width 23 height 29
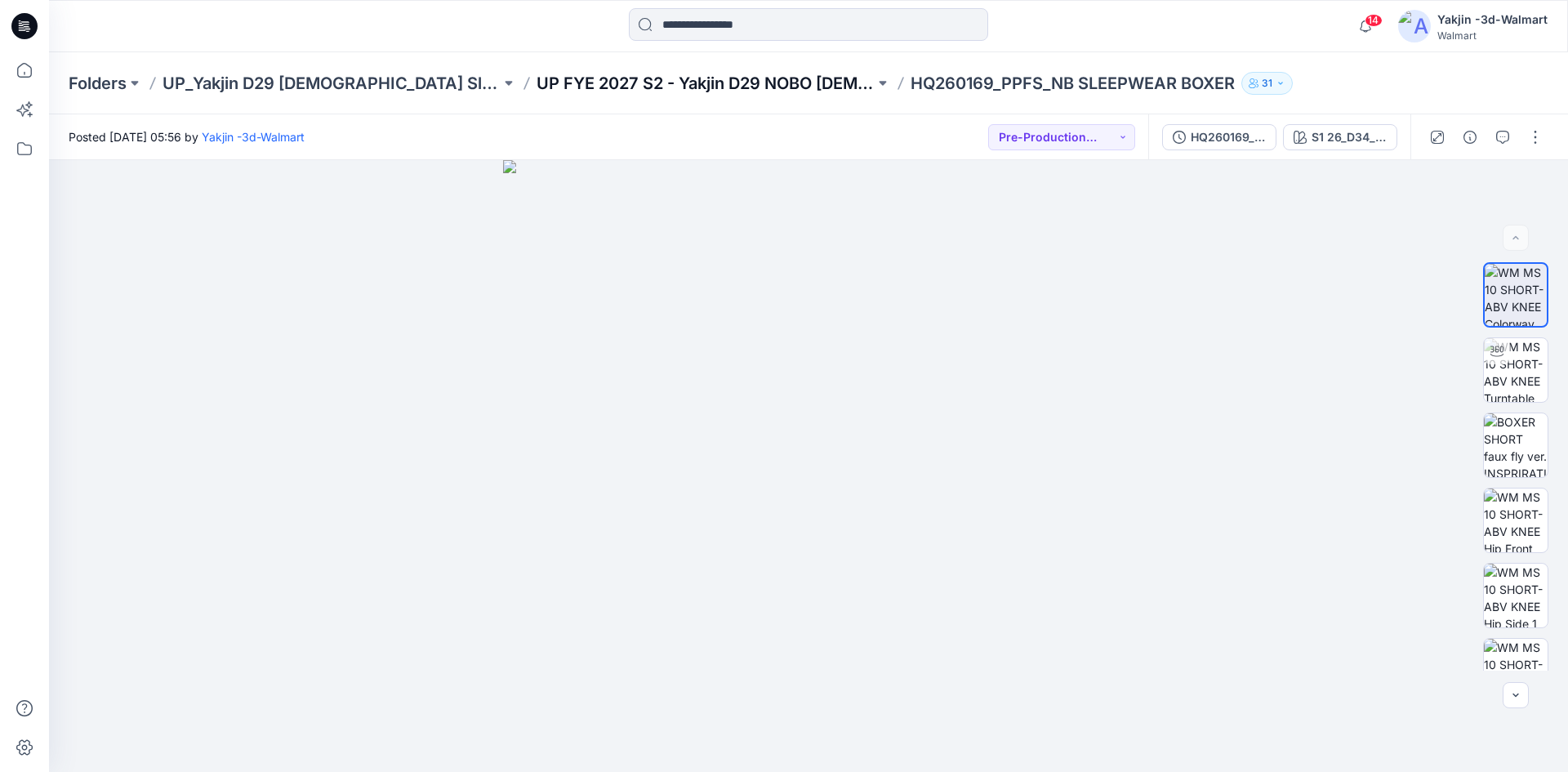
click at [634, 85] on p "UP FYE 2027 S2 - Yakjin D29 NOBO [DEMOGRAPHIC_DATA] Sleepwear" at bounding box center [705, 84] width 338 height 23
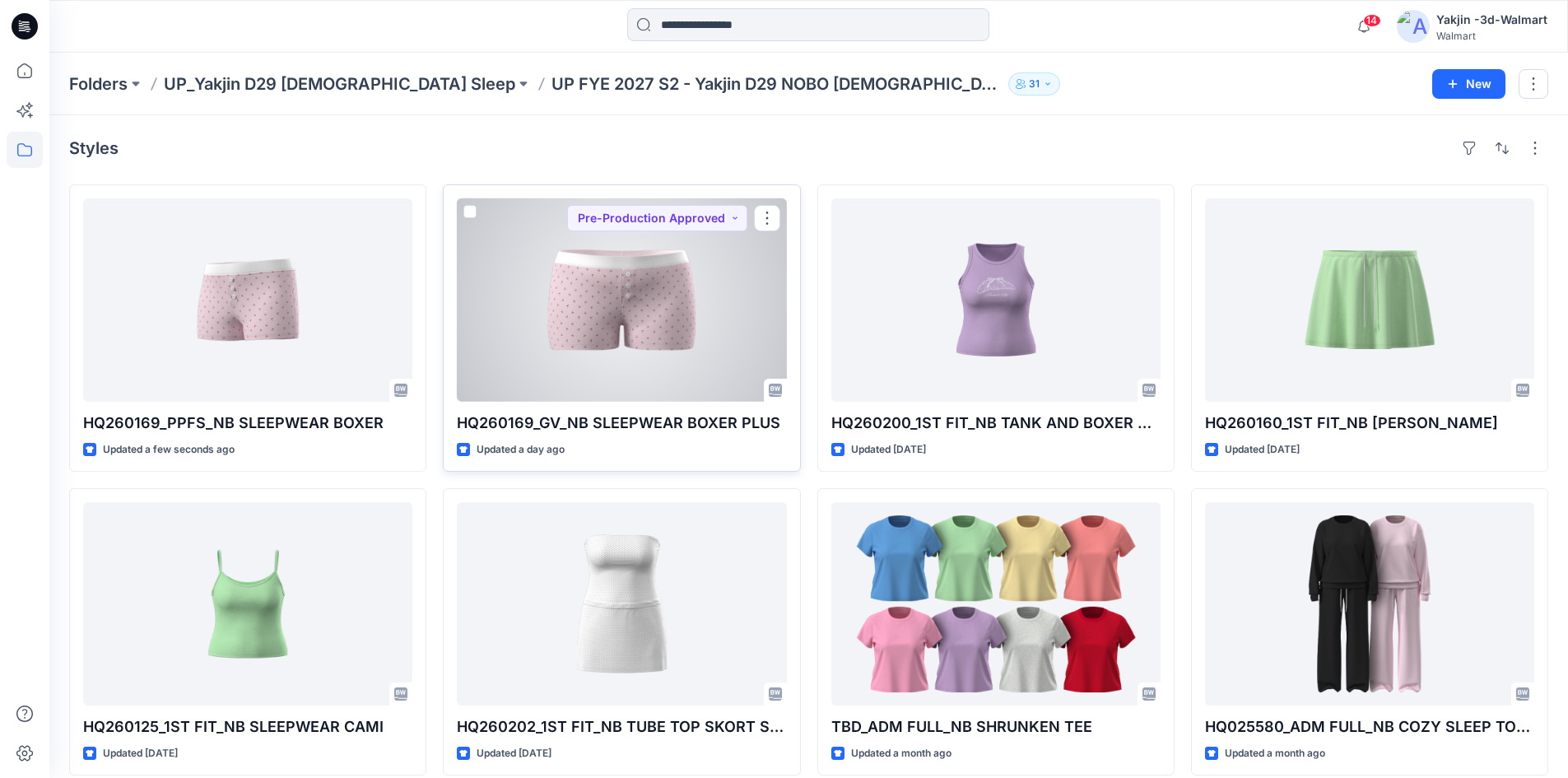
click at [623, 326] on div at bounding box center [622, 299] width 330 height 203
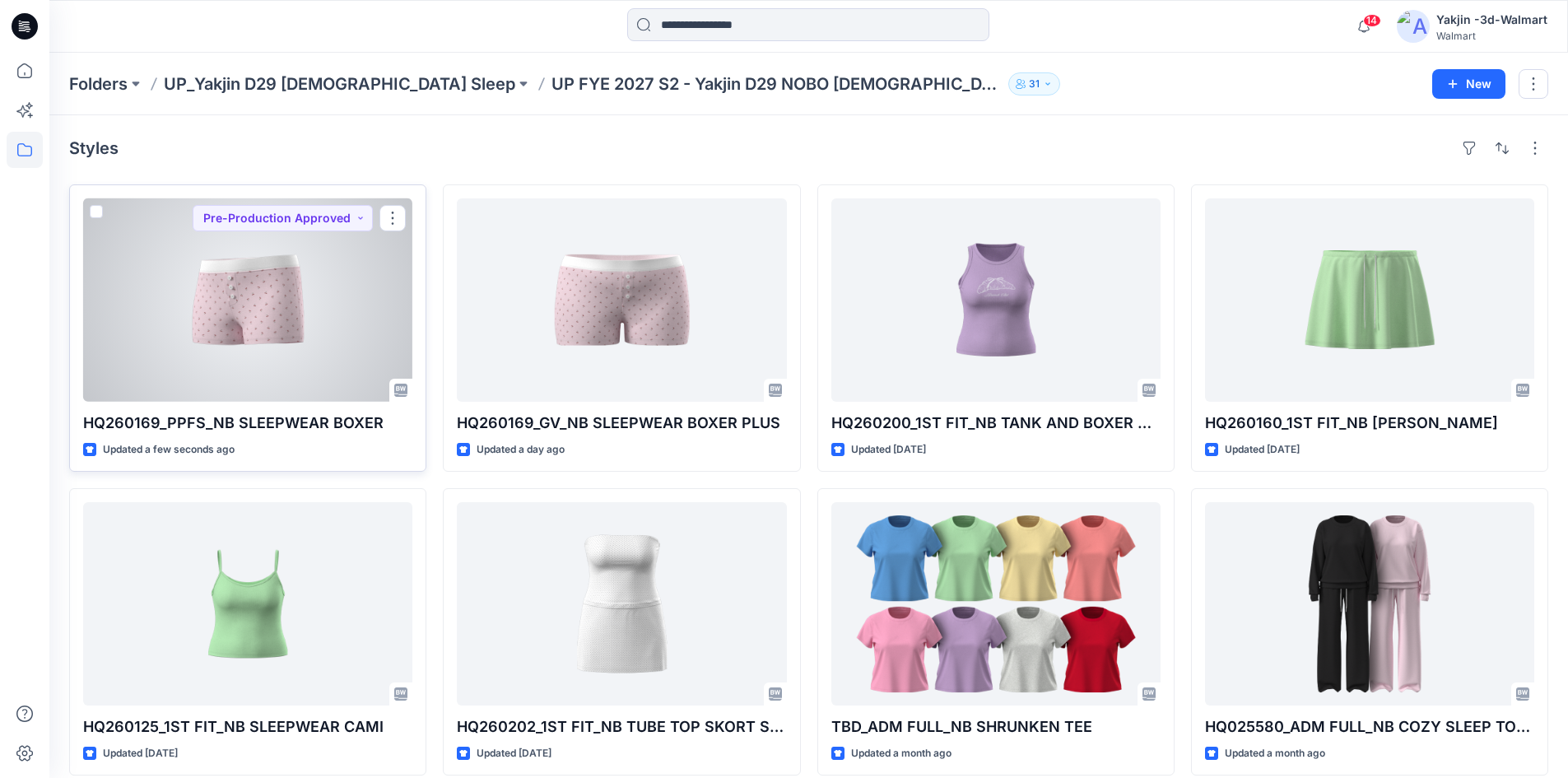
click at [356, 339] on div at bounding box center [248, 299] width 330 height 203
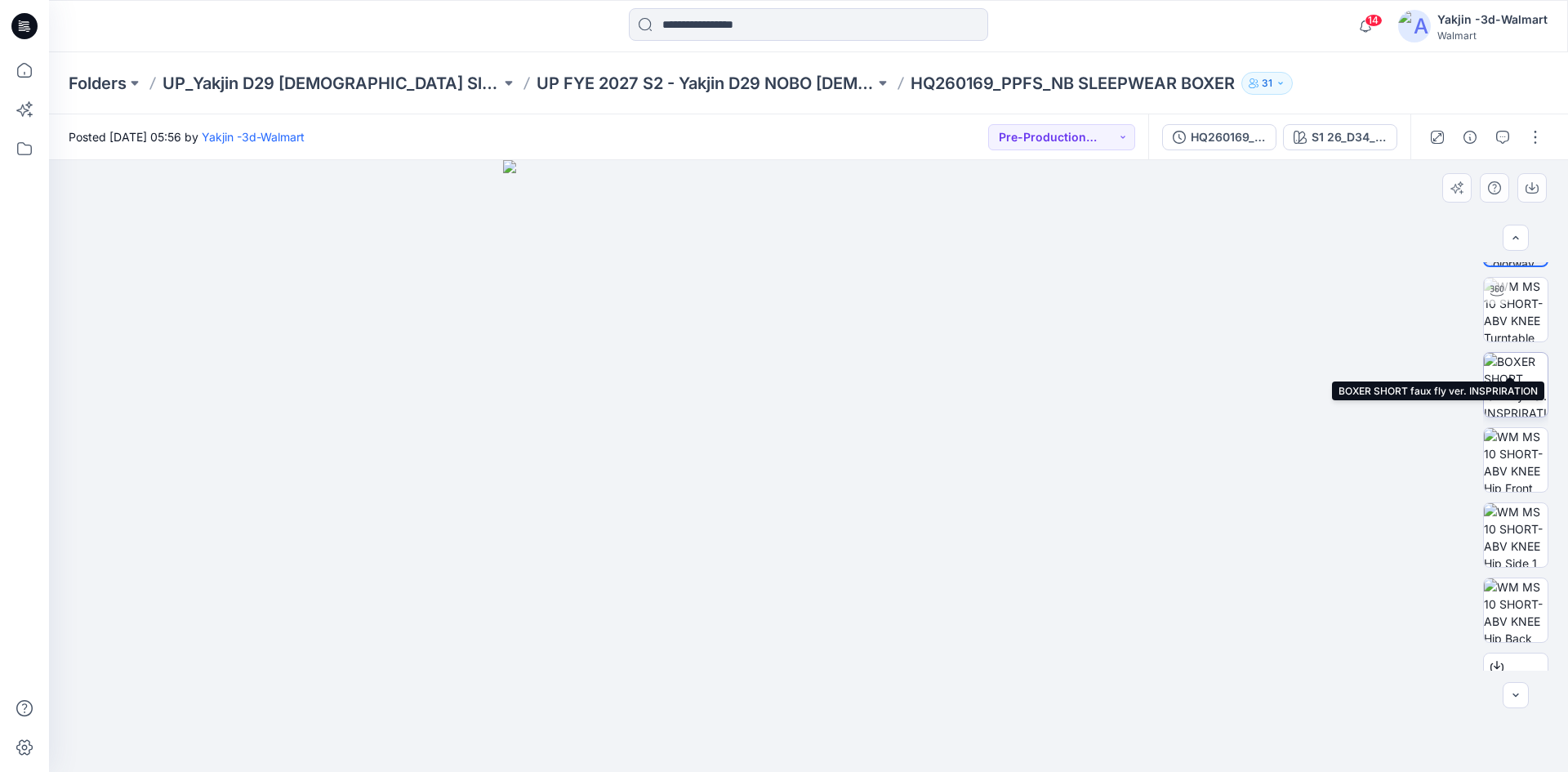
scroll to position [108, 0]
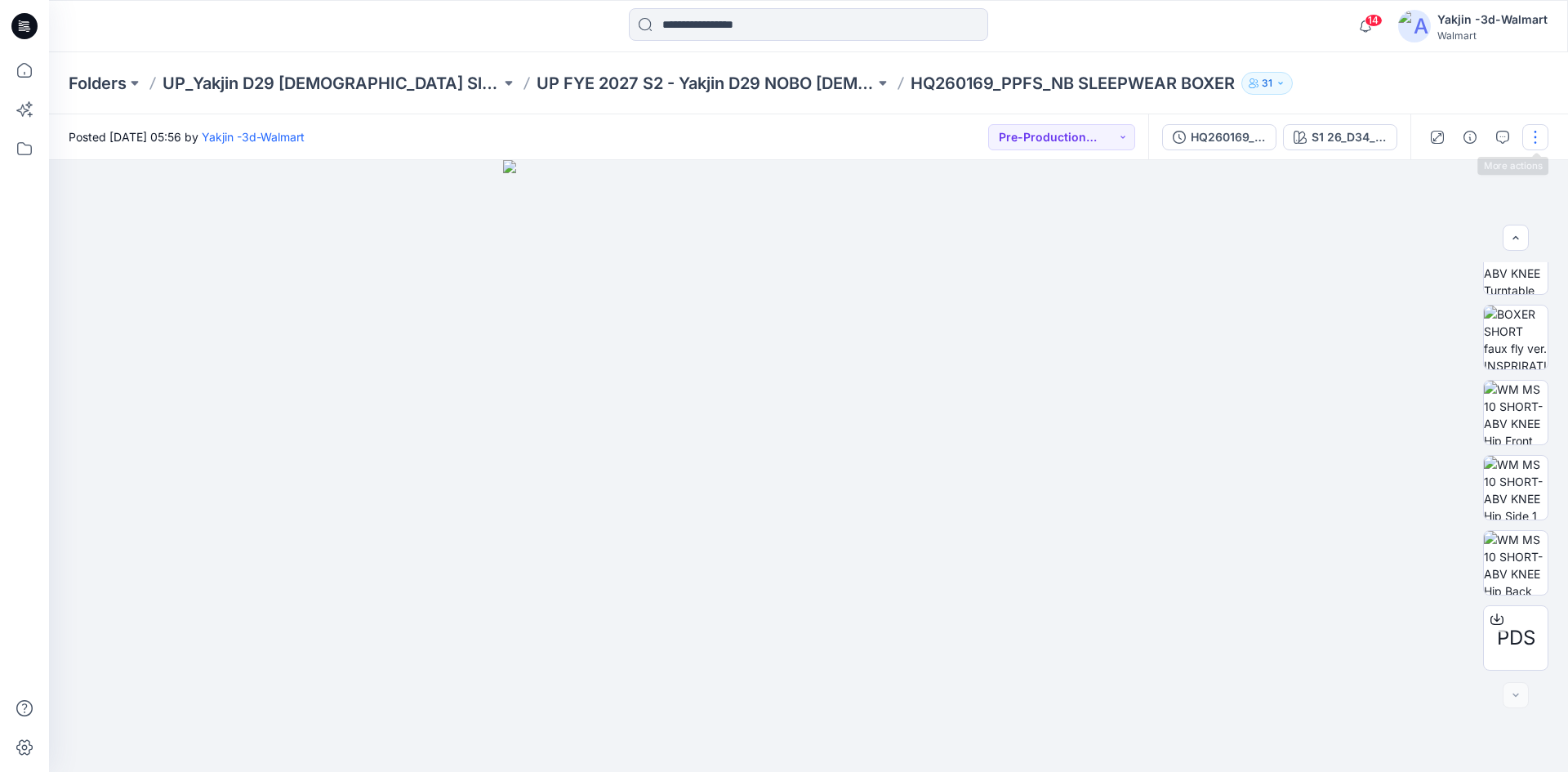
click at [1541, 134] on button "button" at bounding box center [1535, 137] width 26 height 26
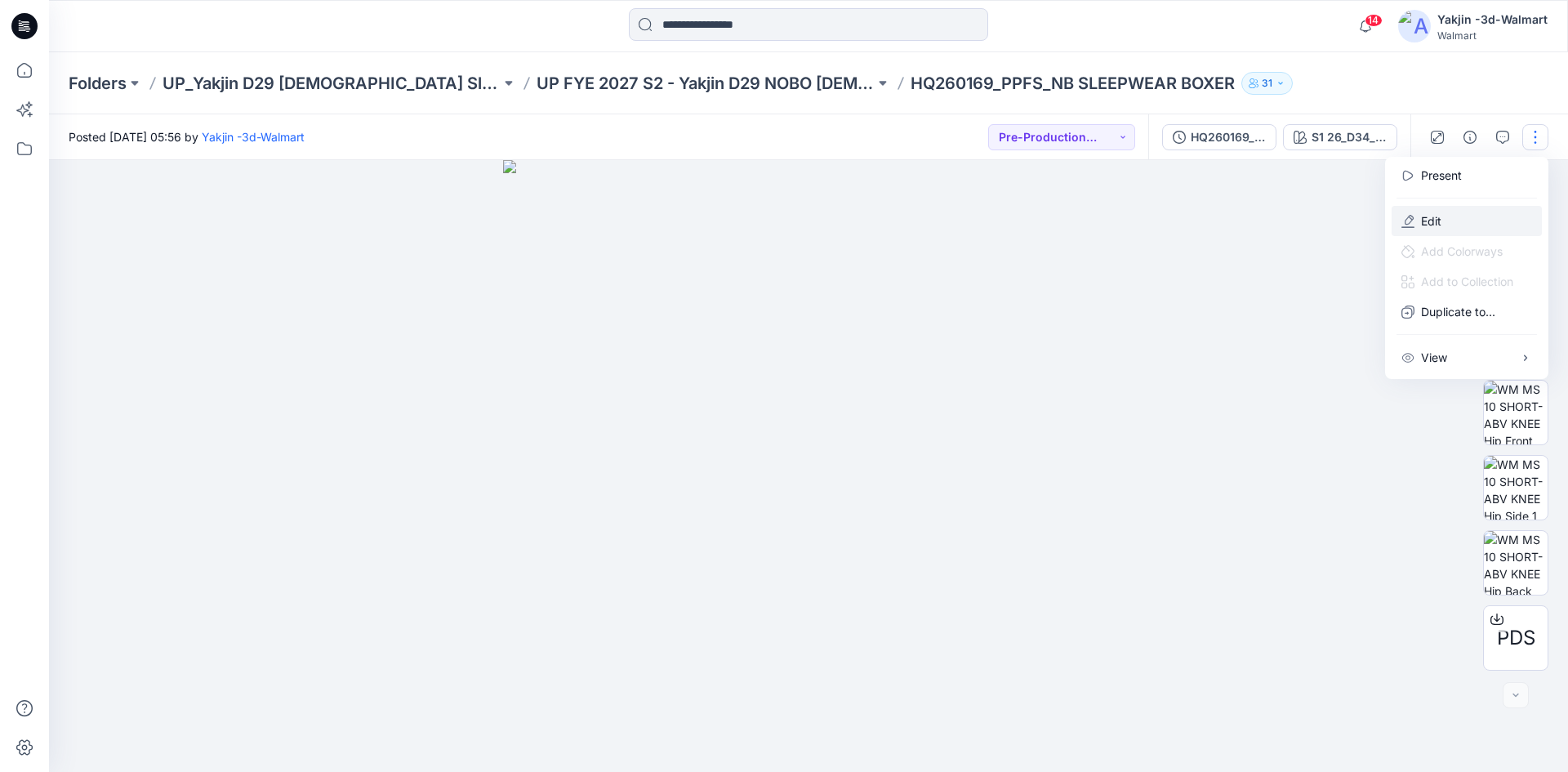
click at [1425, 221] on p "Edit" at bounding box center [1431, 221] width 21 height 17
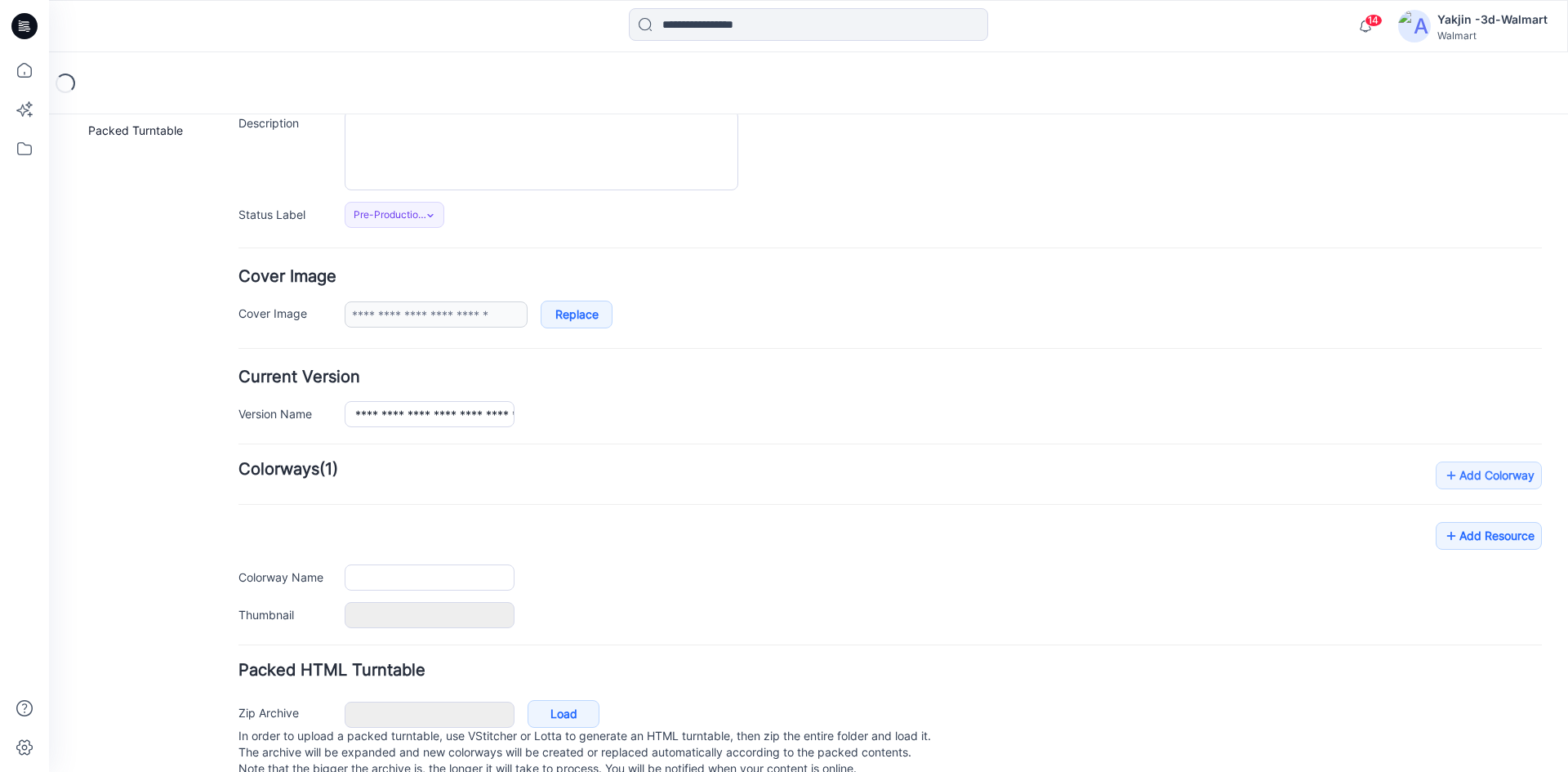
type input "**********"
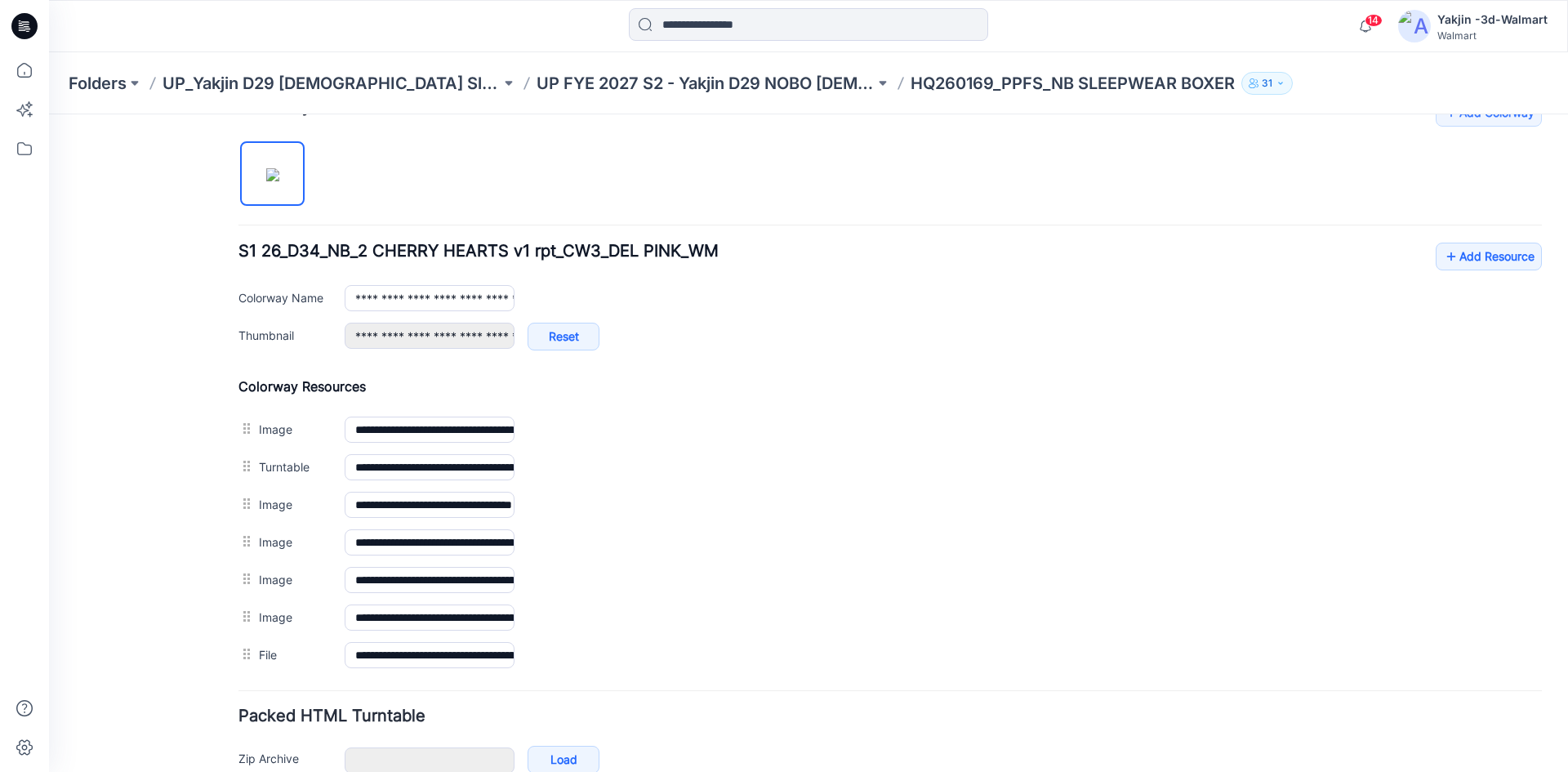
scroll to position [615, 0]
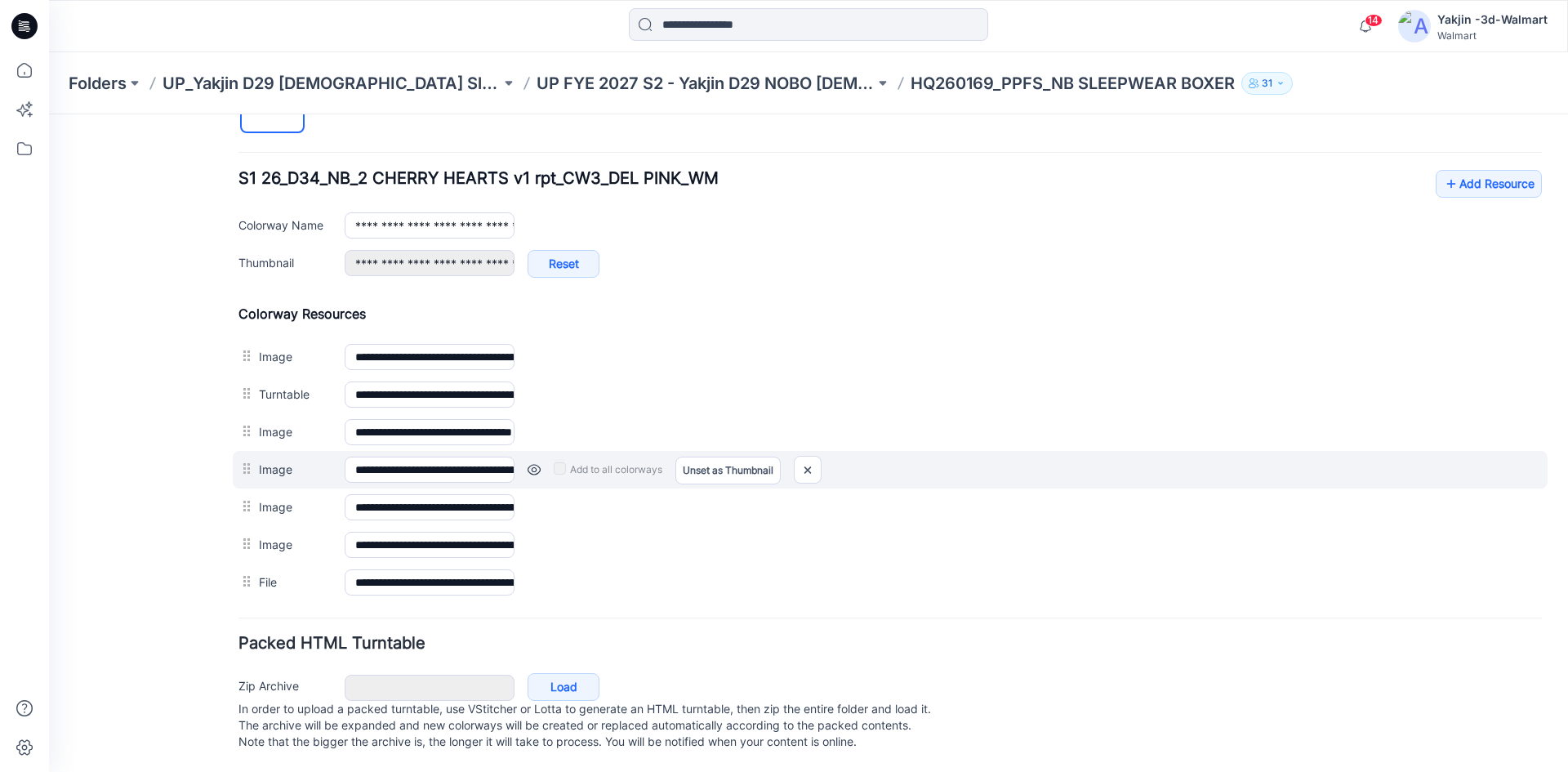
click at [526, 457] on div "Add to all colorways Set as Thumbnail Unset as Thumbnail" at bounding box center [1028, 469] width 1028 height 26
click at [532, 463] on link at bounding box center [535, 470] width 13 height 13
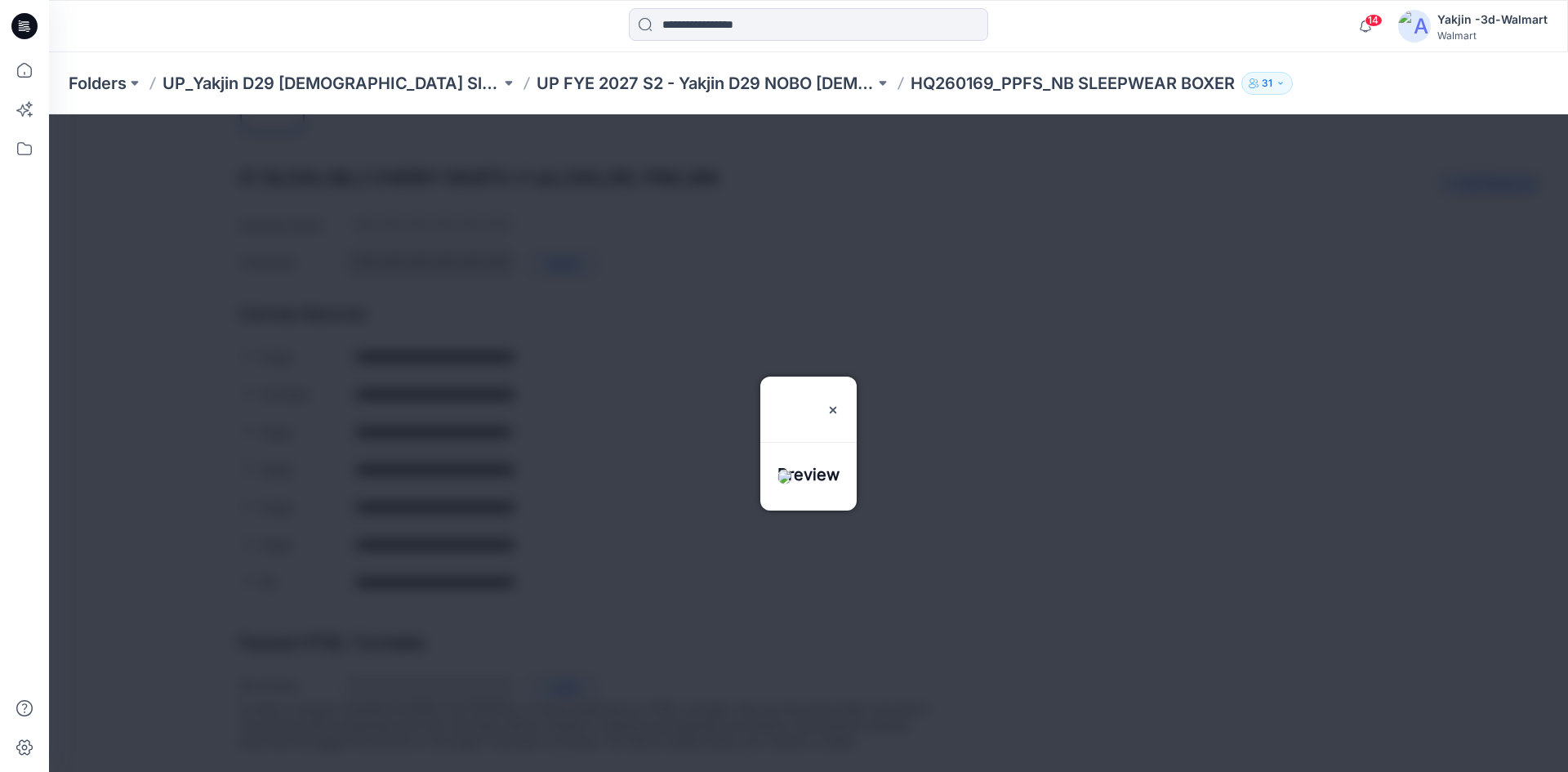
click at [532, 456] on div at bounding box center [808, 443] width 1519 height 657
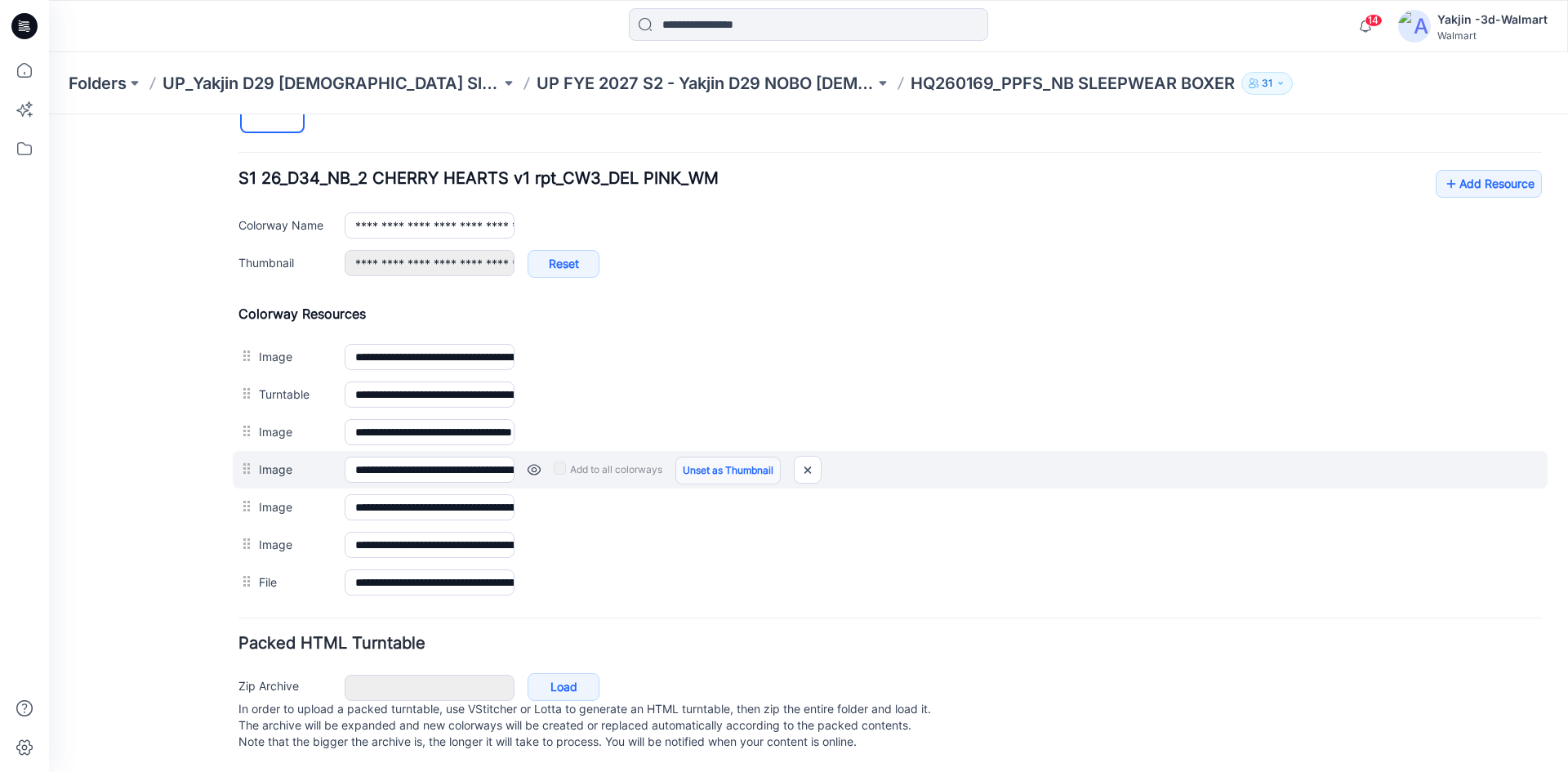
click at [697, 457] on link "Unset as Thumbnail" at bounding box center [728, 470] width 105 height 27
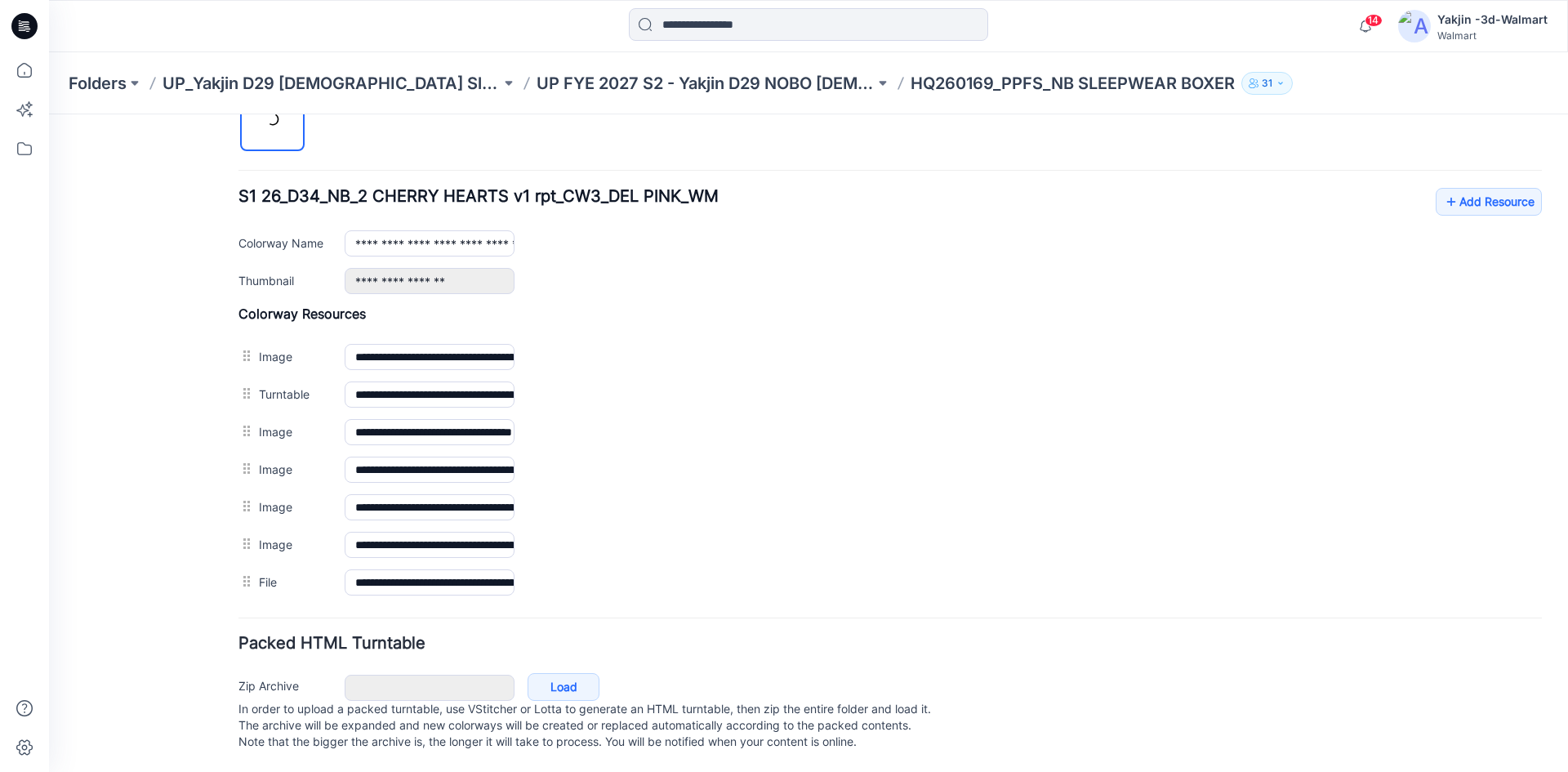
scroll to position [597, 0]
click at [49, 115] on link "Set as Thumbnail" at bounding box center [49, 115] width 0 height 0
type input "**********"
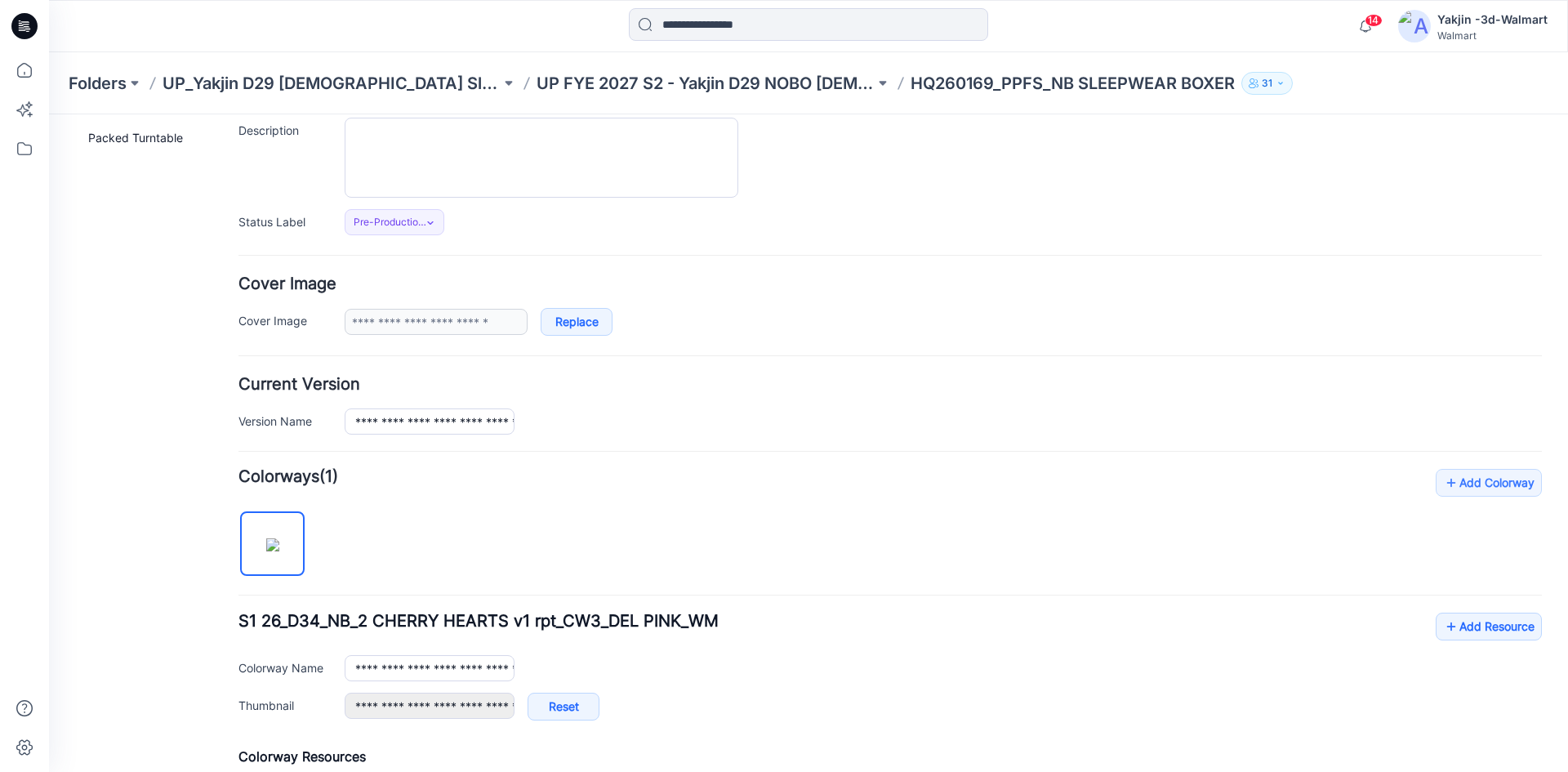
scroll to position [0, 0]
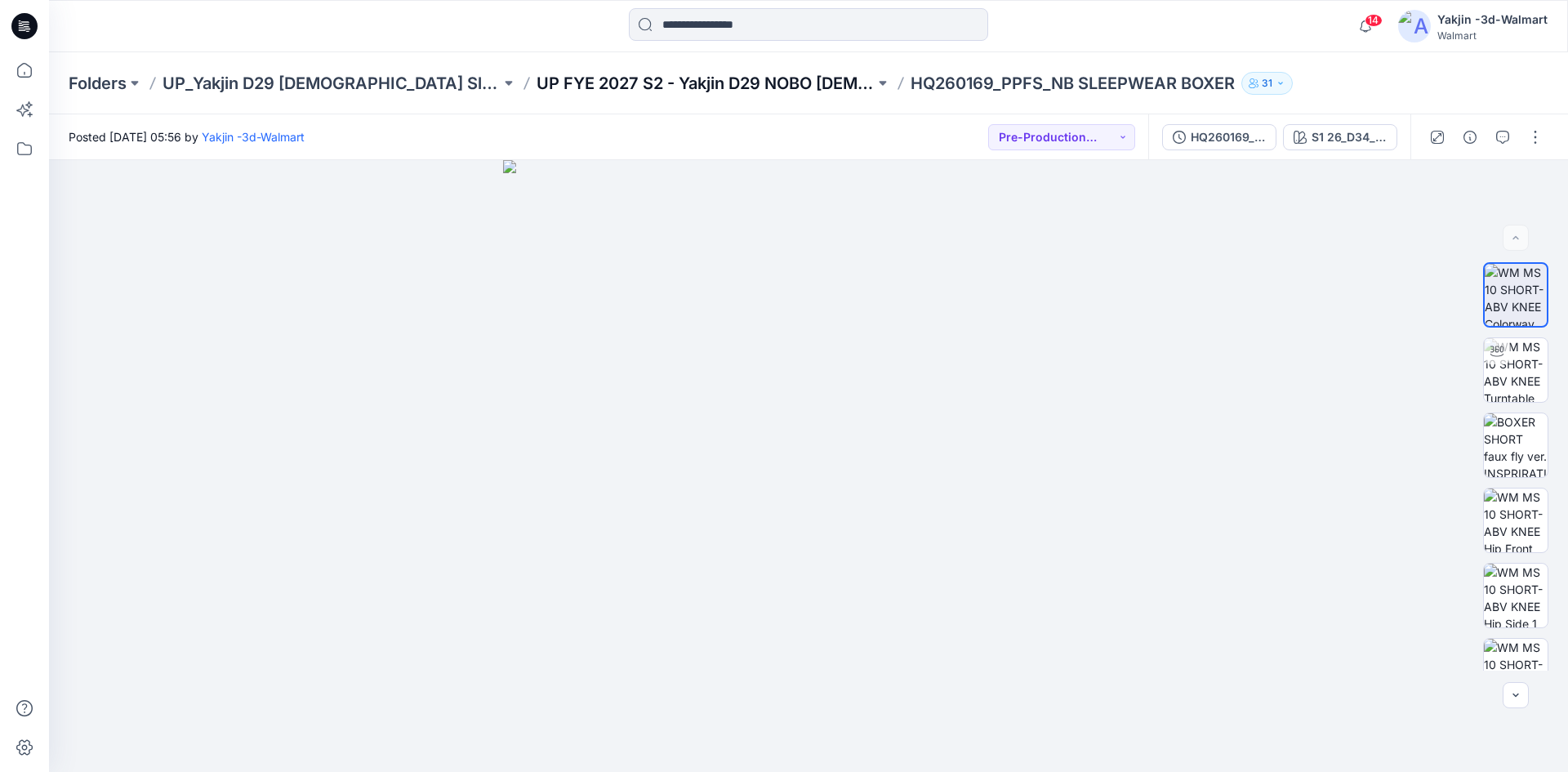
click at [622, 86] on p "UP FYE 2027 S2 - Yakjin D29 NOBO Ladies Sleepwear" at bounding box center [705, 84] width 338 height 23
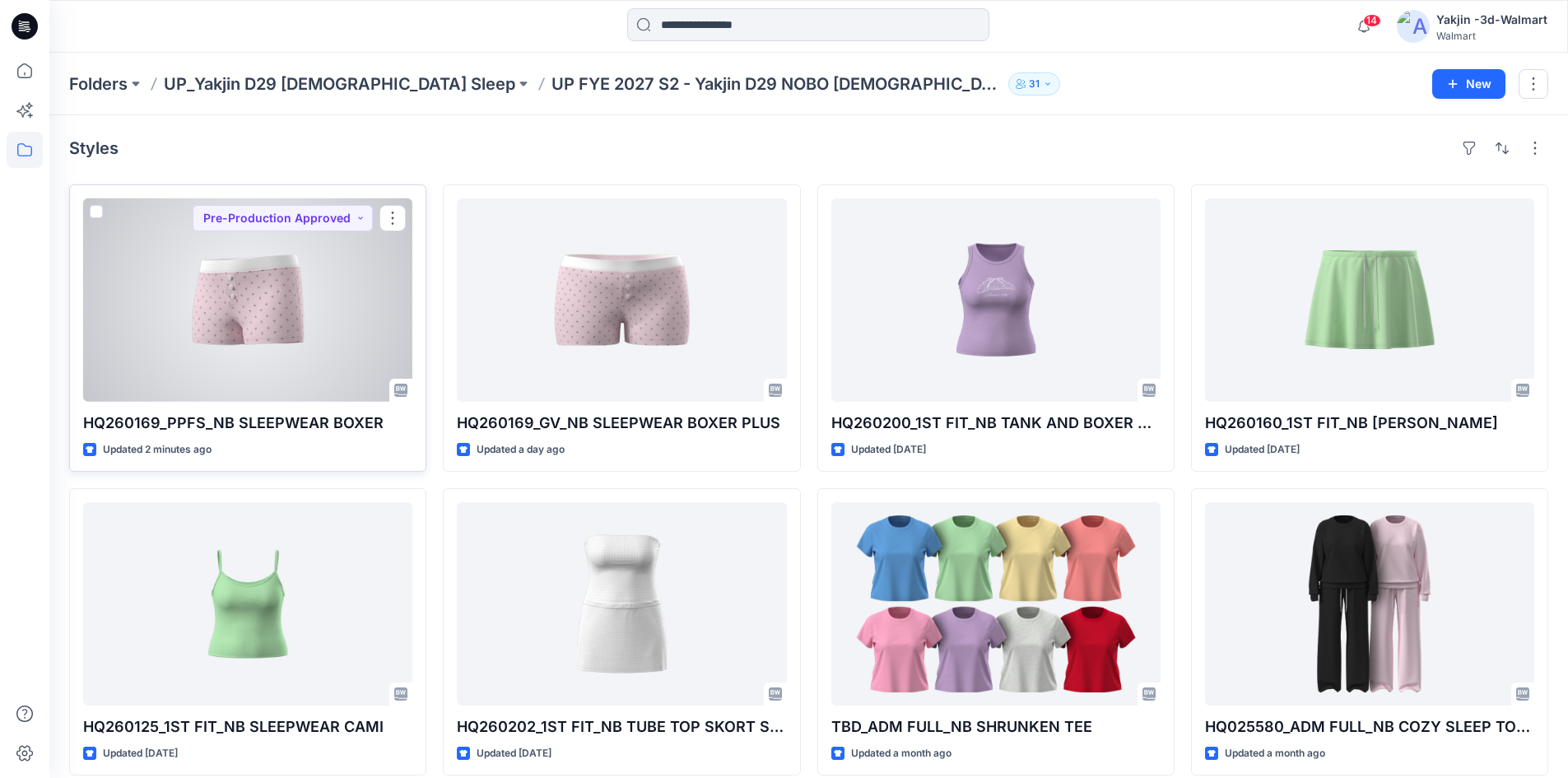
click at [245, 365] on div at bounding box center [248, 299] width 330 height 203
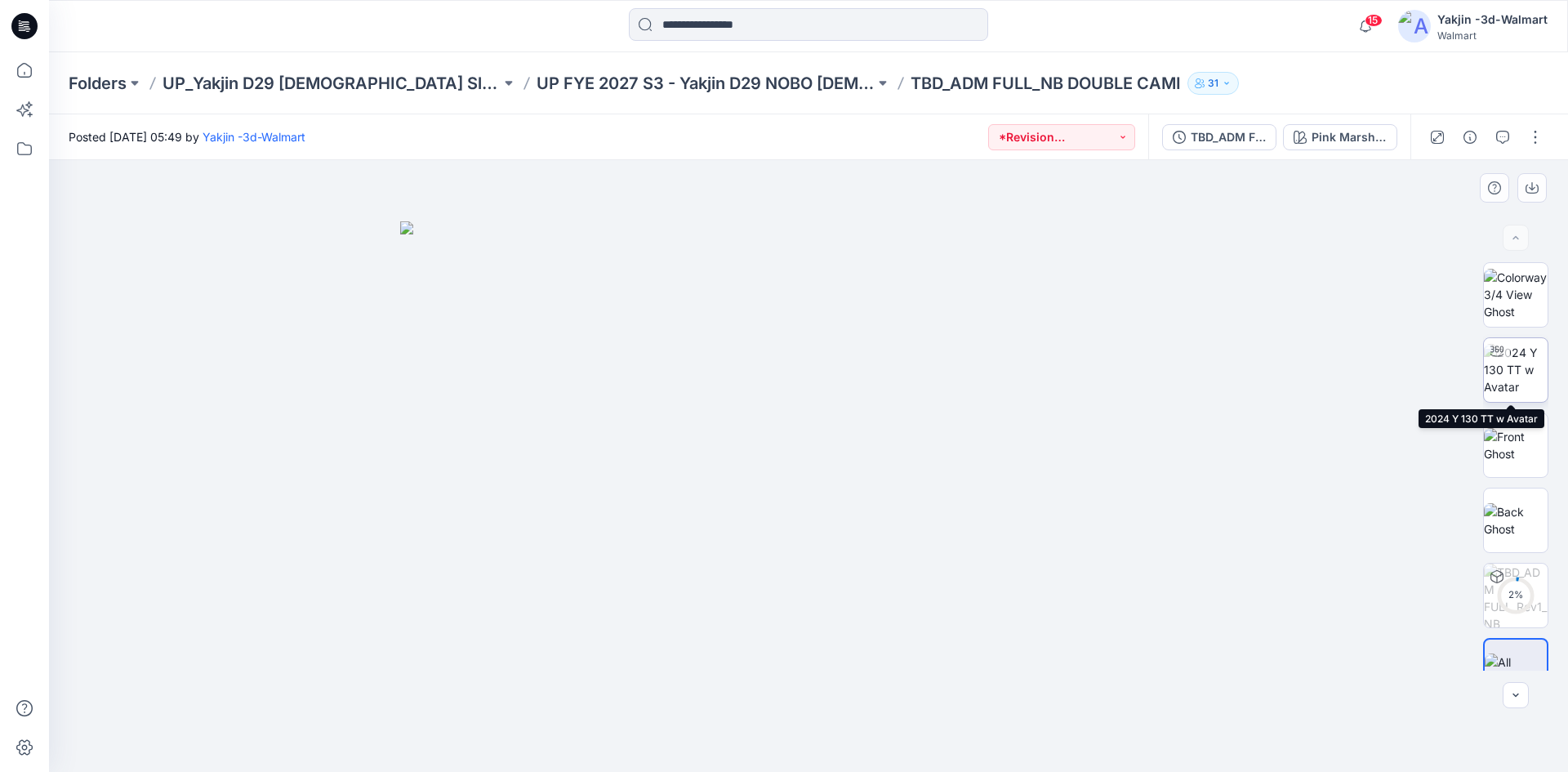
click at [1517, 365] on img at bounding box center [1516, 369] width 64 height 51
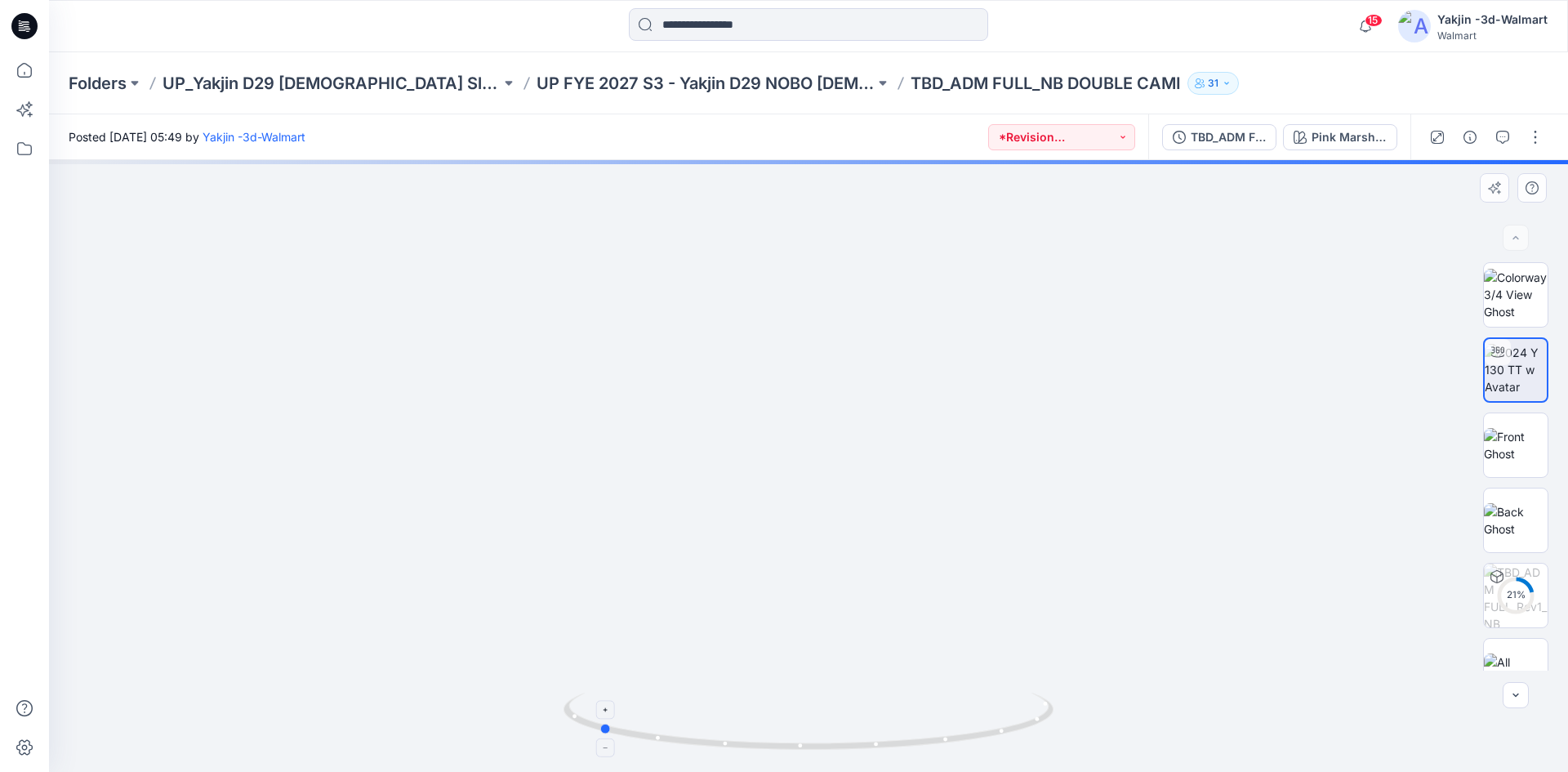
drag, startPoint x: 970, startPoint y: 740, endPoint x: 760, endPoint y: 743, distance: 210.0
click at [760, 743] on icon at bounding box center [810, 723] width 494 height 61
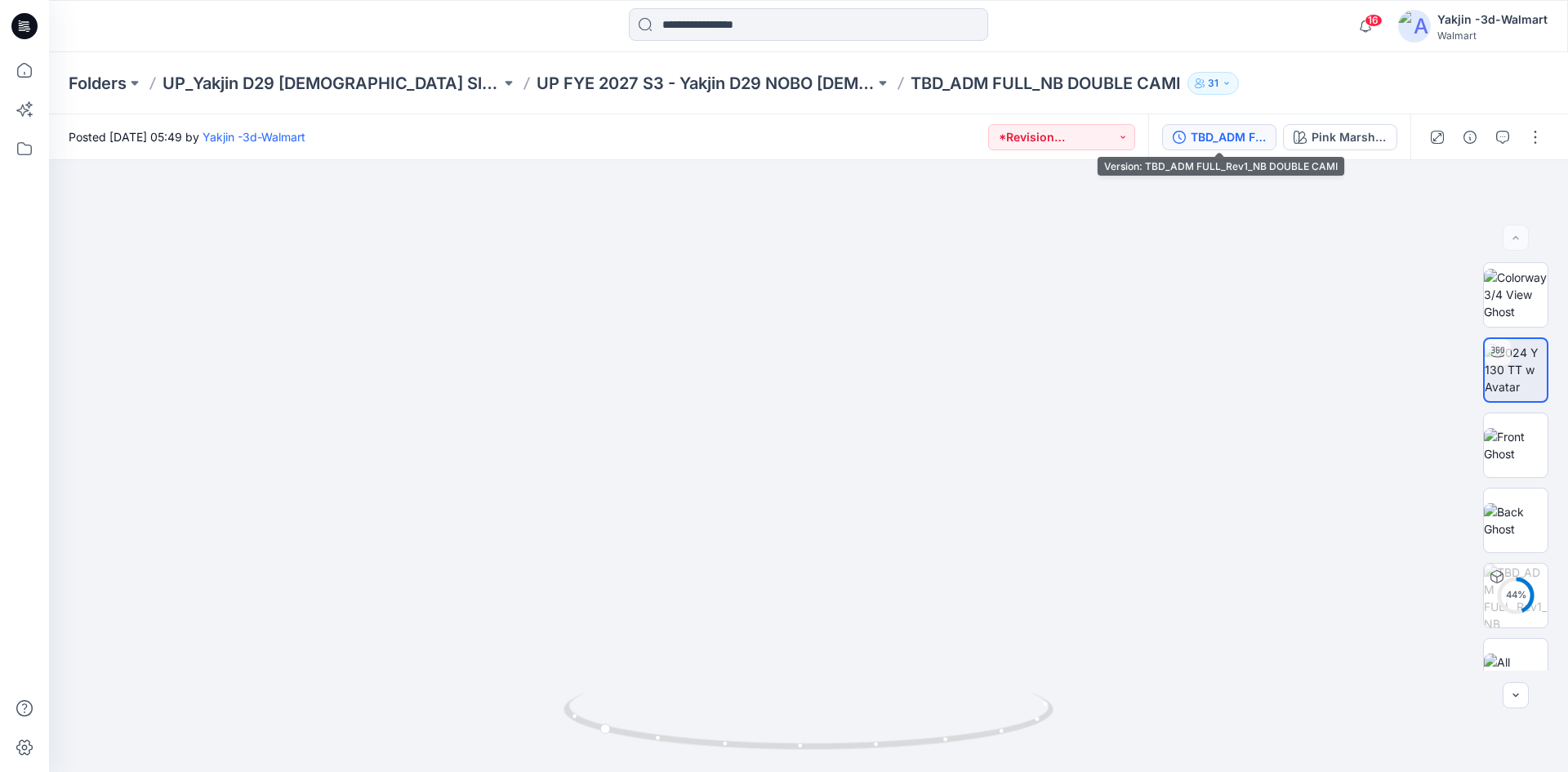
click at [1229, 147] on button "TBD_ADM FULL_Rev1_NB DOUBLE CAMI" at bounding box center [1219, 137] width 115 height 26
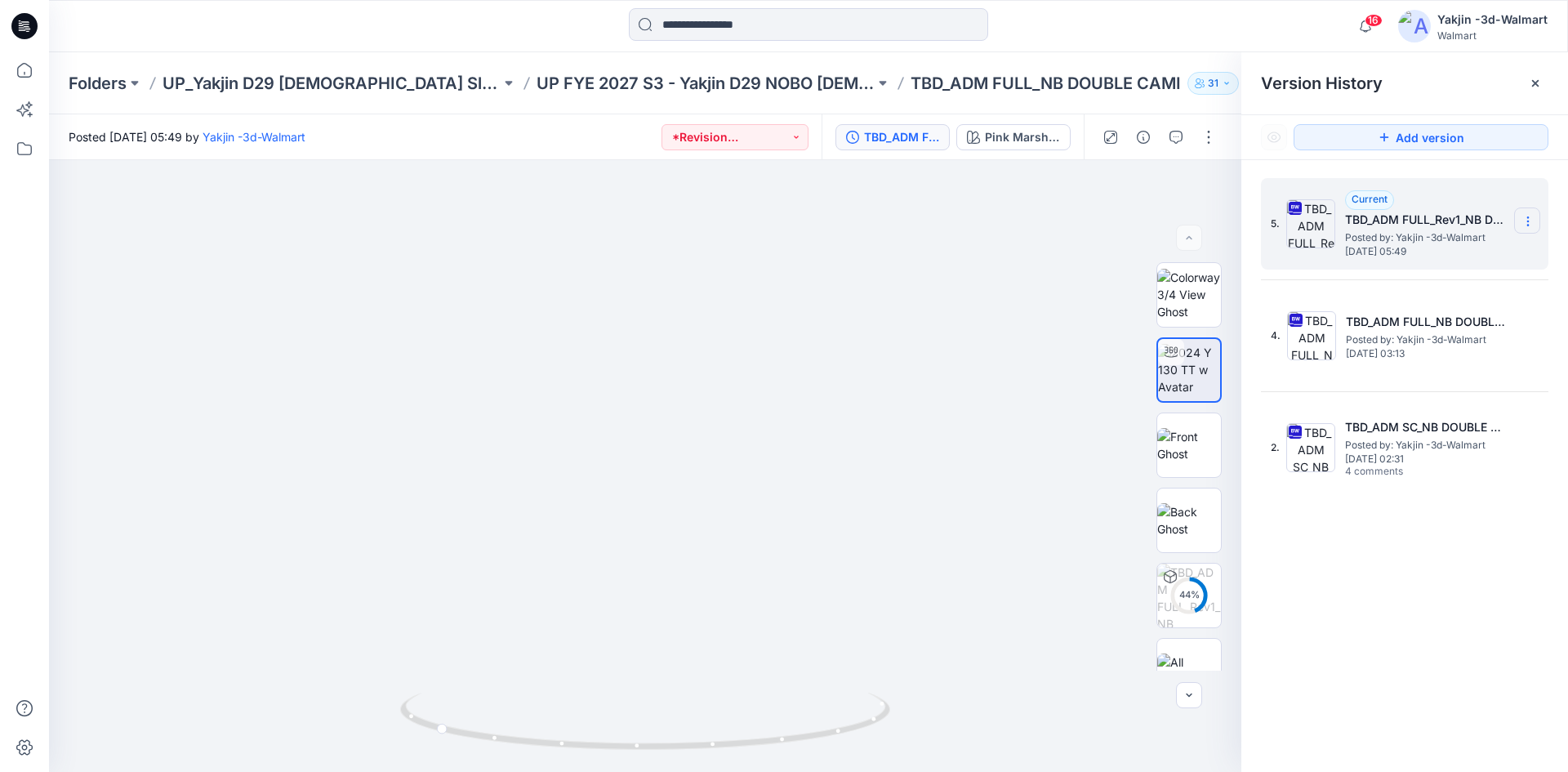
click at [1526, 214] on section at bounding box center [1526, 220] width 26 height 26
click at [1419, 368] on span "Delete Version" at bounding box center [1415, 359] width 76 height 20
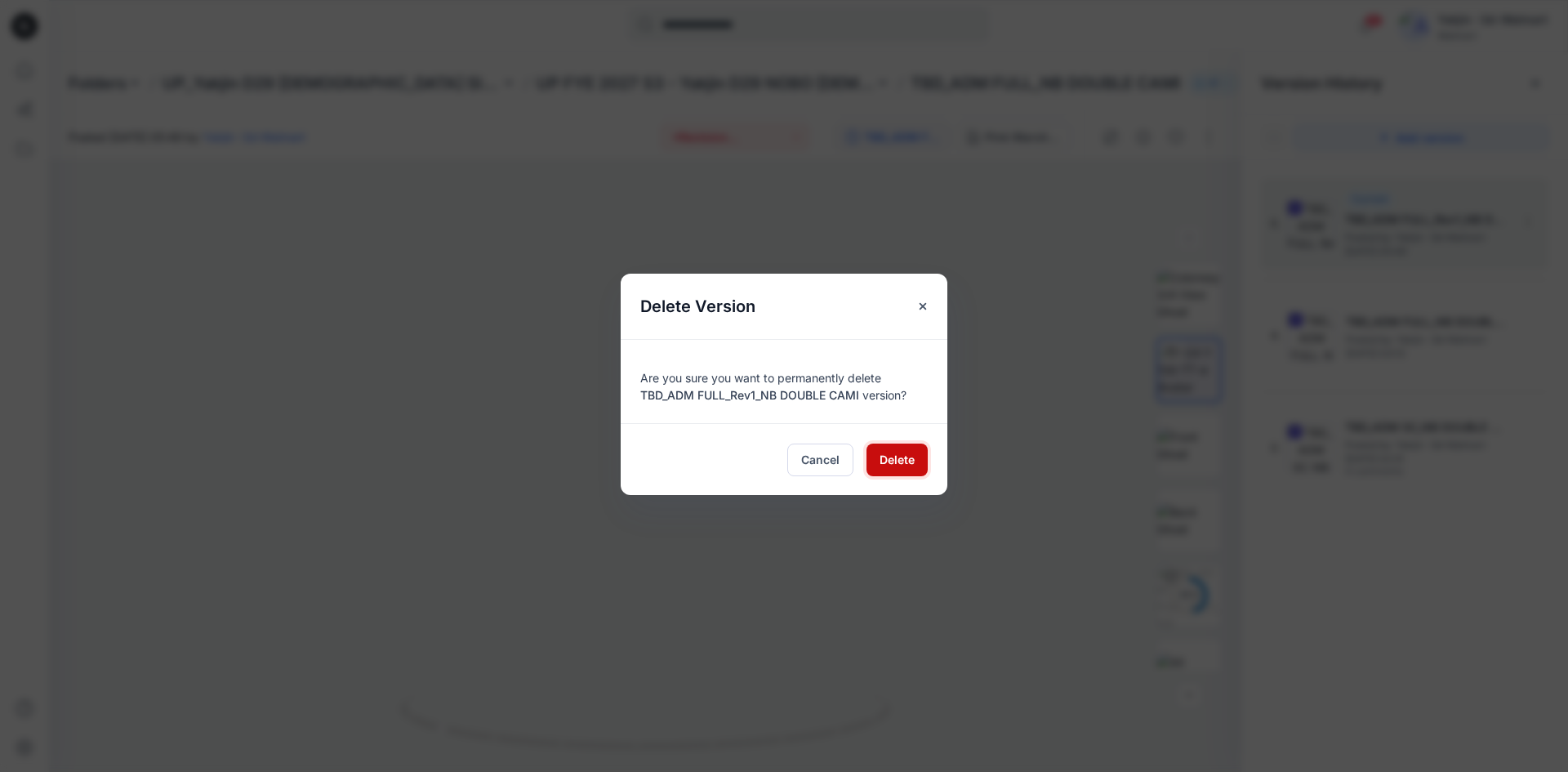
click at [887, 462] on span "Delete" at bounding box center [897, 459] width 35 height 17
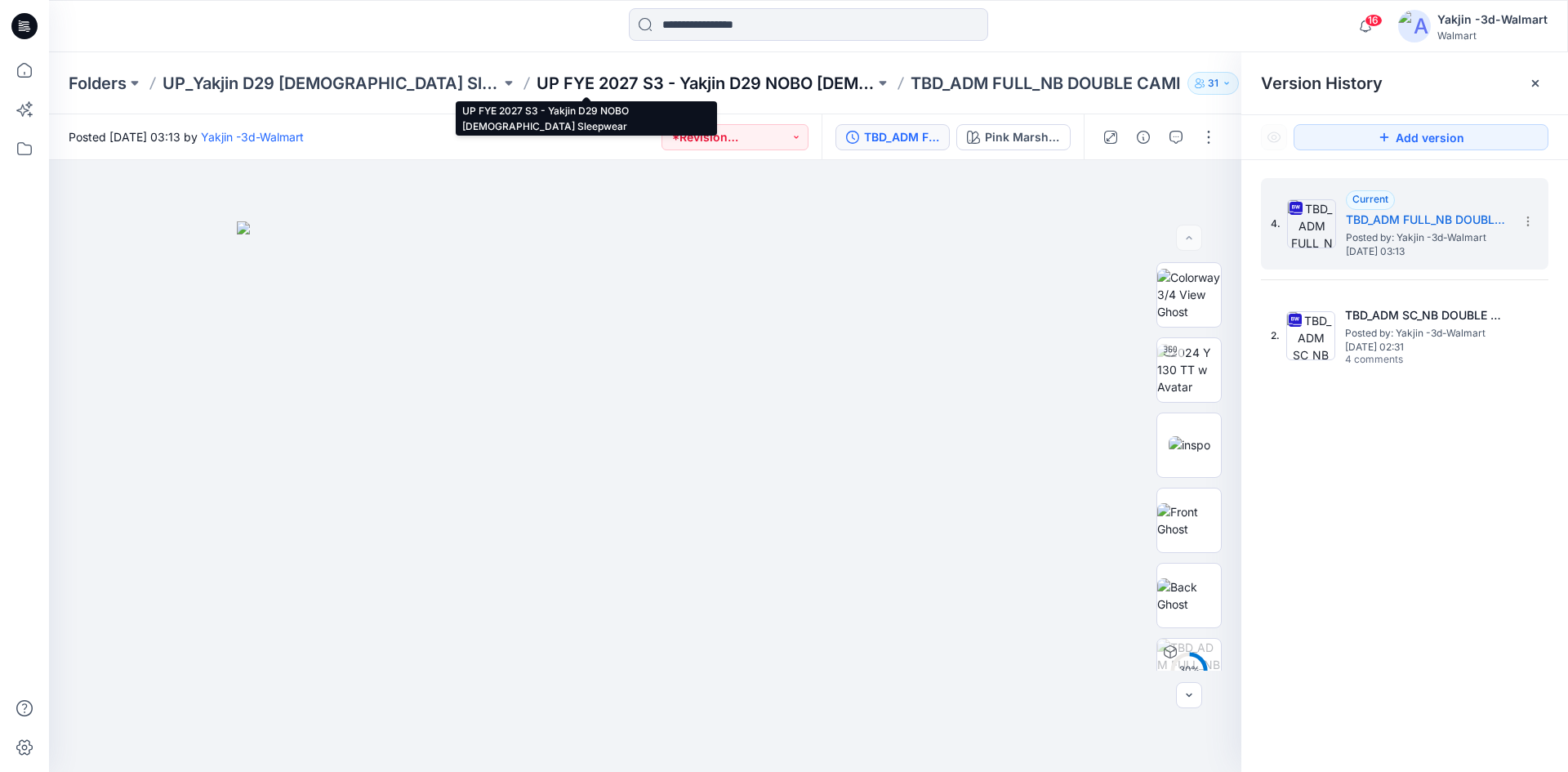
click at [680, 80] on p "UP FYE 2027 S3 - Yakjin D29 NOBO Ladies Sleepwear" at bounding box center [705, 84] width 338 height 23
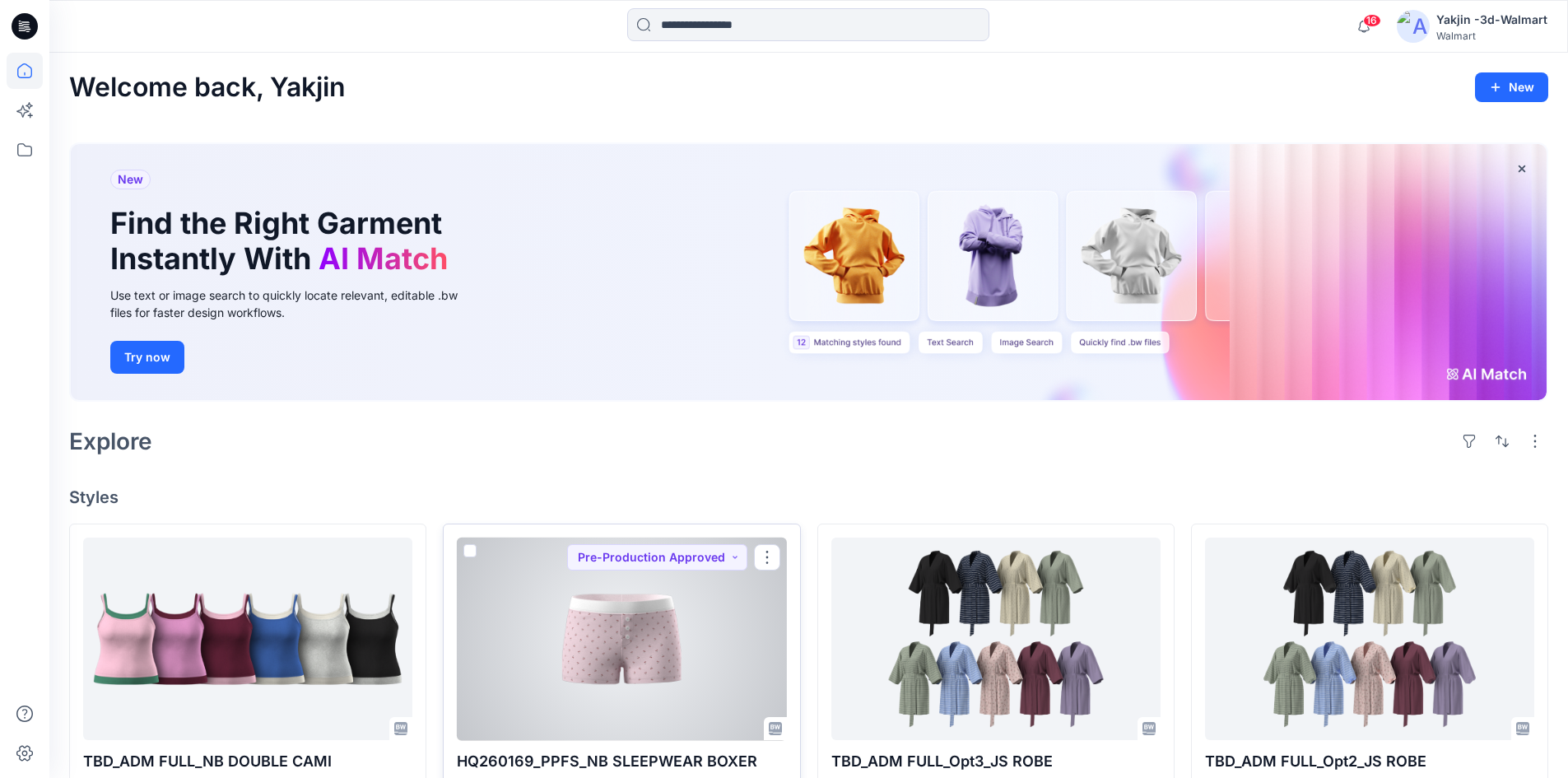
click at [688, 668] on div at bounding box center [622, 638] width 330 height 203
click at [595, 642] on div at bounding box center [622, 638] width 330 height 203
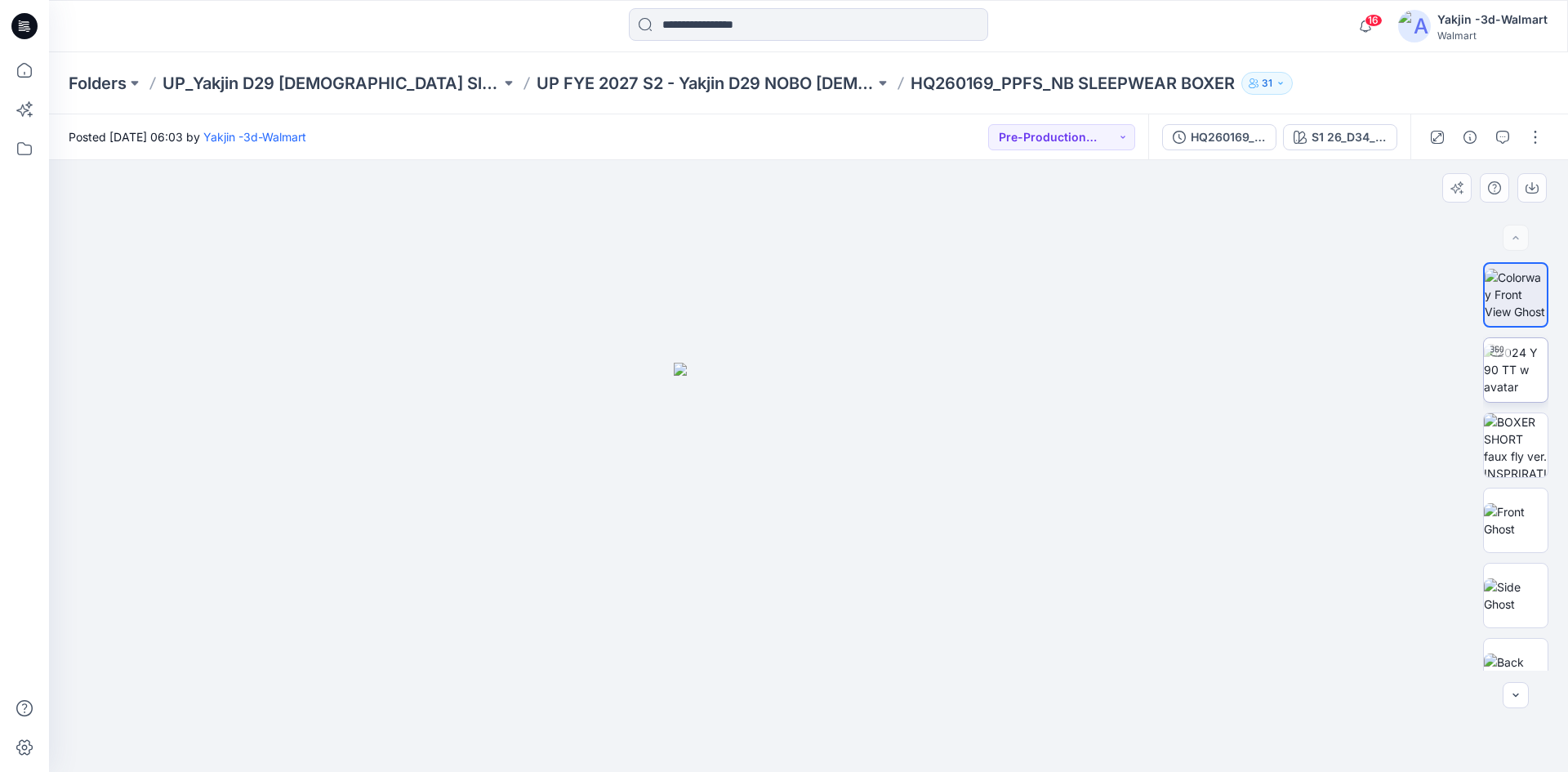
click at [1499, 363] on div at bounding box center [1497, 350] width 26 height 26
drag, startPoint x: 560, startPoint y: 751, endPoint x: 609, endPoint y: 506, distance: 249.9
drag, startPoint x: 815, startPoint y: 419, endPoint x: 759, endPoint y: 559, distance: 150.8
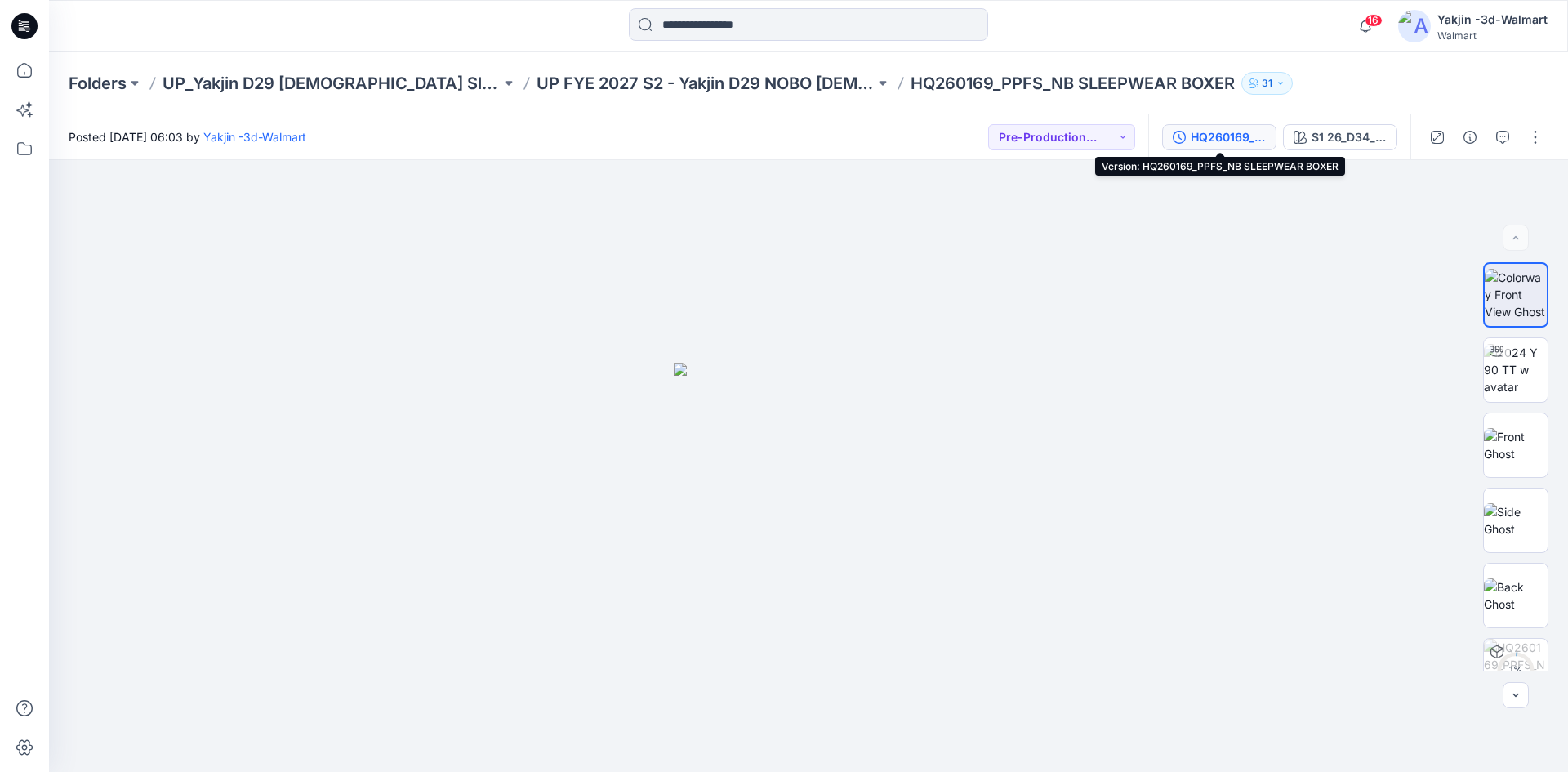
click at [1253, 137] on div "HQ260169_PPFS_NB SLEEPWEAR BOXER" at bounding box center [1228, 137] width 76 height 18
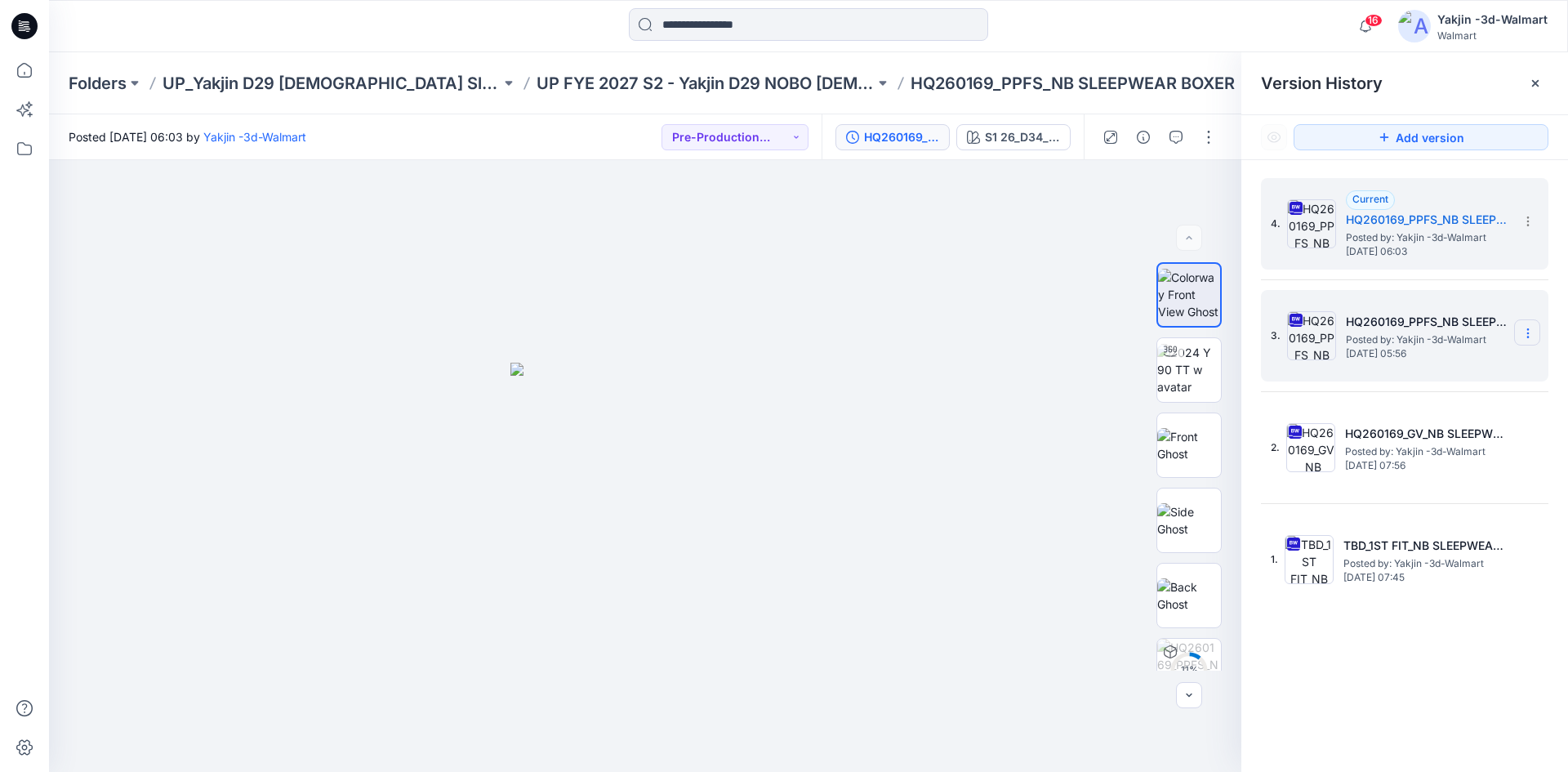
click at [1534, 327] on section at bounding box center [1526, 332] width 26 height 26
click at [1412, 512] on span "Delete Version" at bounding box center [1415, 503] width 76 height 20
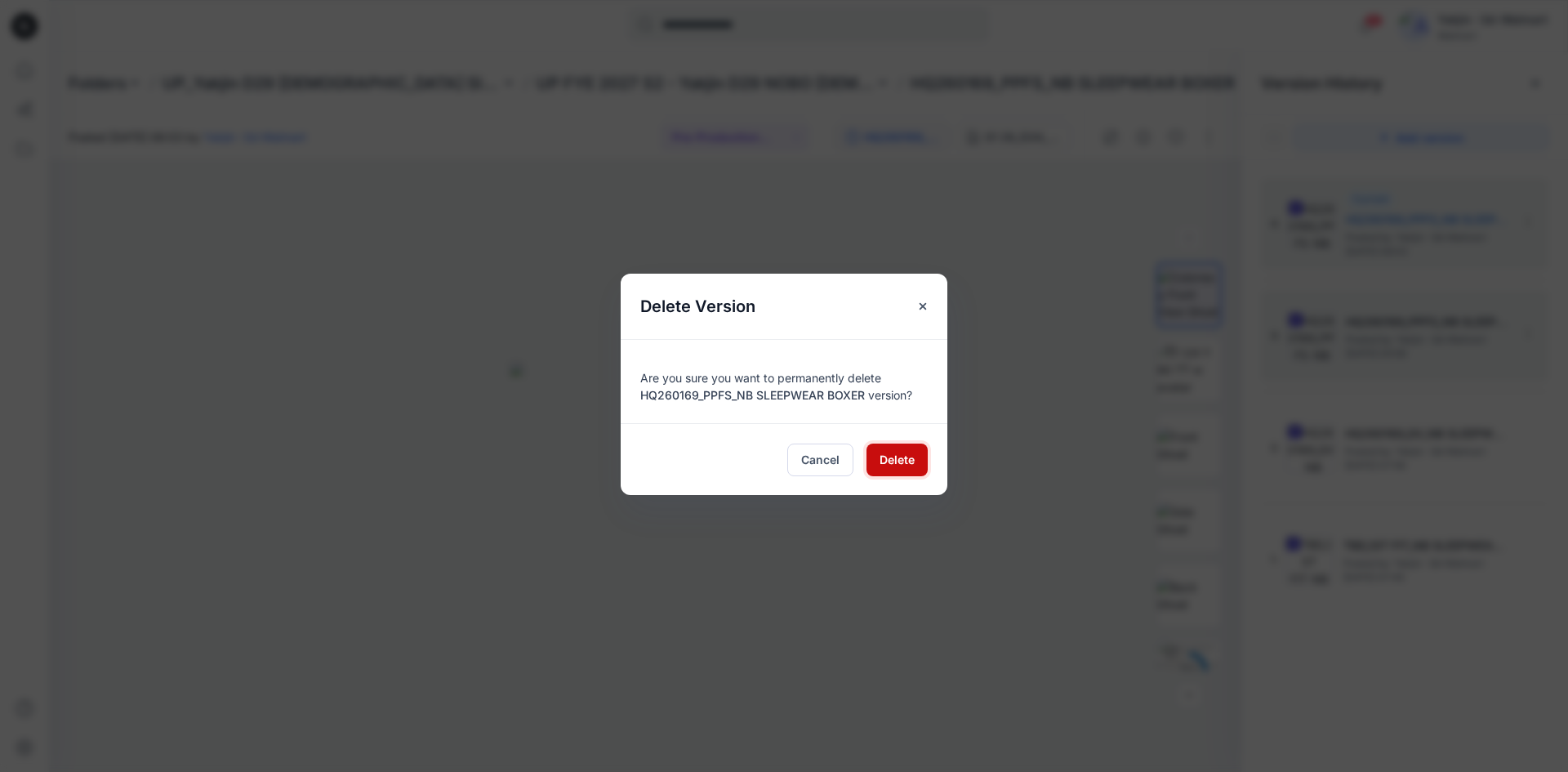
click at [892, 464] on span "Delete" at bounding box center [897, 459] width 35 height 17
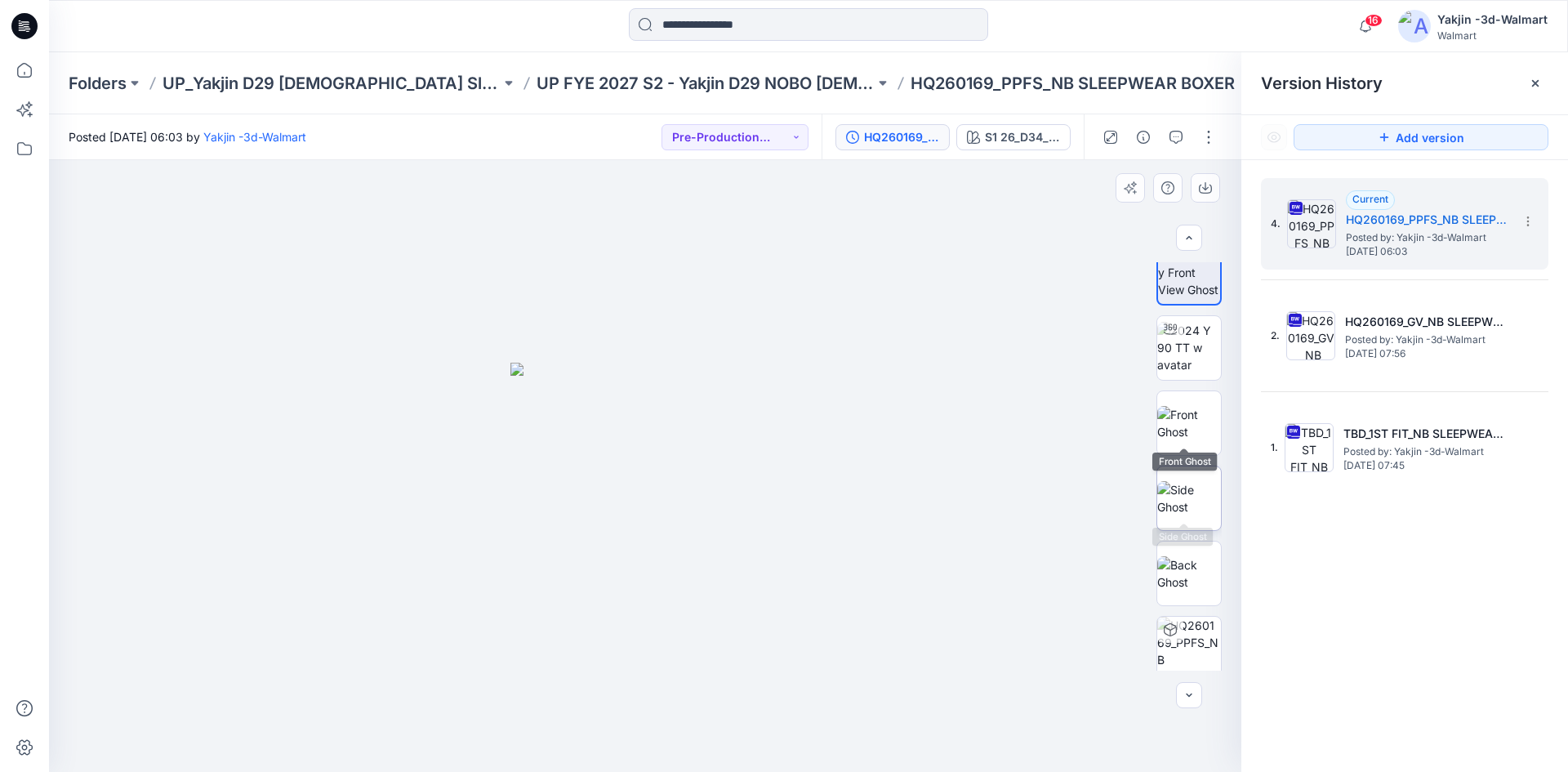
scroll to position [32, 0]
click at [1207, 139] on button "button" at bounding box center [1208, 137] width 26 height 26
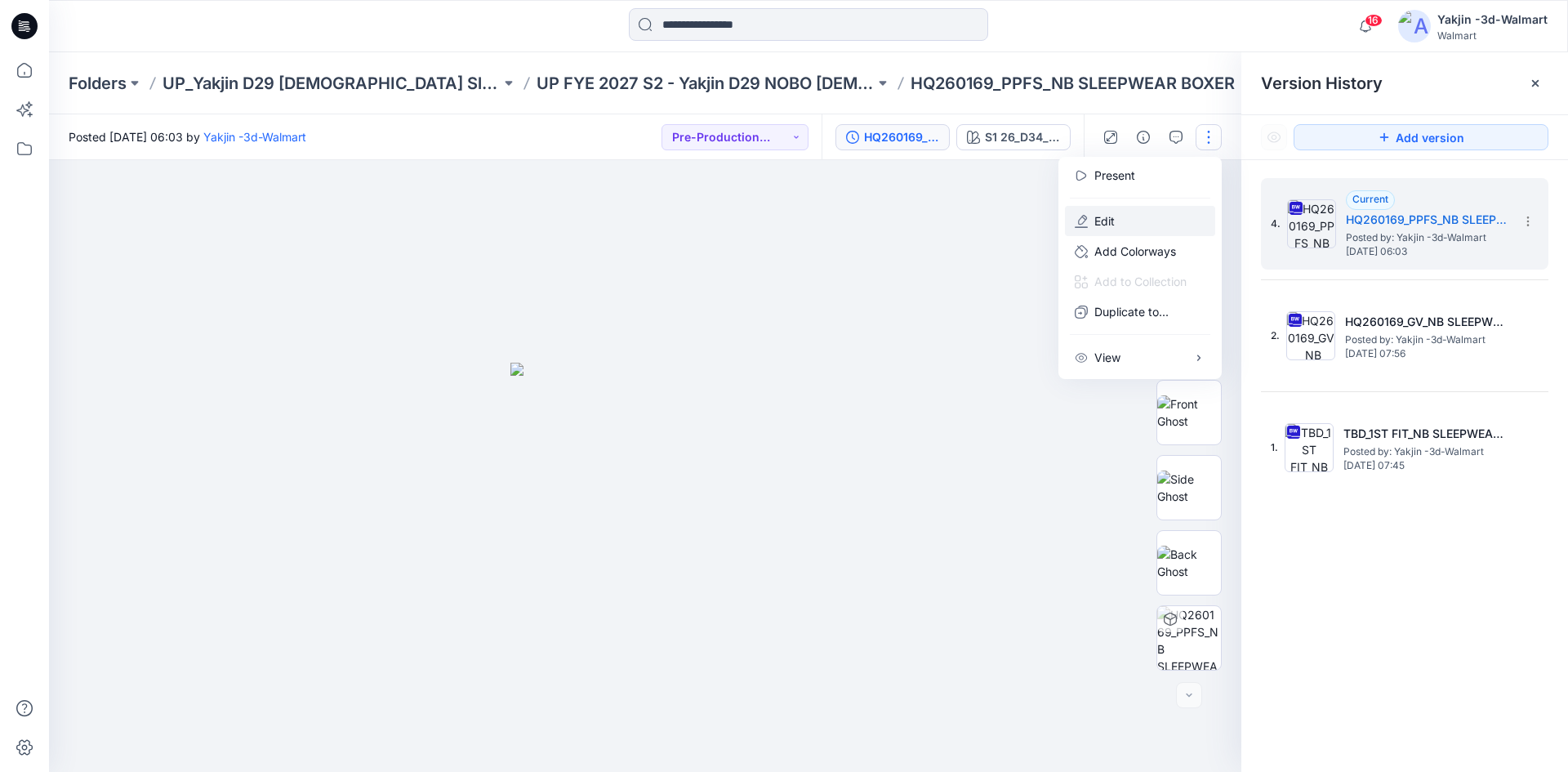
click at [1160, 227] on button "Edit" at bounding box center [1140, 221] width 150 height 30
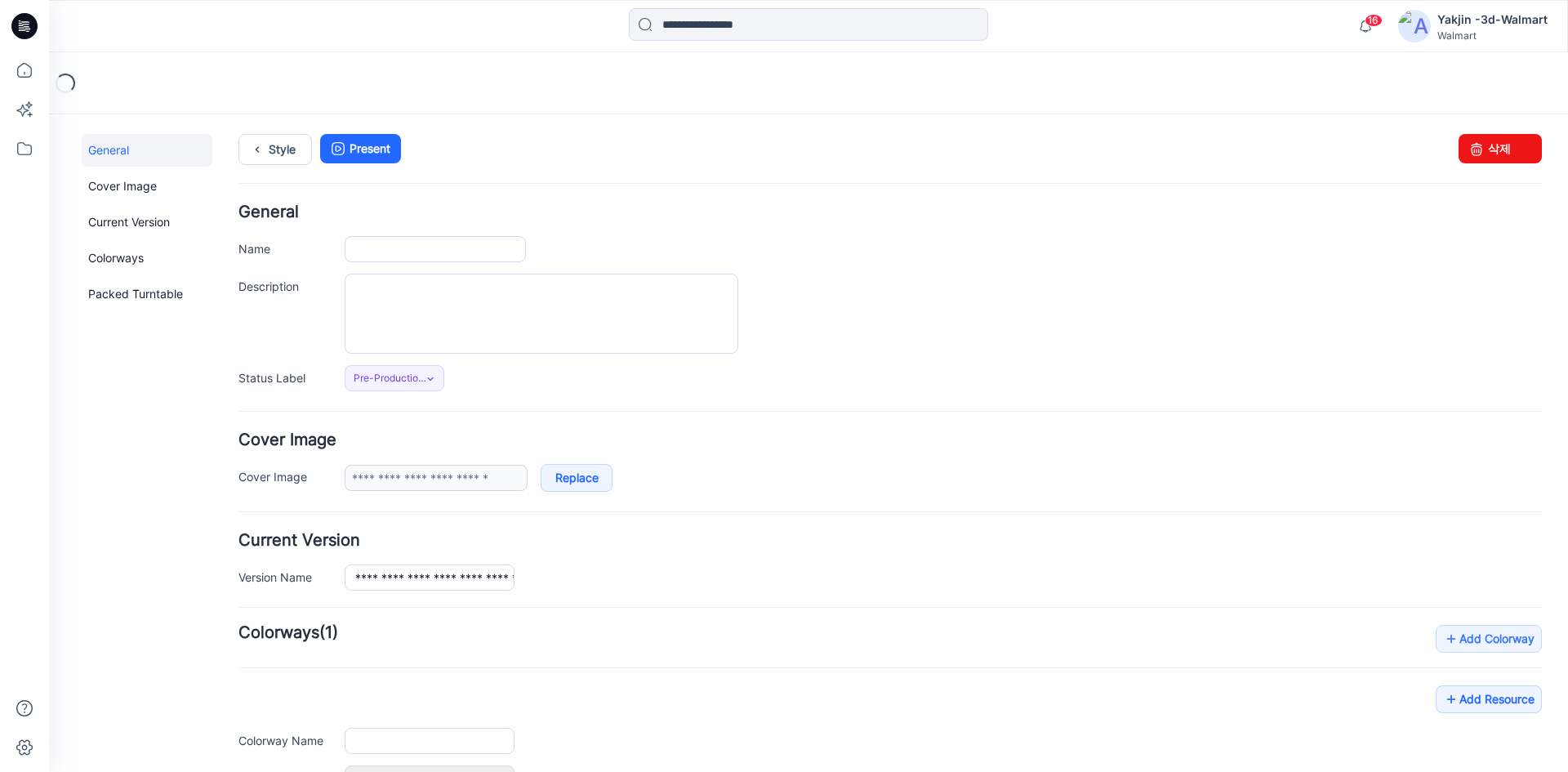
type input "**********"
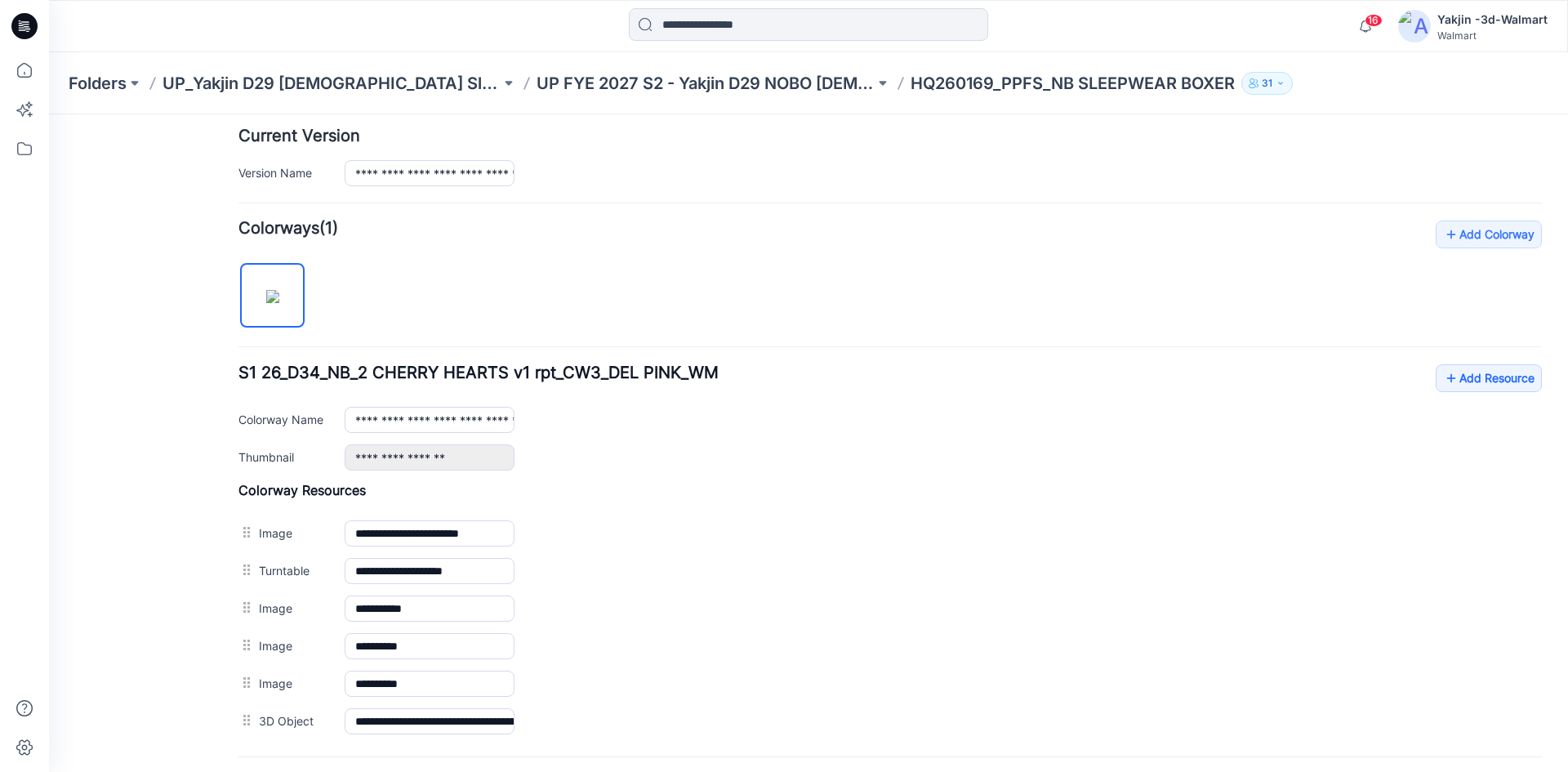
scroll to position [408, 0]
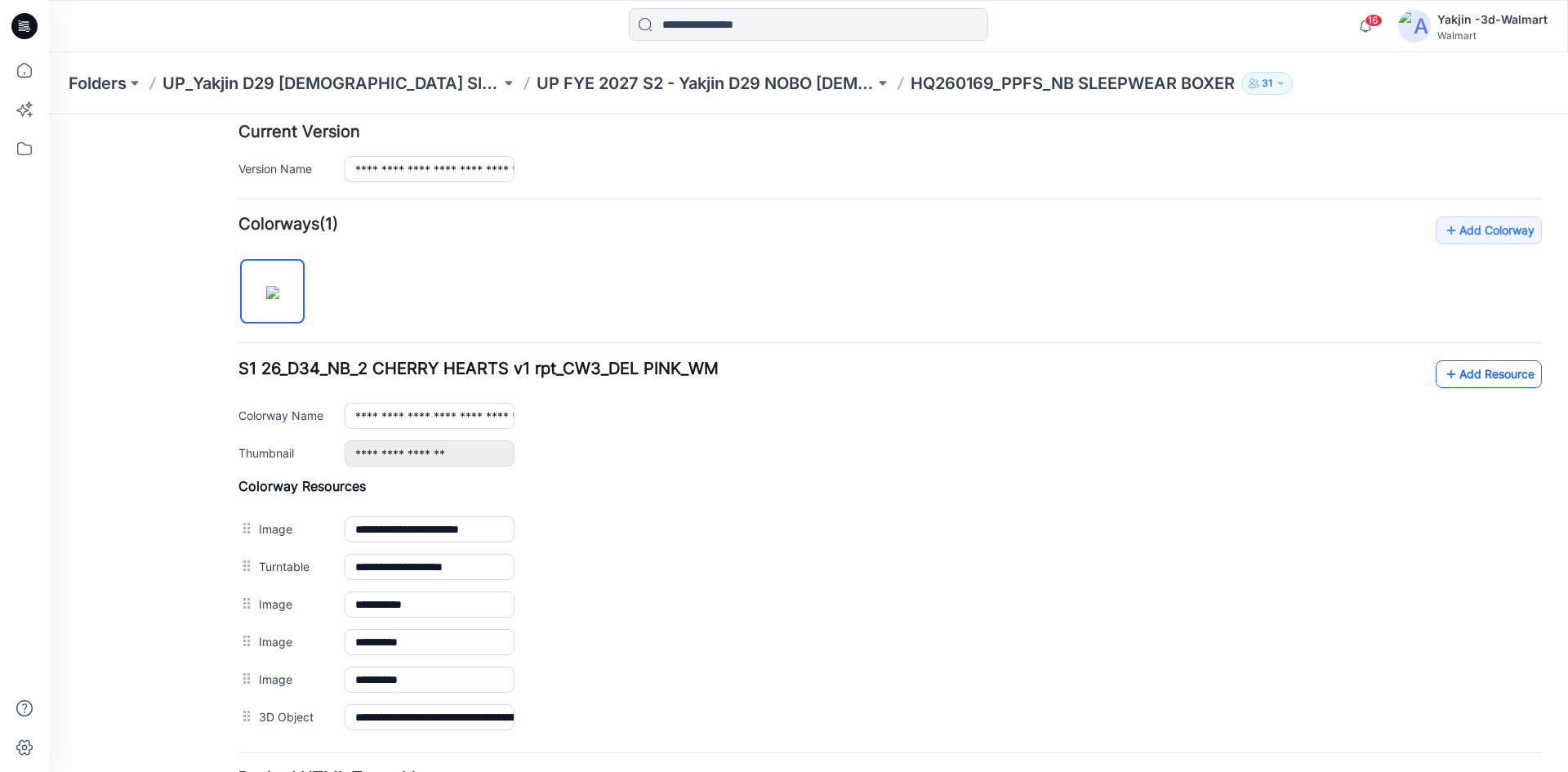
click at [1492, 372] on link "Add Resource" at bounding box center [1489, 374] width 106 height 27
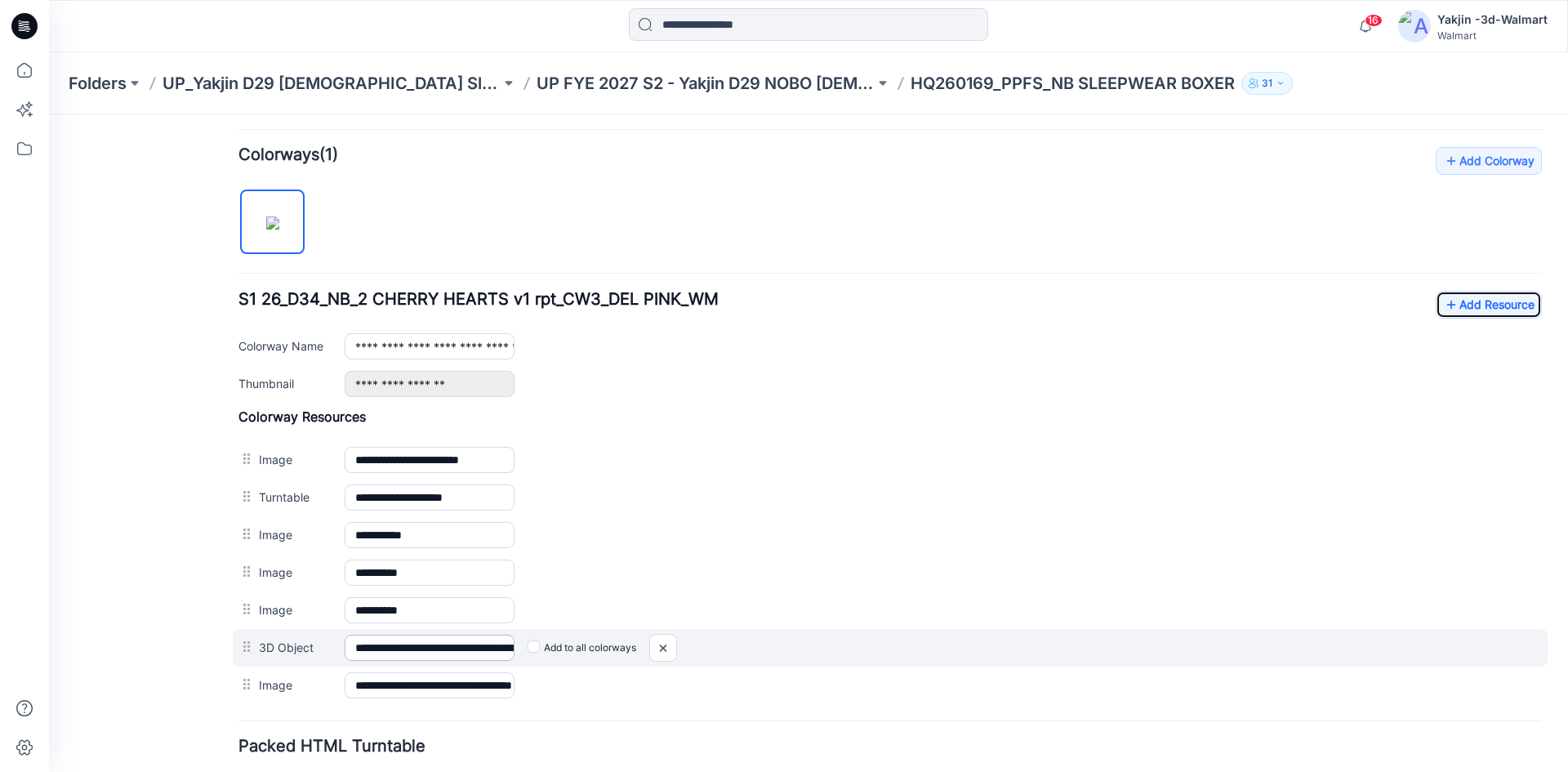
scroll to position [572, 0]
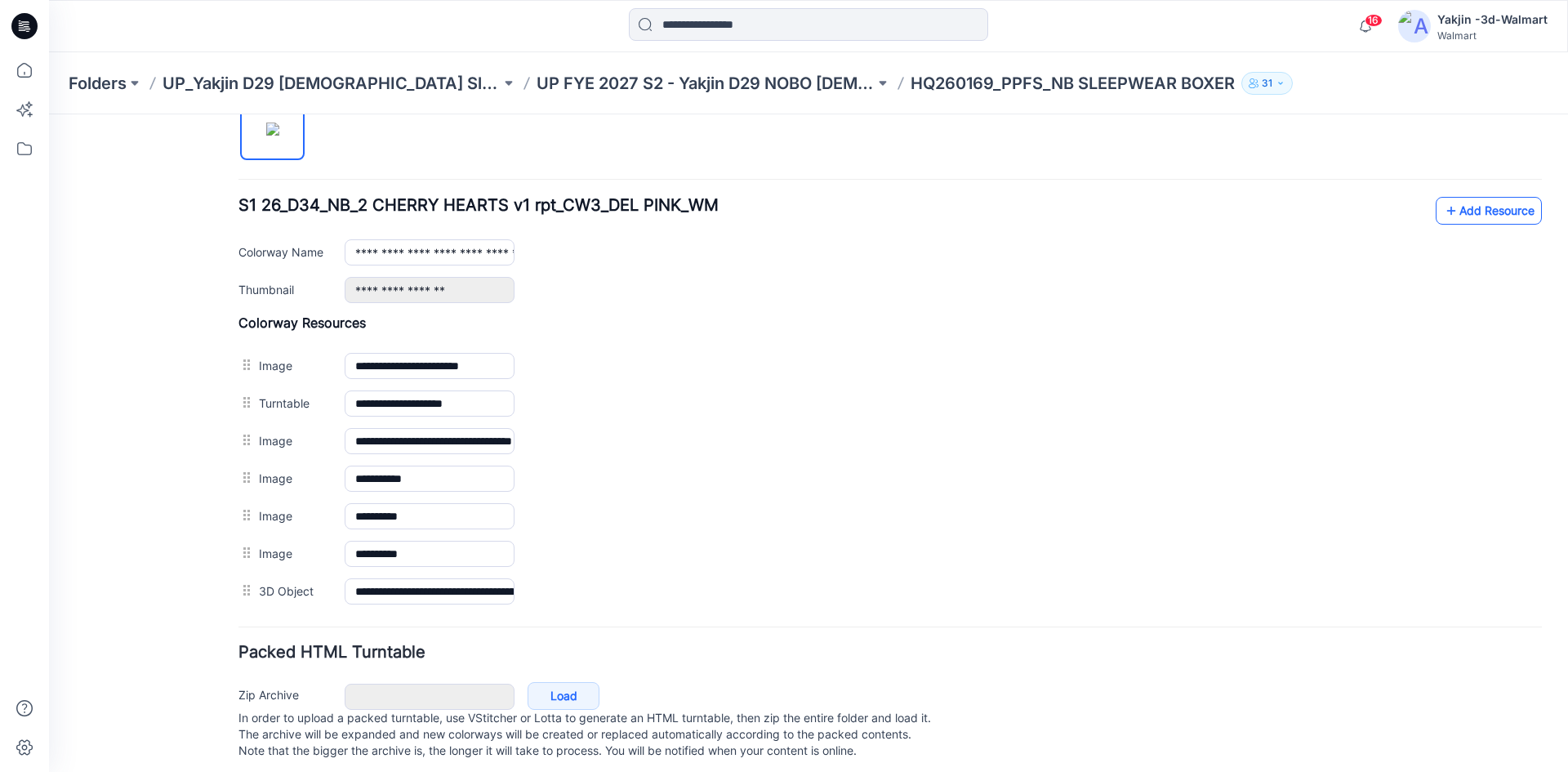
click at [1485, 209] on link "Add Resource" at bounding box center [1489, 210] width 106 height 27
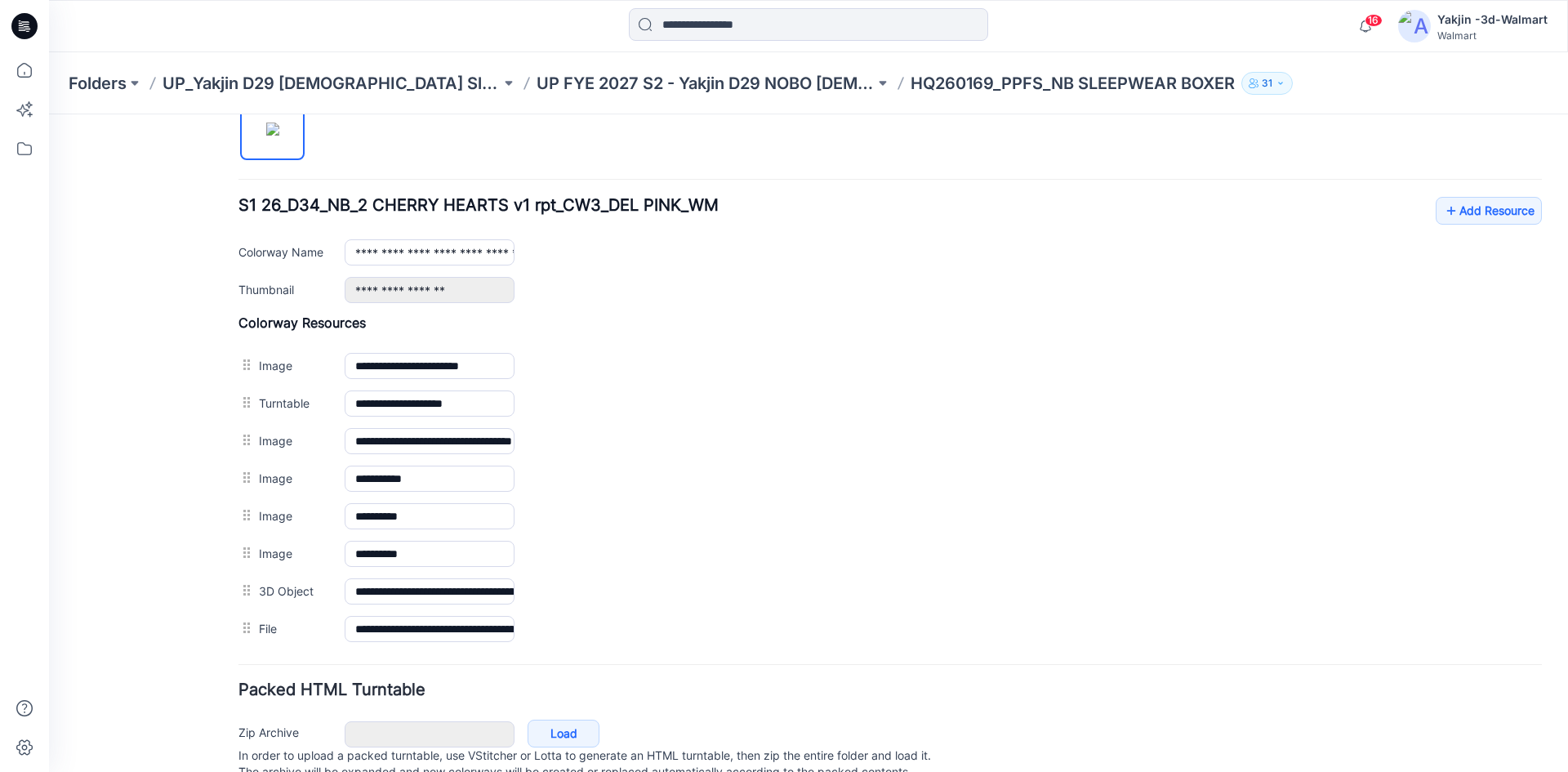
click at [921, 265] on div "**********" at bounding box center [943, 252] width 1197 height 26
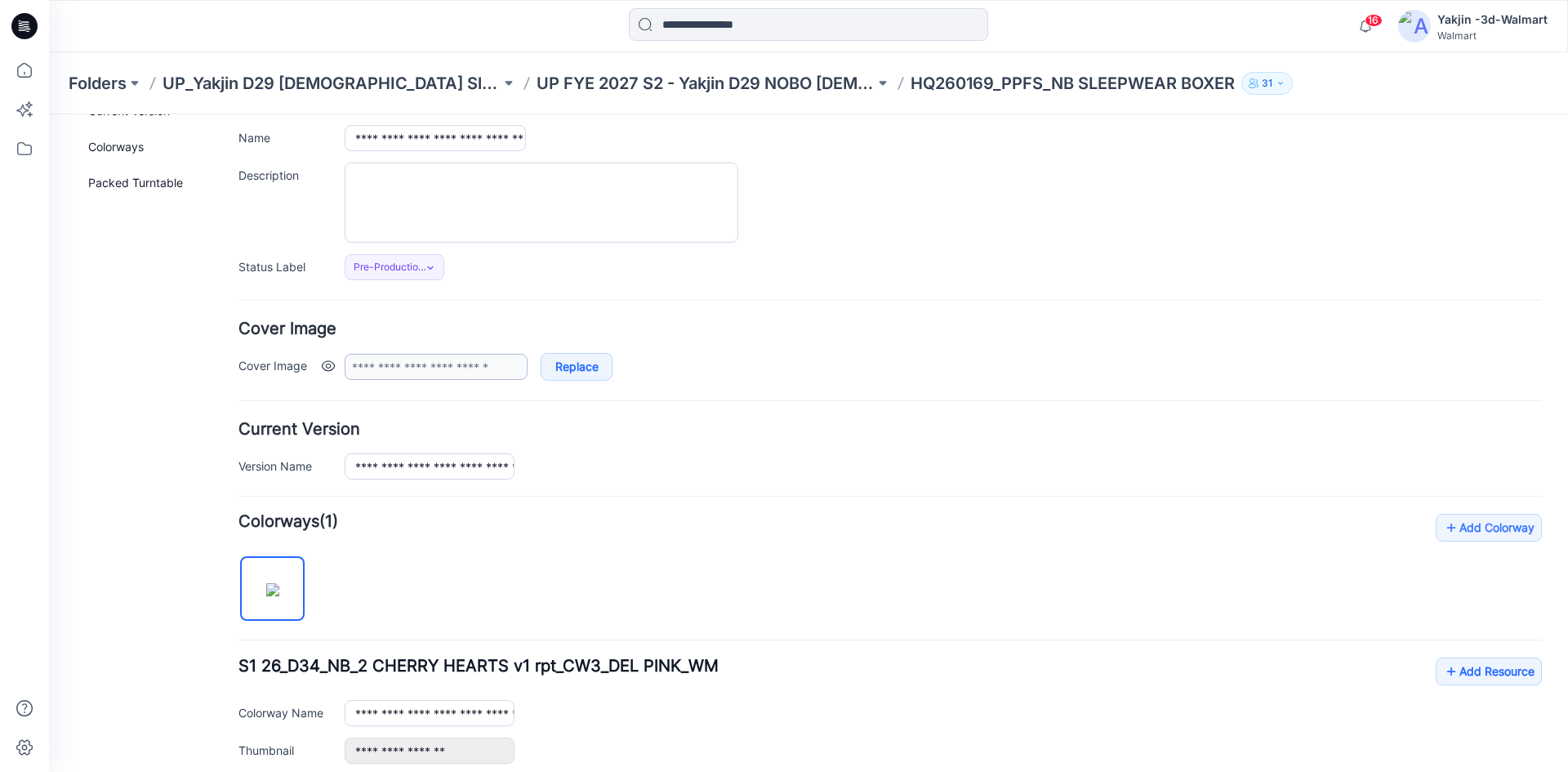
scroll to position [0, 0]
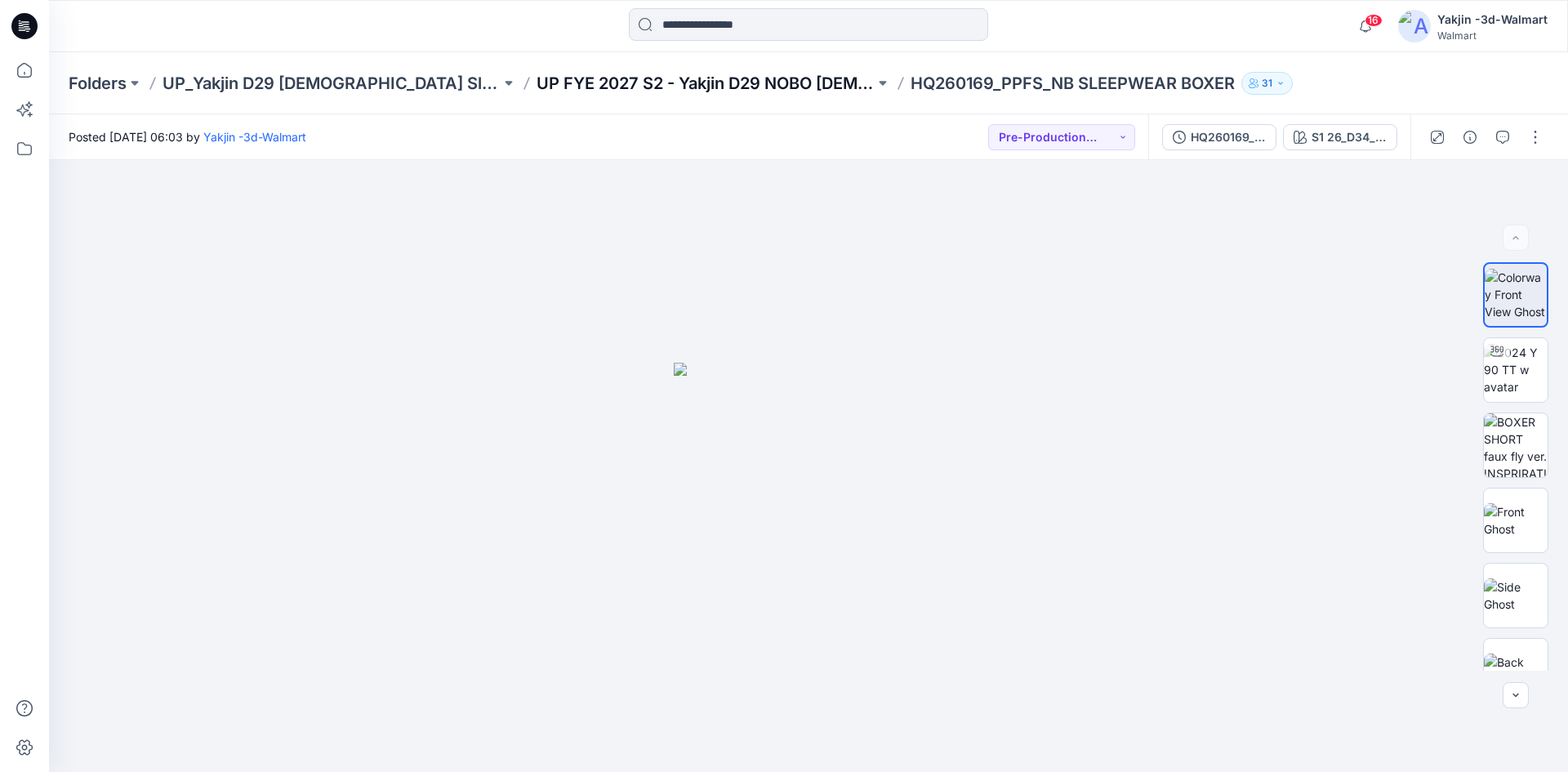
click at [655, 86] on p "UP FYE 2027 S2 - Yakjin D29 NOBO [DEMOGRAPHIC_DATA] Sleepwear" at bounding box center [705, 84] width 338 height 23
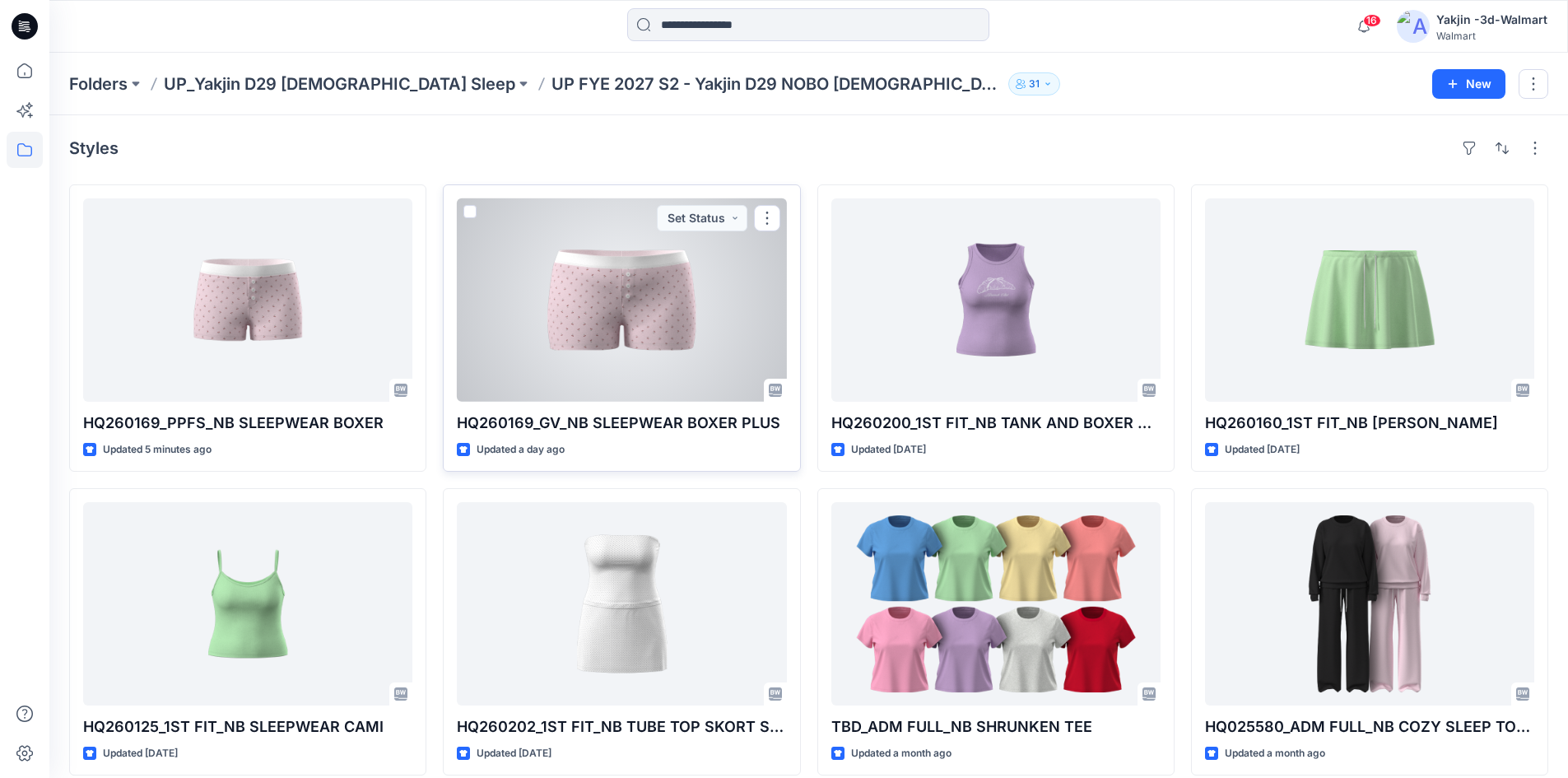
click at [534, 344] on div at bounding box center [622, 299] width 330 height 203
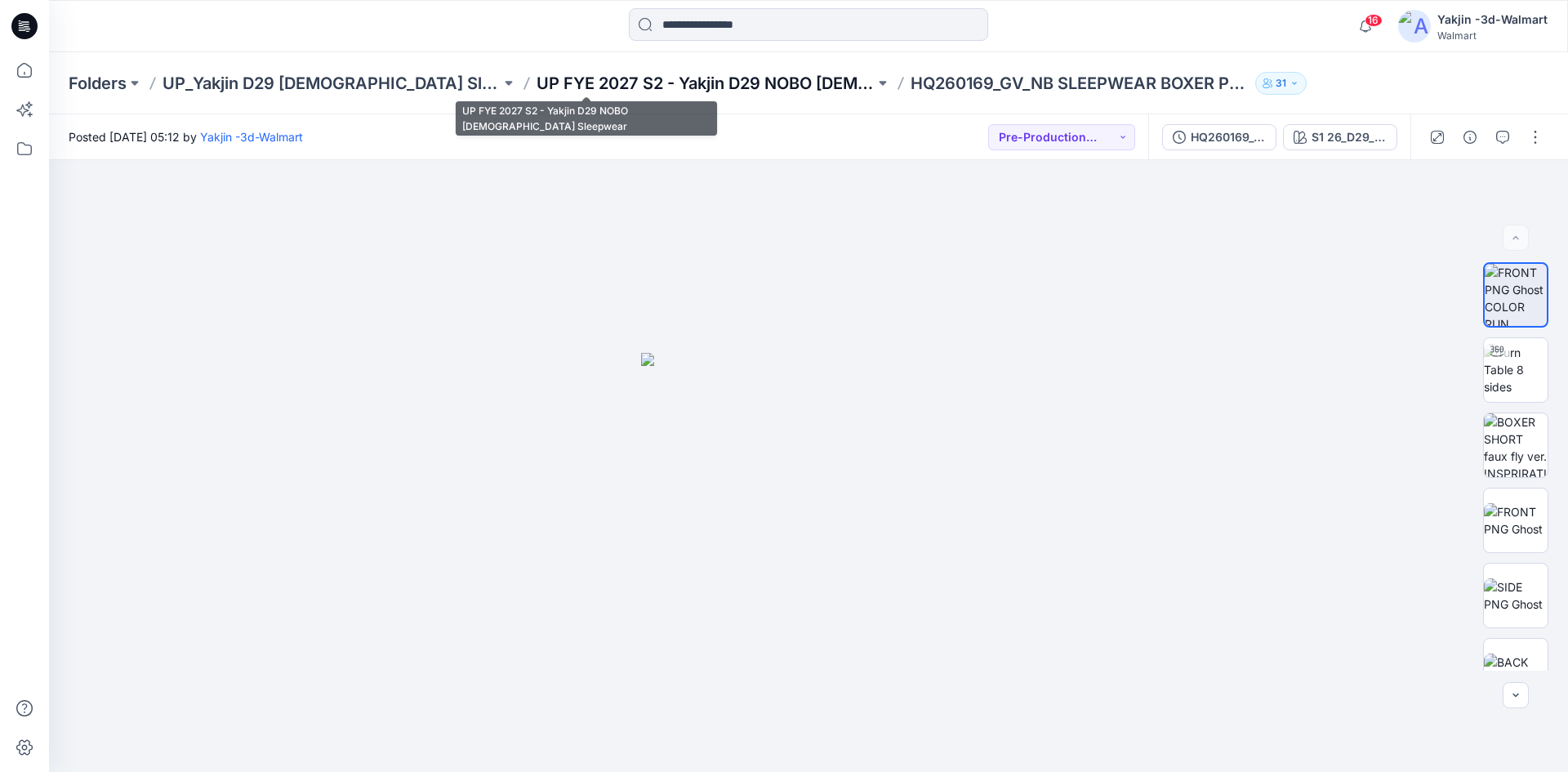
click at [674, 87] on p "UP FYE 2027 S2 - Yakjin D29 NOBO [DEMOGRAPHIC_DATA] Sleepwear" at bounding box center [705, 84] width 338 height 23
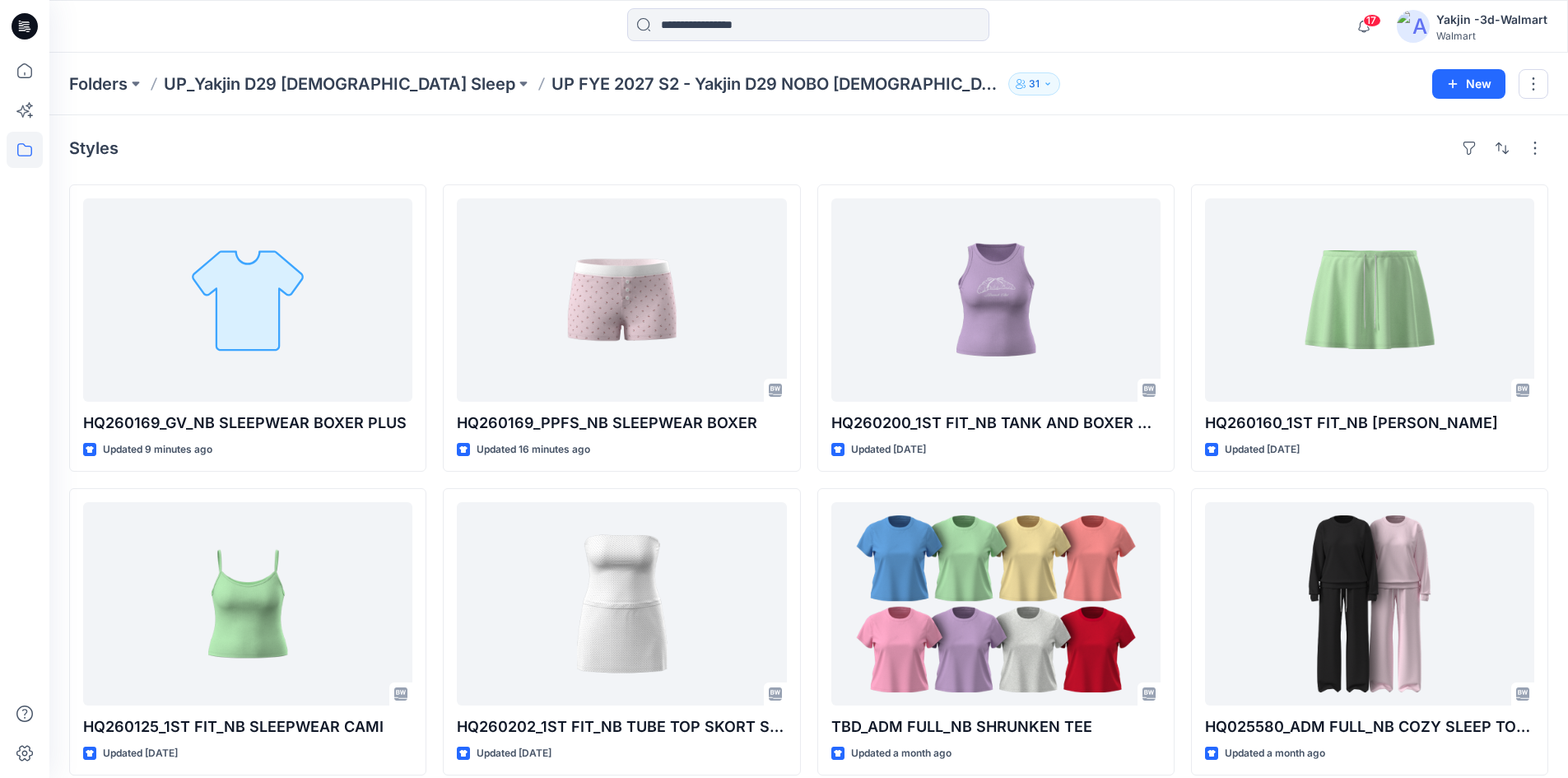
click at [661, 163] on div "Styles HQ260169_GV_NB SLEEPWEAR BOXER PLUS Updated 9 minutes ago HQ260125_1ST F…" at bounding box center [808, 637] width 1519 height 1044
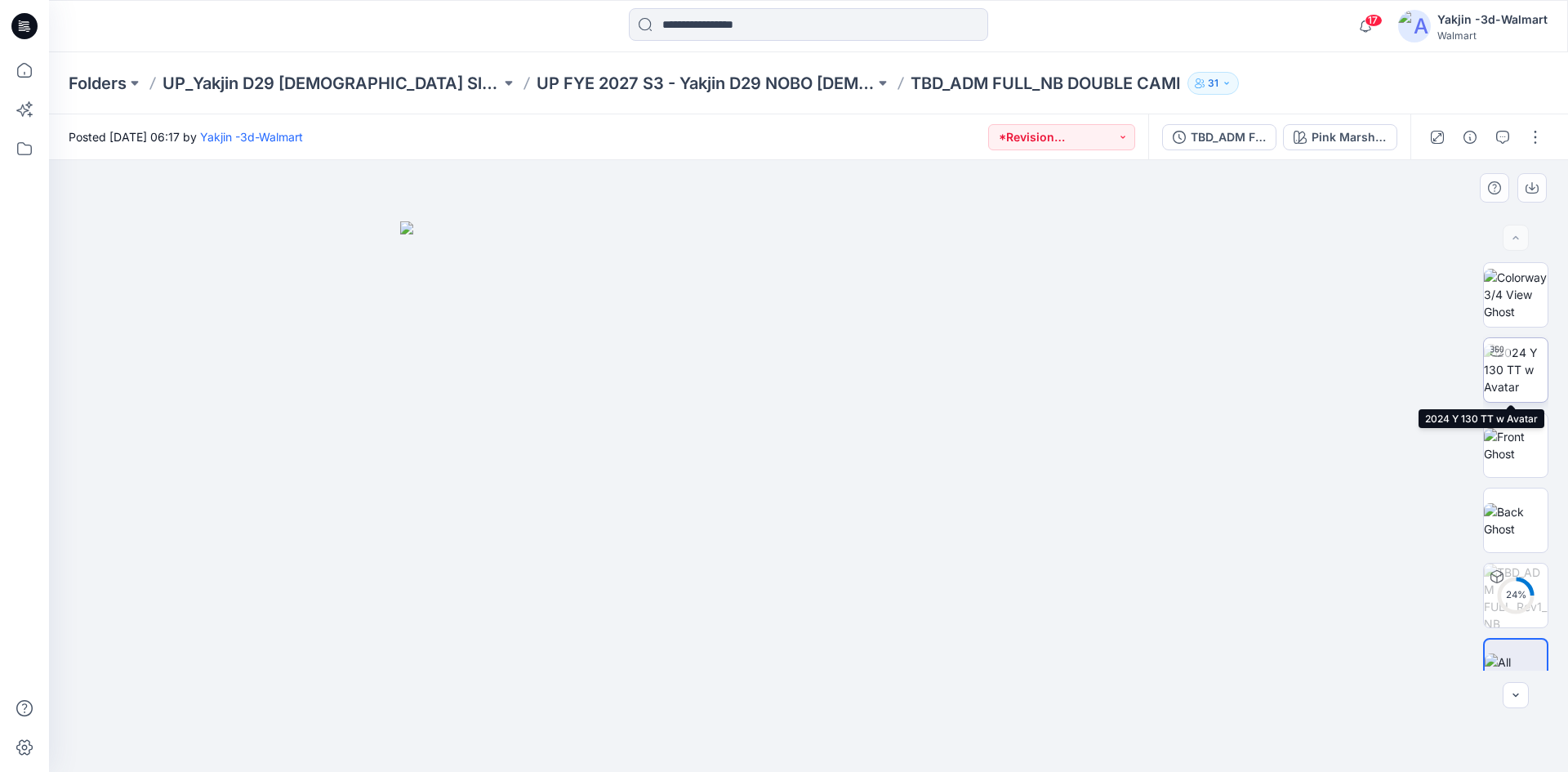
click at [1512, 371] on img at bounding box center [1516, 369] width 64 height 51
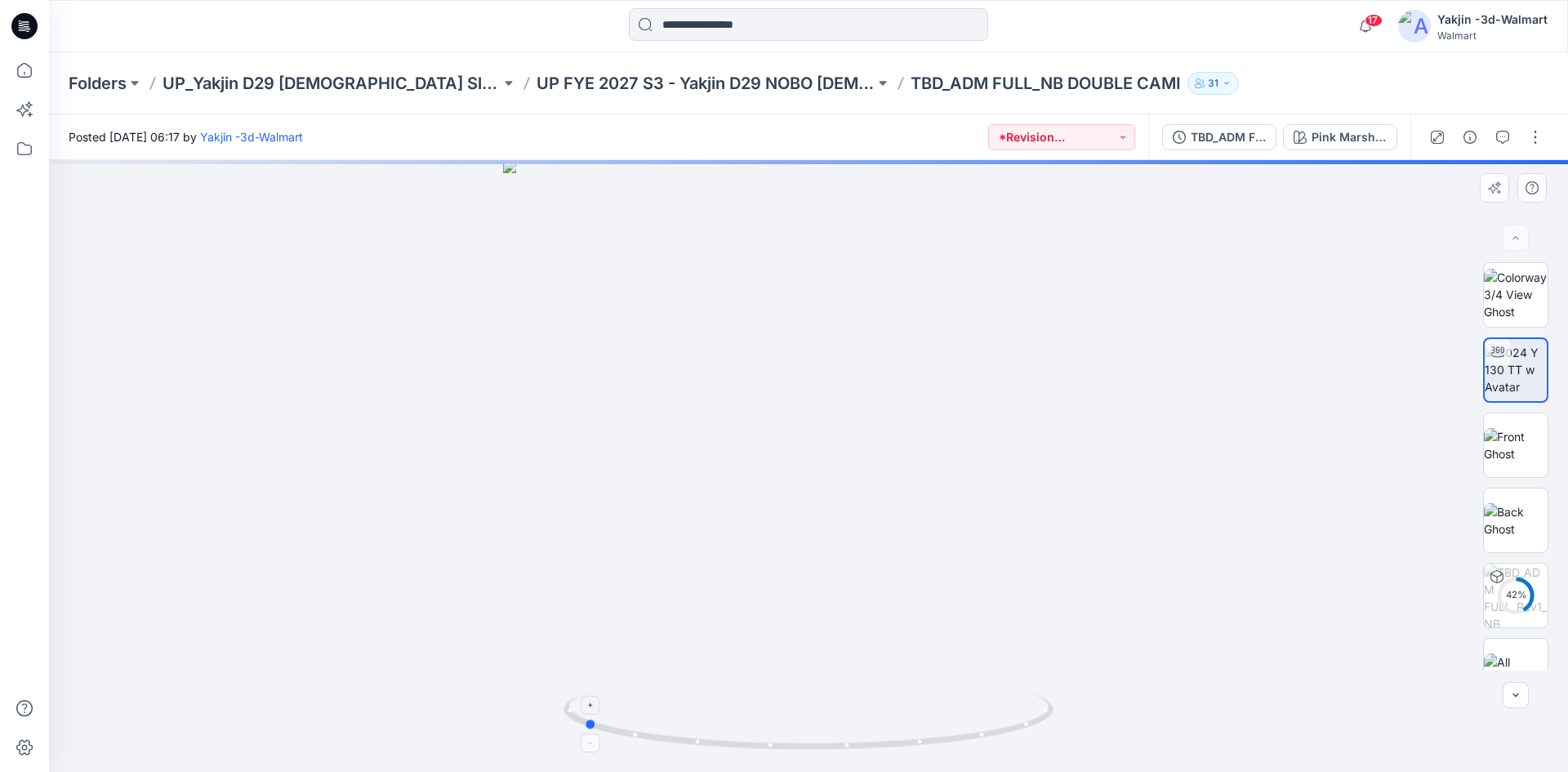
drag, startPoint x: 954, startPoint y: 724, endPoint x: 747, endPoint y: 724, distance: 207.0
click at [747, 724] on icon at bounding box center [810, 723] width 494 height 61
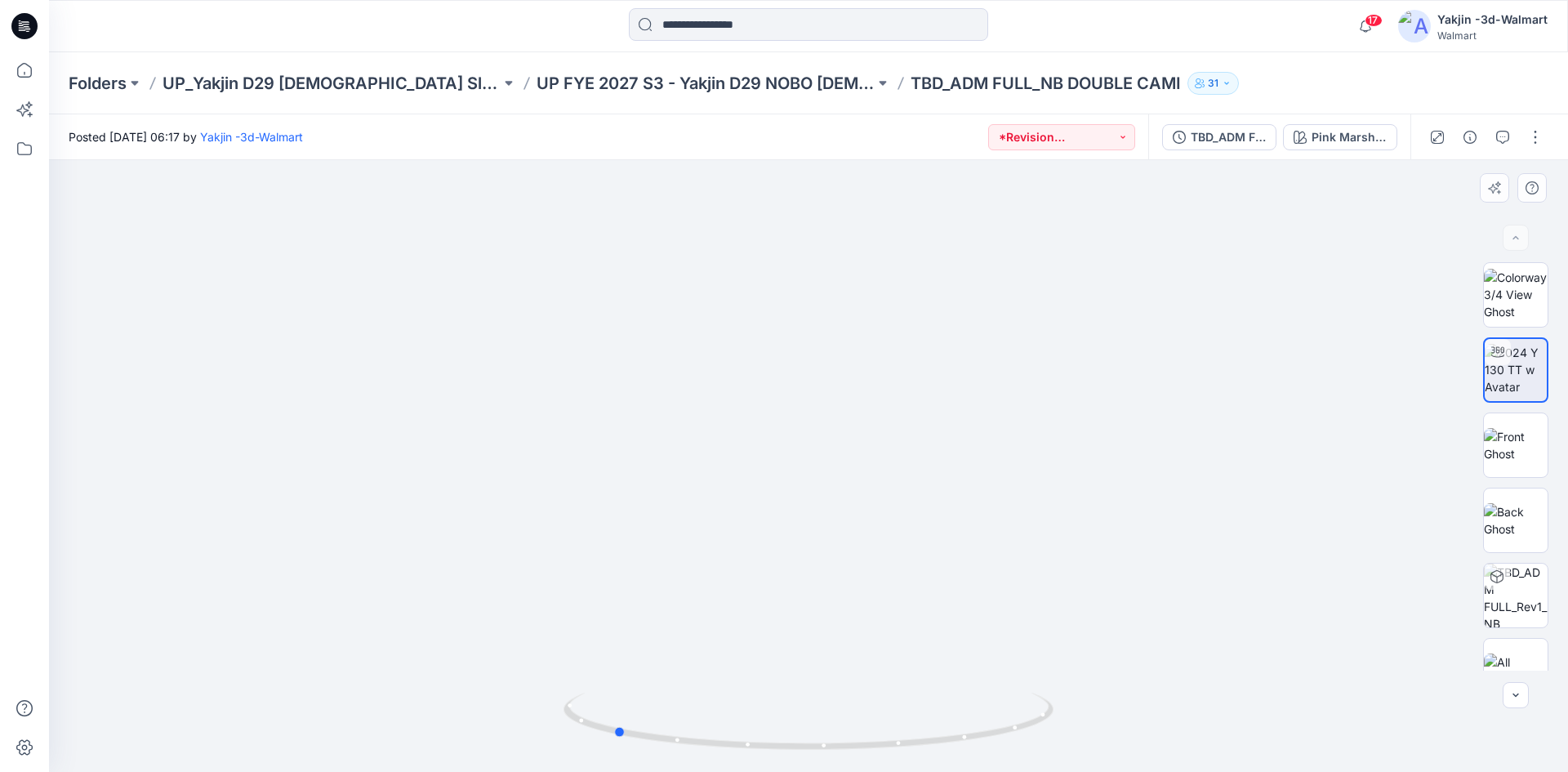
drag, startPoint x: 940, startPoint y: 737, endPoint x: 479, endPoint y: 685, distance: 463.9
click at [479, 685] on div at bounding box center [808, 466] width 1519 height 612
drag, startPoint x: 847, startPoint y: 748, endPoint x: 1087, endPoint y: 717, distance: 242.0
click at [1087, 717] on div at bounding box center [808, 466] width 1519 height 612
drag, startPoint x: 1536, startPoint y: 137, endPoint x: 1519, endPoint y: 151, distance: 22.0
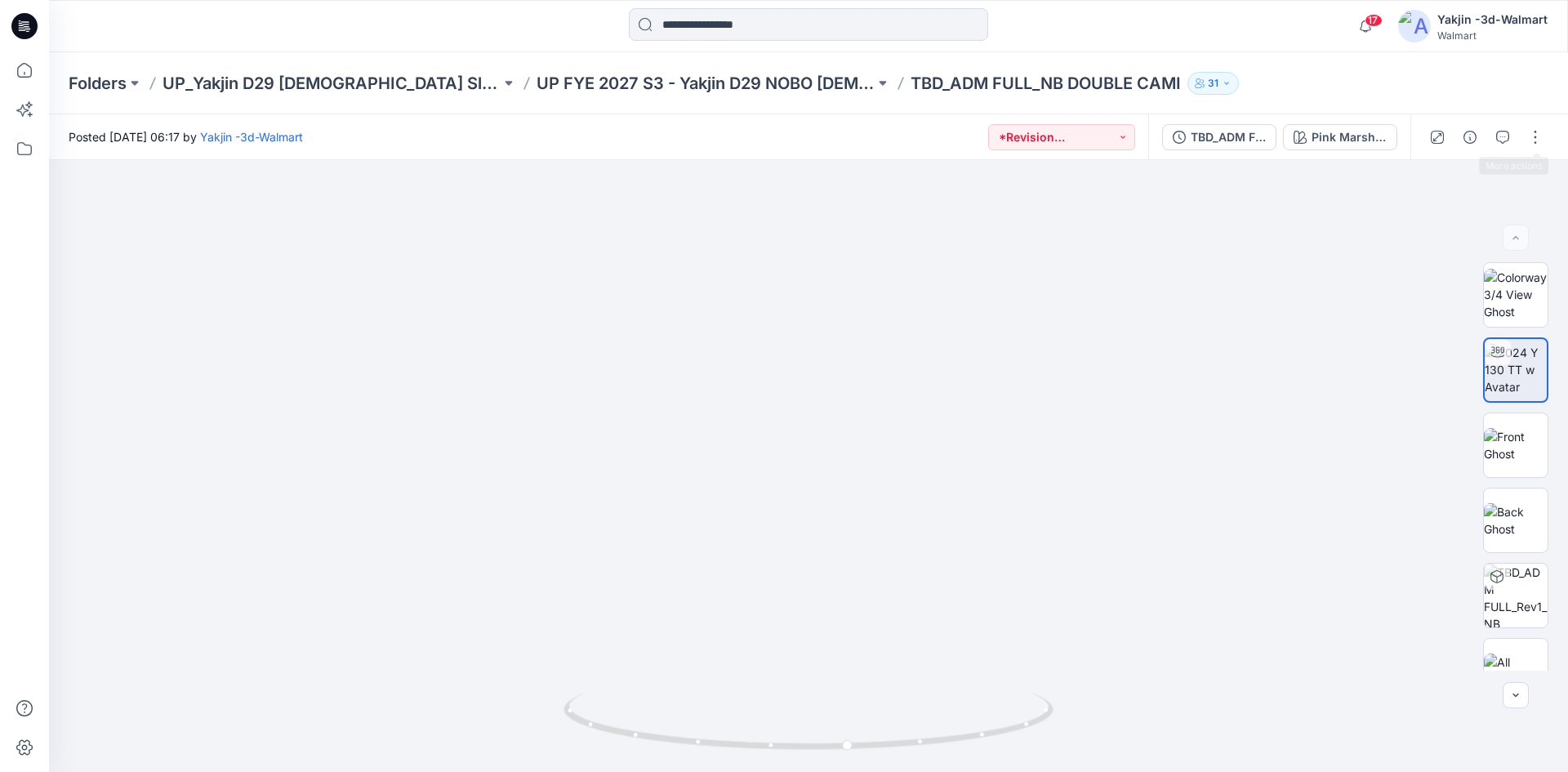
click at [1536, 138] on button "button" at bounding box center [1535, 137] width 26 height 26
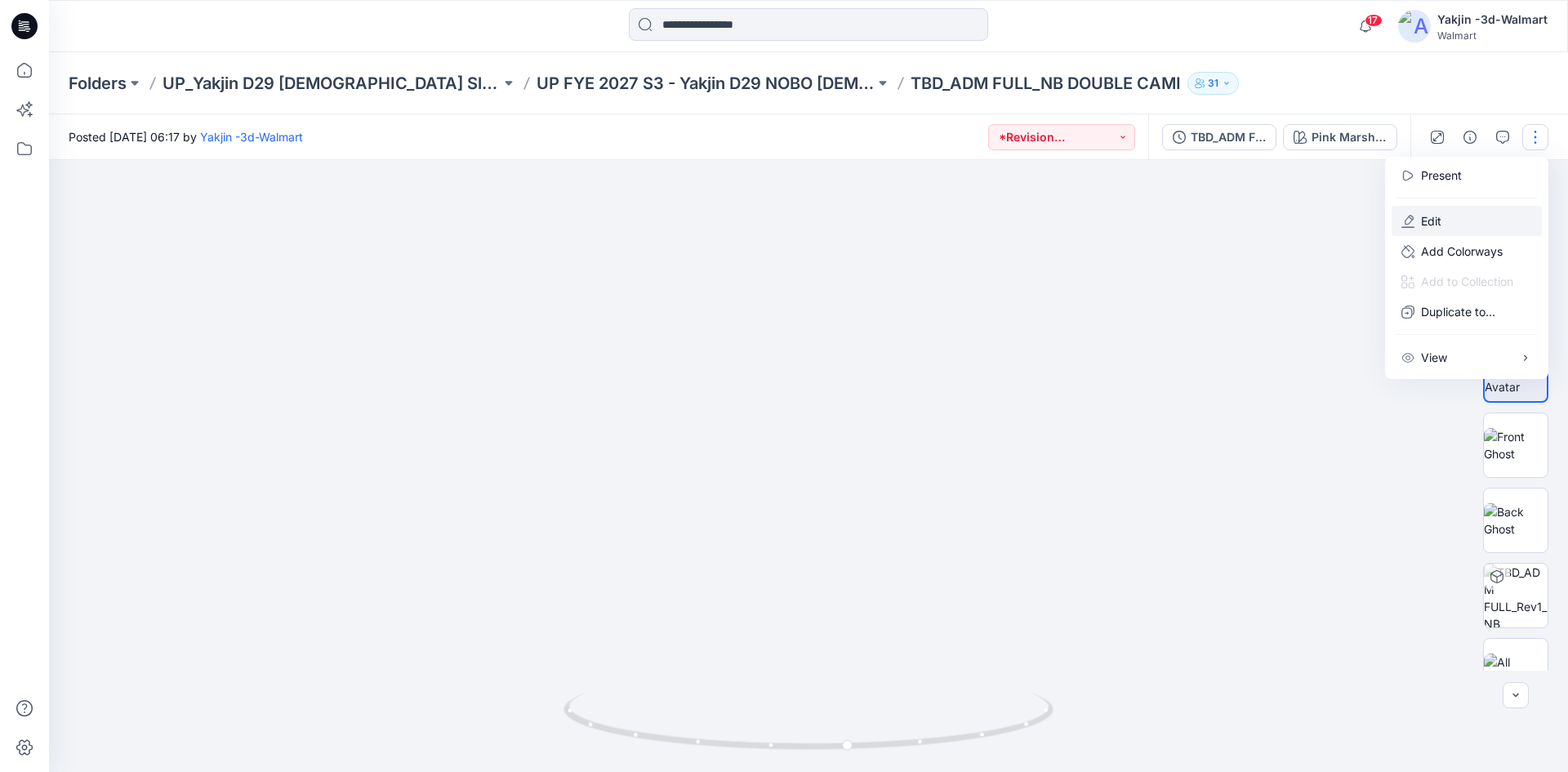
click at [1413, 228] on button "Edit" at bounding box center [1467, 221] width 150 height 30
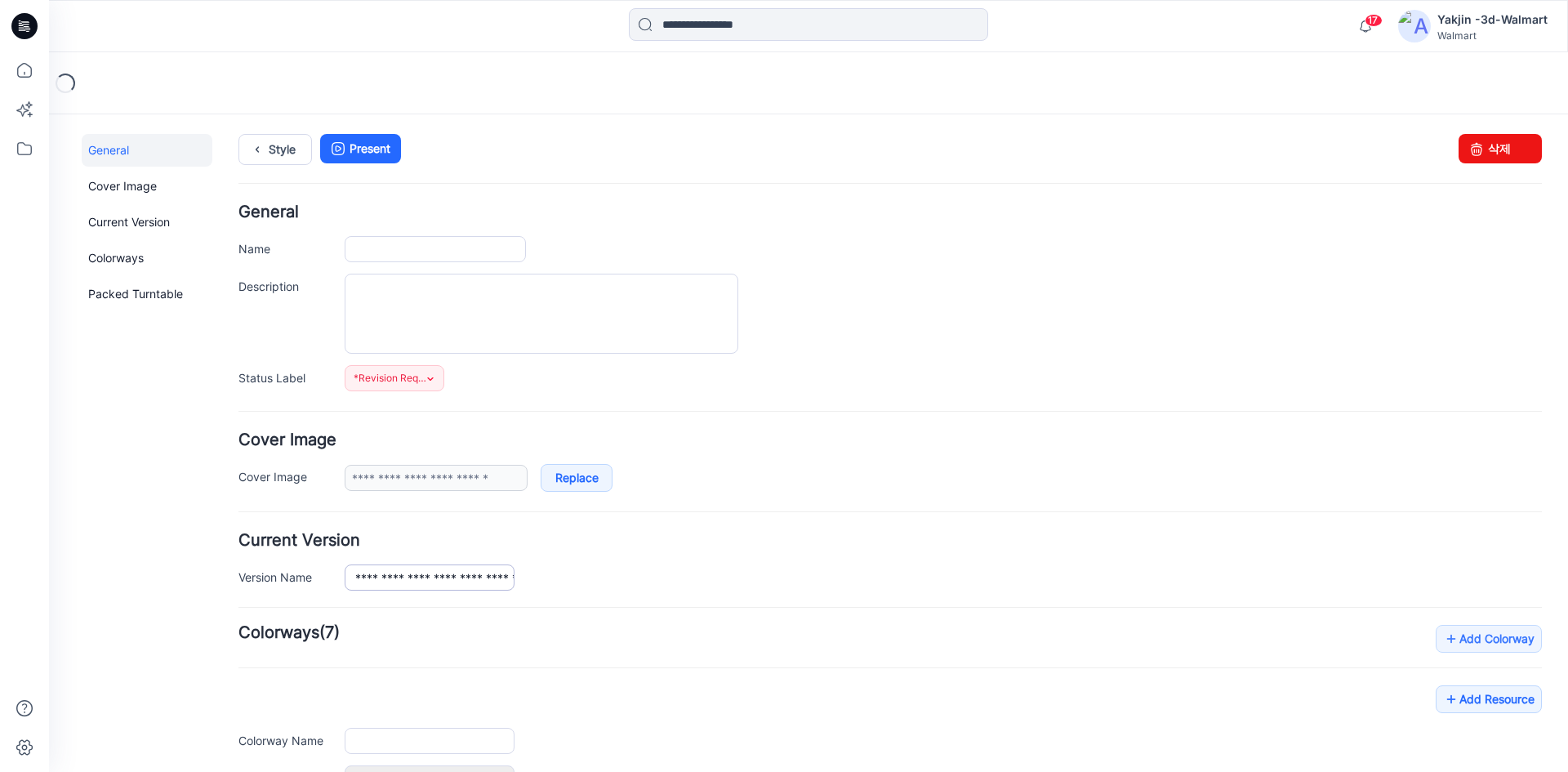
type input "**********"
click at [427, 576] on input "**********" at bounding box center [429, 577] width 170 height 26
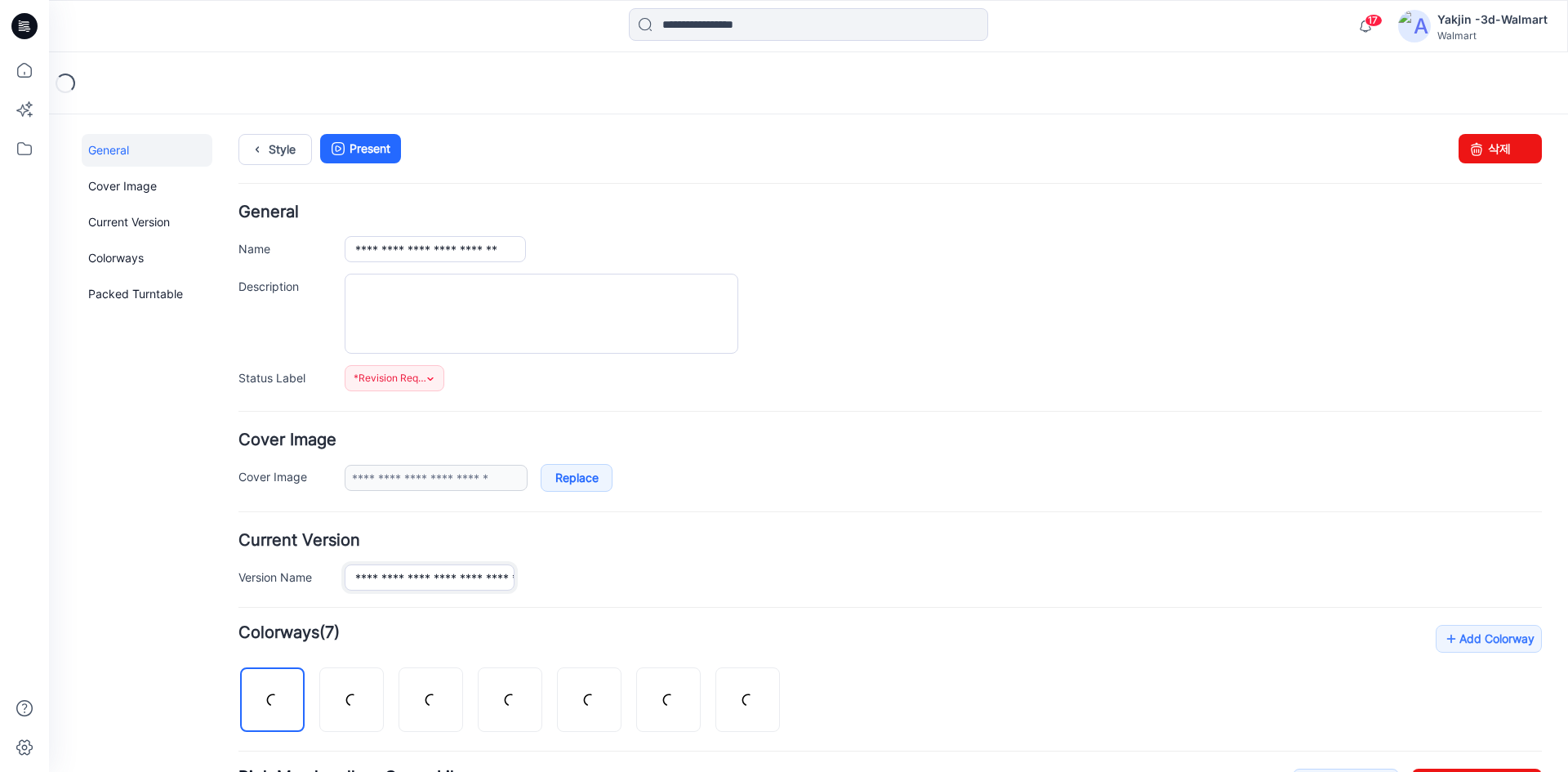
click at [427, 576] on input "**********" at bounding box center [429, 577] width 170 height 26
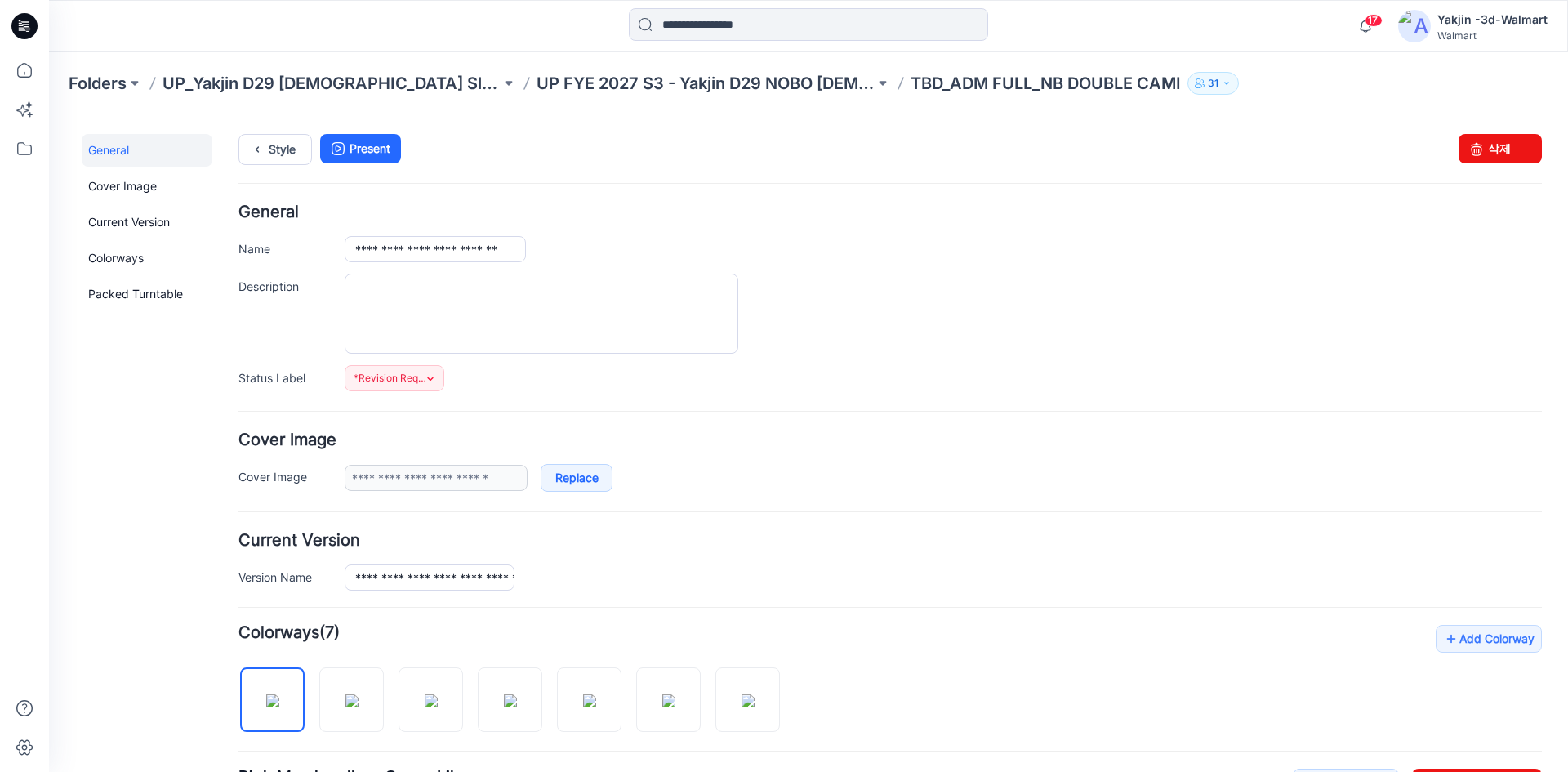
click at [448, 266] on div "**********" at bounding box center [890, 297] width 1303 height 187
click at [450, 253] on input "**********" at bounding box center [435, 248] width 181 height 26
click at [450, 254] on input "**********" at bounding box center [435, 248] width 181 height 26
paste input "**********"
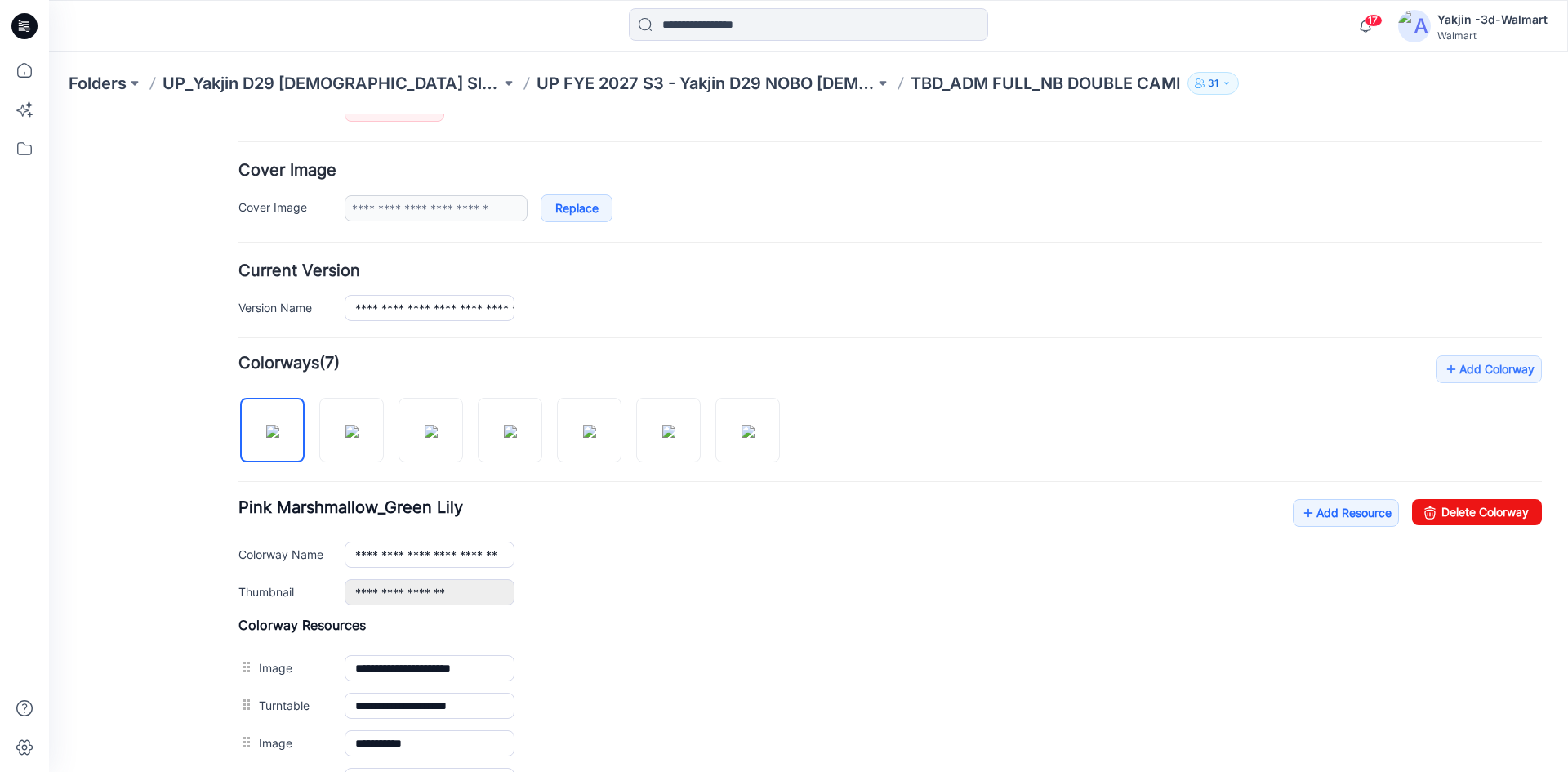
scroll to position [327, 0]
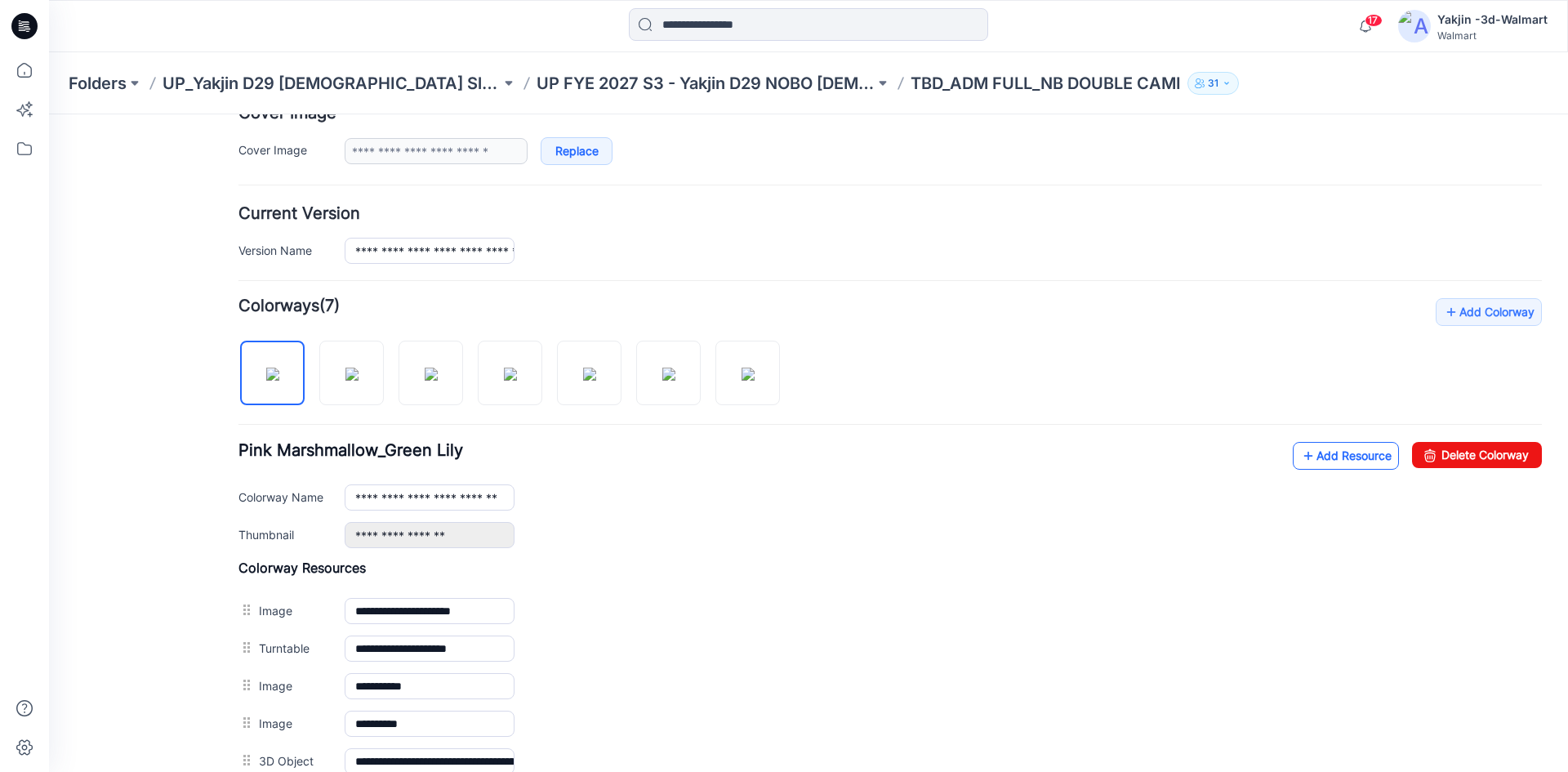
type input "**********"
click at [1343, 460] on link "Add Resource" at bounding box center [1346, 455] width 106 height 27
click at [833, 512] on div "**********" at bounding box center [890, 495] width 1303 height 106
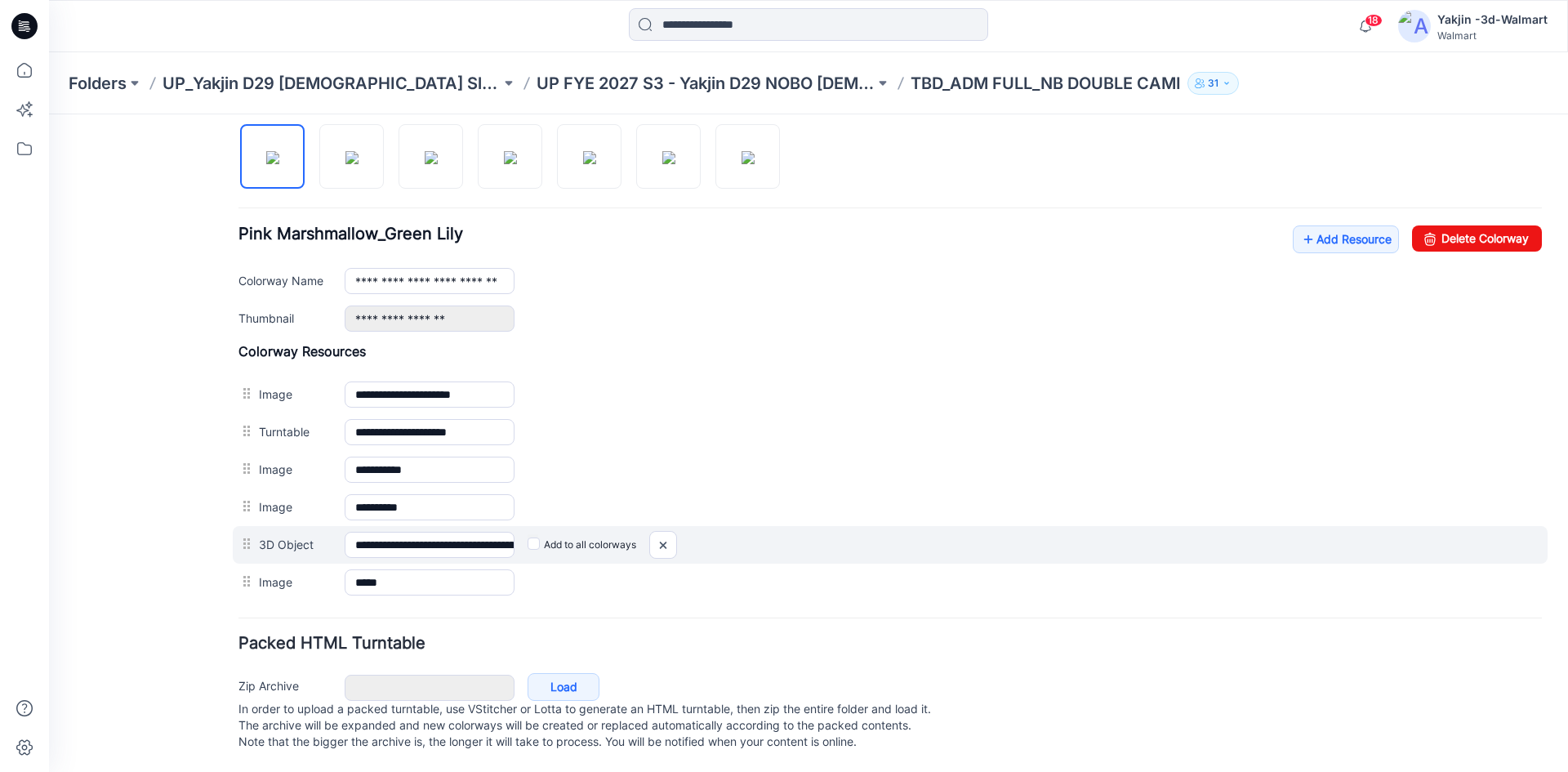
scroll to position [559, 0]
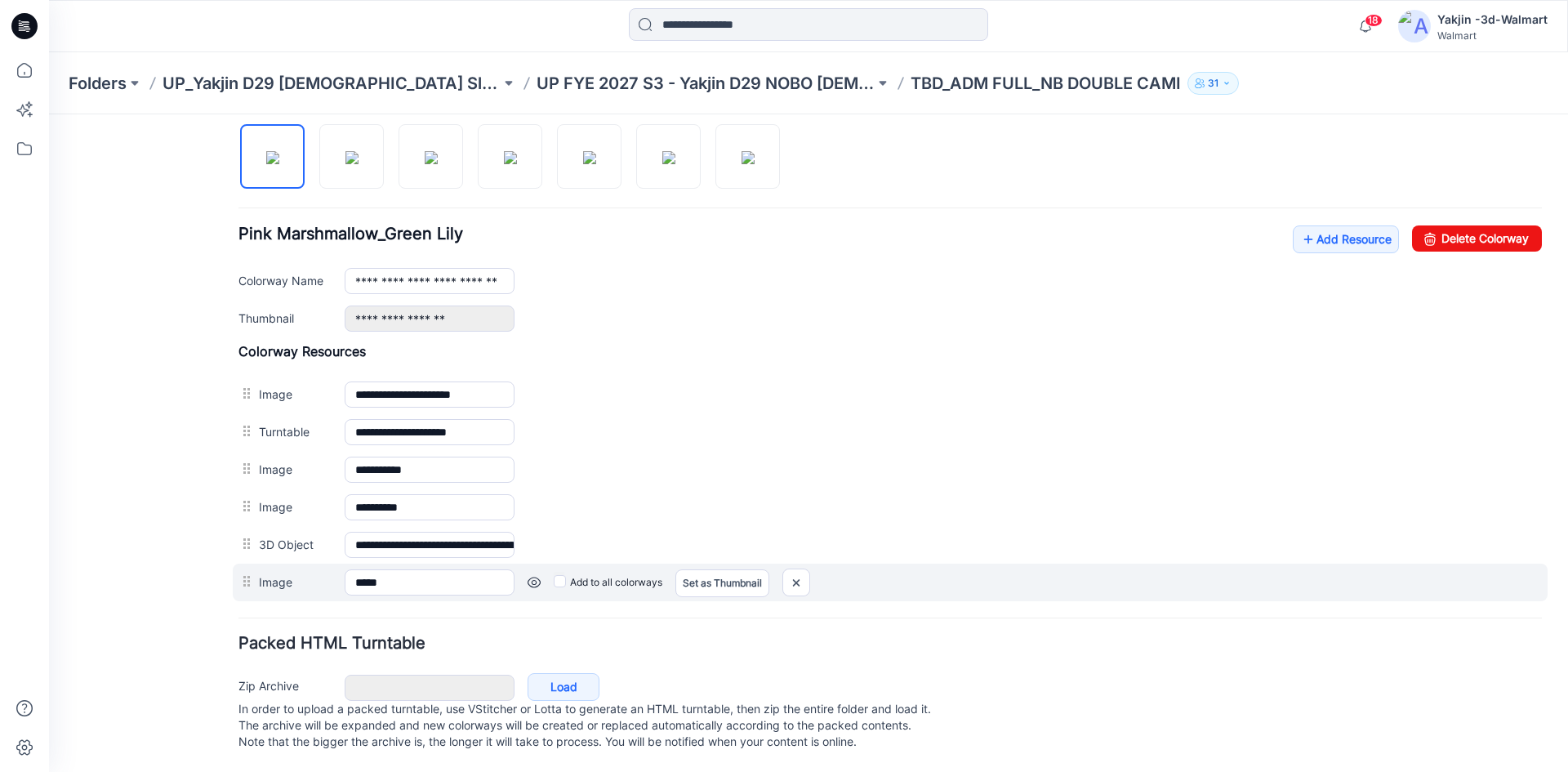
click at [575, 569] on label "Add to all colorways" at bounding box center [608, 582] width 109 height 26
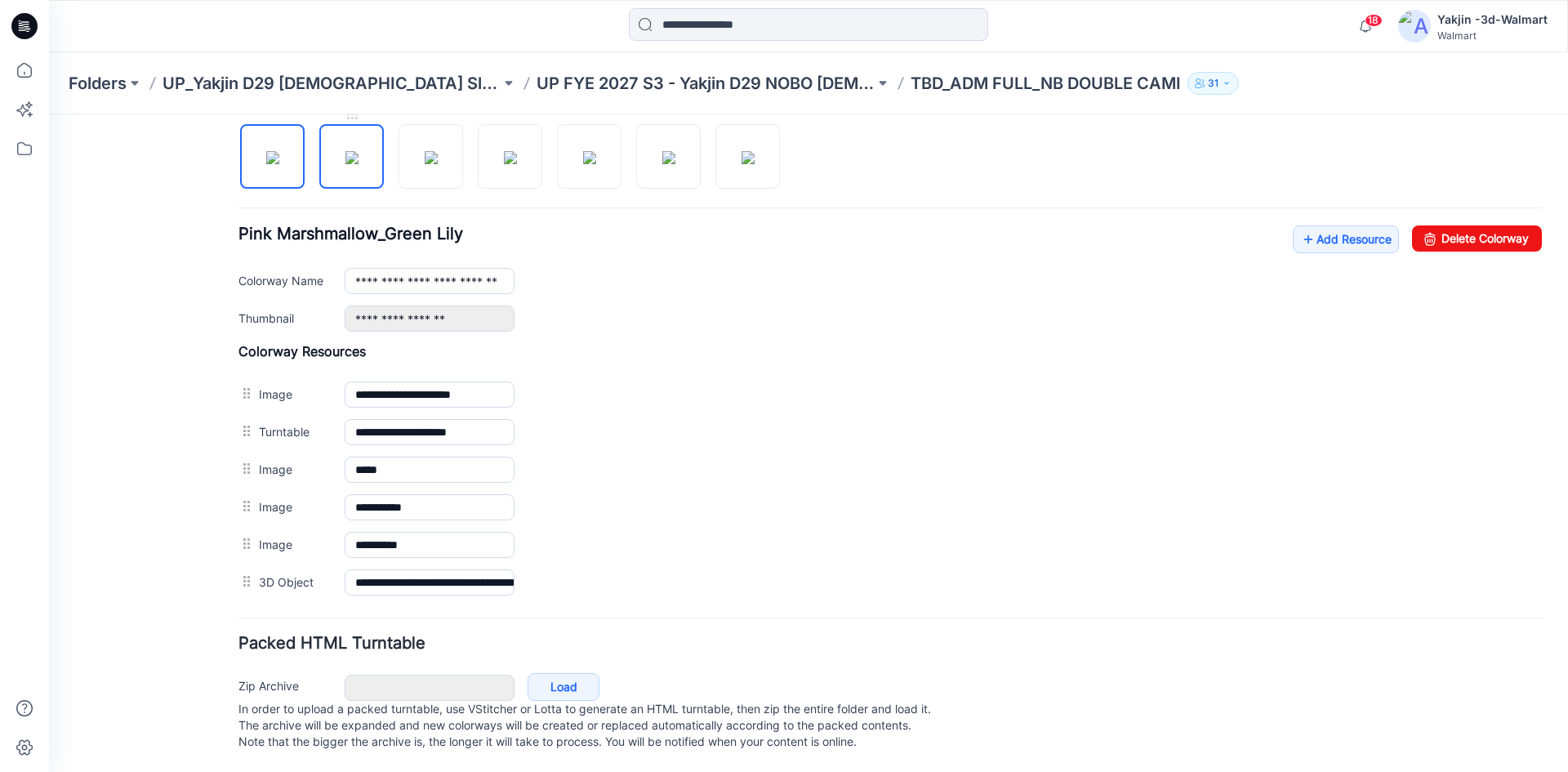
click at [345, 151] on img at bounding box center [352, 158] width 13 height 13
click at [429, 151] on img at bounding box center [432, 158] width 13 height 13
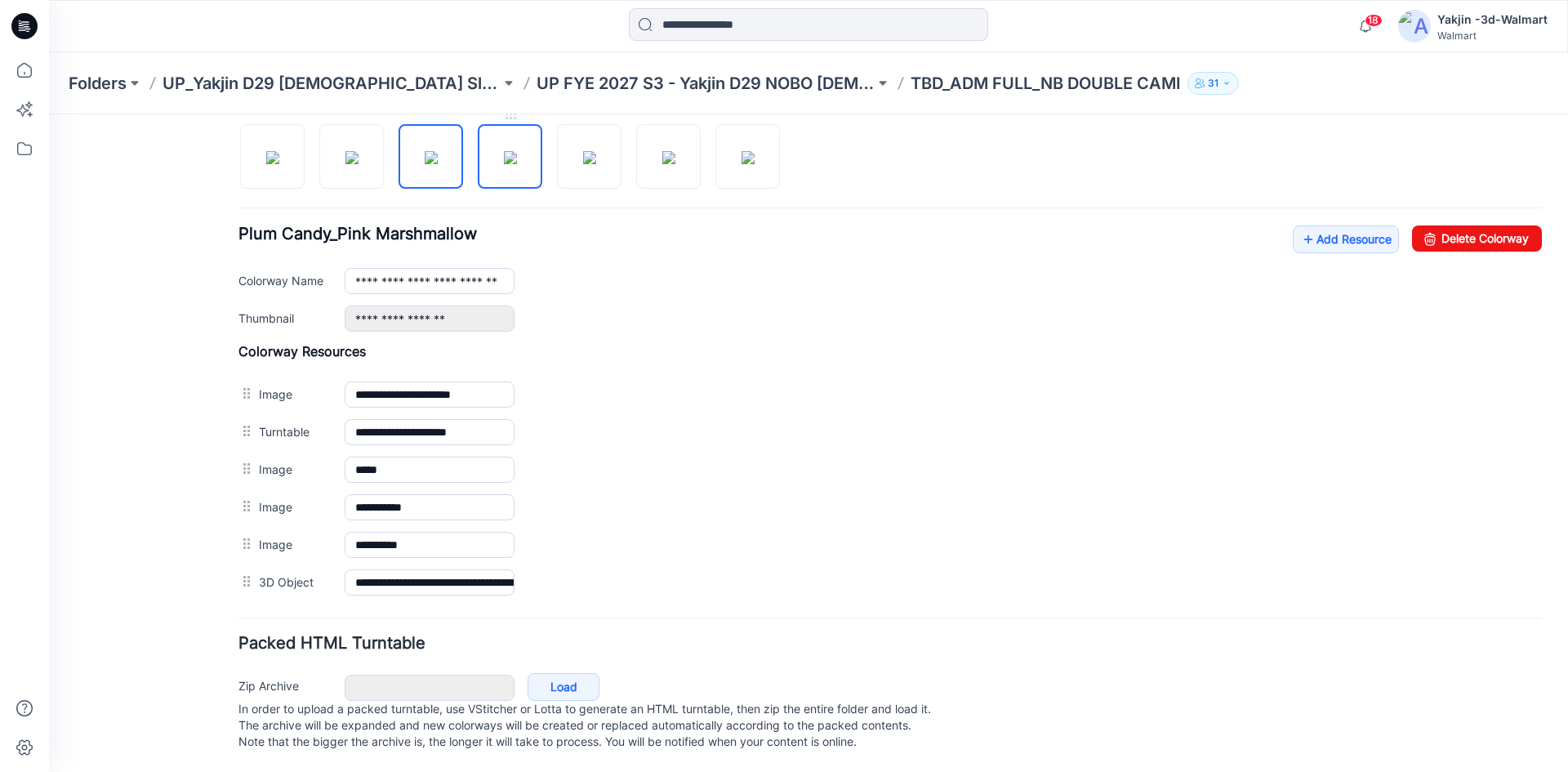
click at [504, 151] on img at bounding box center [510, 158] width 13 height 13
click at [584, 151] on img at bounding box center [589, 158] width 13 height 13
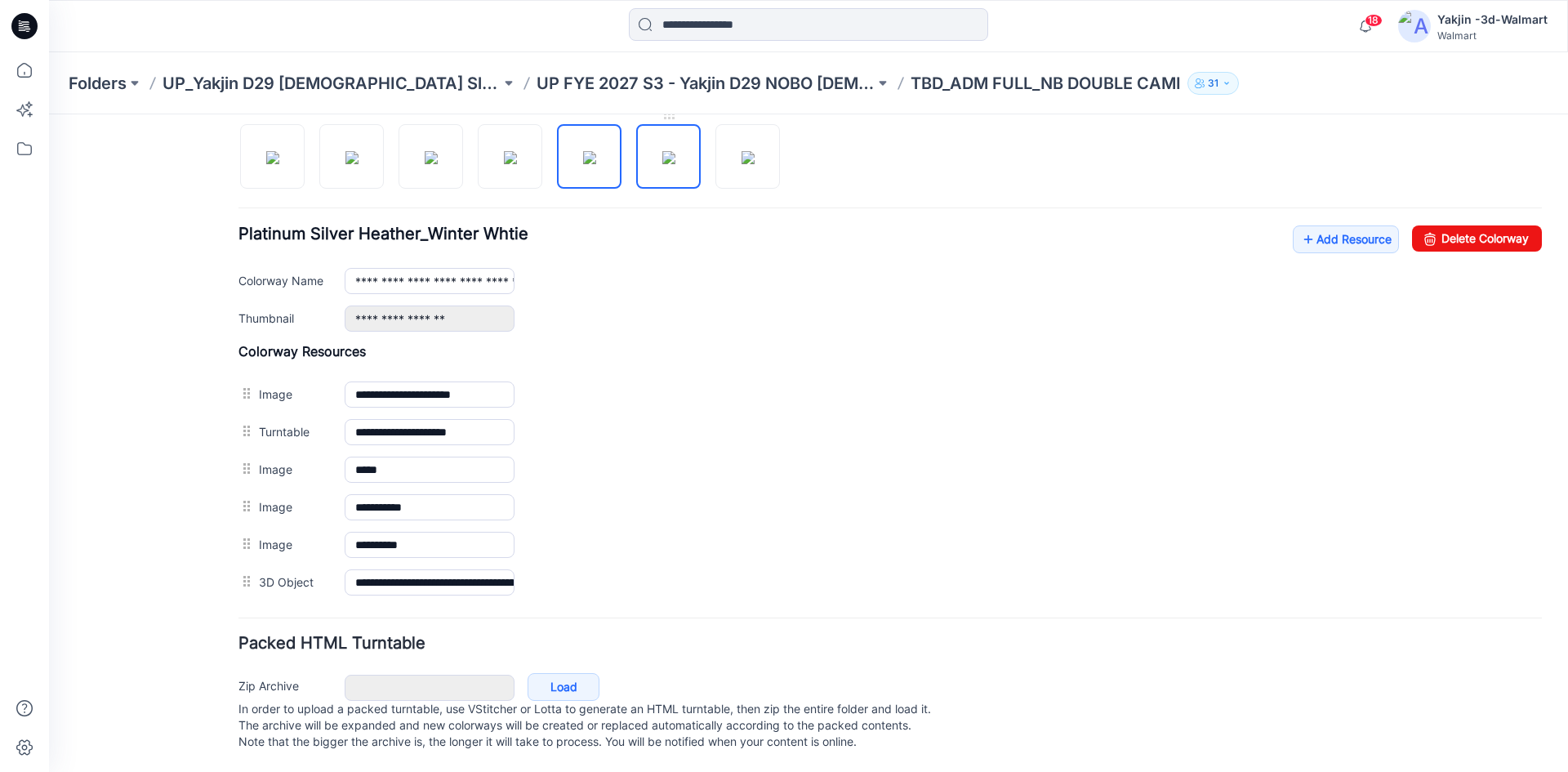
click at [665, 151] on img at bounding box center [669, 158] width 13 height 13
click at [715, 154] on div at bounding box center [515, 148] width 554 height 84
click at [741, 155] on img at bounding box center [748, 158] width 13 height 13
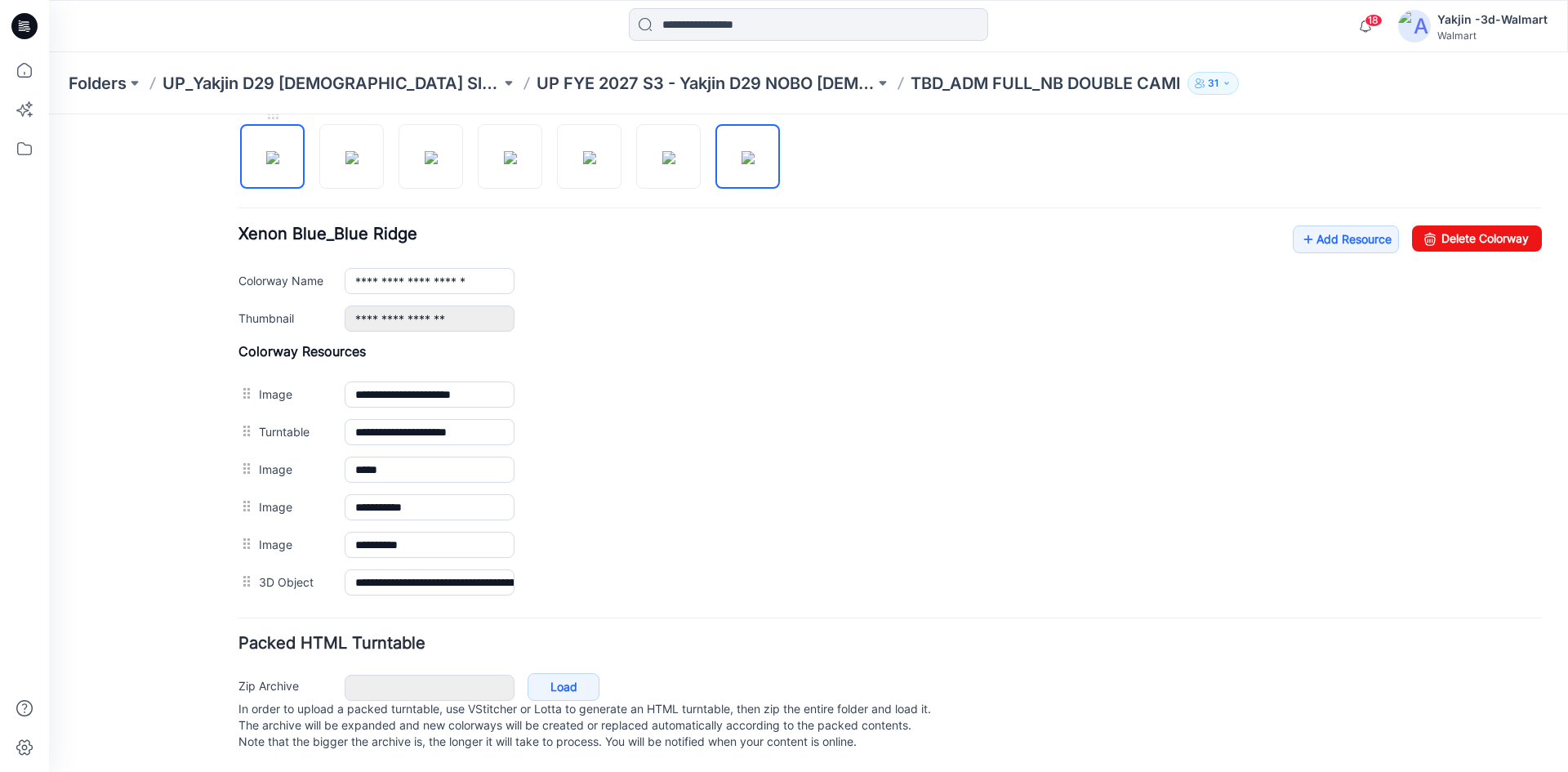
click at [279, 152] on img at bounding box center [273, 158] width 13 height 13
click at [350, 151] on img at bounding box center [352, 158] width 13 height 13
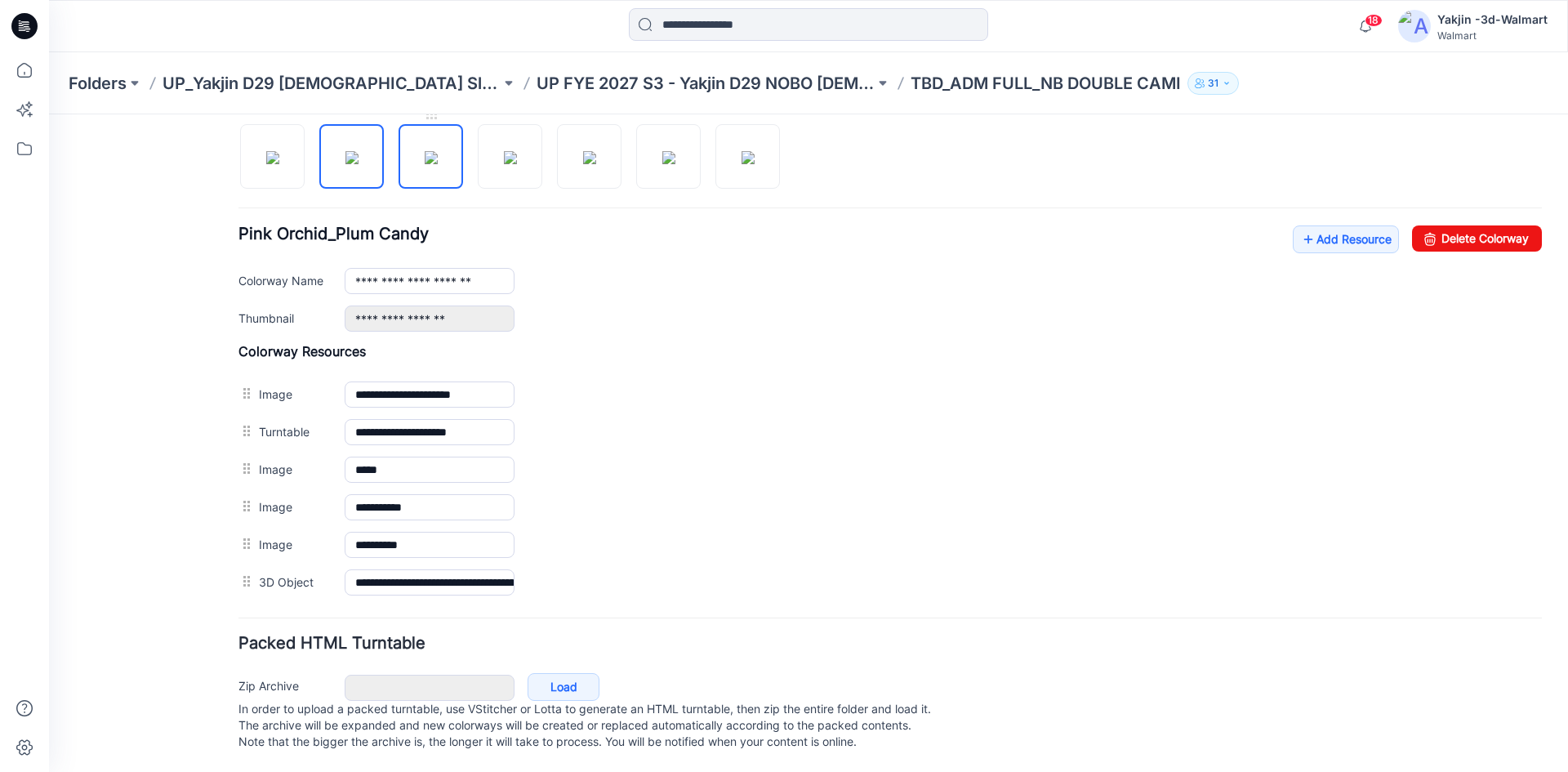
click at [436, 151] on img at bounding box center [432, 158] width 13 height 13
click at [504, 159] on img at bounding box center [510, 158] width 13 height 13
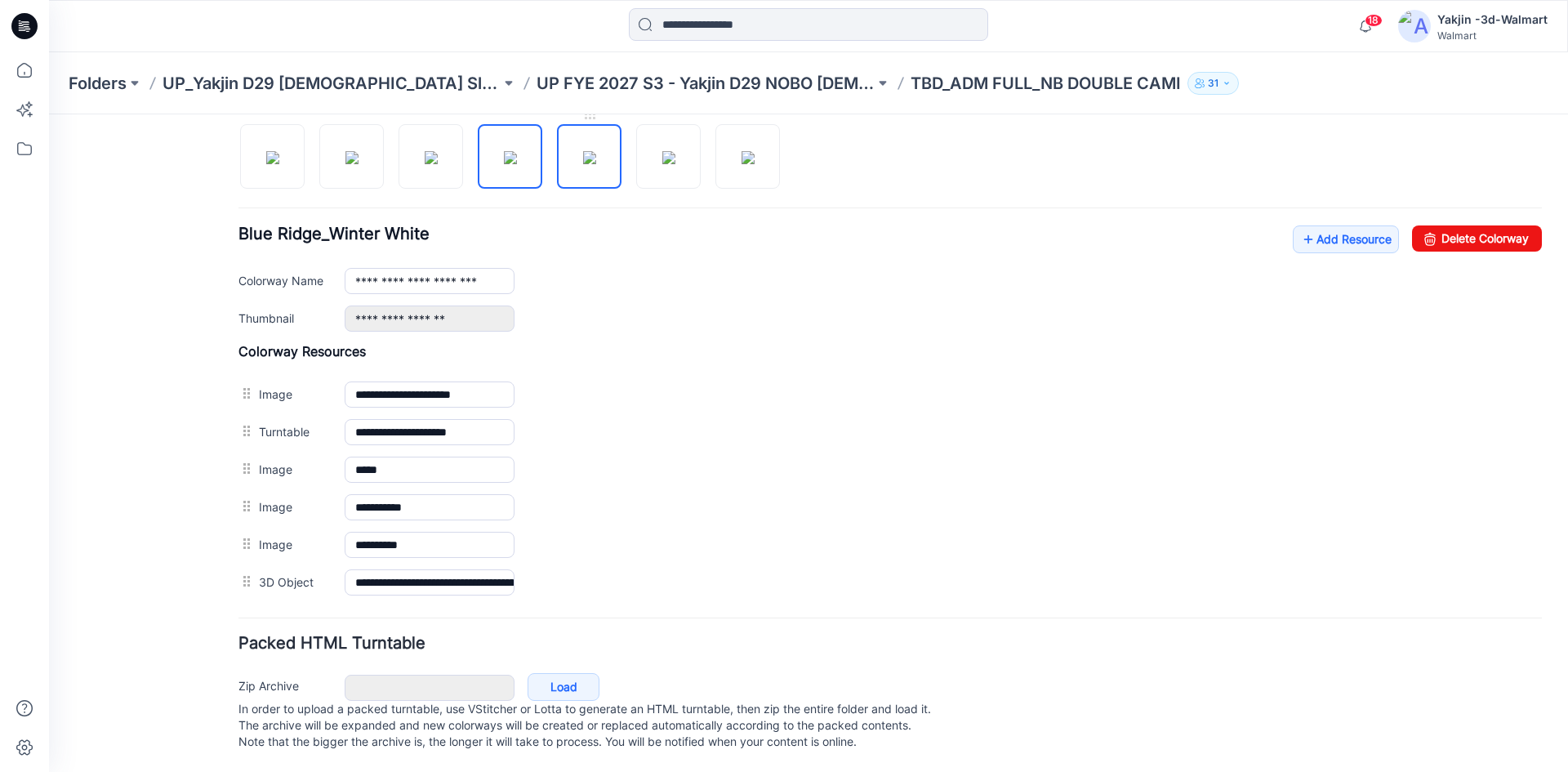
click at [596, 151] on img at bounding box center [589, 158] width 13 height 13
click at [662, 152] on img at bounding box center [669, 158] width 13 height 13
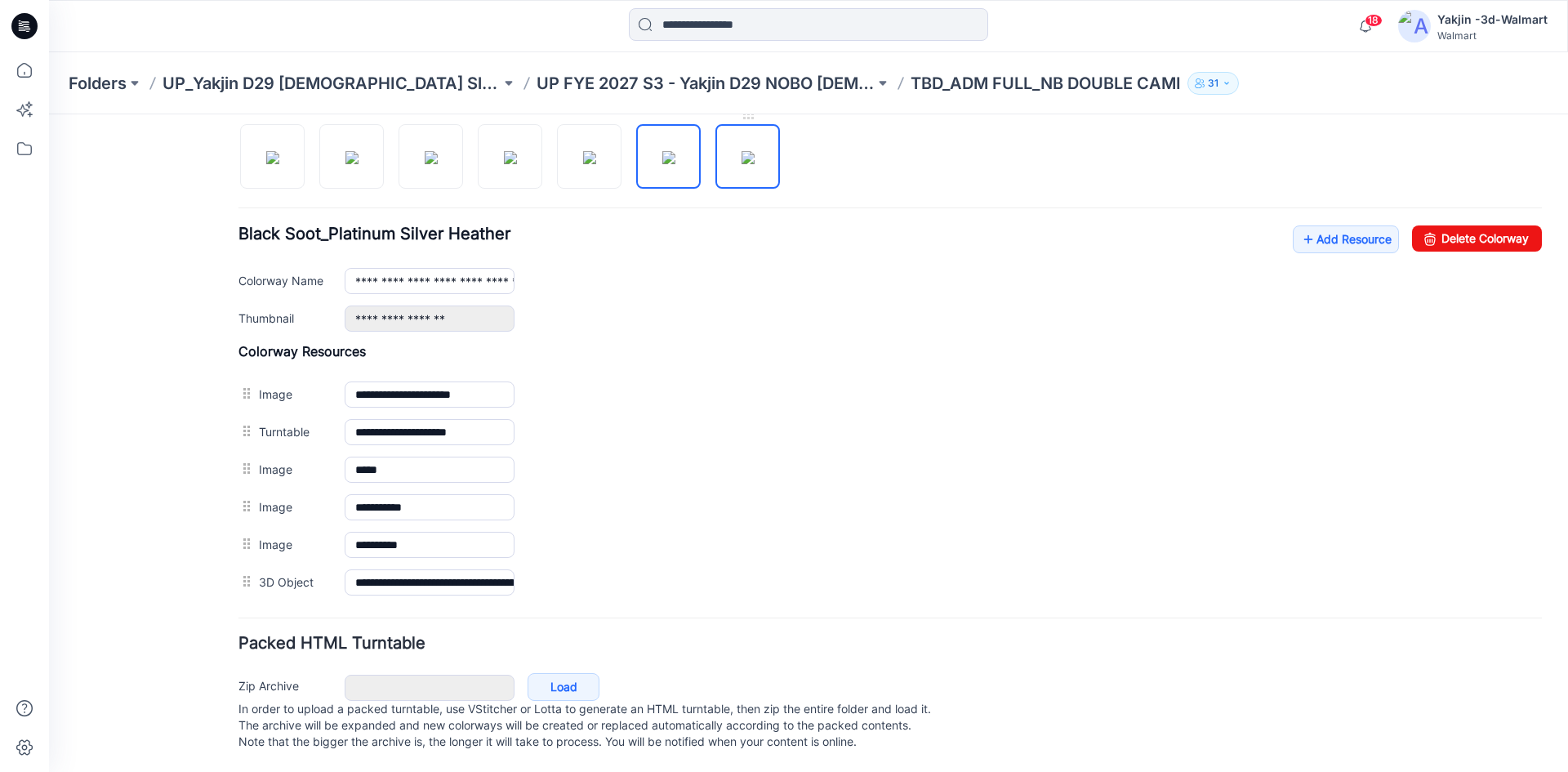
click at [755, 153] on img at bounding box center [748, 158] width 13 height 13
click at [279, 159] on img at bounding box center [273, 158] width 13 height 13
type input "**********"
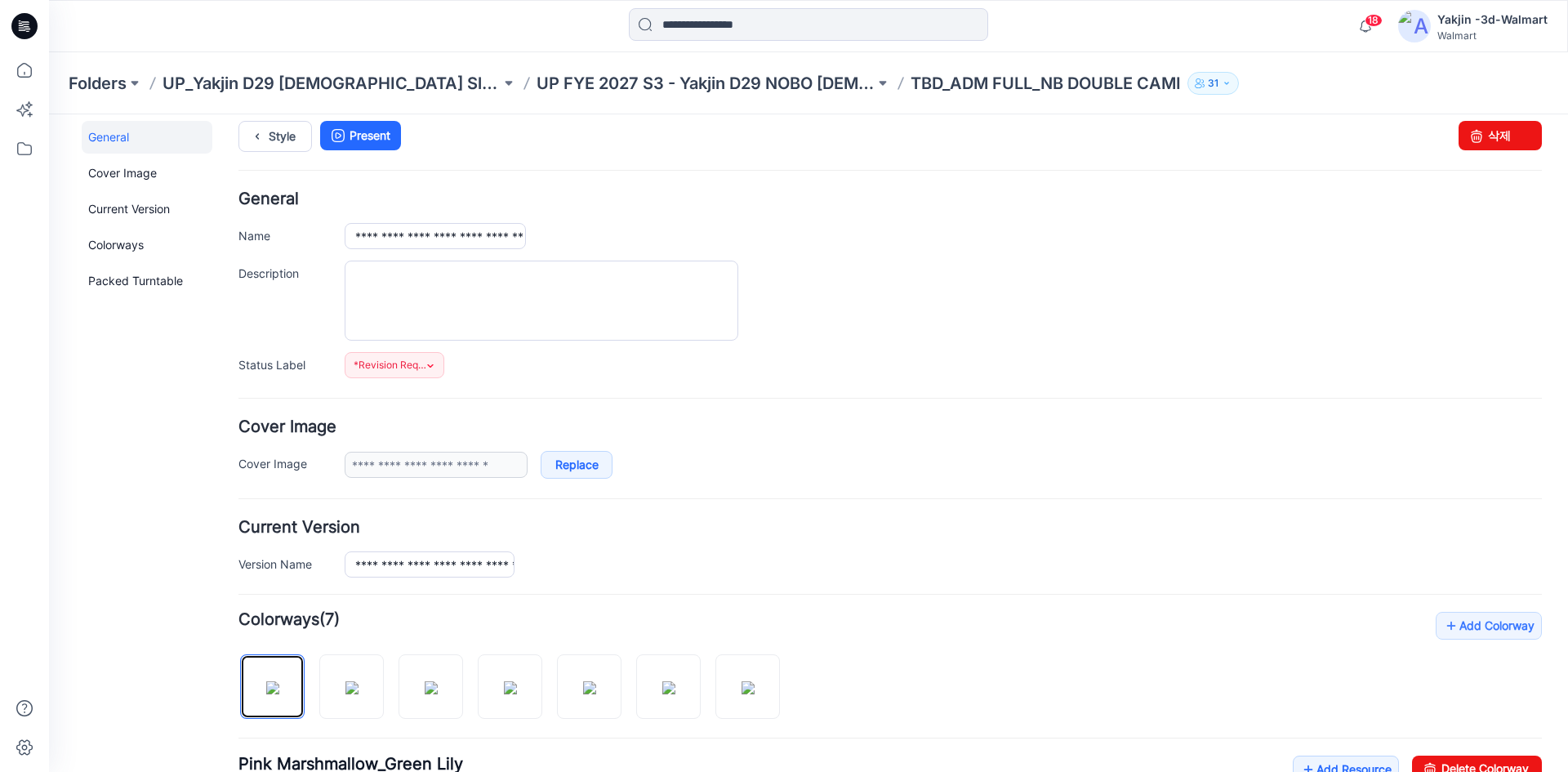
scroll to position [0, 0]
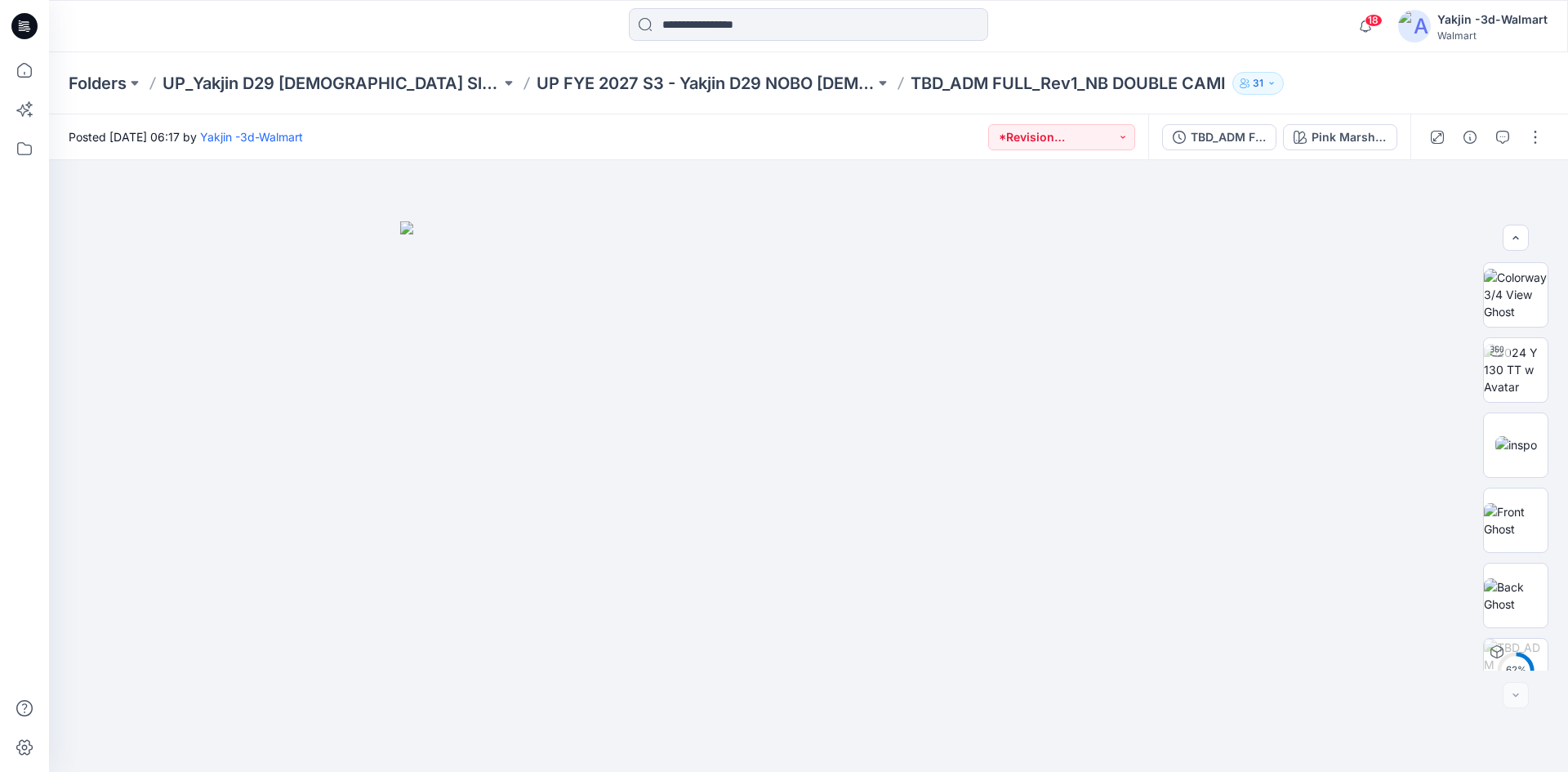
scroll to position [108, 0]
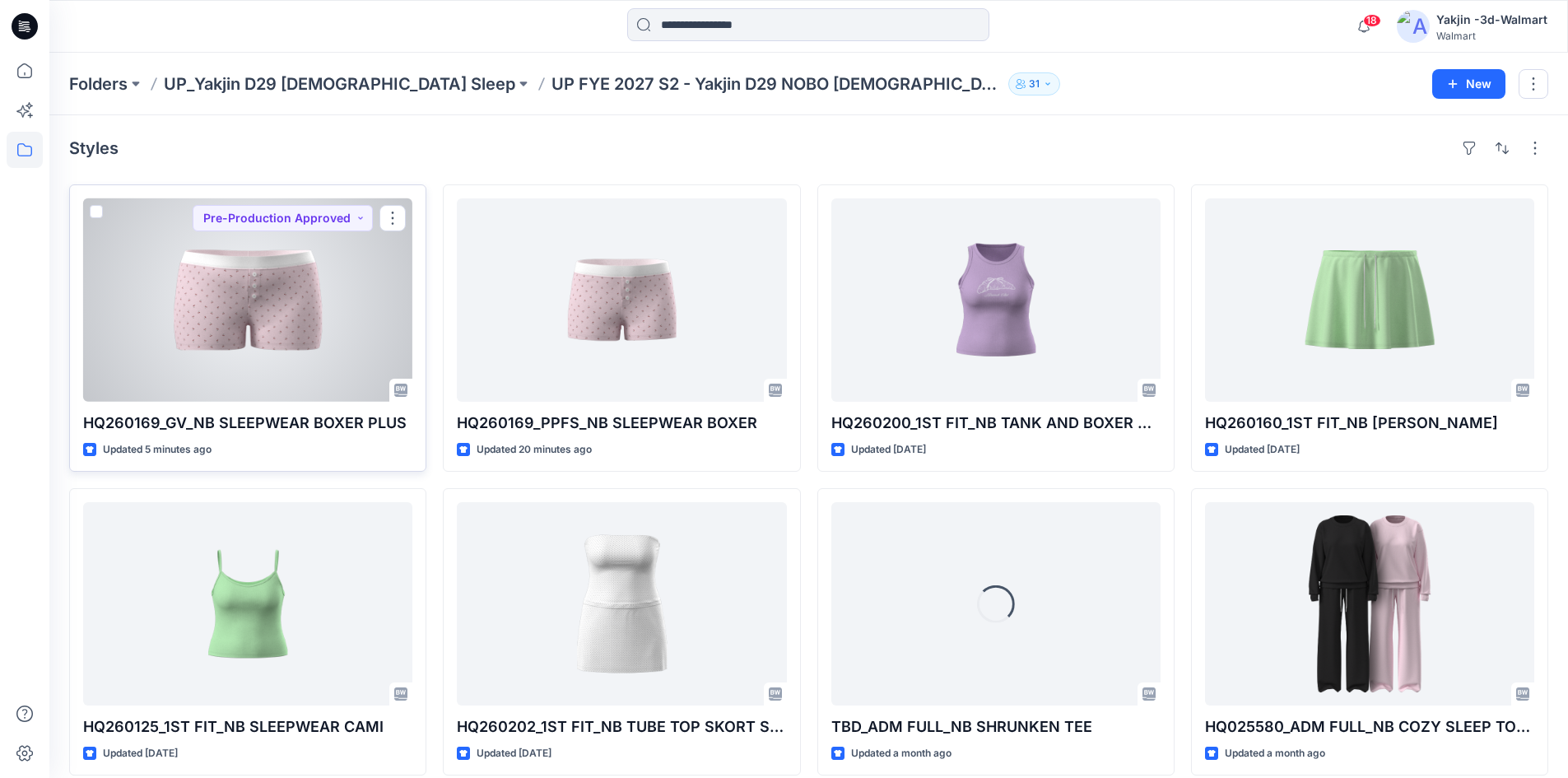
click at [267, 345] on div at bounding box center [248, 299] width 330 height 203
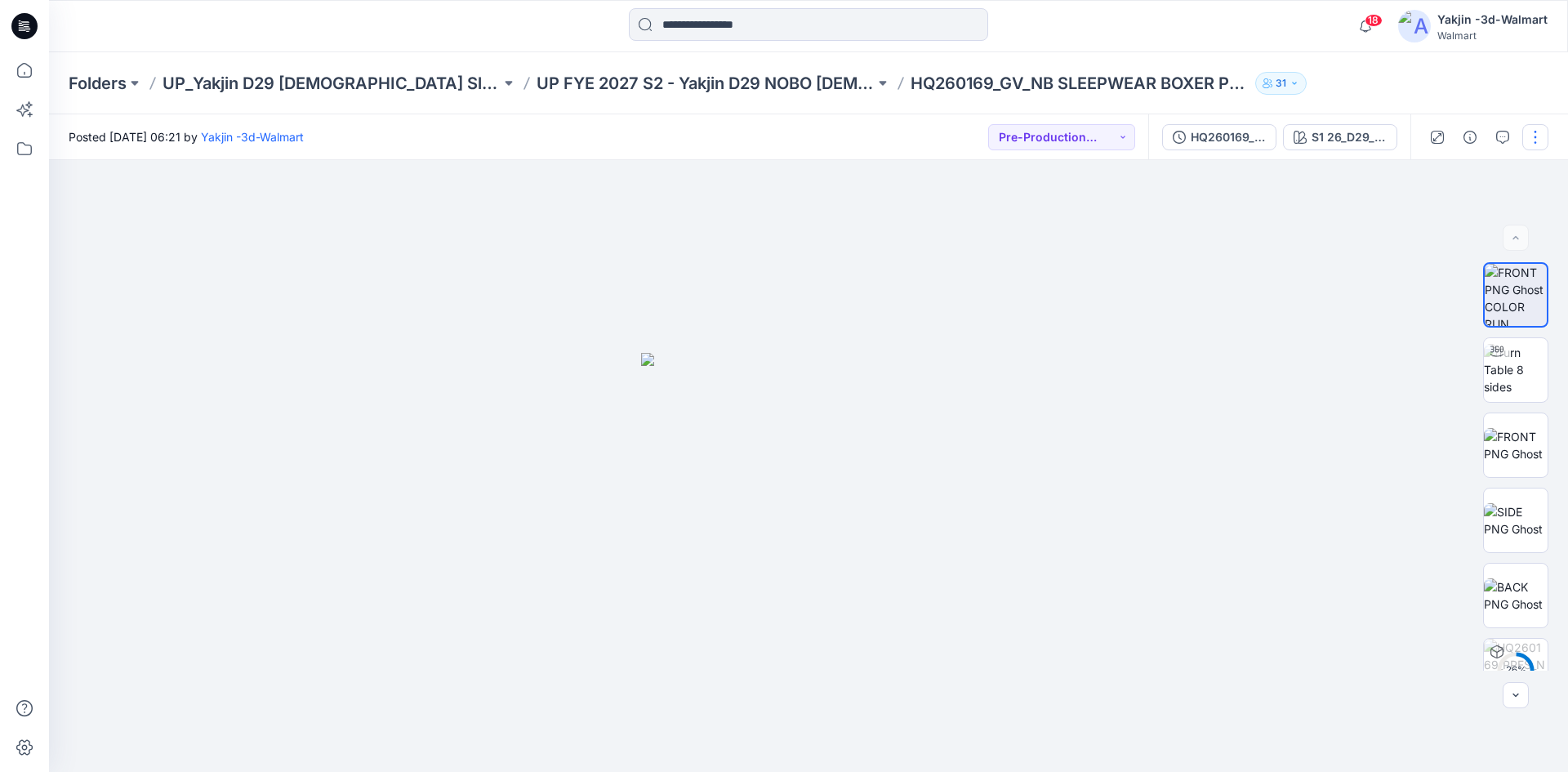
click at [1537, 130] on button "button" at bounding box center [1535, 137] width 26 height 26
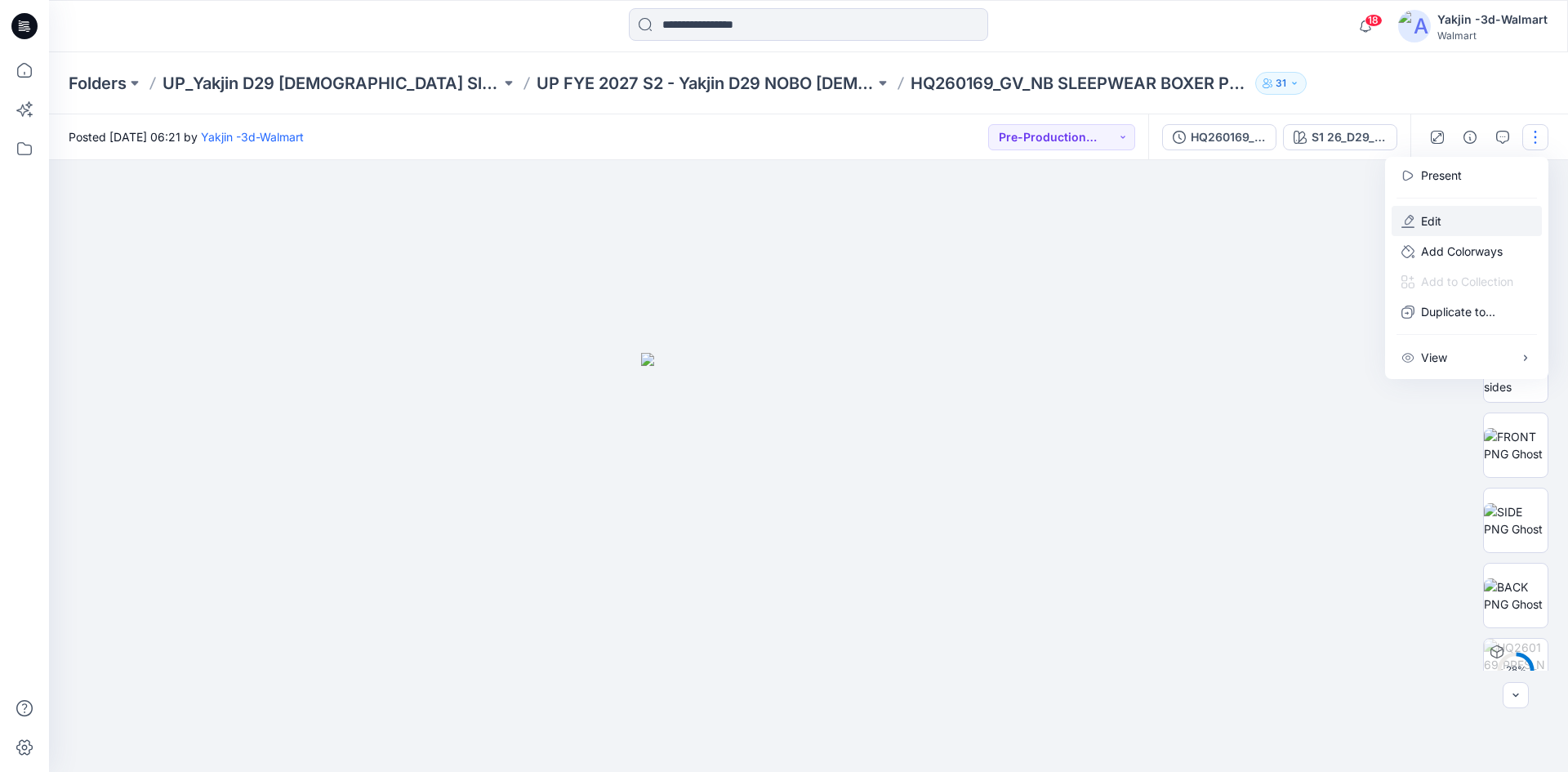
click at [1448, 216] on button "Edit" at bounding box center [1467, 221] width 150 height 30
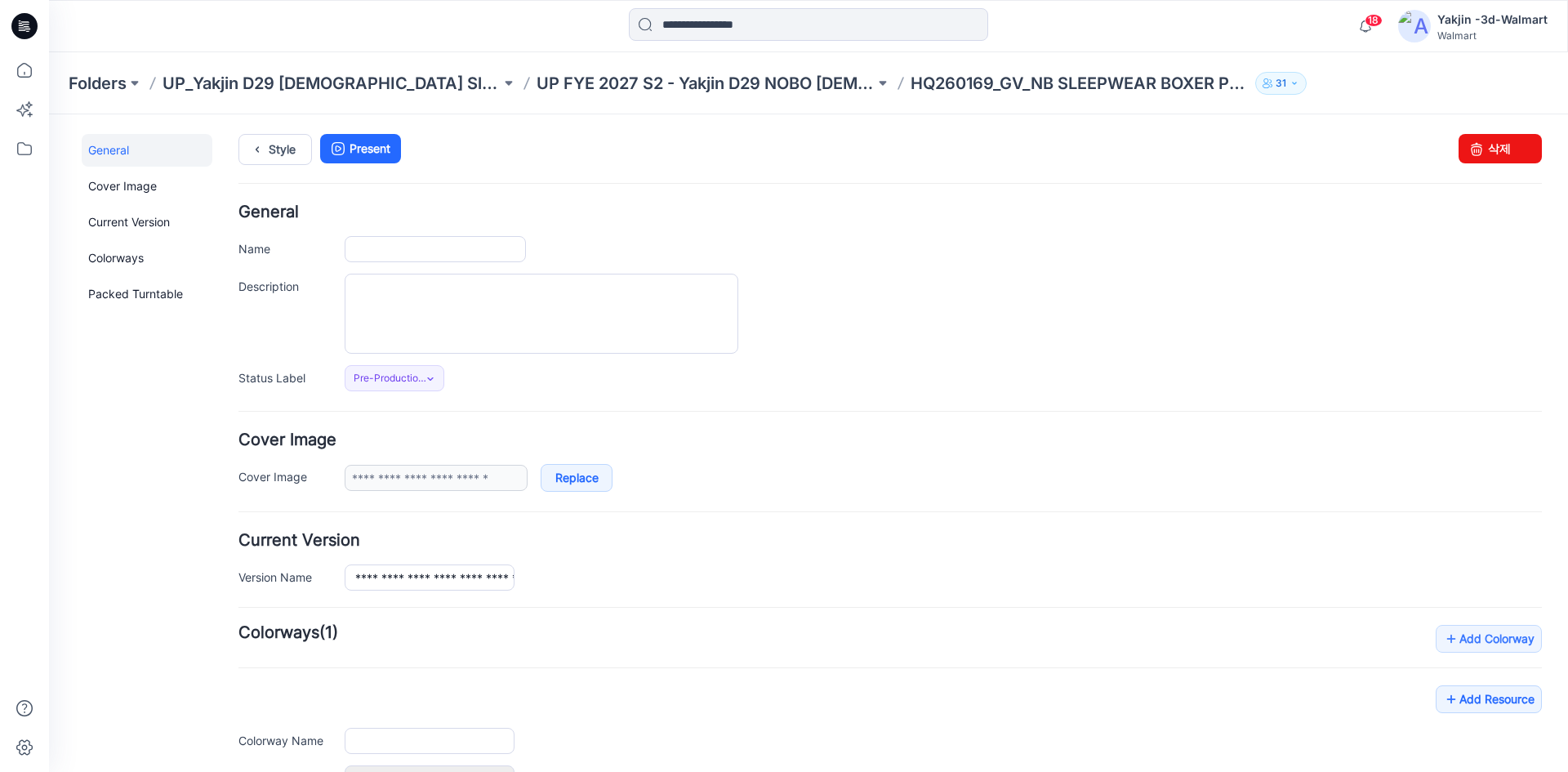
type input "**********"
click at [442, 554] on div "**********" at bounding box center [890, 561] width 1303 height 58
click at [437, 583] on input "**********" at bounding box center [429, 577] width 170 height 26
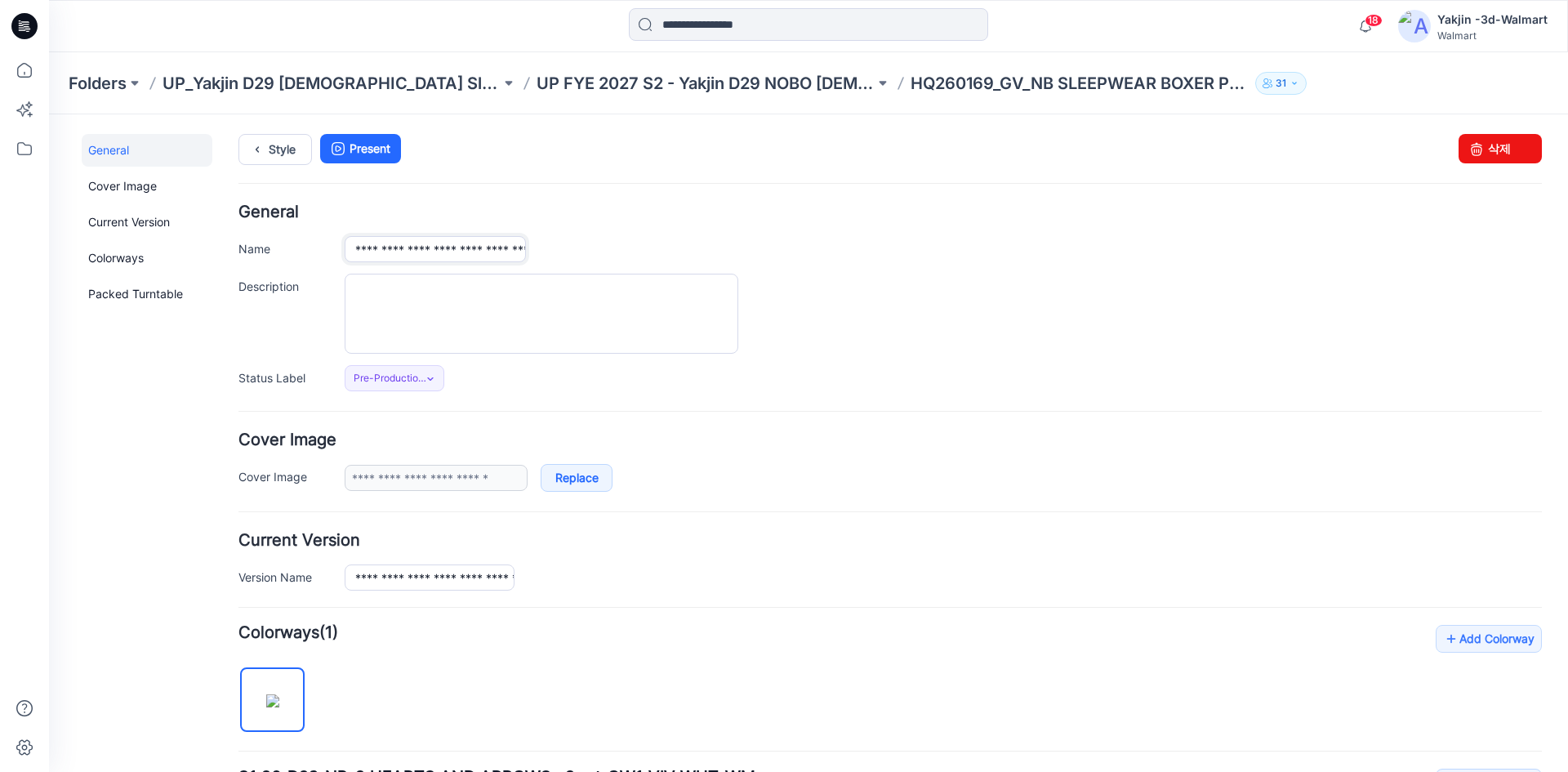
click at [442, 259] on input "**********" at bounding box center [435, 248] width 181 height 26
paste input "**"
type input "**********"
click at [611, 222] on div "**********" at bounding box center [890, 297] width 1303 height 187
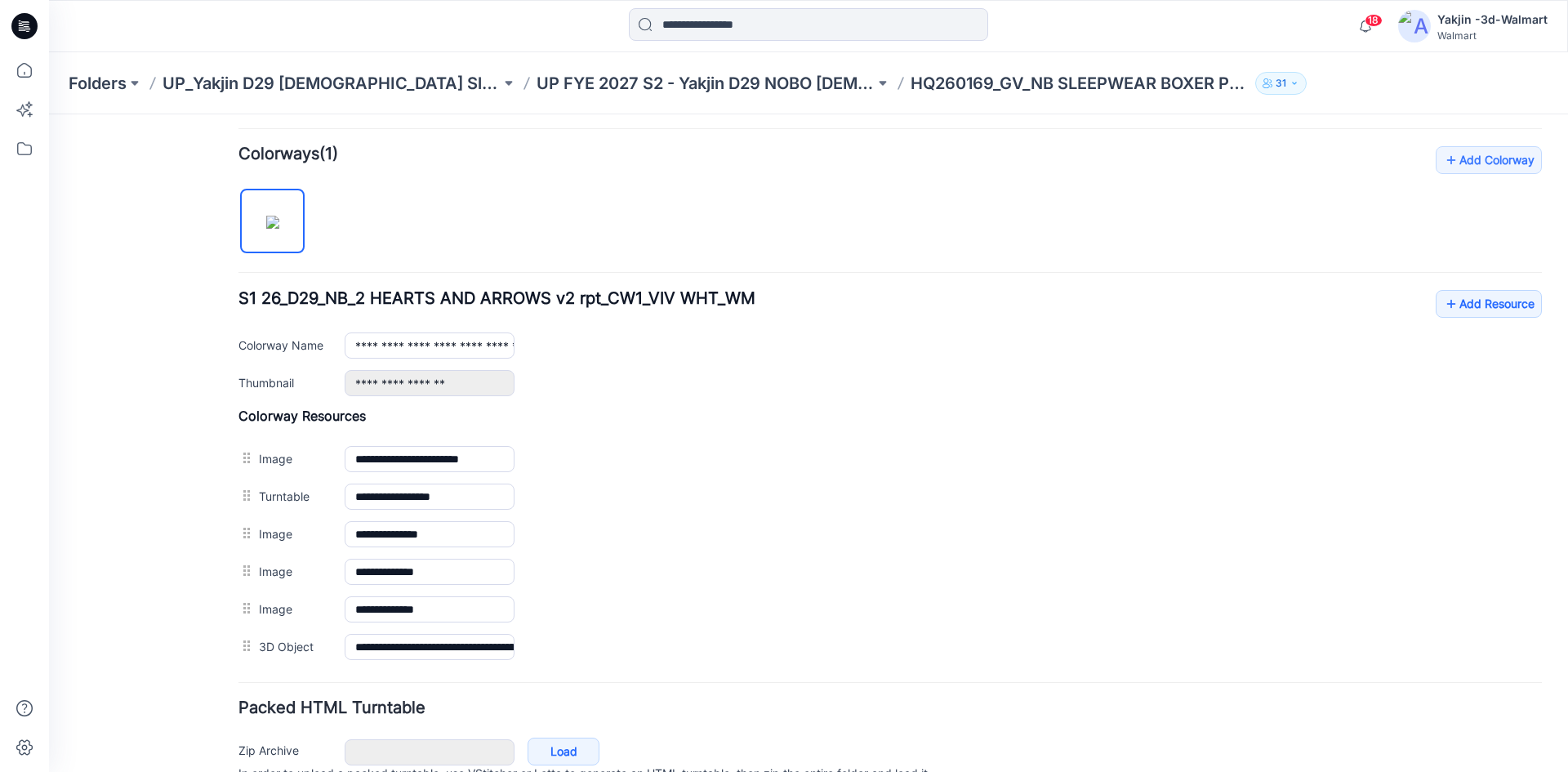
scroll to position [559, 0]
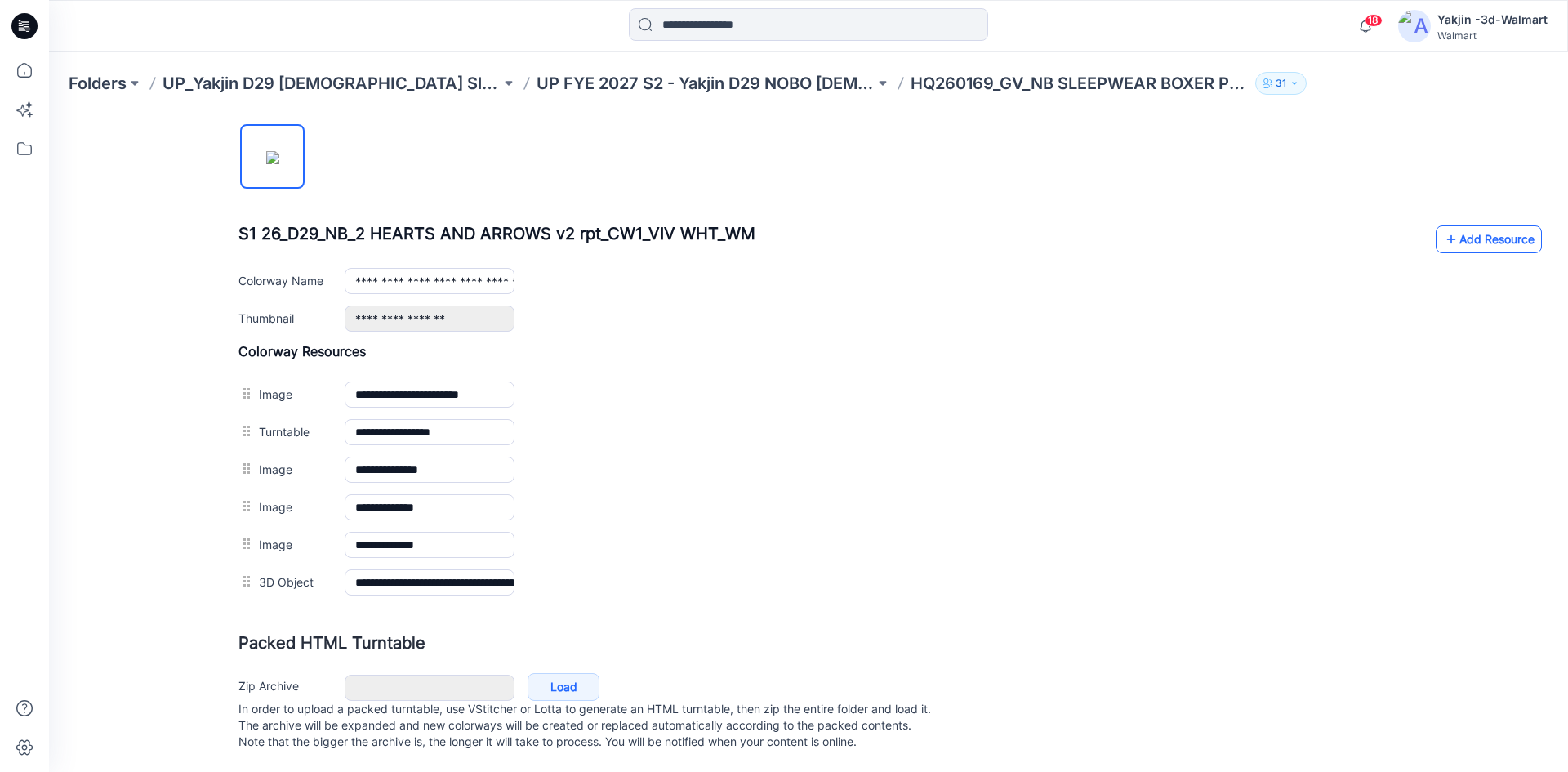
click at [1449, 226] on link "Add Resource" at bounding box center [1489, 239] width 106 height 27
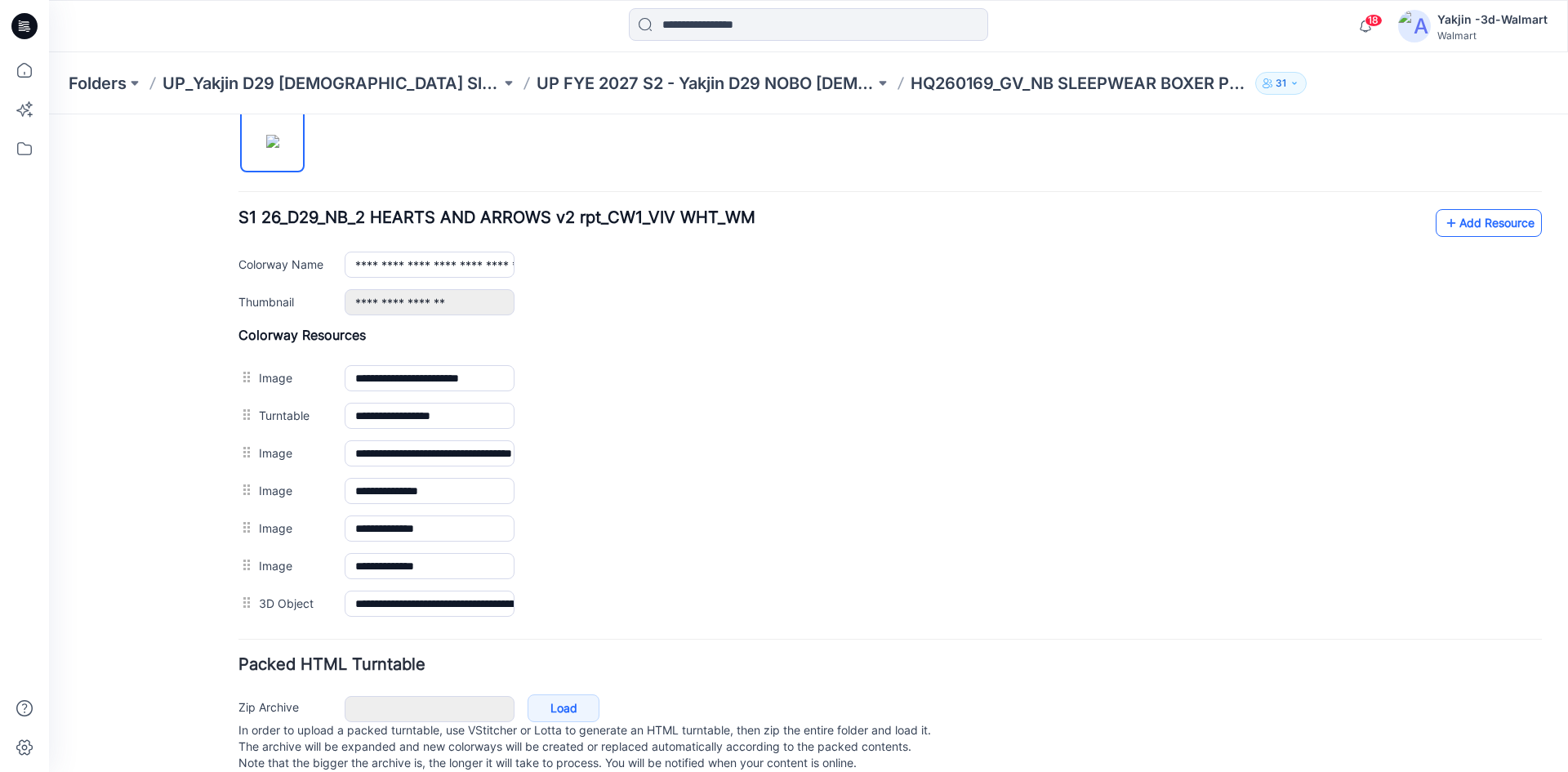
click at [1472, 226] on link "Add Resource" at bounding box center [1489, 222] width 106 height 27
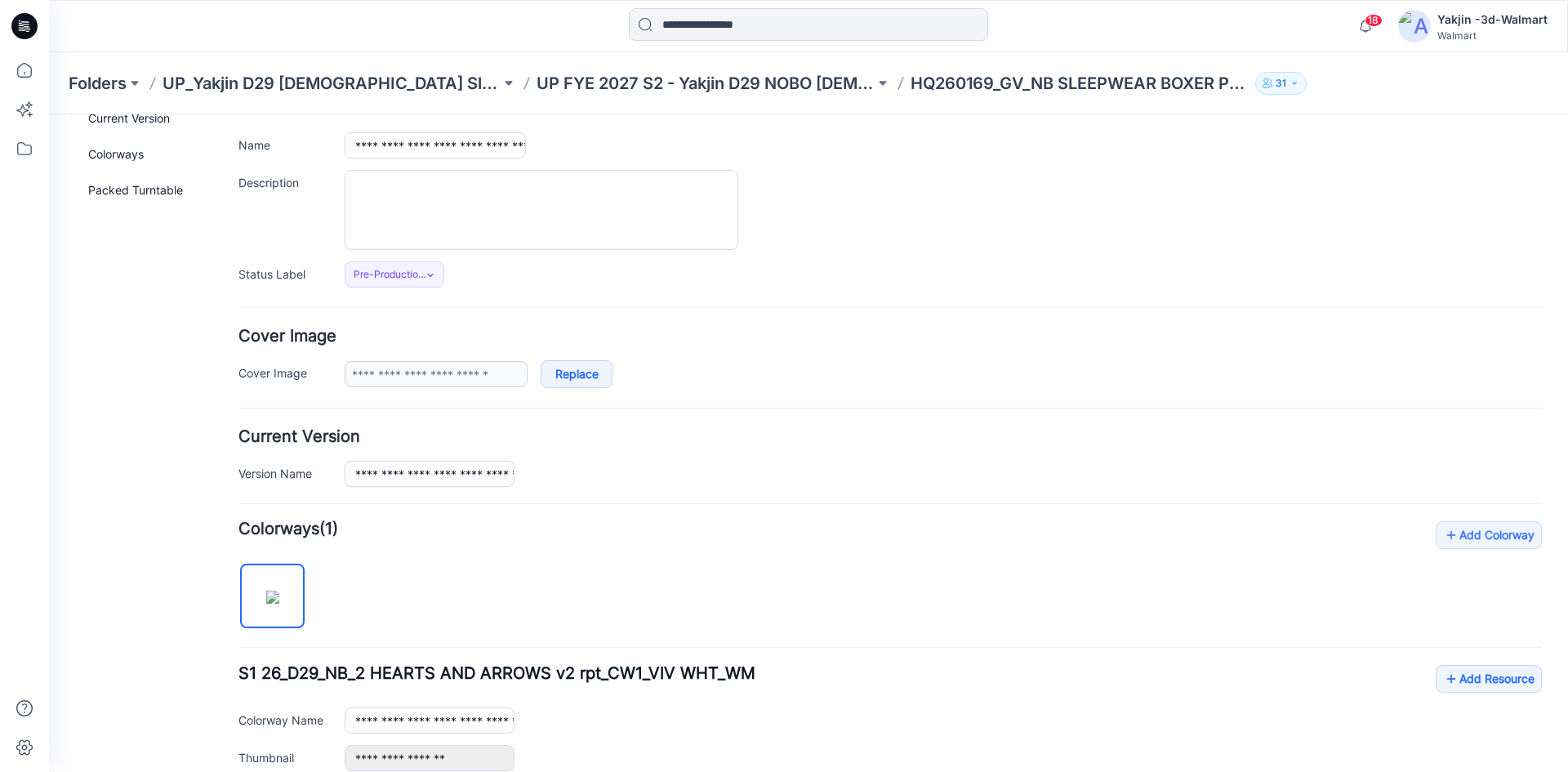
scroll to position [0, 0]
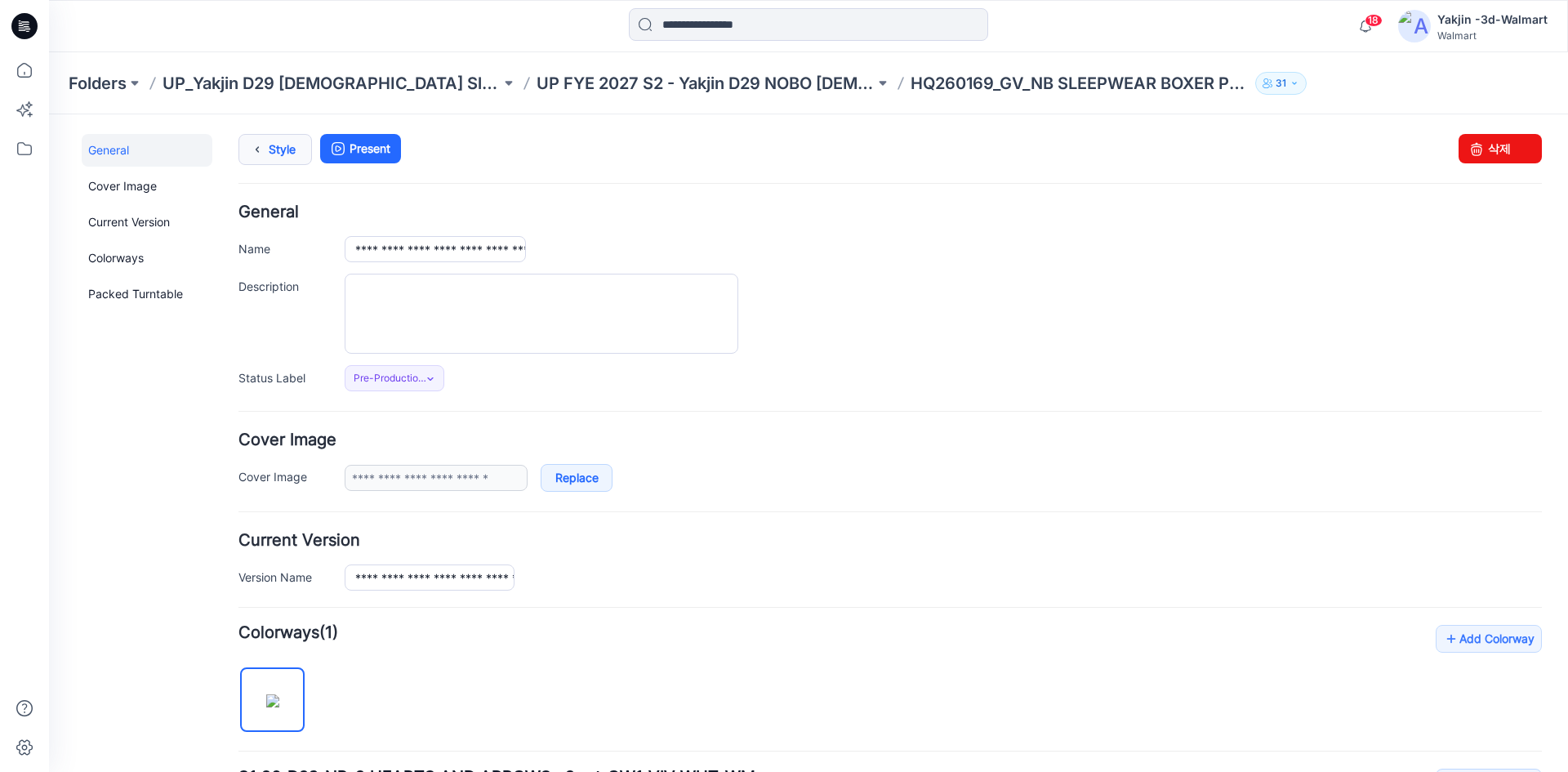
click at [280, 149] on link "Style" at bounding box center [275, 149] width 74 height 31
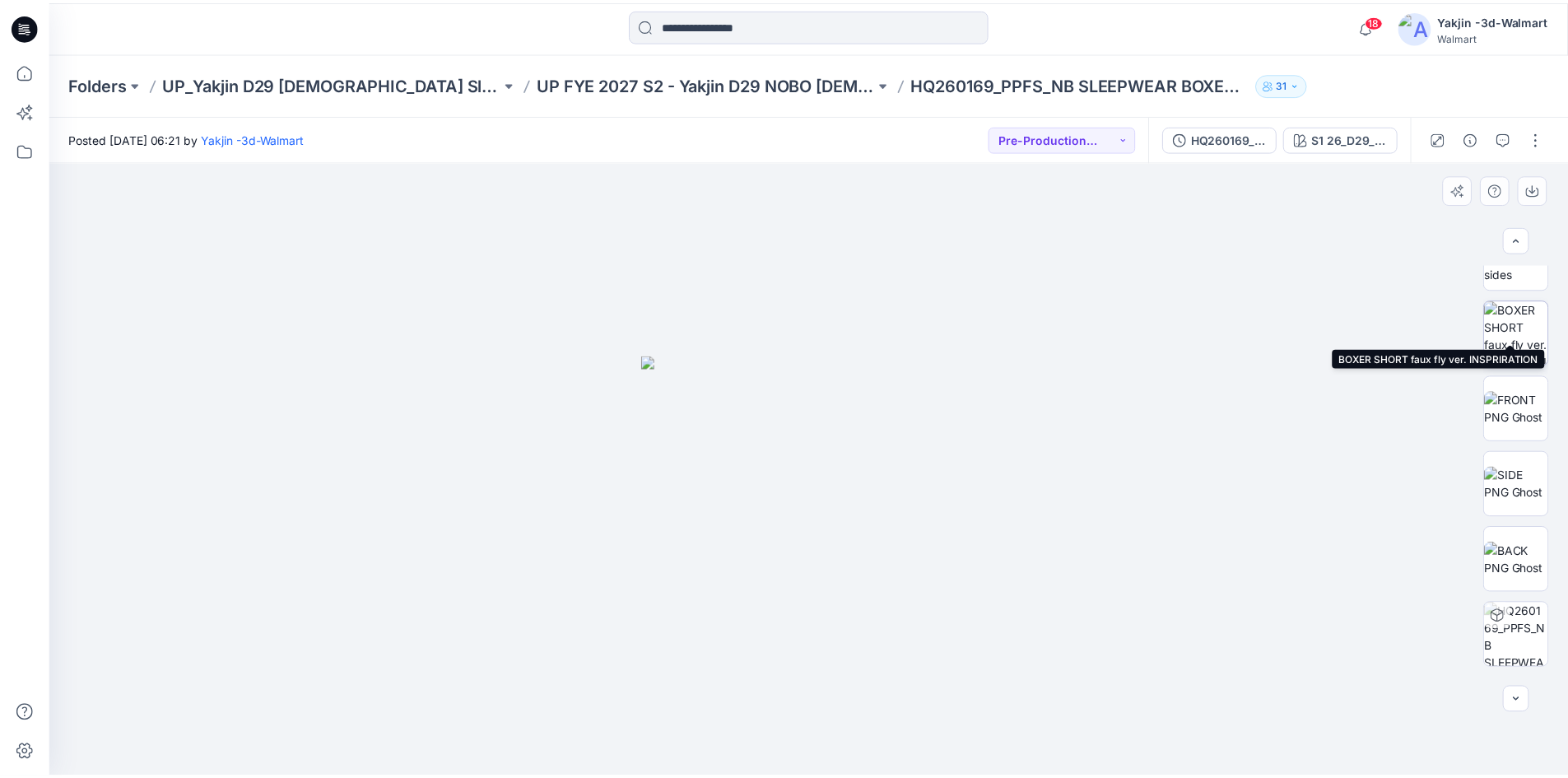
scroll to position [184, 0]
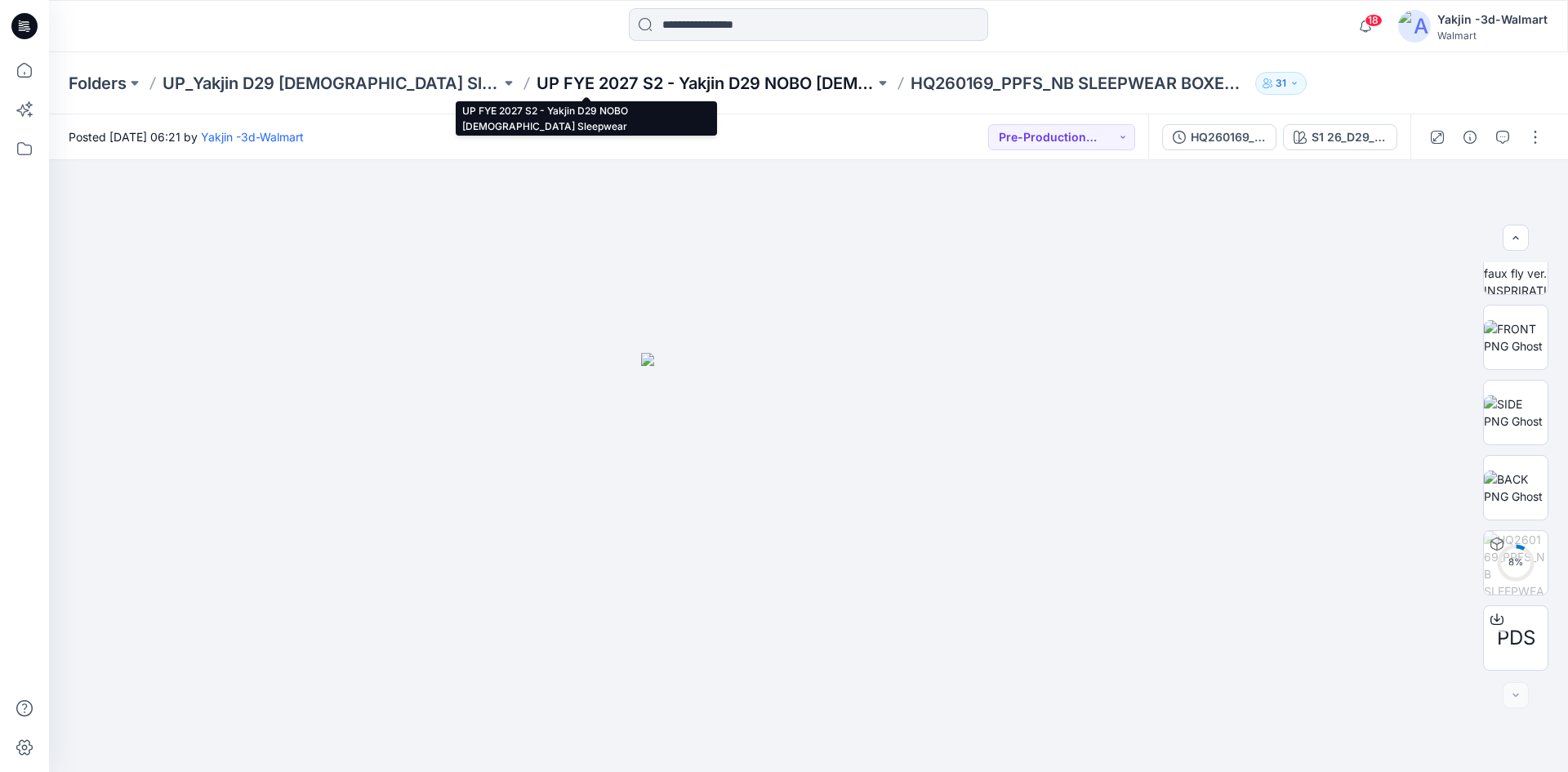
click at [606, 81] on p "UP FYE 2027 S2 - Yakjin D29 NOBO [DEMOGRAPHIC_DATA] Sleepwear" at bounding box center [705, 84] width 338 height 23
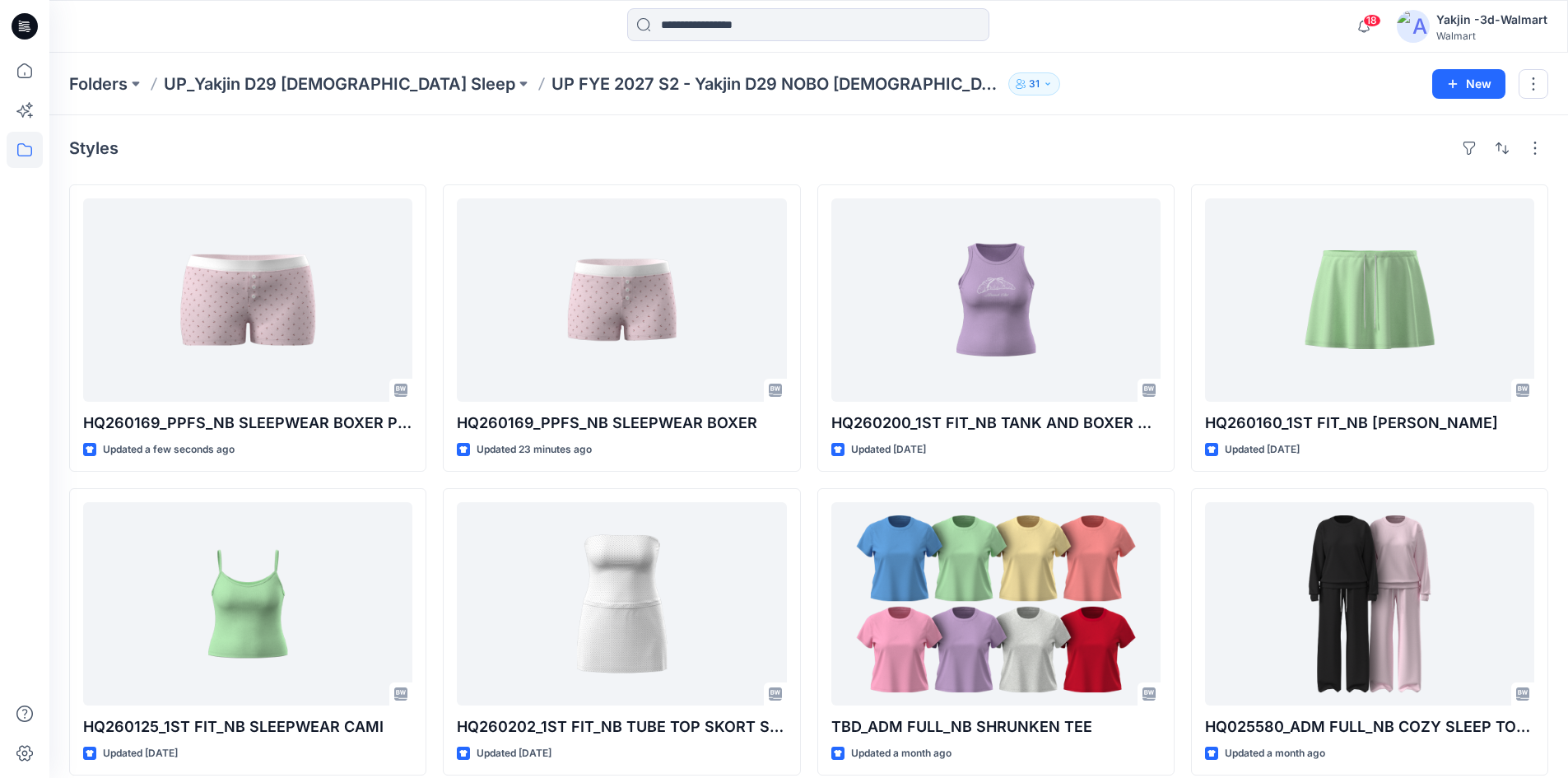
click at [292, 166] on div "Styles HQ260169_PPFS_NB SLEEPWEAR BOXER PLUS Updated a few seconds ago HQ260125…" at bounding box center [808, 637] width 1519 height 1044
